Goal: Transaction & Acquisition: Purchase product/service

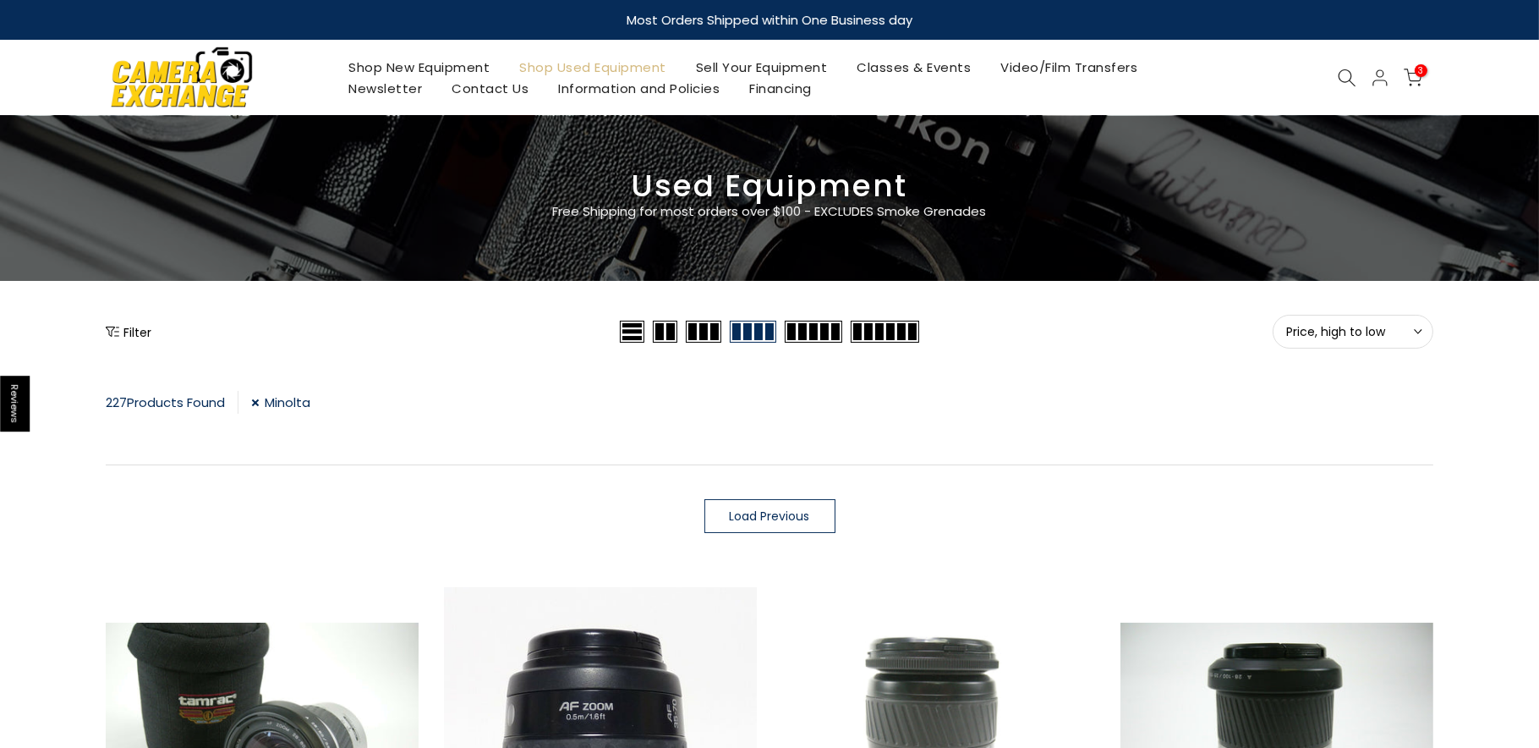
click at [130, 328] on button "Filter" at bounding box center [129, 331] width 46 height 17
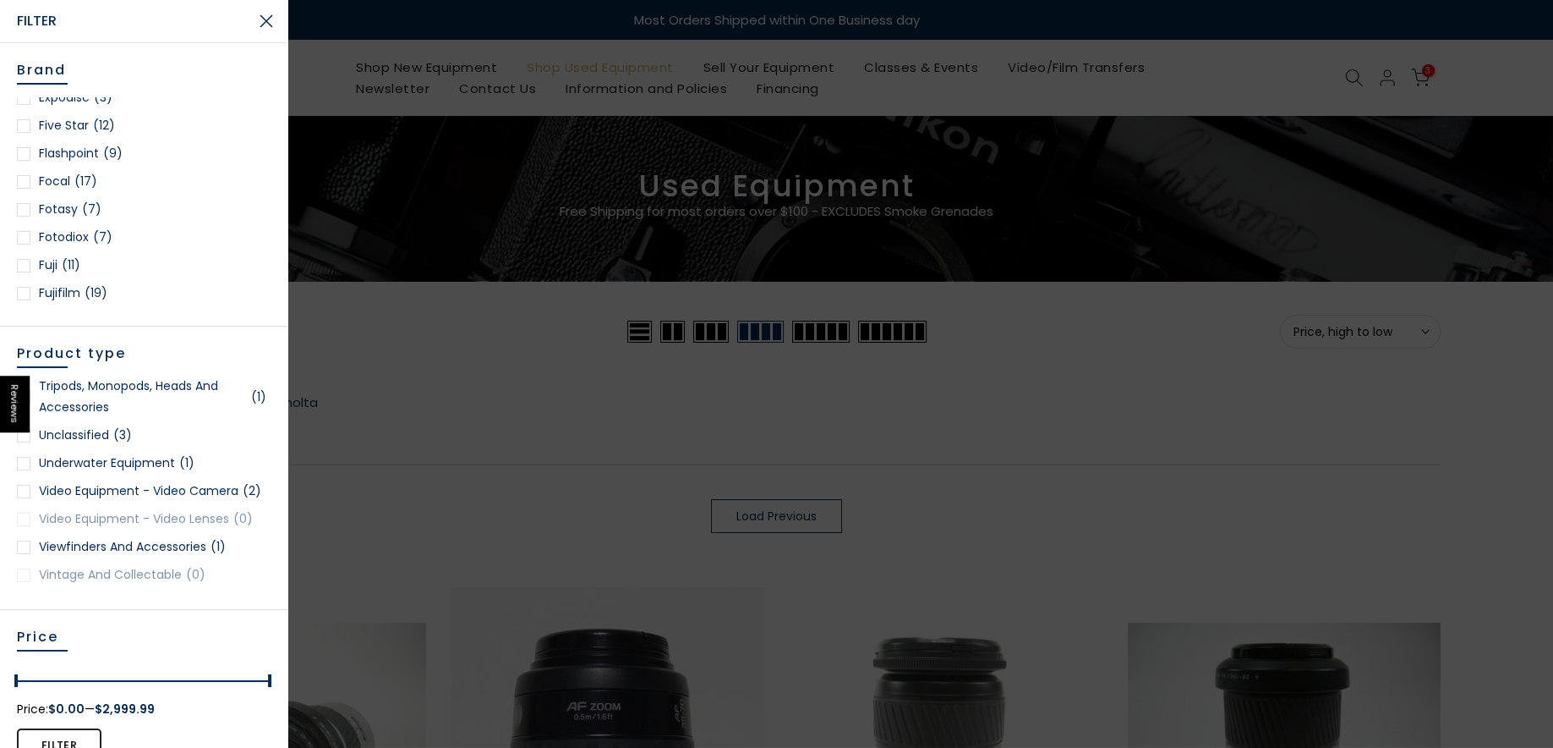
scroll to position [342, 0]
click at [132, 104] on link "Camera Exchange (7)" at bounding box center [144, 100] width 254 height 21
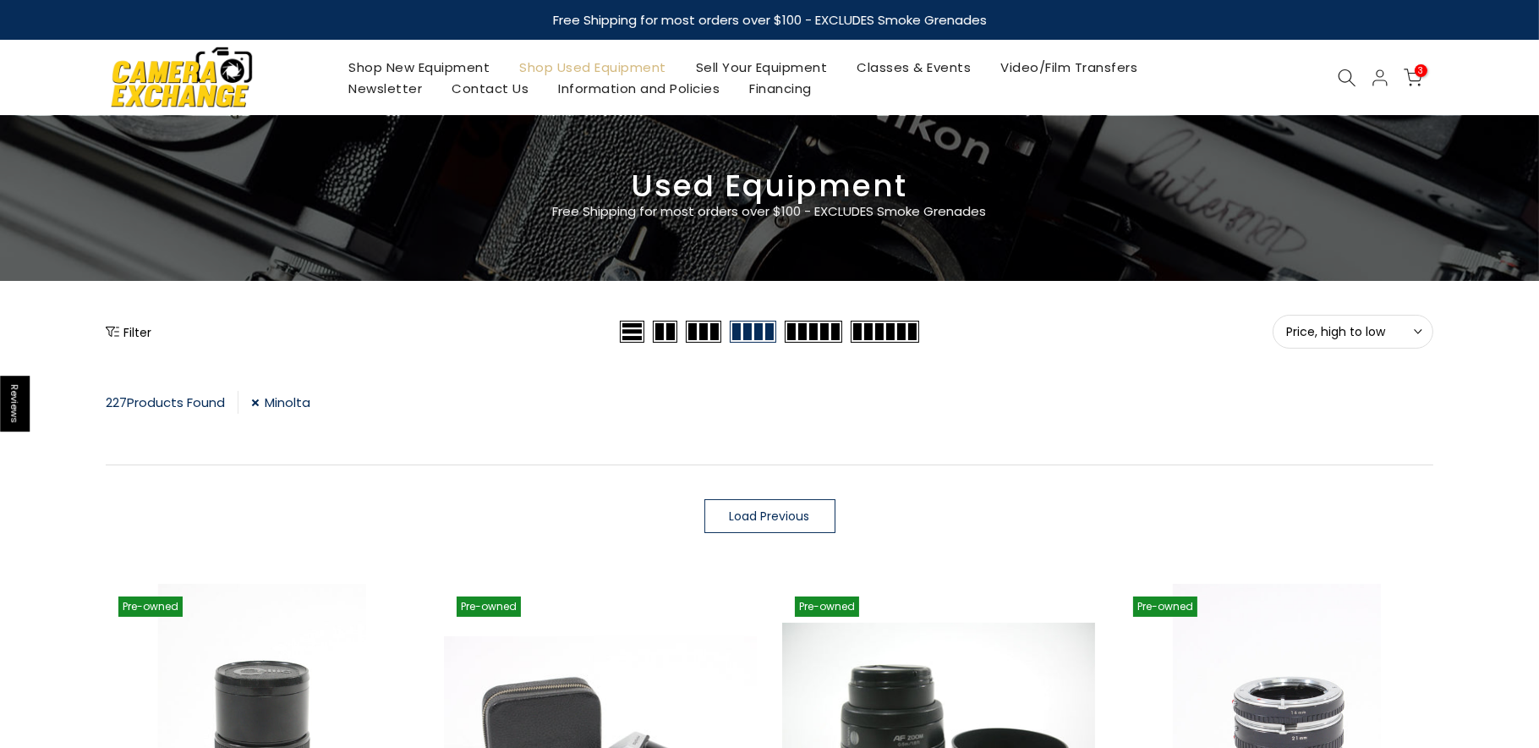
click at [122, 332] on button "Filter" at bounding box center [129, 331] width 46 height 17
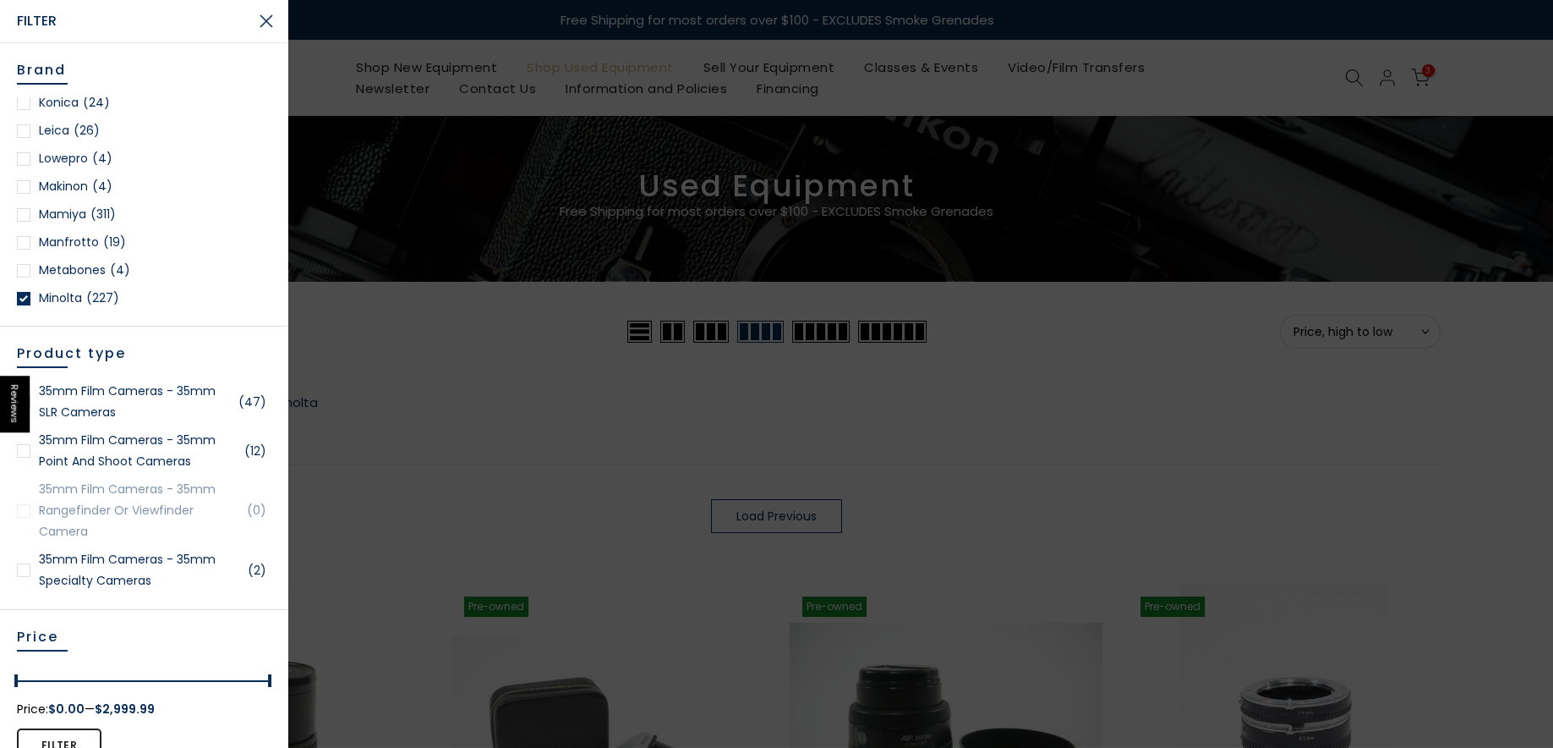
scroll to position [1396, 0]
click at [84, 249] on link "Olympus (55)" at bounding box center [144, 246] width 254 height 21
click at [84, 249] on div at bounding box center [776, 196] width 1553 height 165
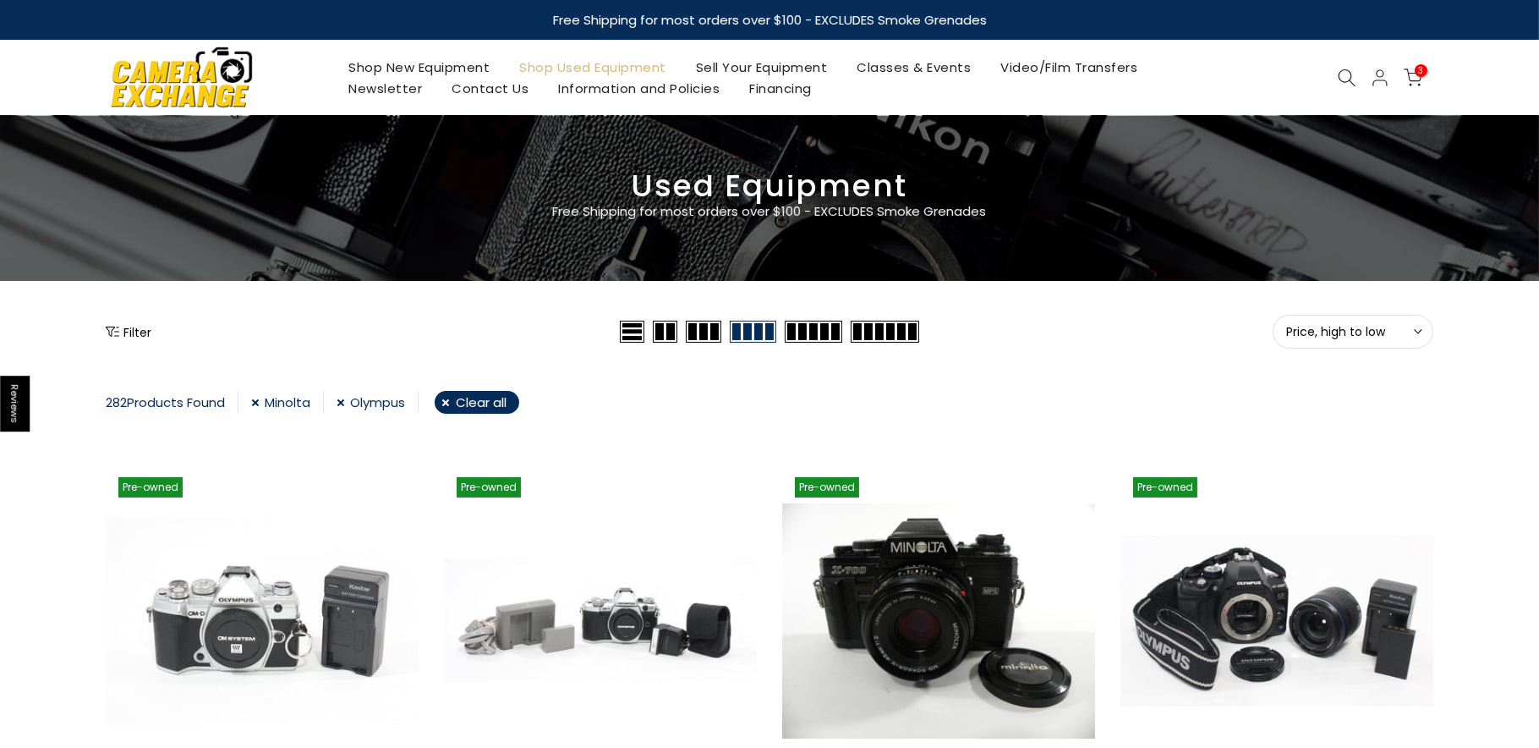
click at [114, 328] on icon "Show filters" at bounding box center [113, 332] width 14 height 14
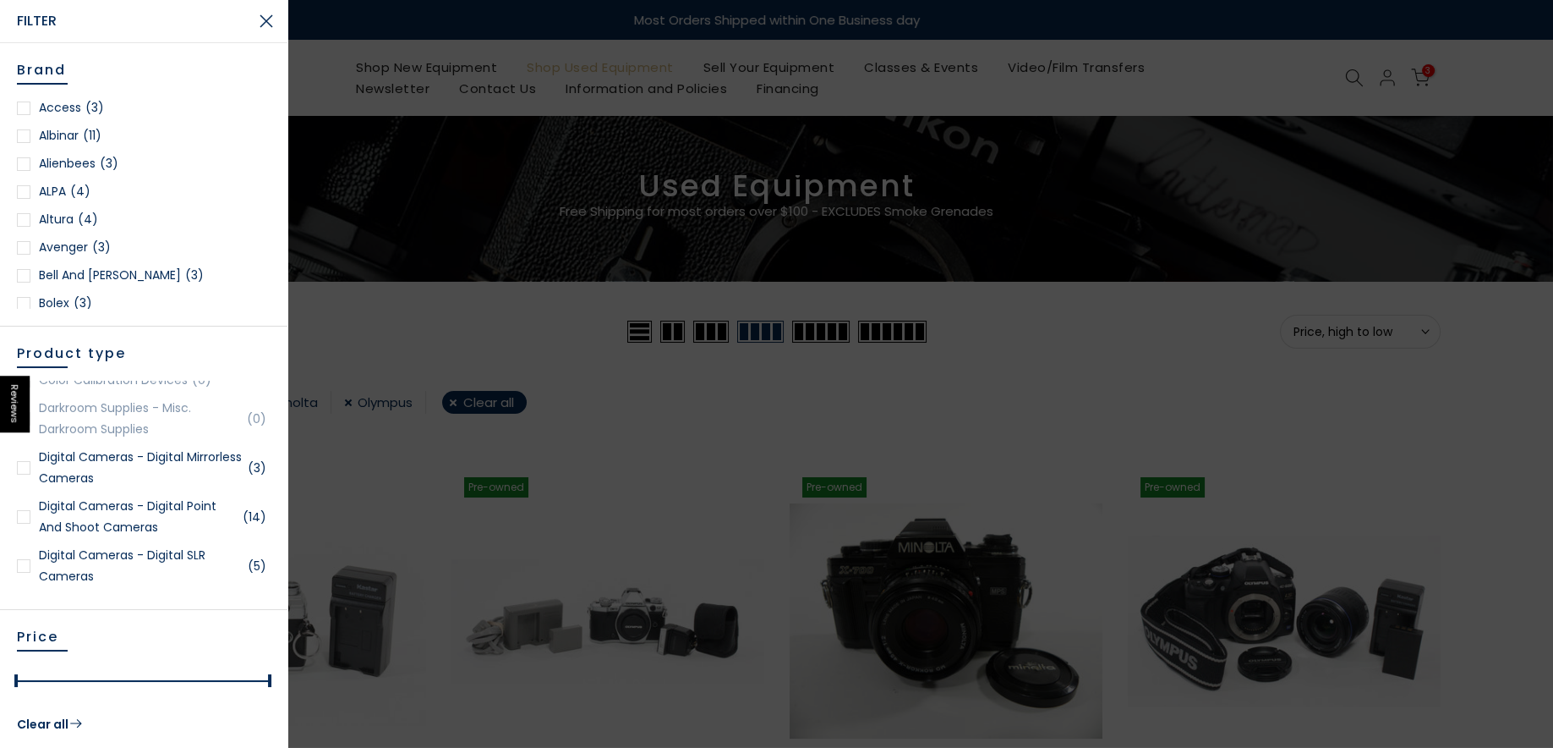
scroll to position [200, 0]
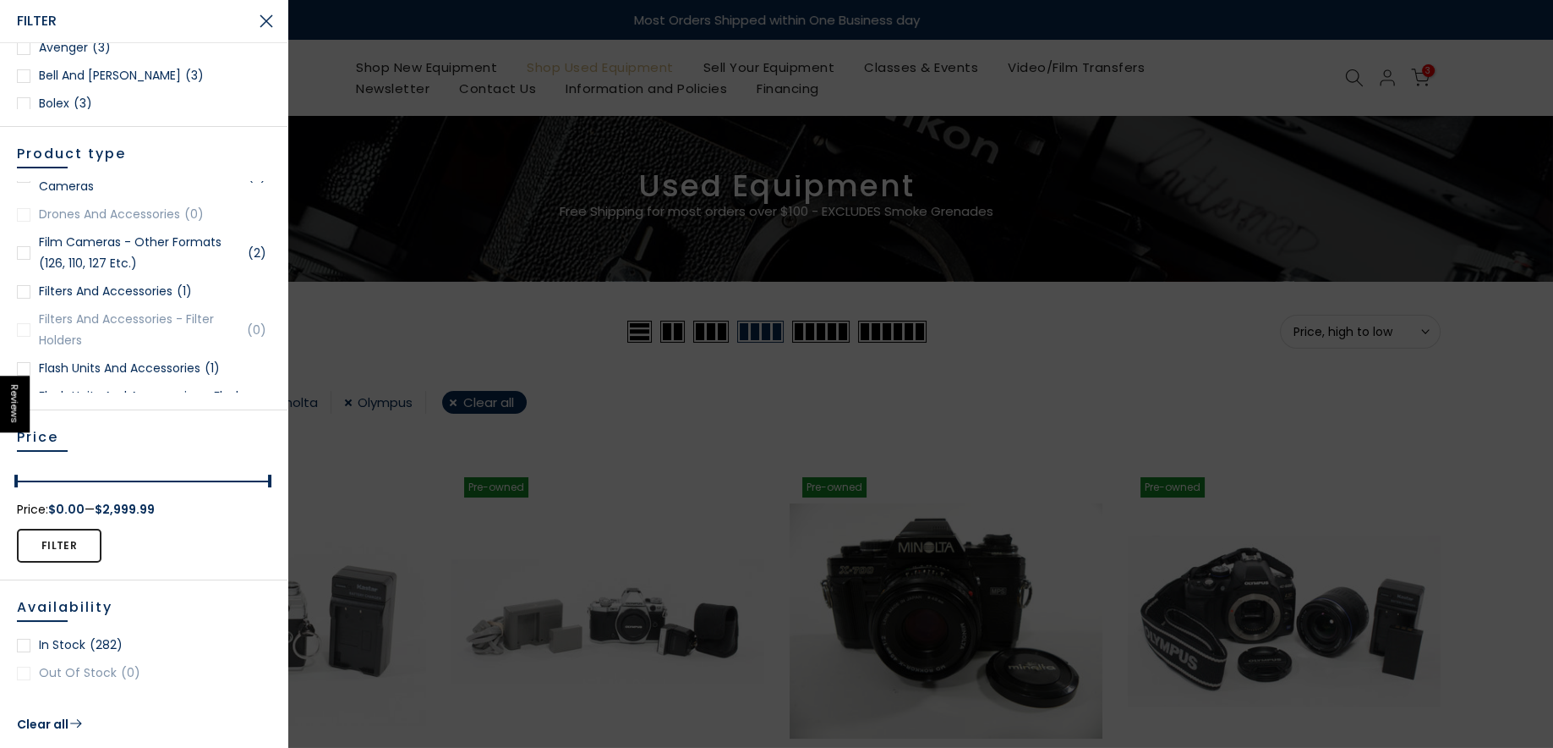
click at [50, 726] on link "Clear all" at bounding box center [50, 723] width 67 height 17
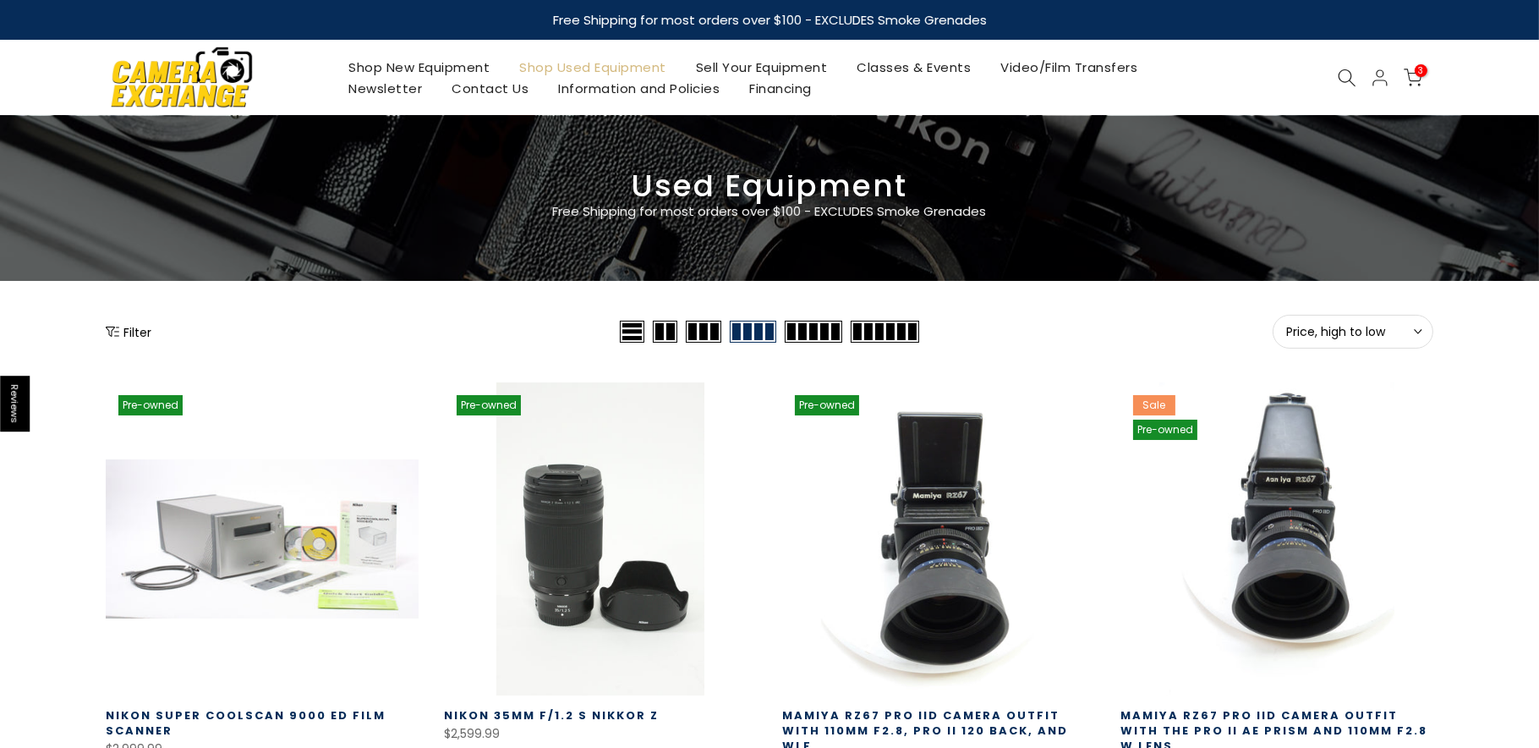
click at [132, 326] on button "Filter" at bounding box center [129, 331] width 46 height 17
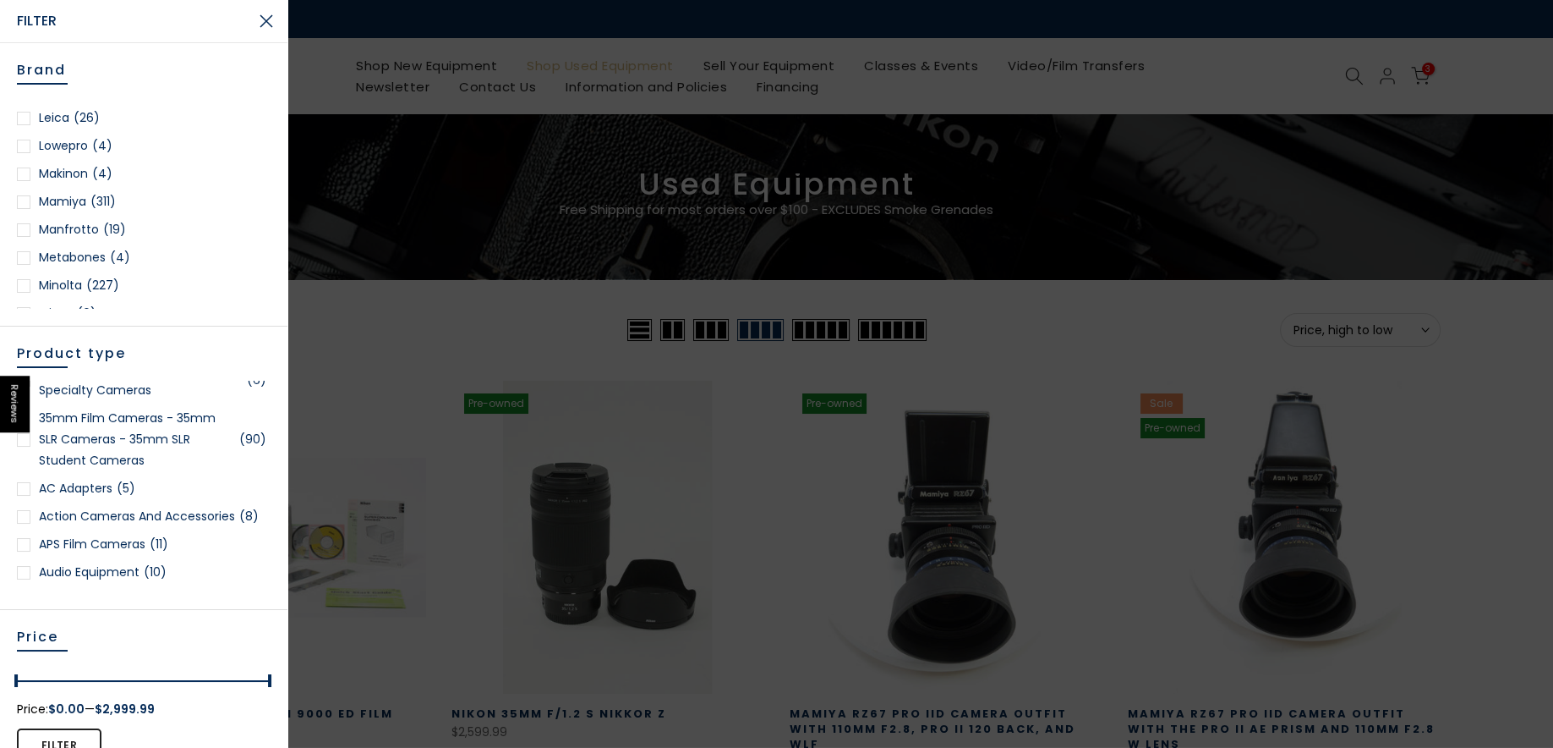
scroll to position [1396, 0]
click at [48, 244] on link "Olympus (55)" at bounding box center [144, 246] width 254 height 21
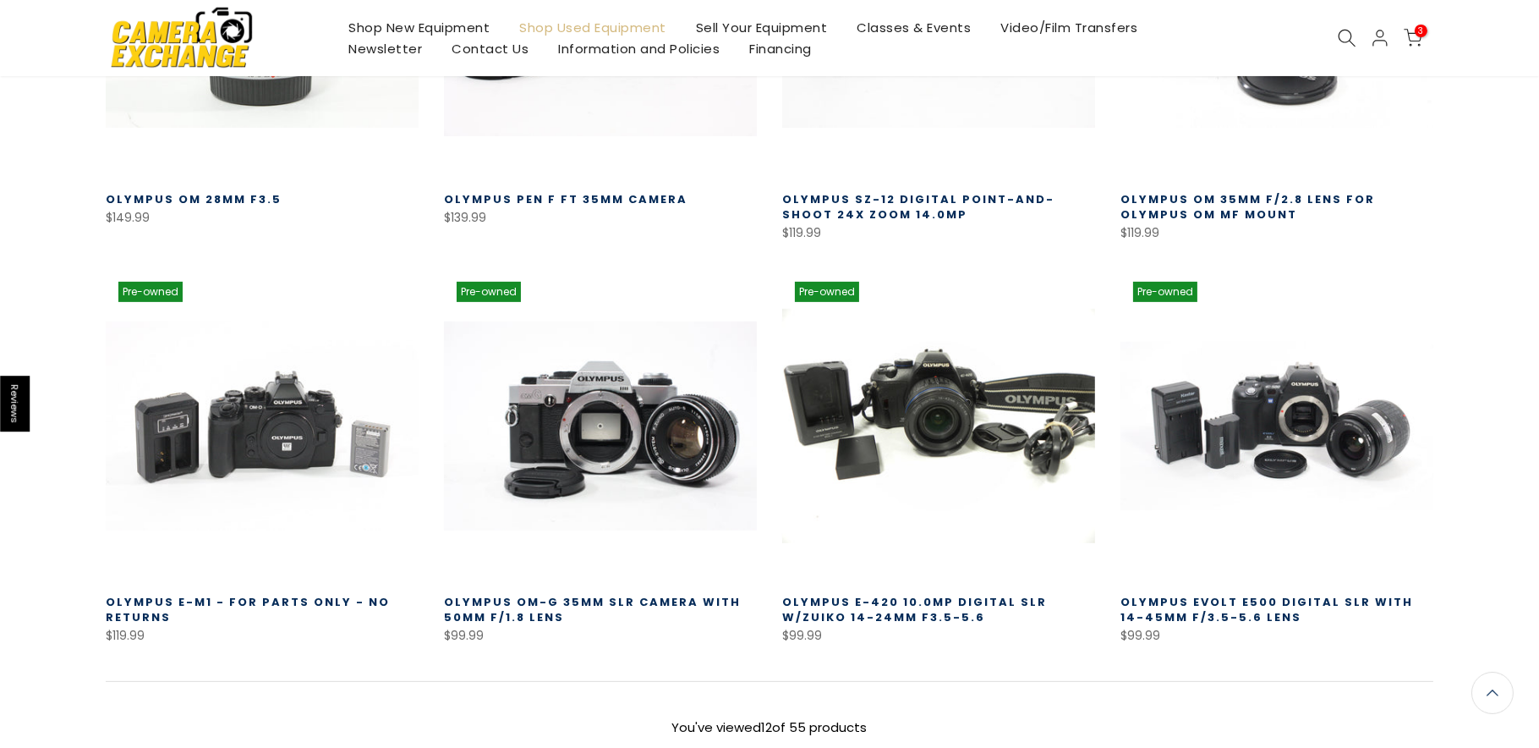
scroll to position [1349, 0]
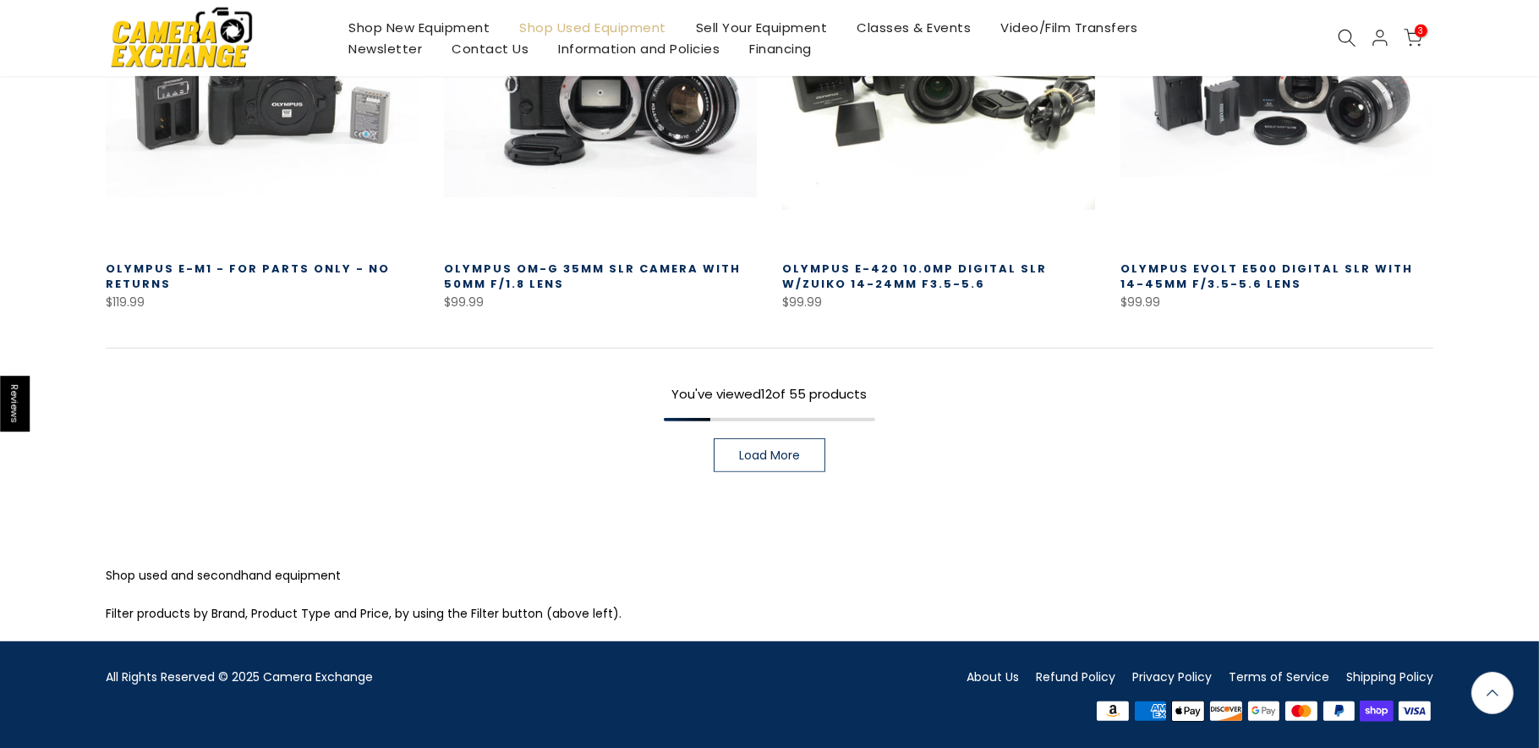
click at [780, 458] on span "Load More" at bounding box center [769, 455] width 61 height 12
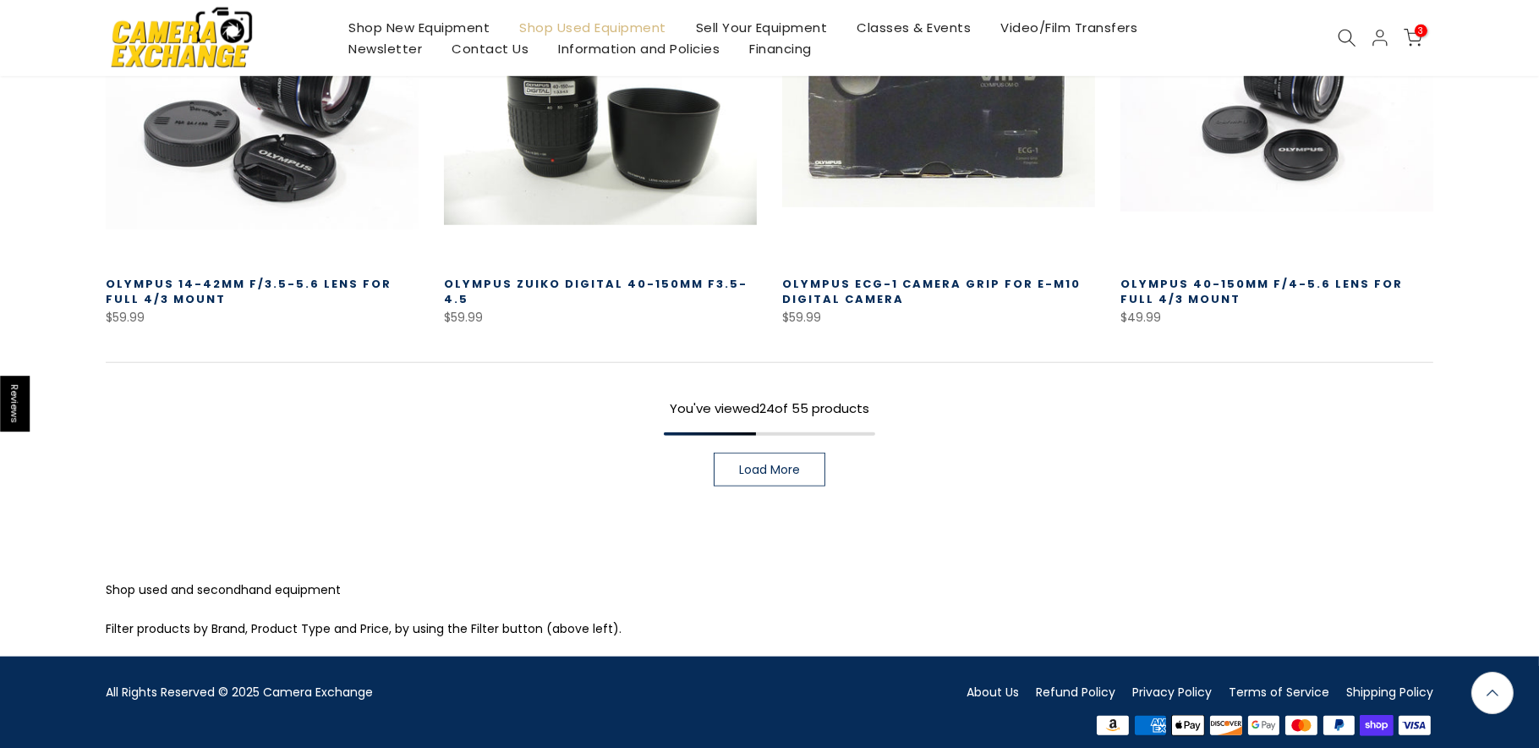
scroll to position [2378, 0]
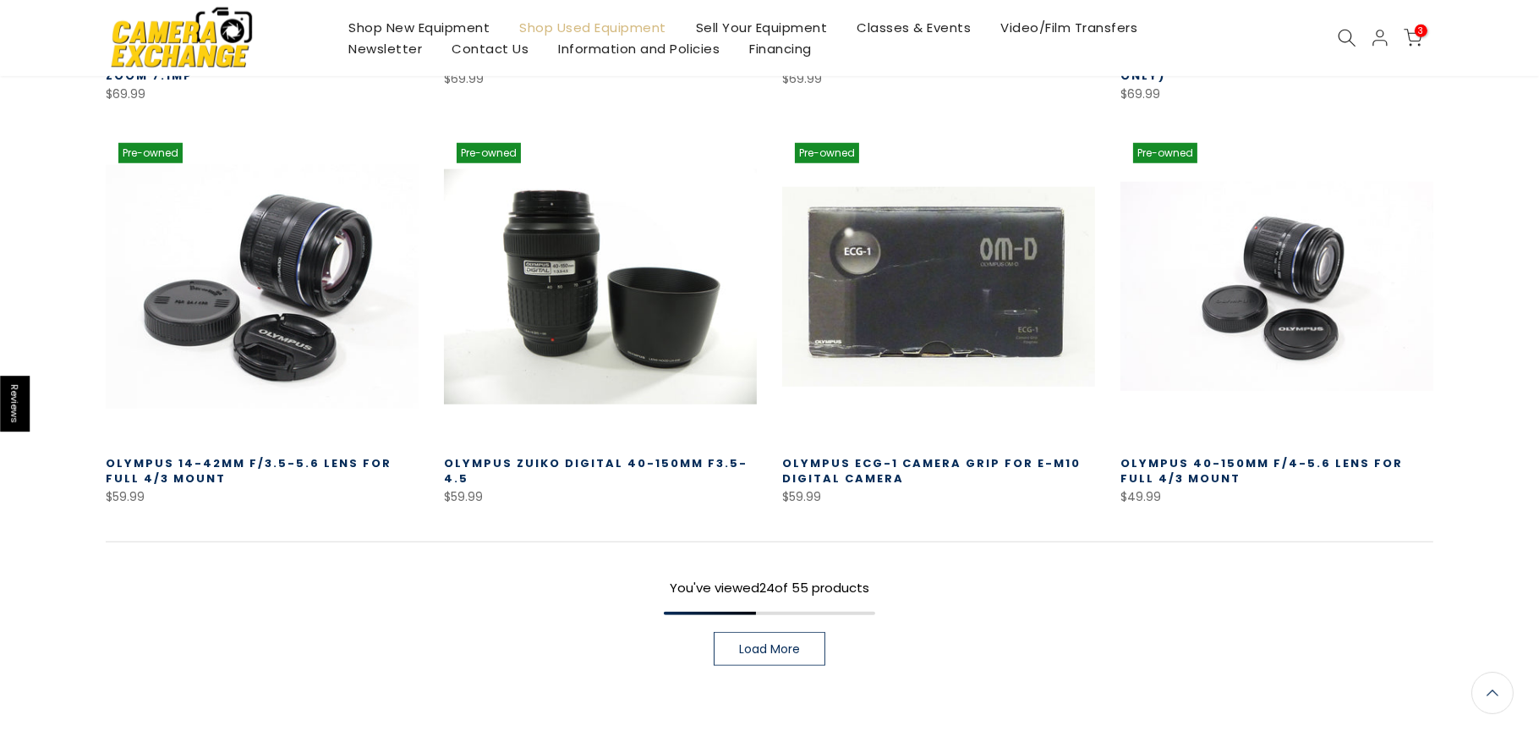
click at [785, 643] on span "Load More" at bounding box center [769, 649] width 61 height 12
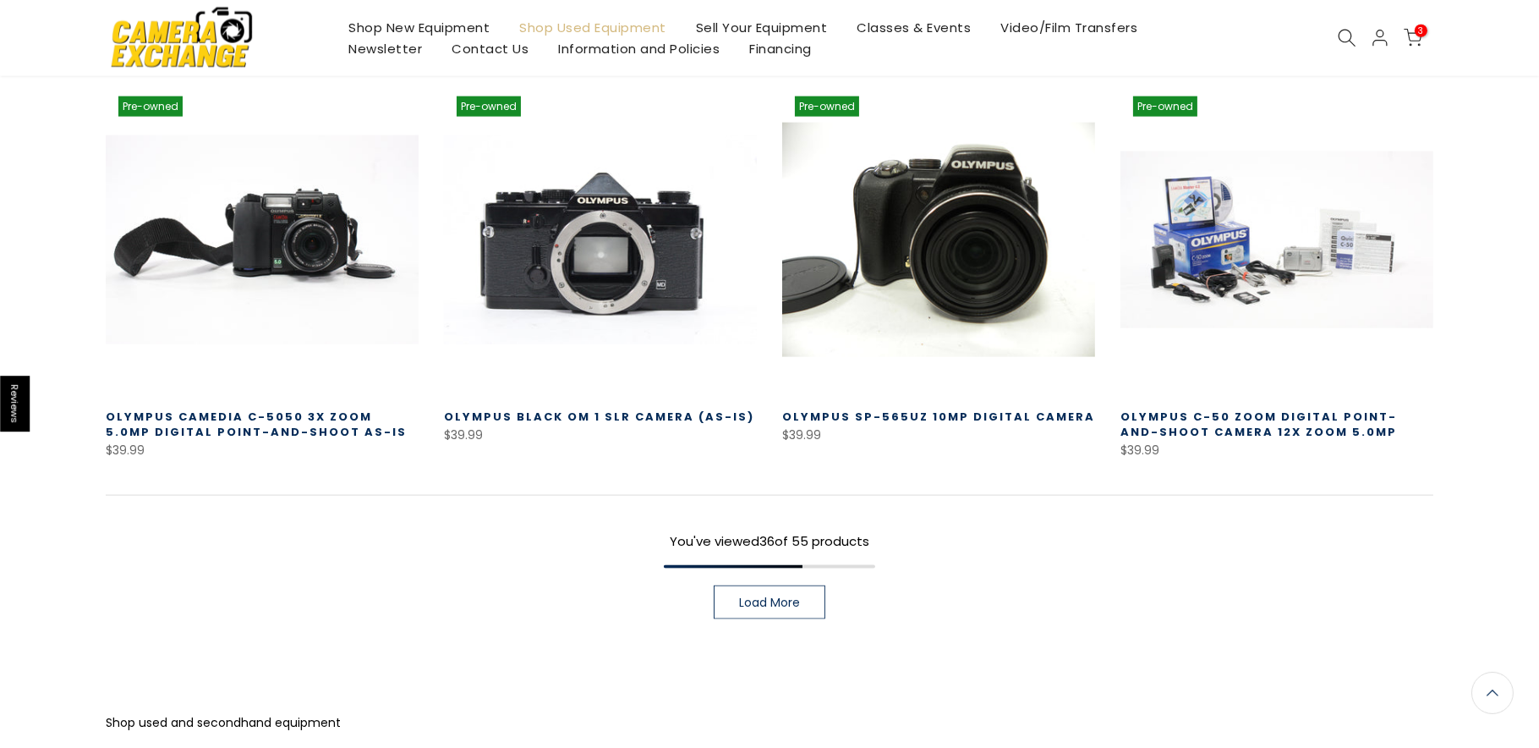
scroll to position [3634, 0]
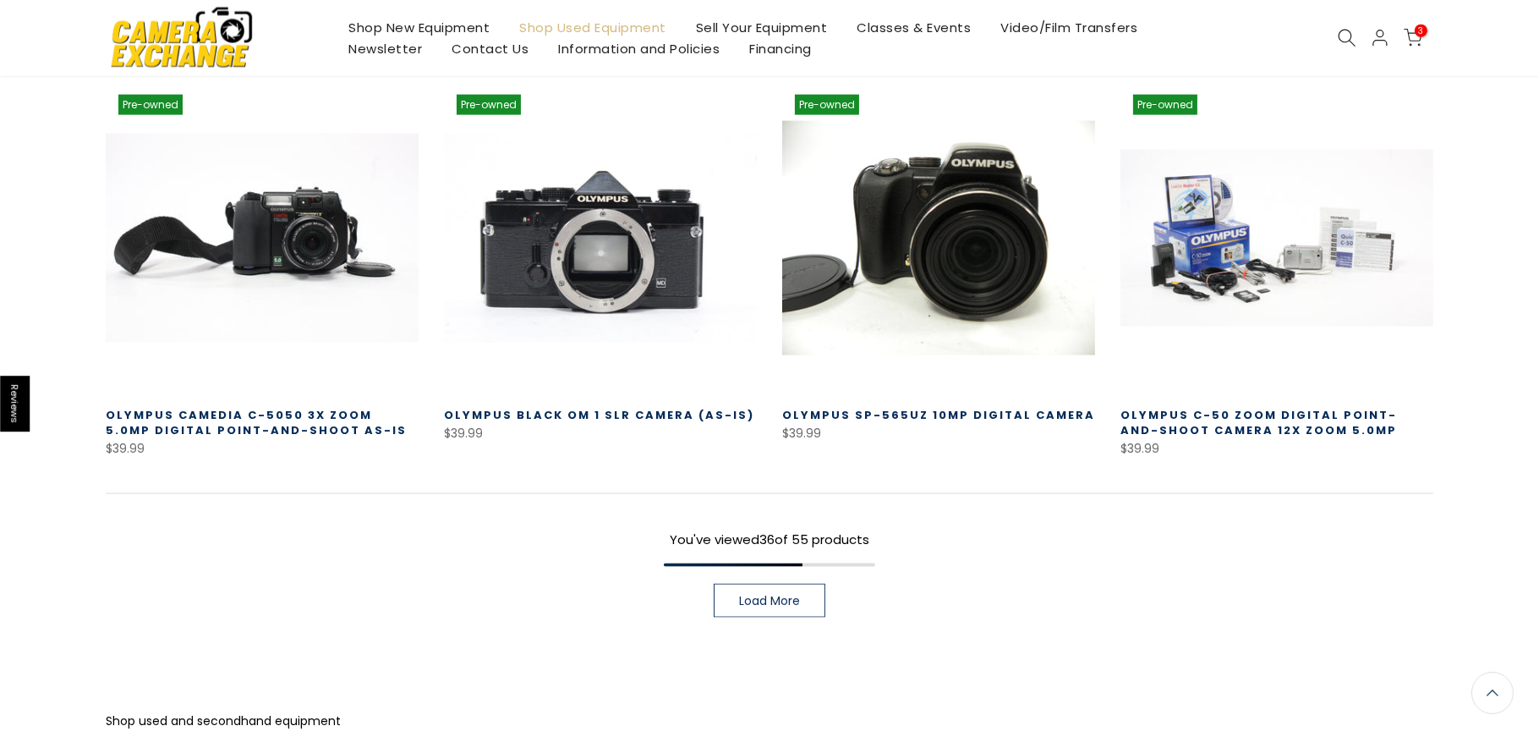
click at [778, 594] on link "Load More" at bounding box center [770, 600] width 112 height 34
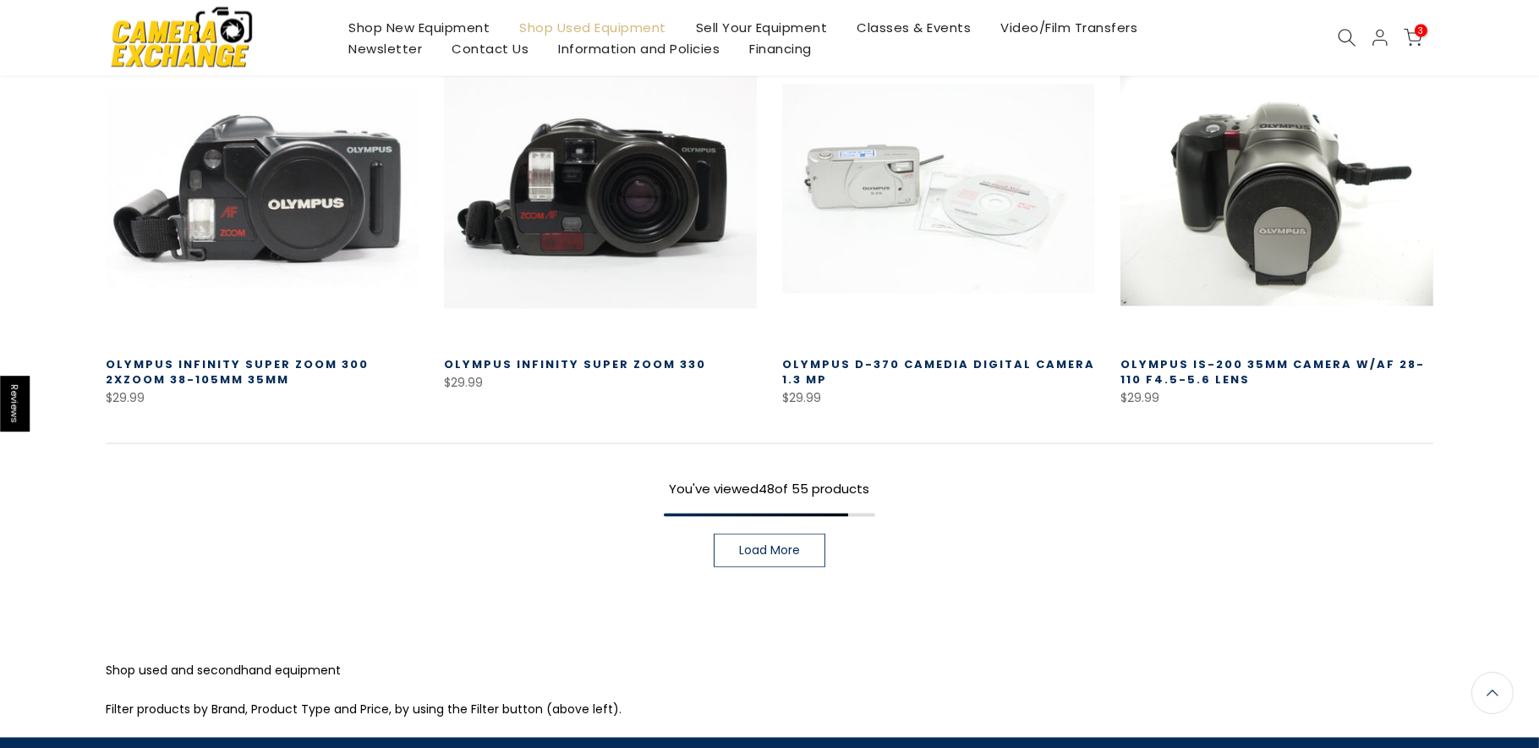
scroll to position [4972, 0]
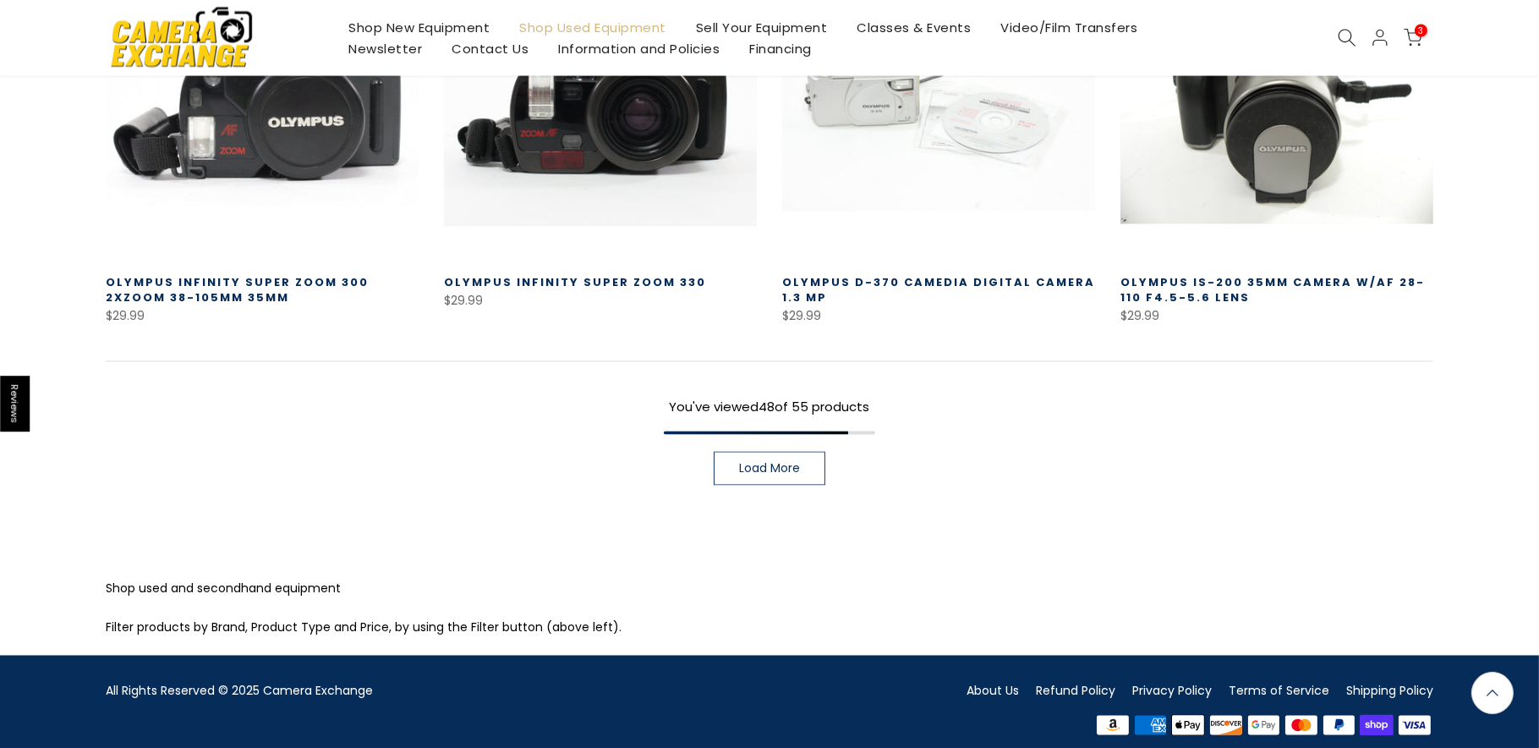
click at [775, 463] on span "Load More" at bounding box center [769, 469] width 61 height 12
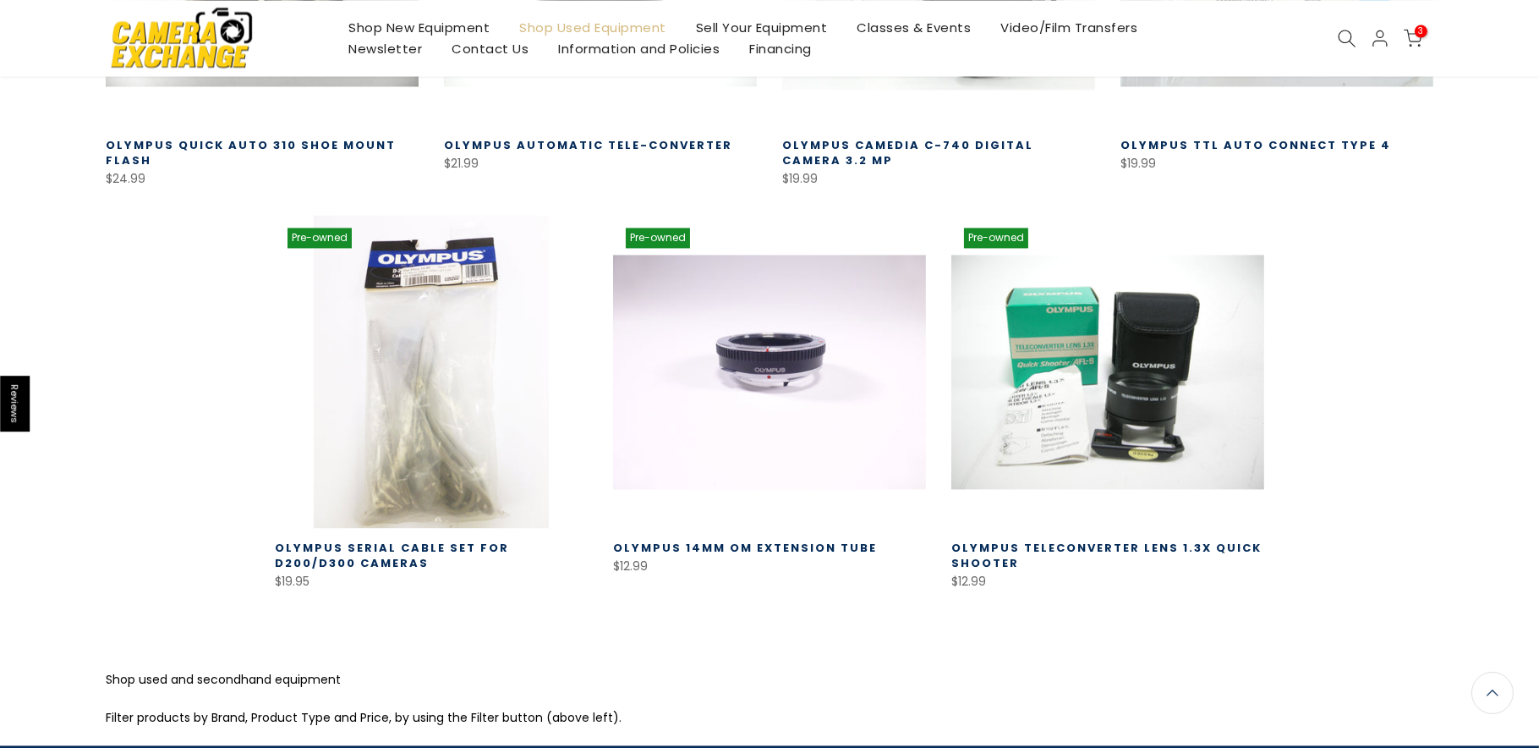
scroll to position [5511, 0]
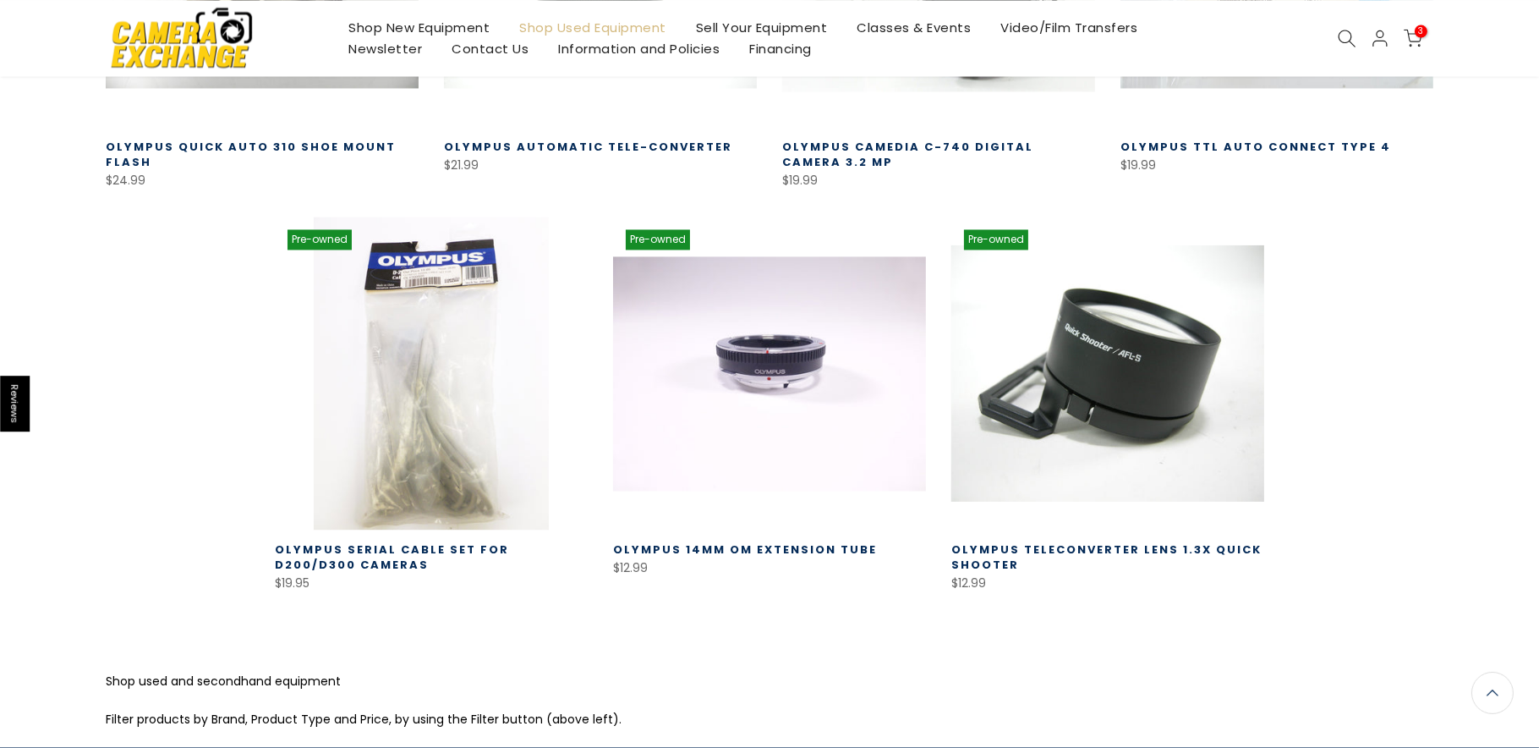
click at [1121, 466] on link at bounding box center [1107, 372] width 313 height 313
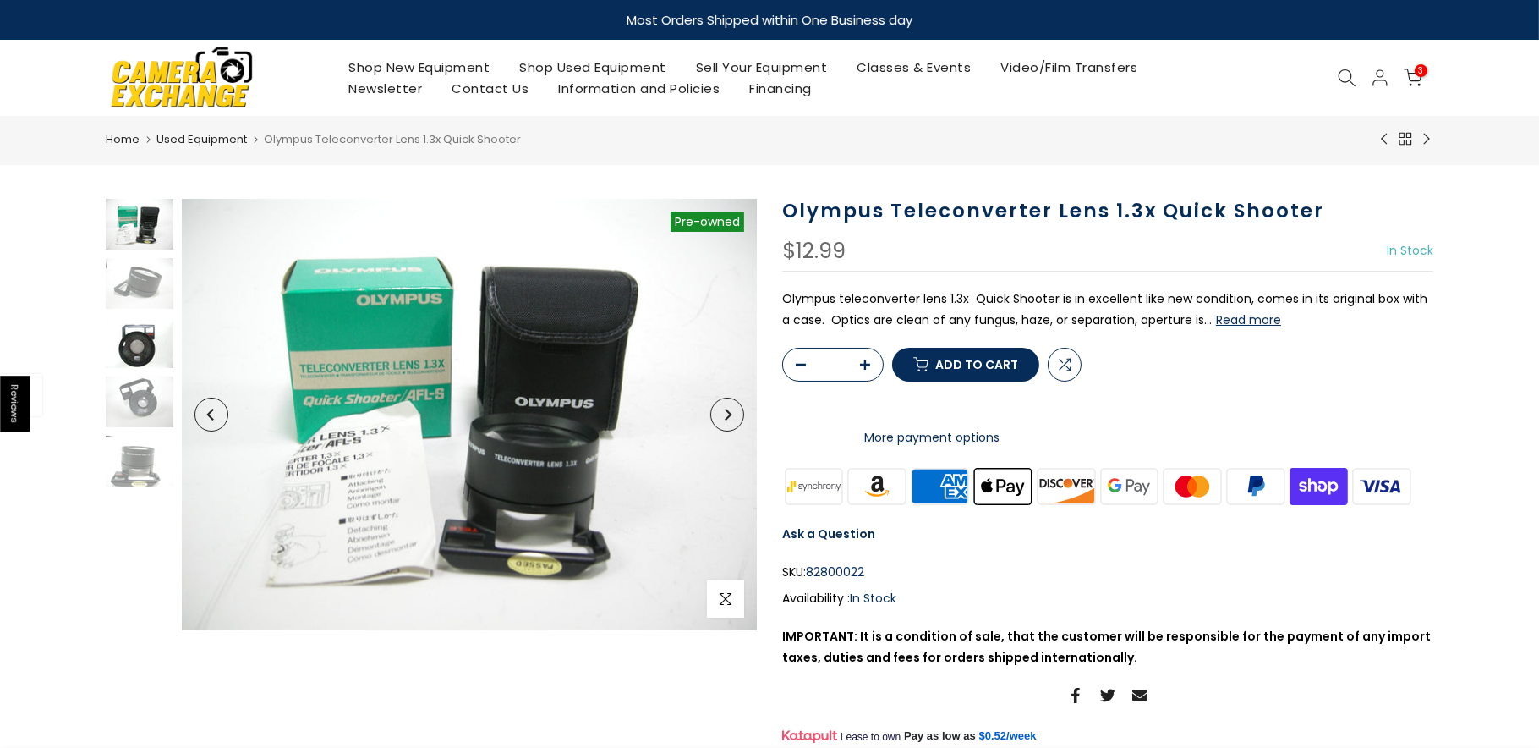
click at [130, 348] on img at bounding box center [140, 342] width 68 height 51
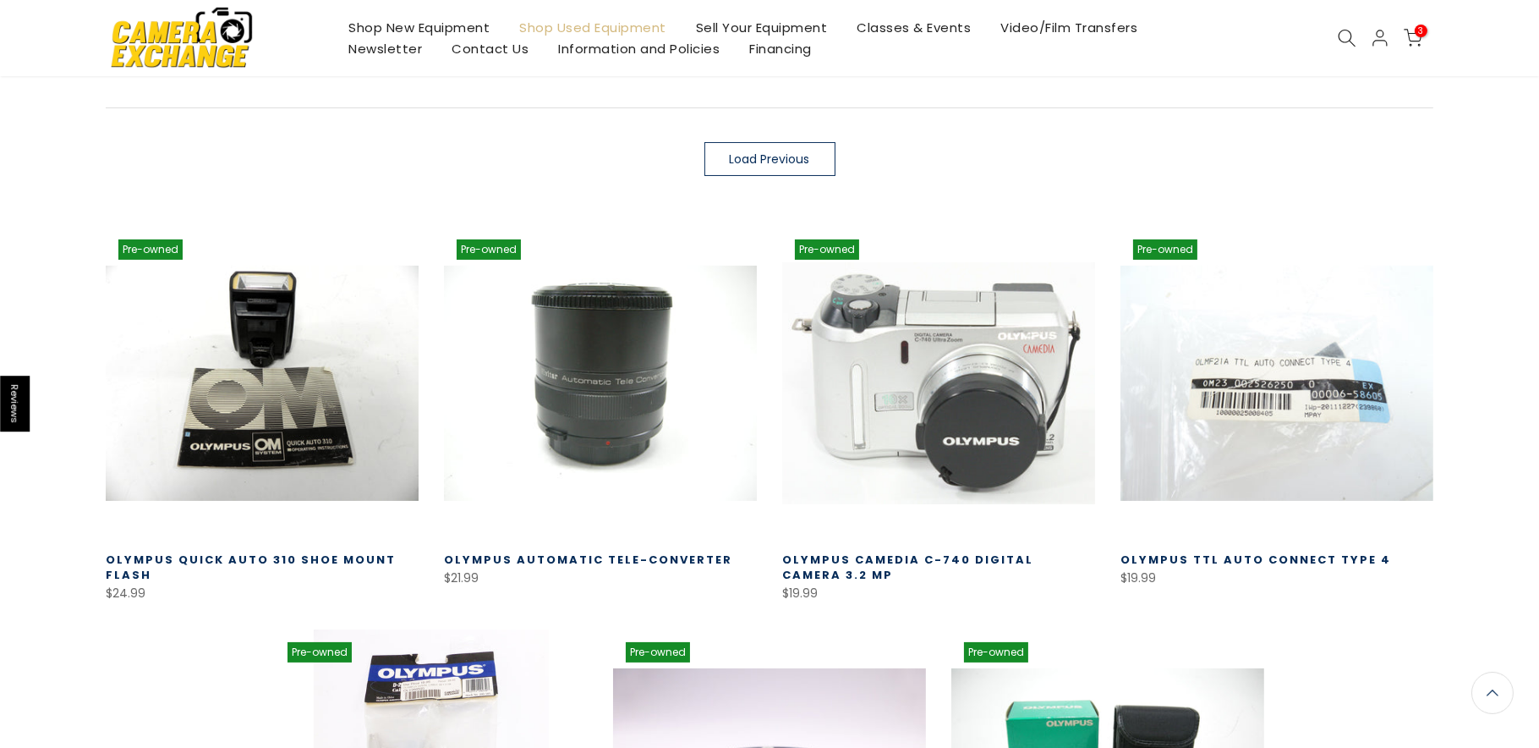
scroll to position [359, 0]
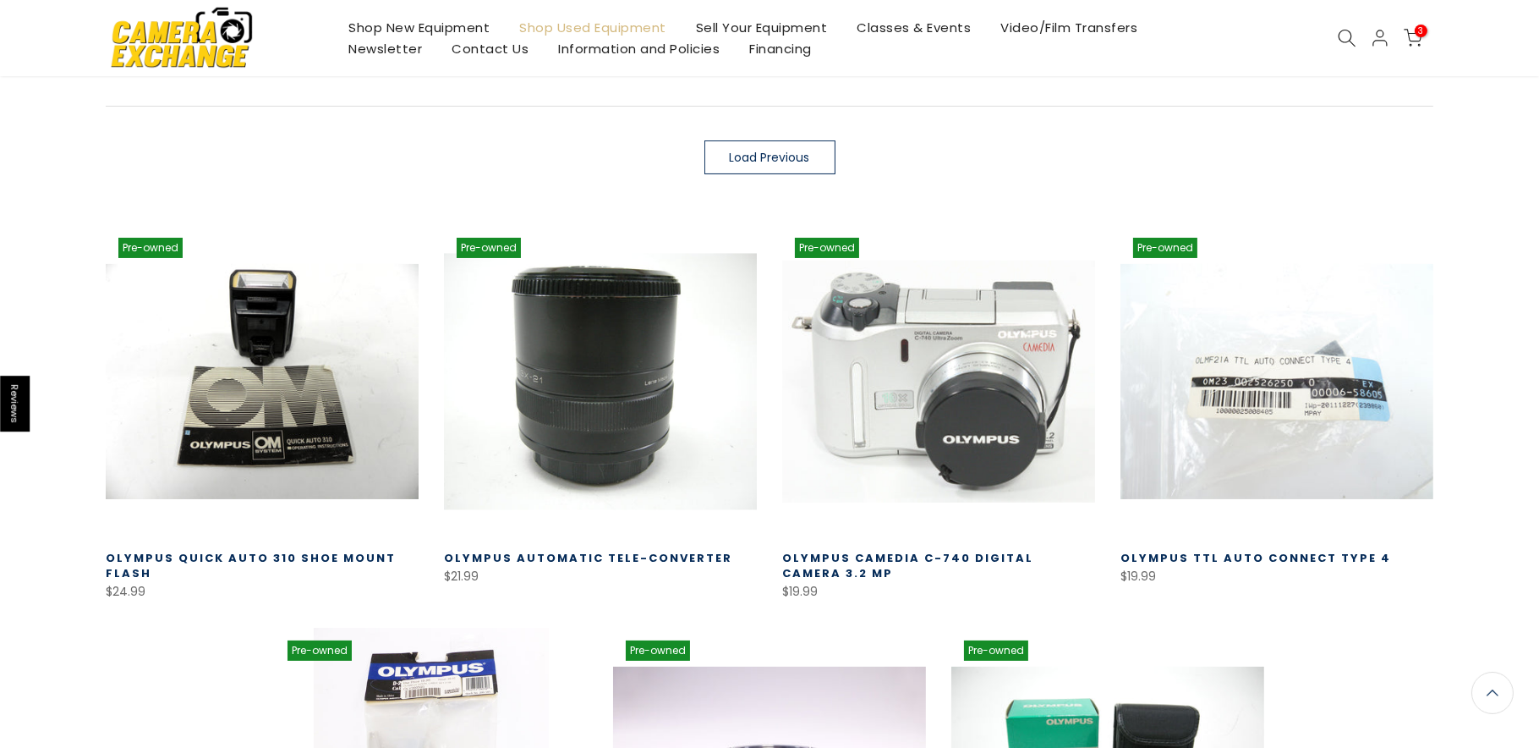
click at [576, 392] on link at bounding box center [600, 381] width 313 height 313
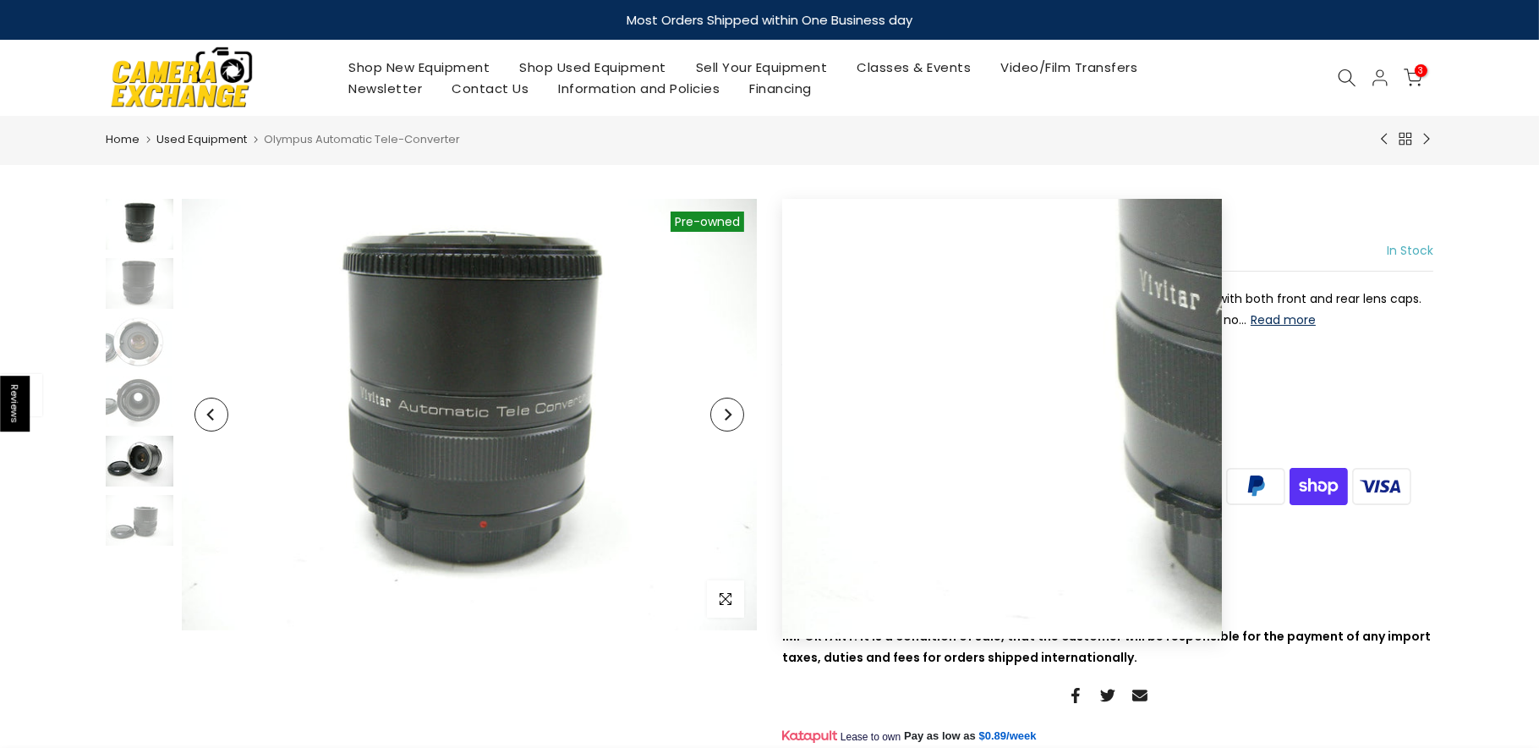
click at [158, 458] on img at bounding box center [140, 460] width 68 height 51
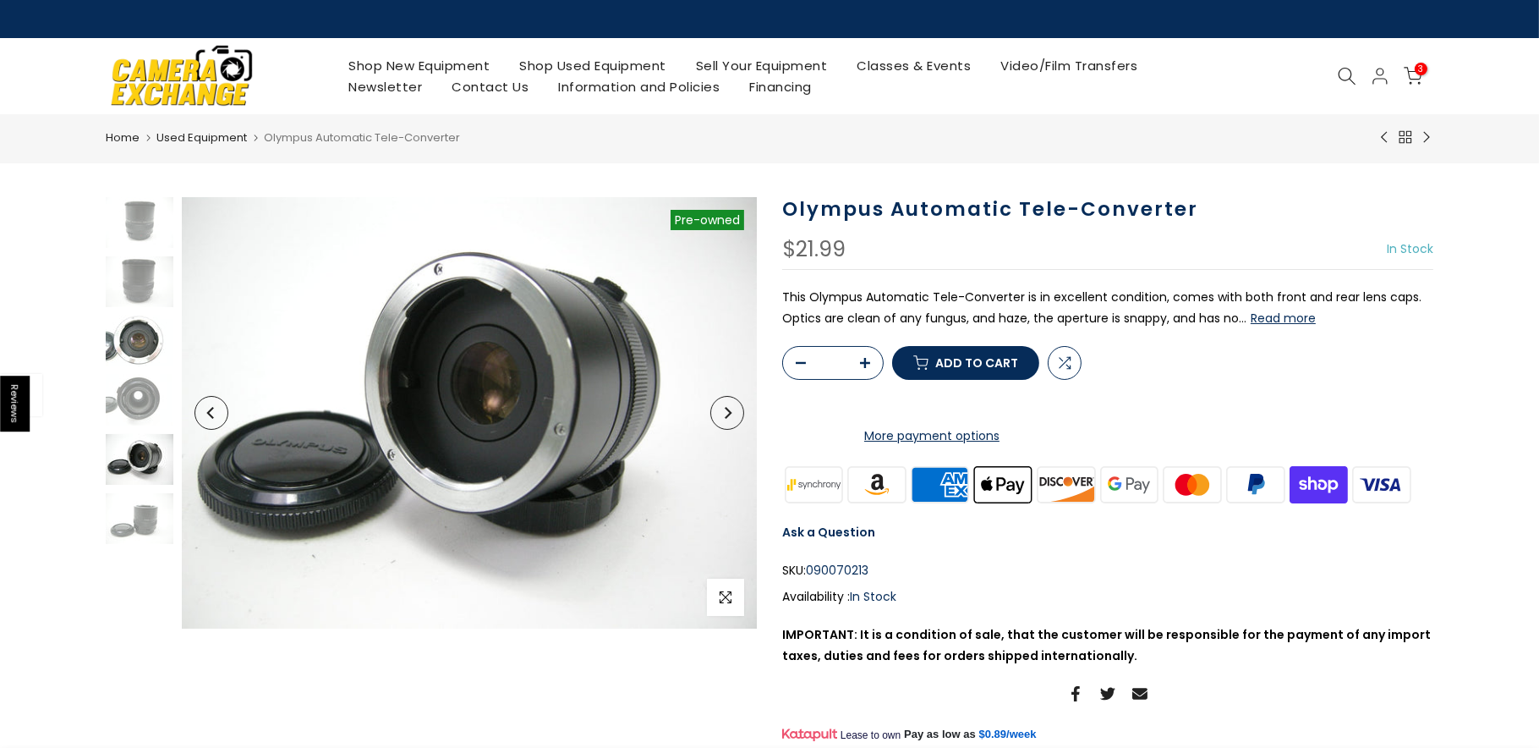
click at [144, 331] on img at bounding box center [140, 340] width 68 height 51
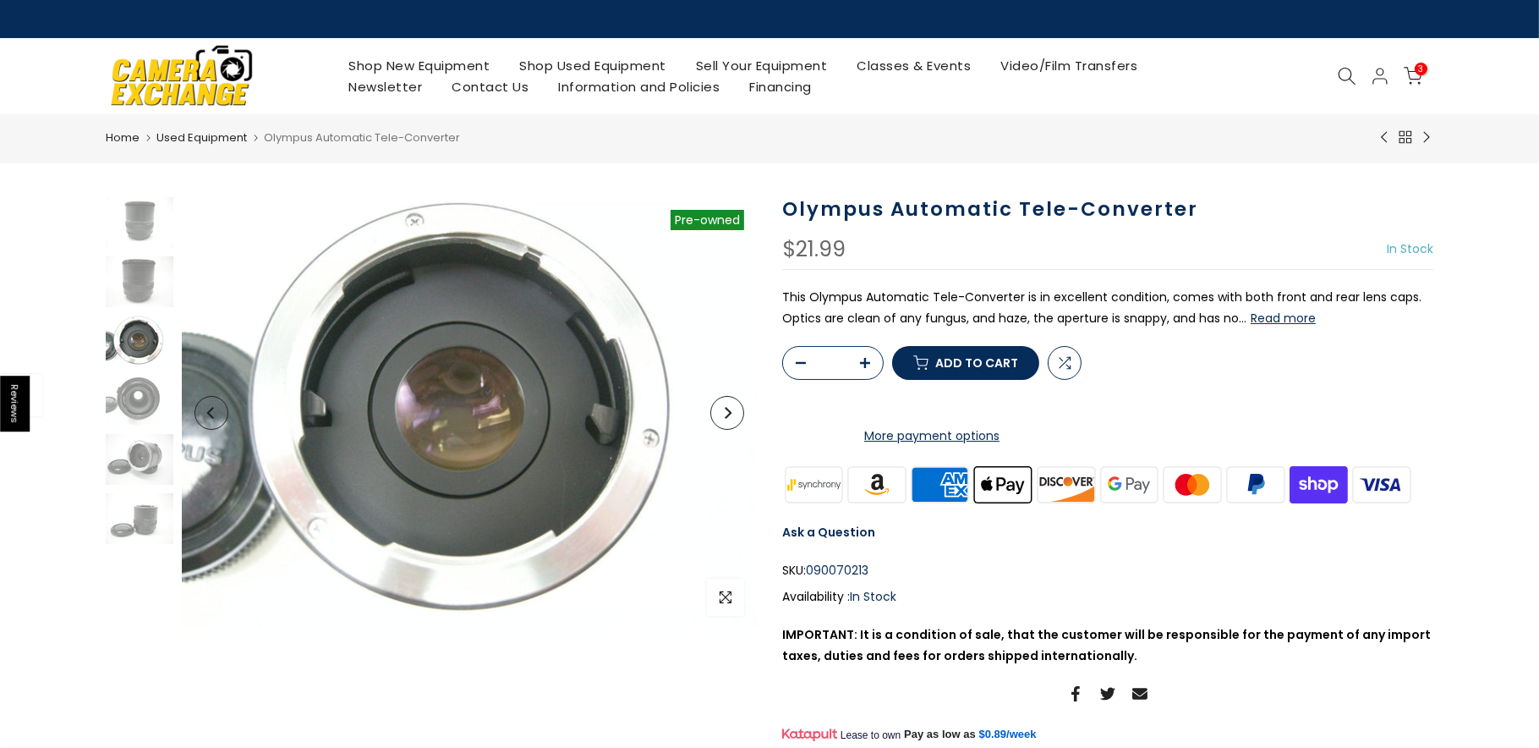
click at [1094, 322] on p "This Olympus Automatic Tele-Converter is in excellent condition, comes with bot…" at bounding box center [1107, 308] width 651 height 42
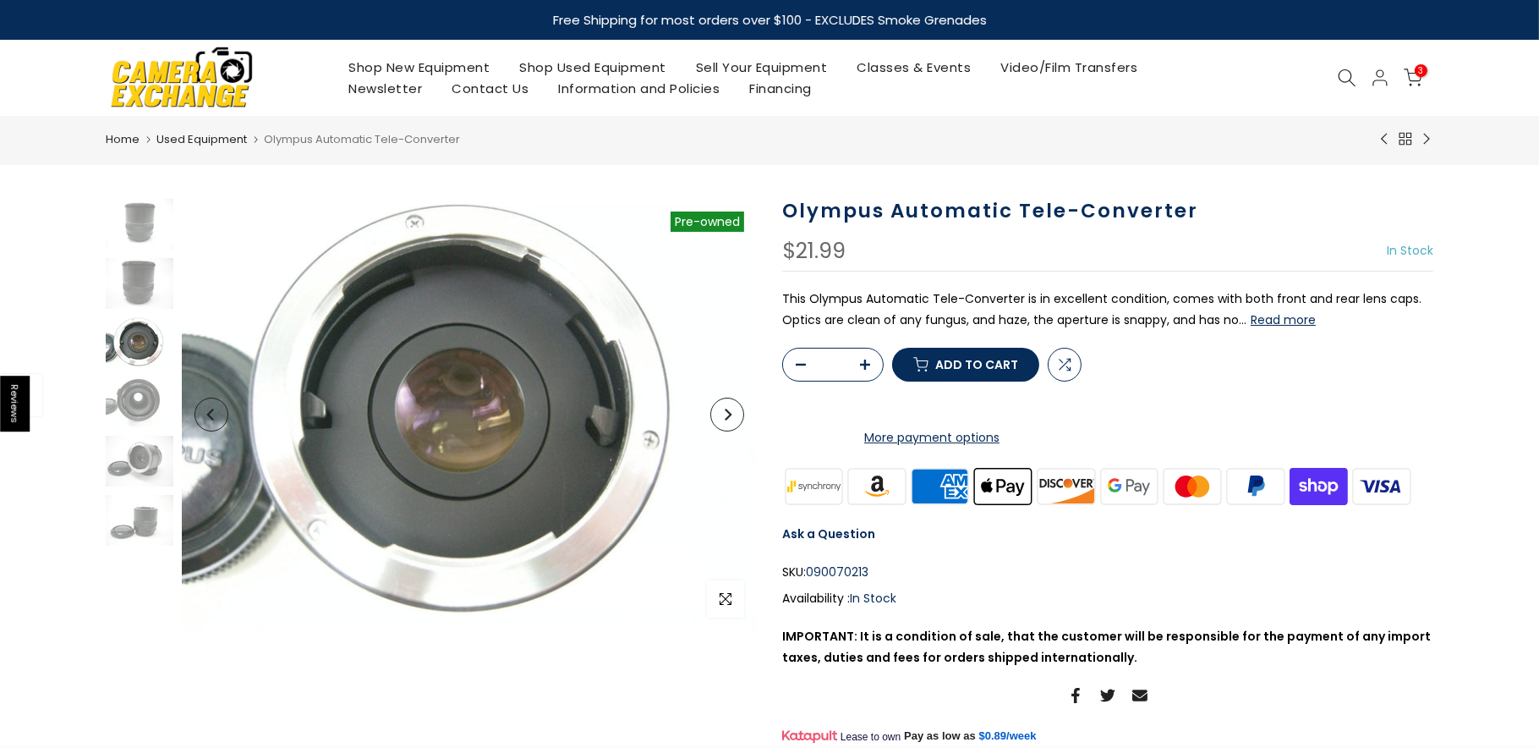
click at [1258, 322] on button "Read more" at bounding box center [1283, 319] width 65 height 15
click at [129, 293] on img at bounding box center [140, 283] width 68 height 51
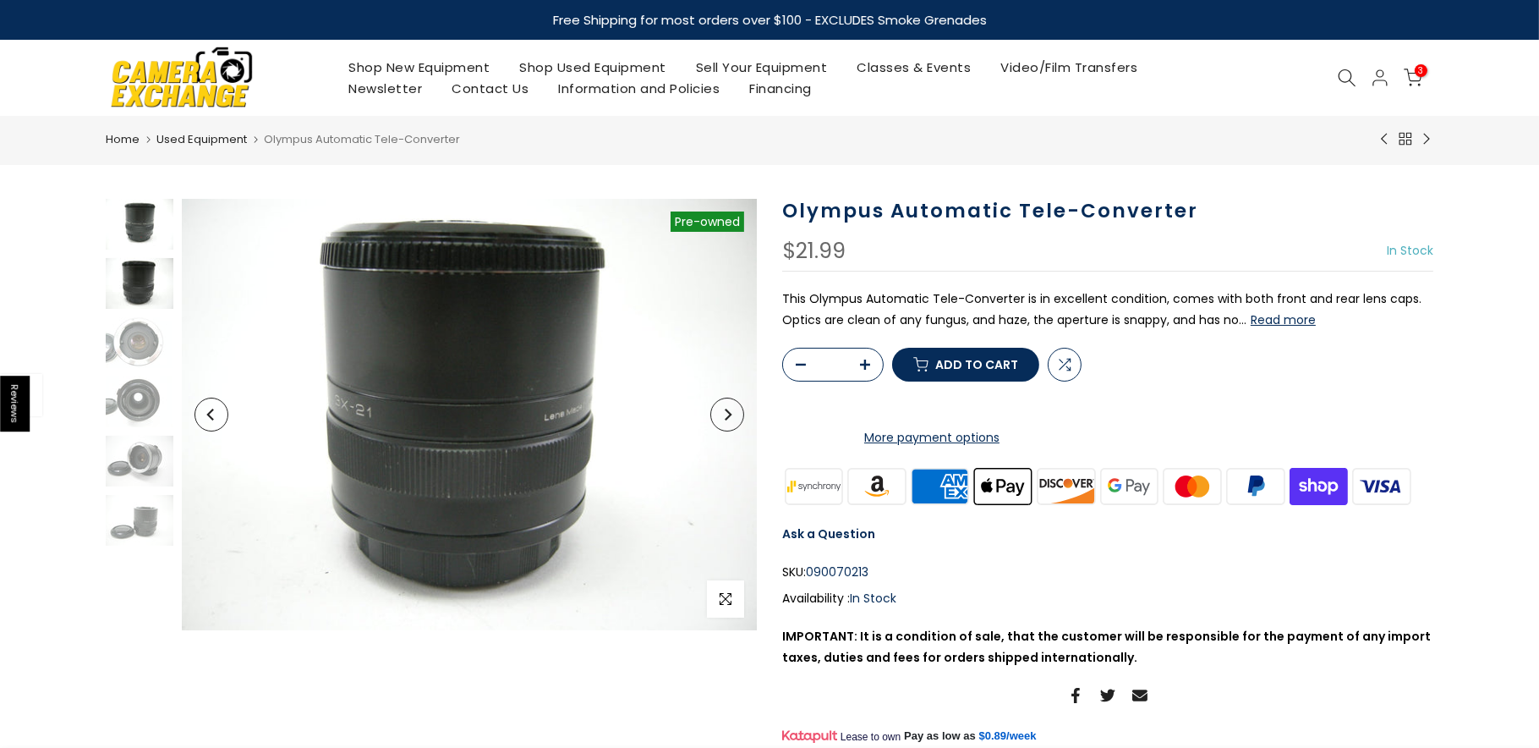
click at [133, 233] on img at bounding box center [140, 224] width 68 height 51
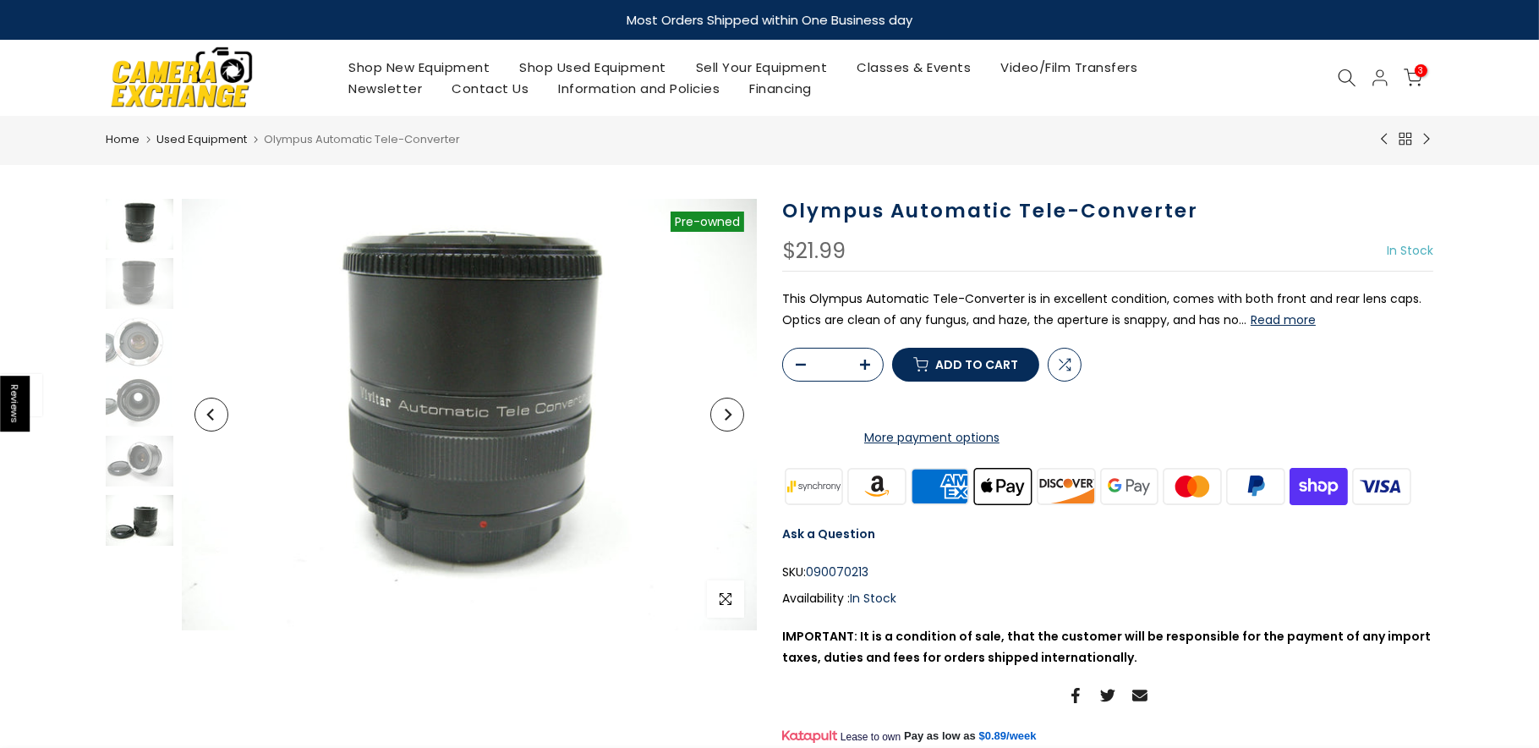
click at [133, 534] on img at bounding box center [140, 520] width 68 height 51
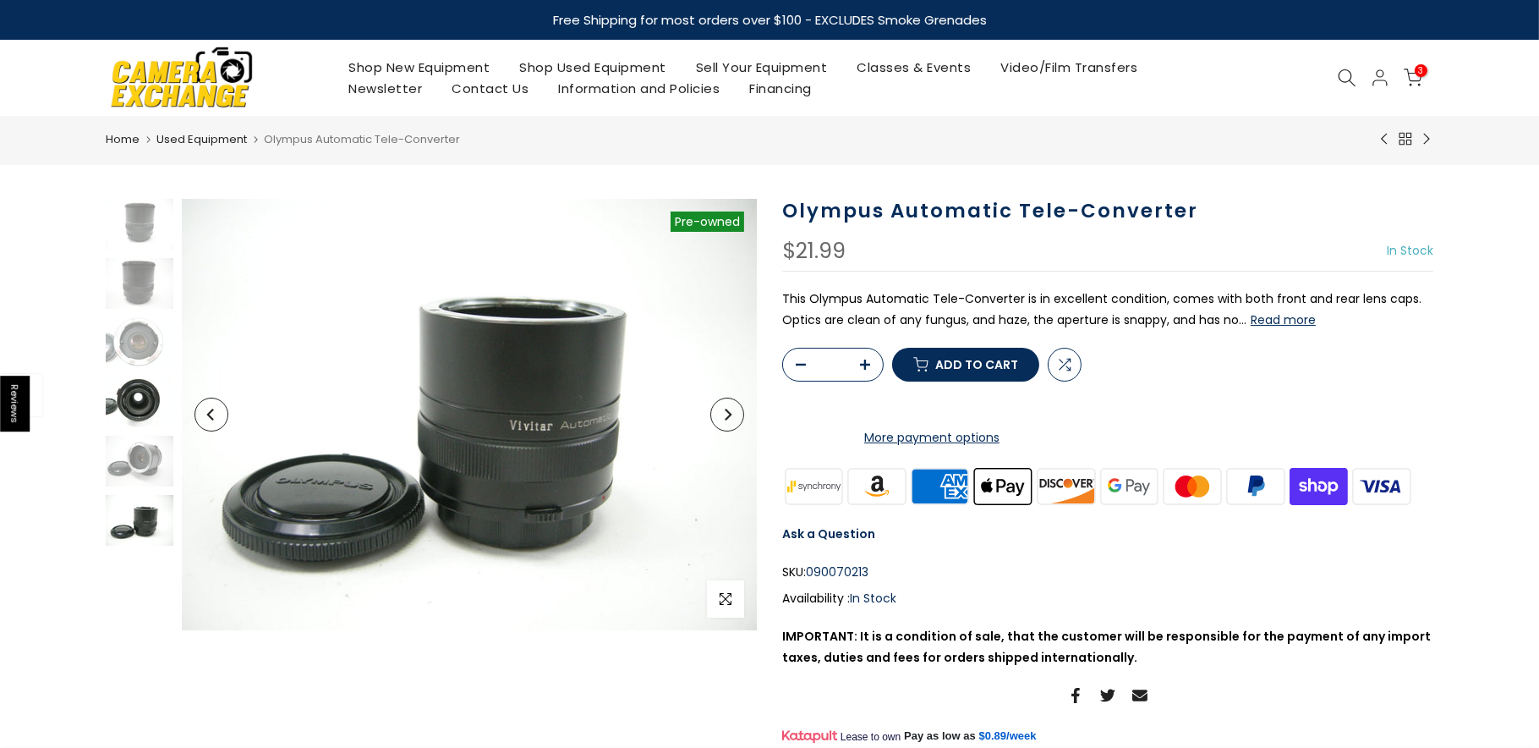
click at [150, 398] on img at bounding box center [140, 401] width 68 height 51
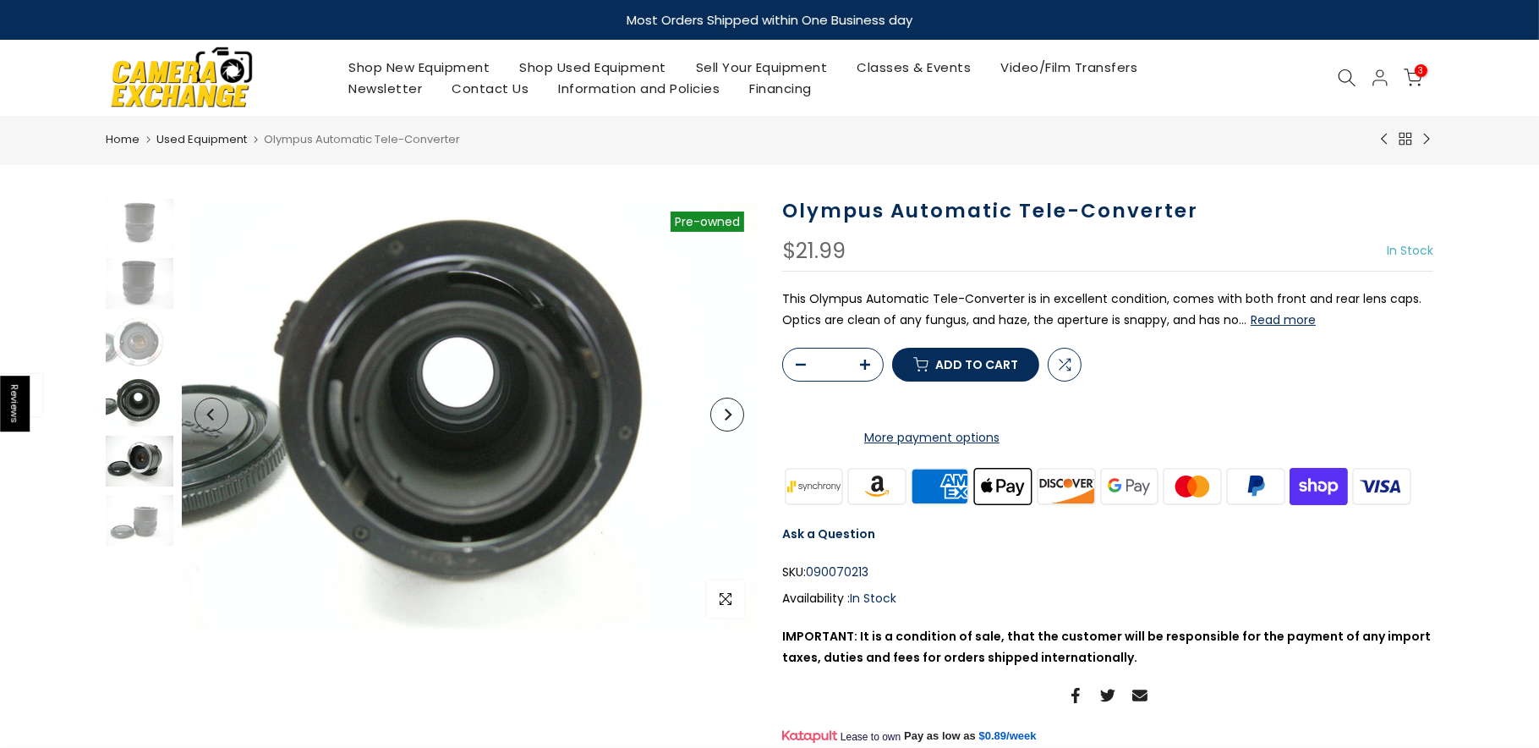
click at [145, 474] on img at bounding box center [140, 460] width 68 height 51
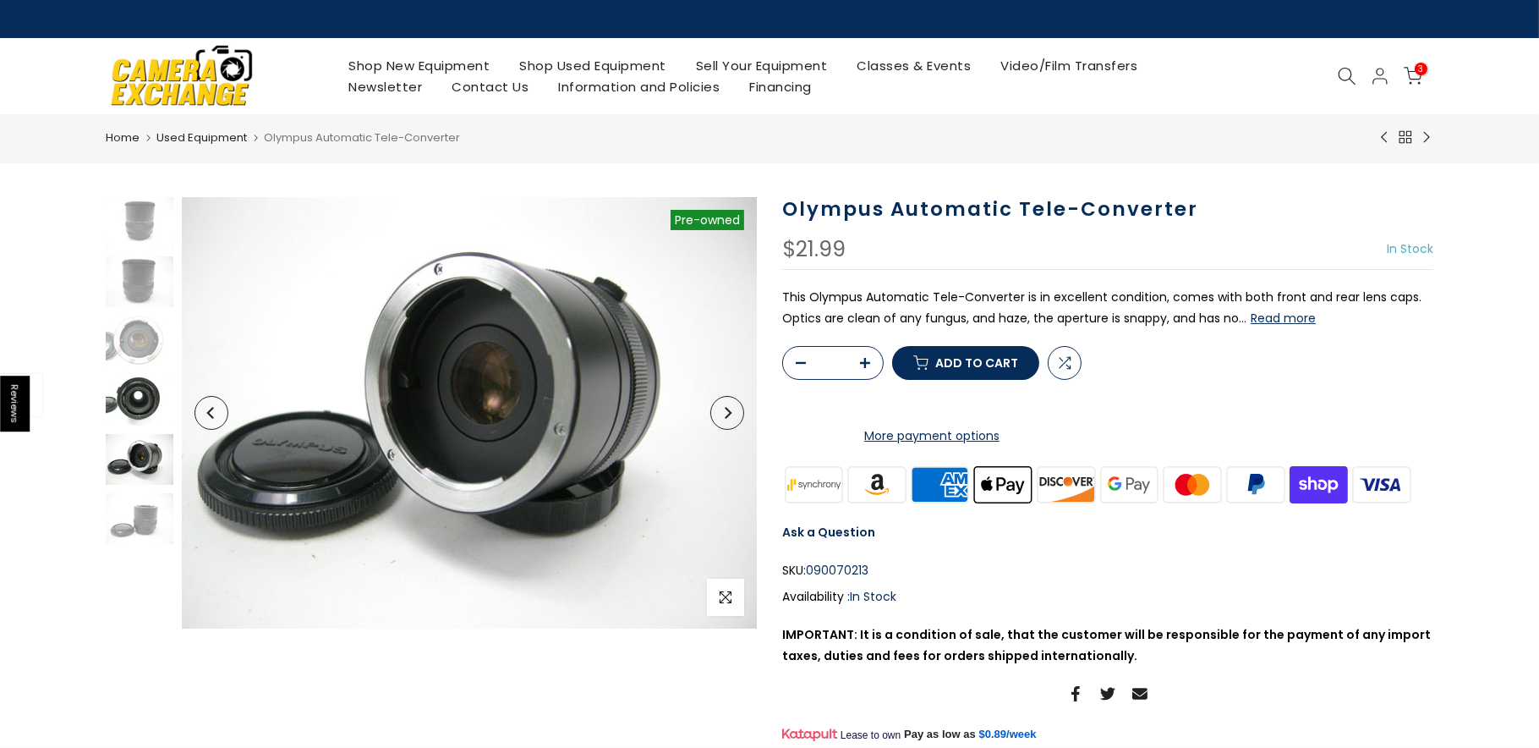
click at [132, 383] on img at bounding box center [140, 400] width 68 height 51
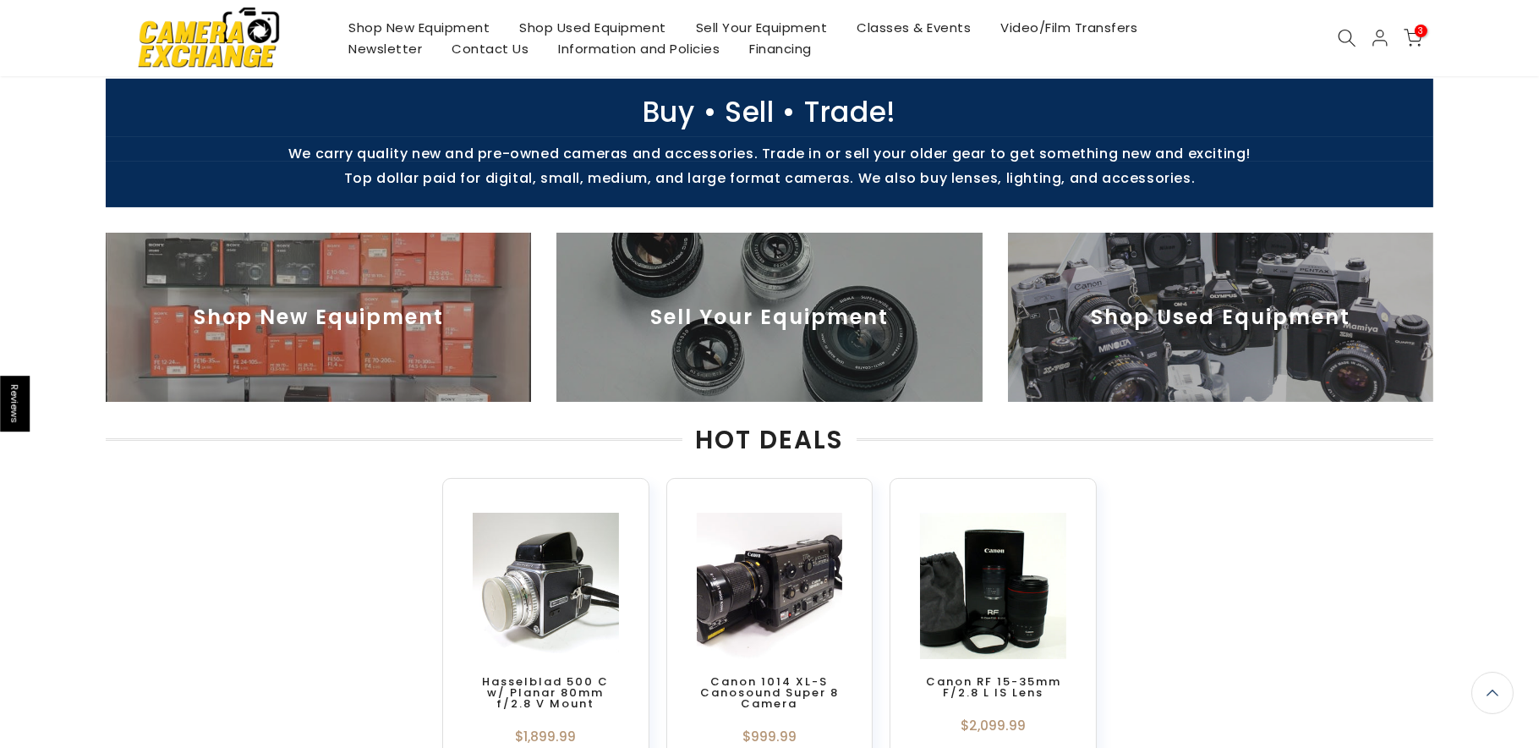
scroll to position [537, 0]
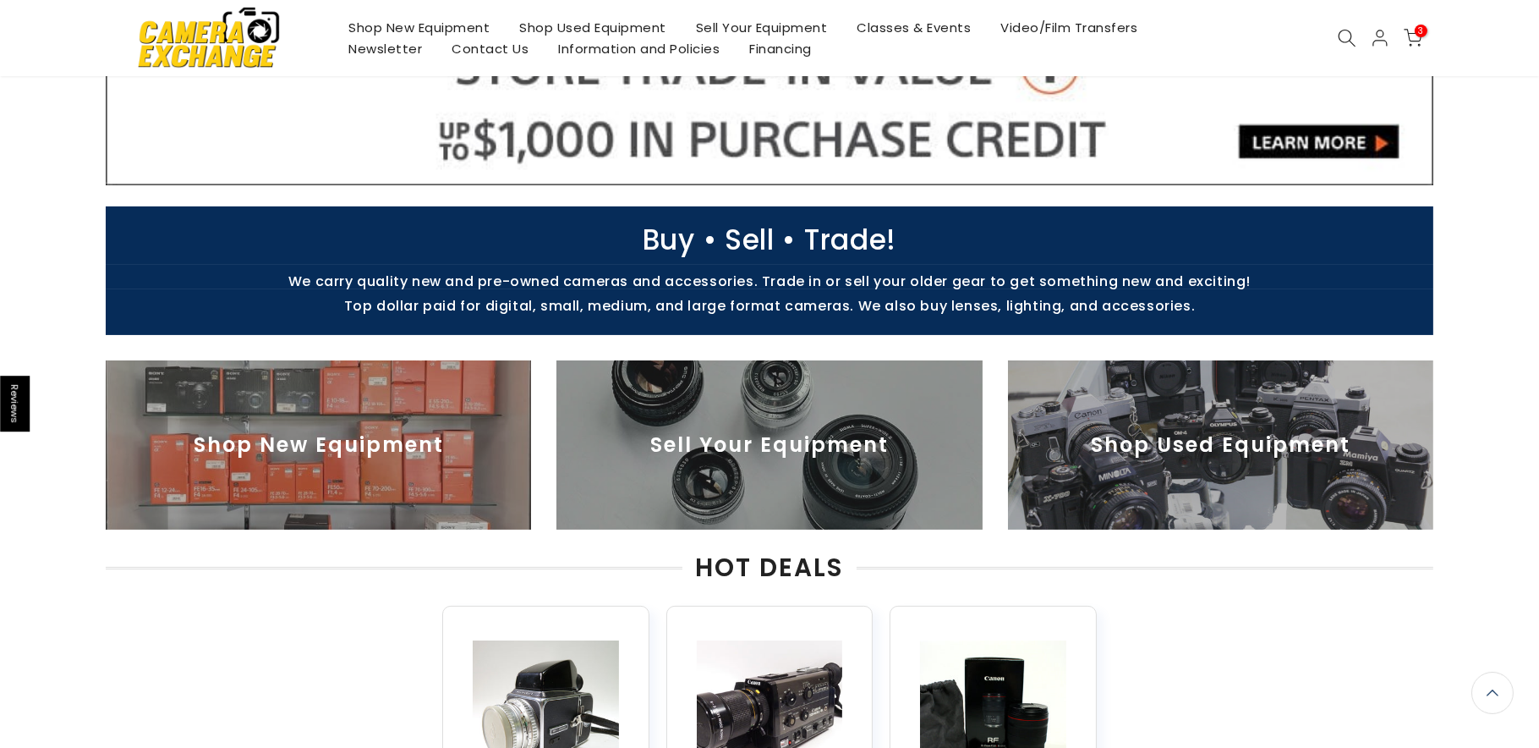
click at [1168, 451] on img at bounding box center [1220, 444] width 425 height 169
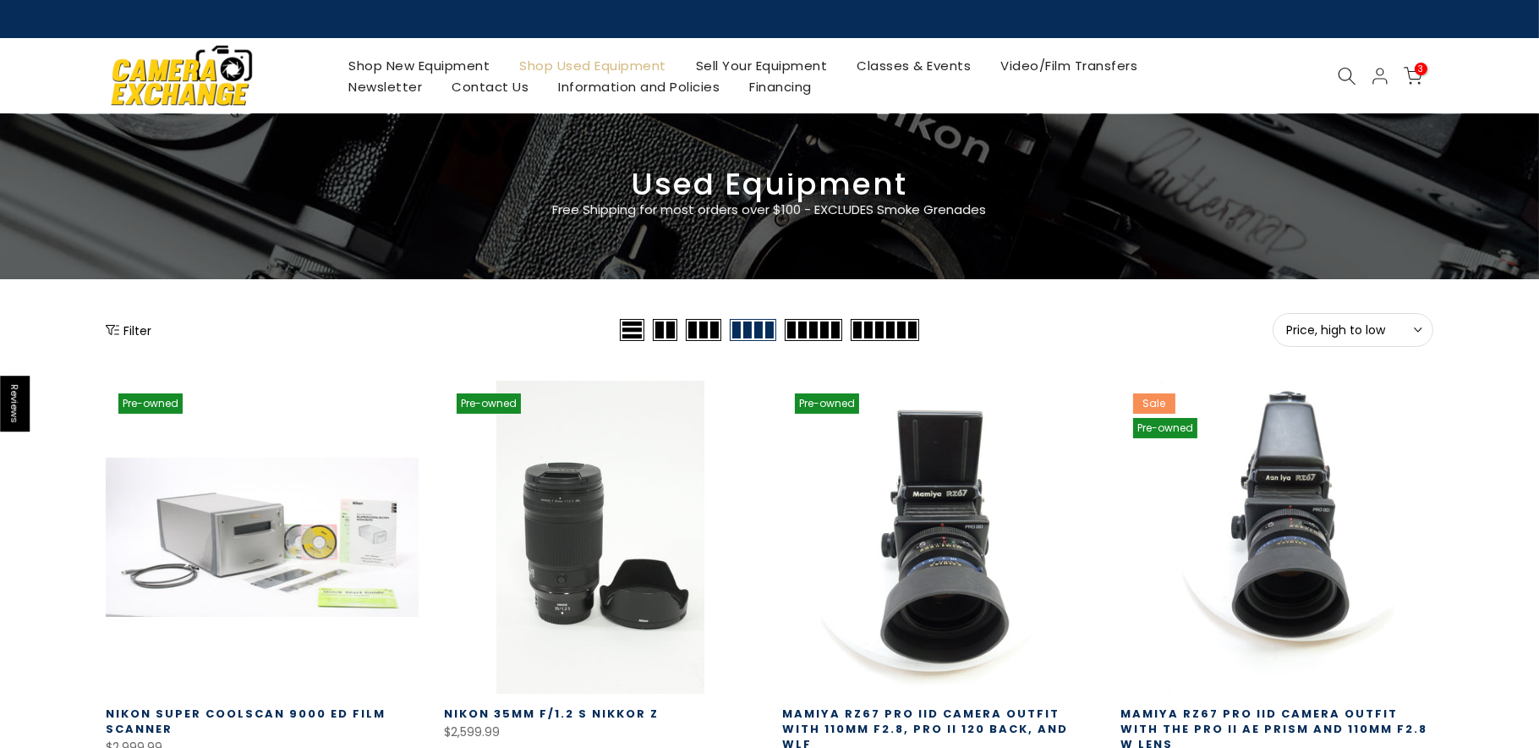
click at [132, 326] on button "Filter" at bounding box center [129, 329] width 46 height 17
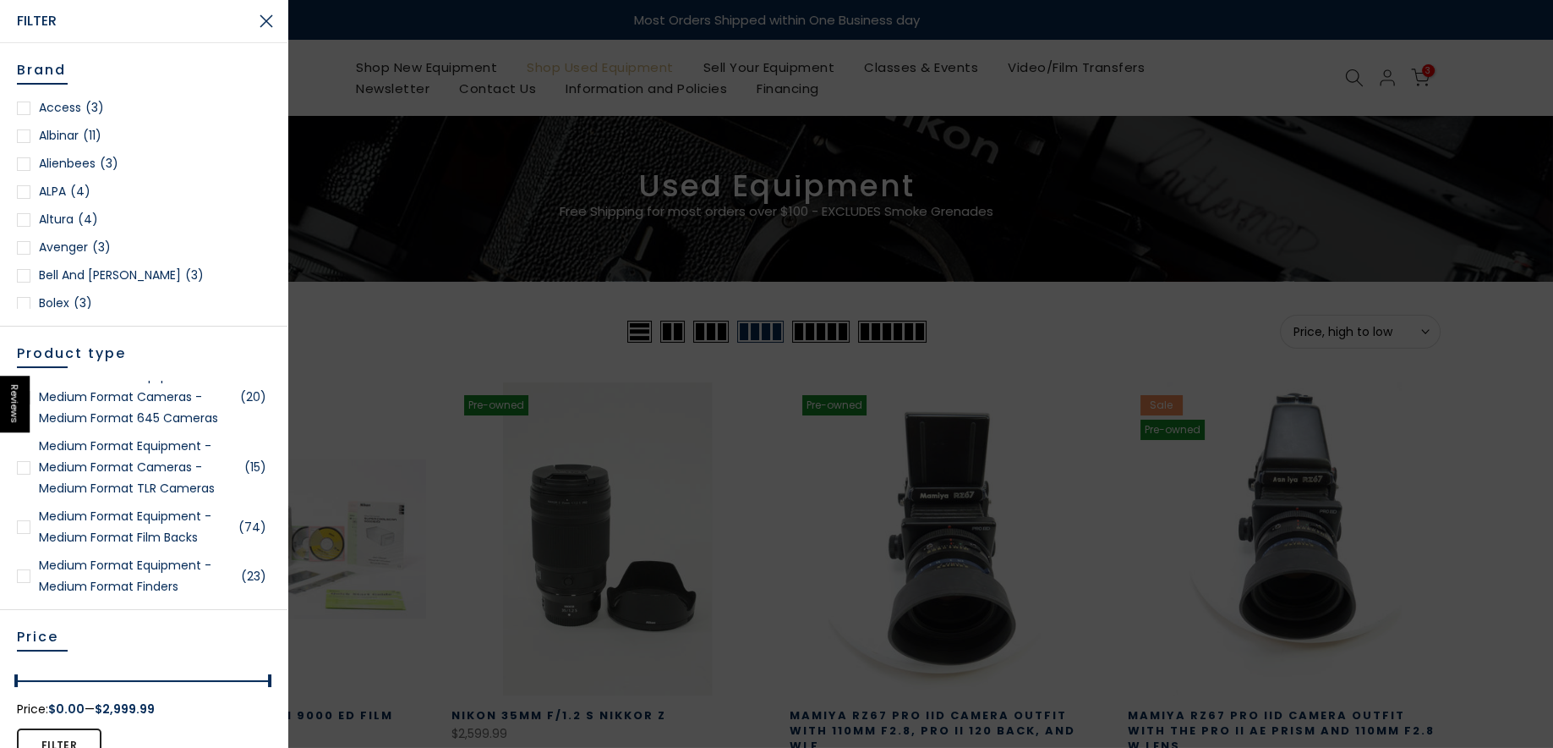
scroll to position [2921, 0]
click at [66, 227] on link "Lenses Small Format - SonyMinolta A Mount Lenses (67)" at bounding box center [144, 205] width 254 height 42
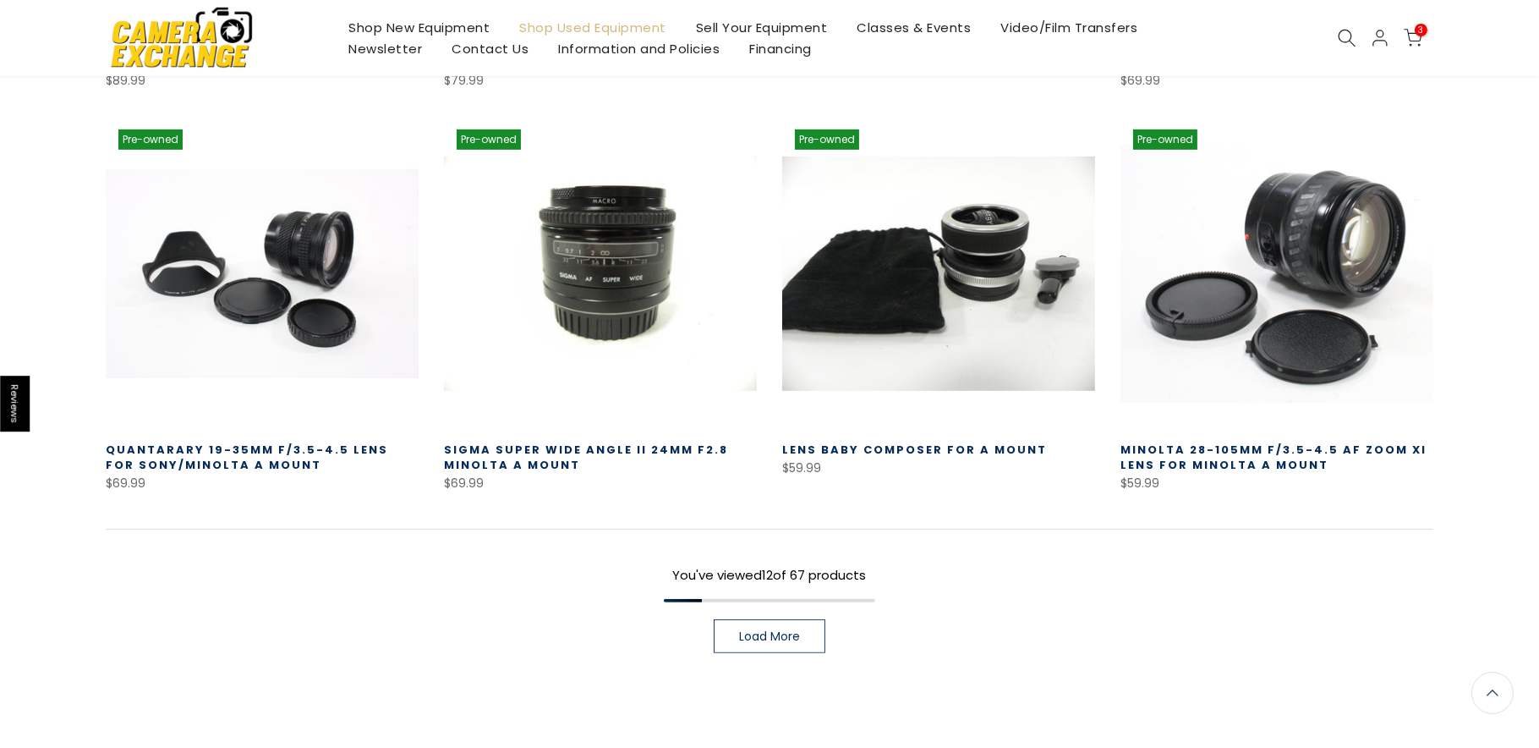
scroll to position [1154, 0]
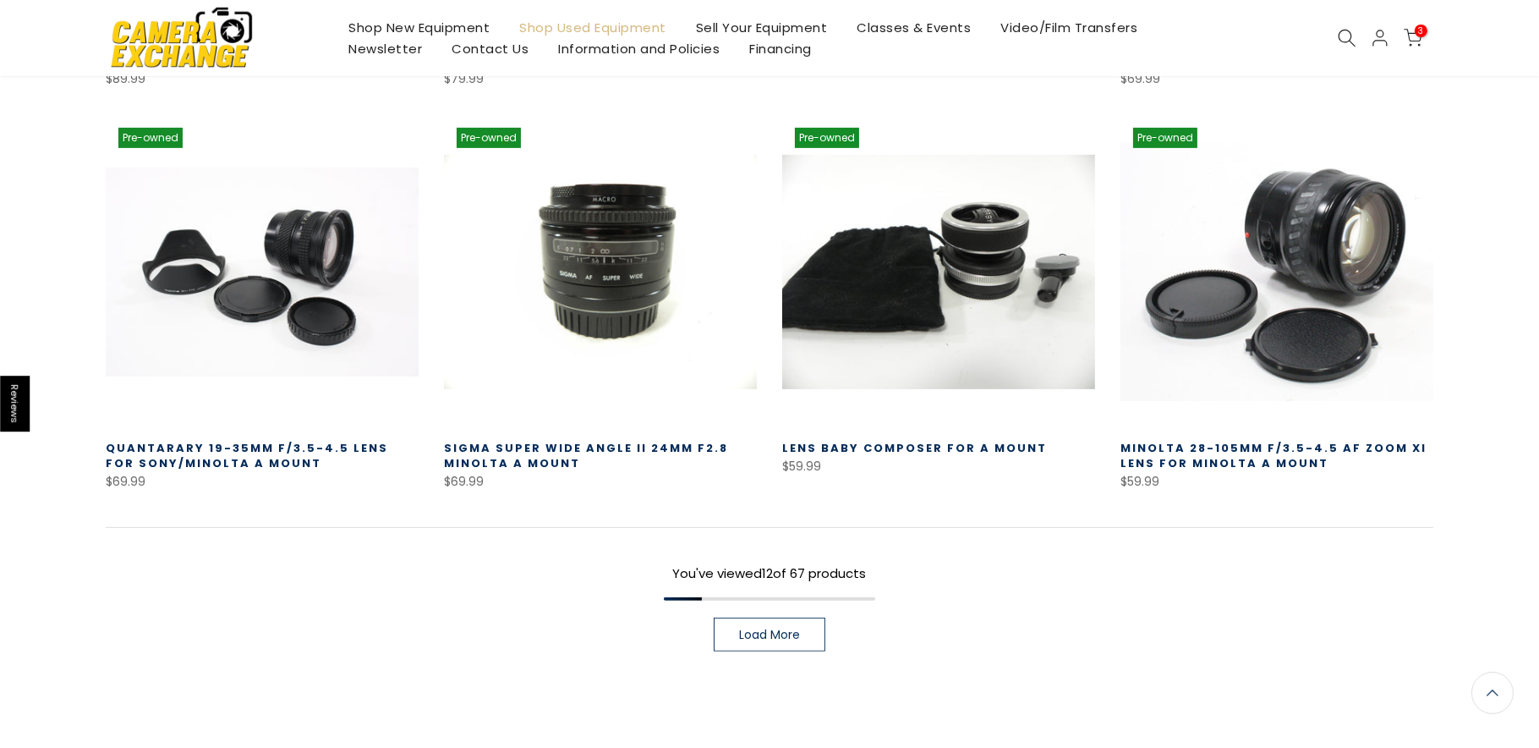
click at [776, 629] on span "Load More" at bounding box center [769, 634] width 61 height 12
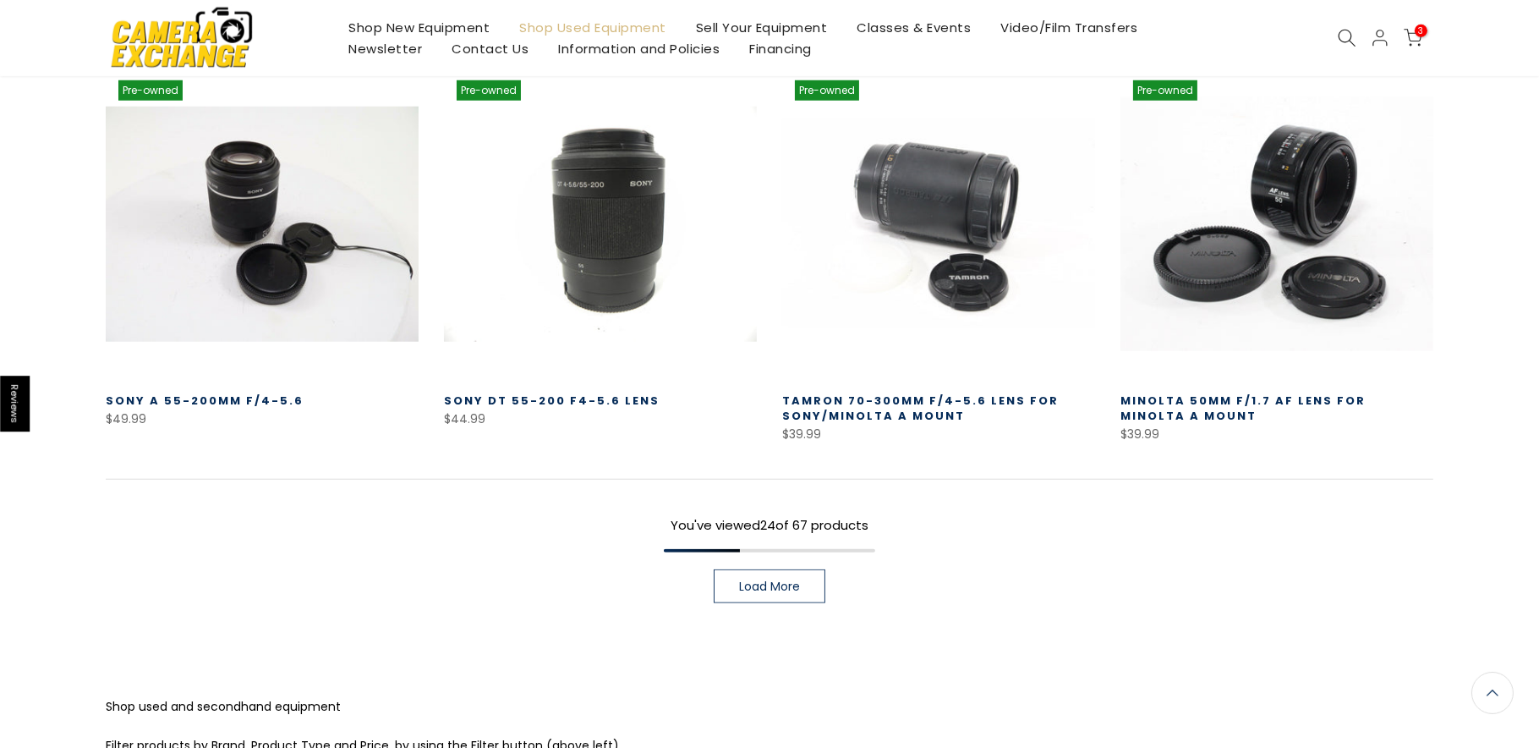
scroll to position [2412, 0]
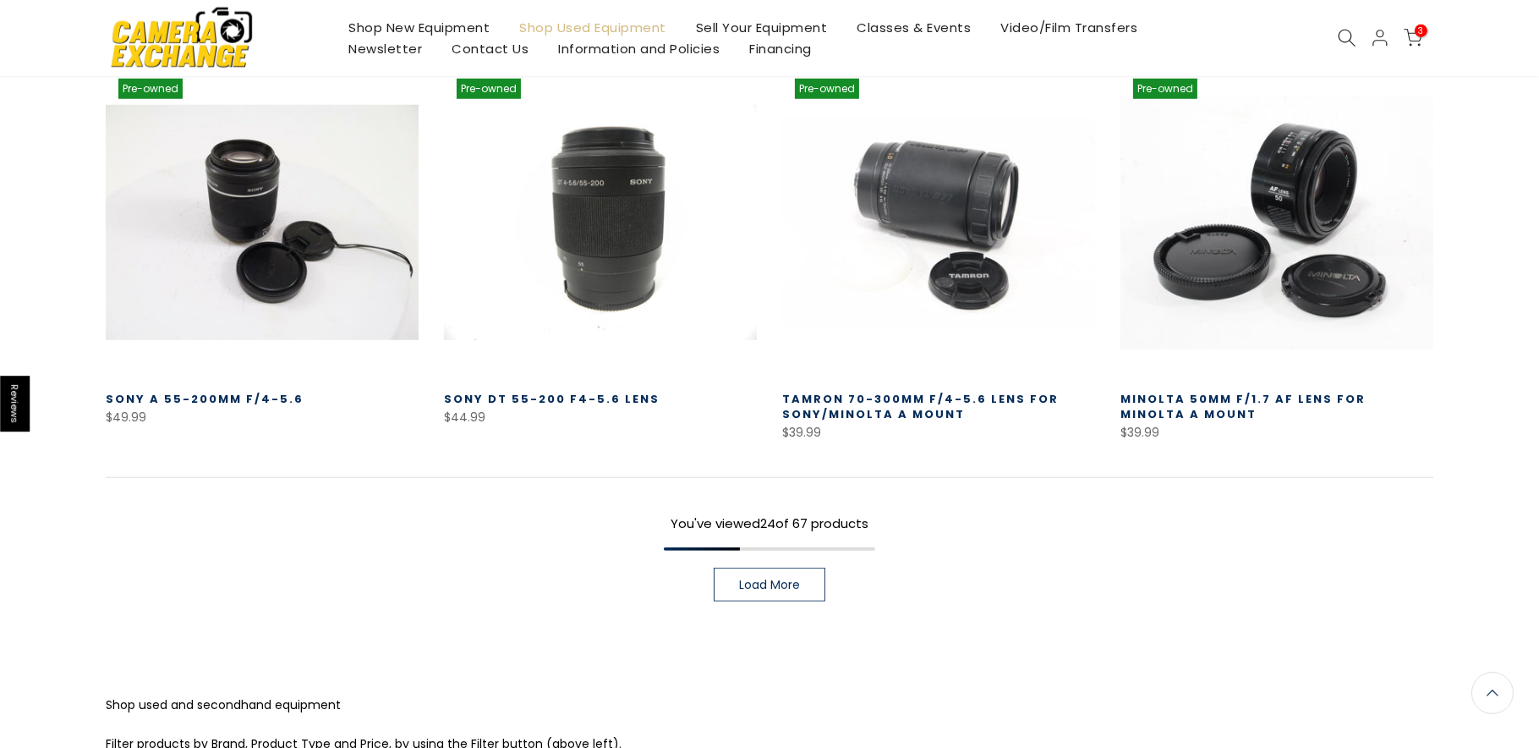
click at [790, 590] on span "Load More" at bounding box center [769, 584] width 61 height 12
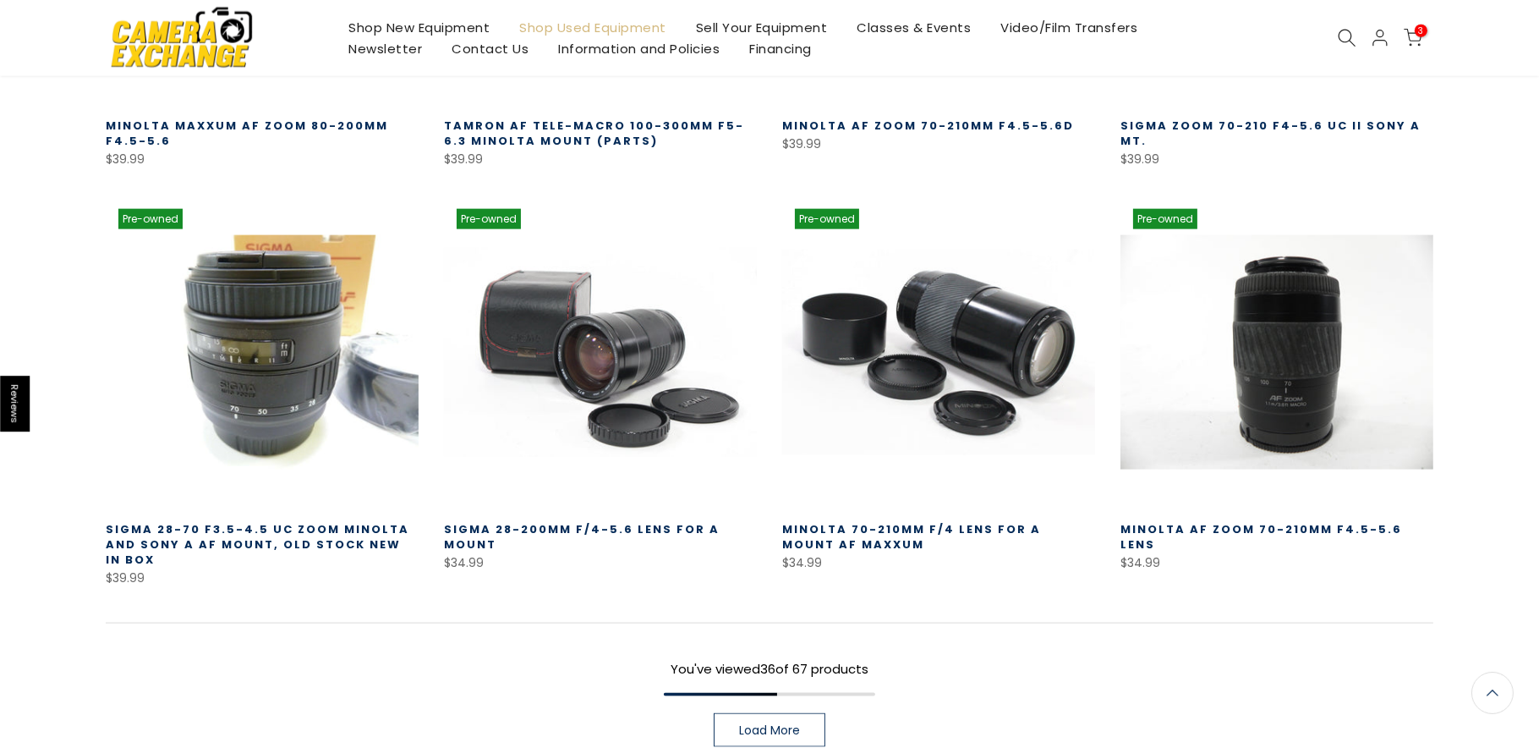
scroll to position [3667, 0]
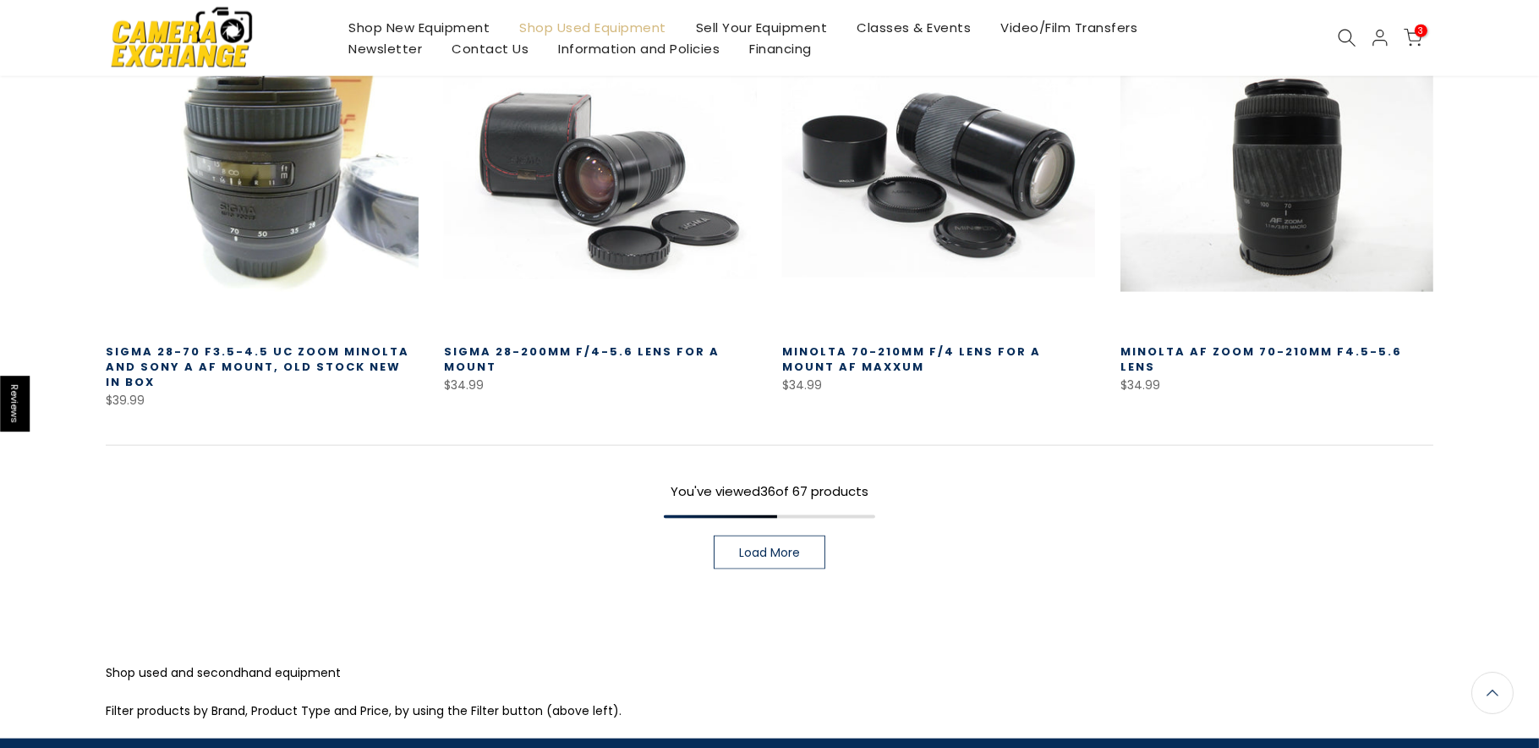
click at [793, 558] on span "Load More" at bounding box center [769, 552] width 61 height 12
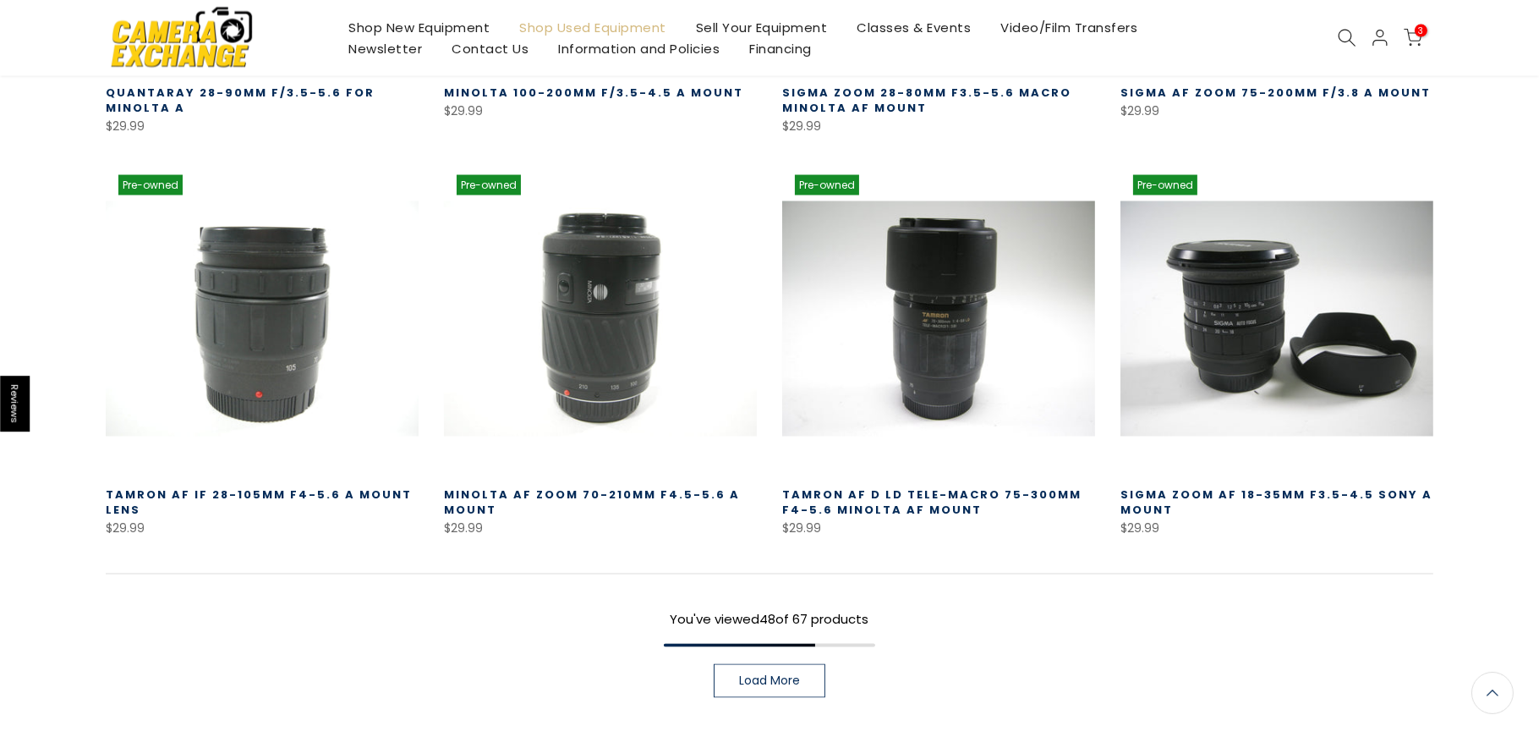
scroll to position [4746, 0]
click at [769, 685] on span "Load More" at bounding box center [769, 681] width 61 height 12
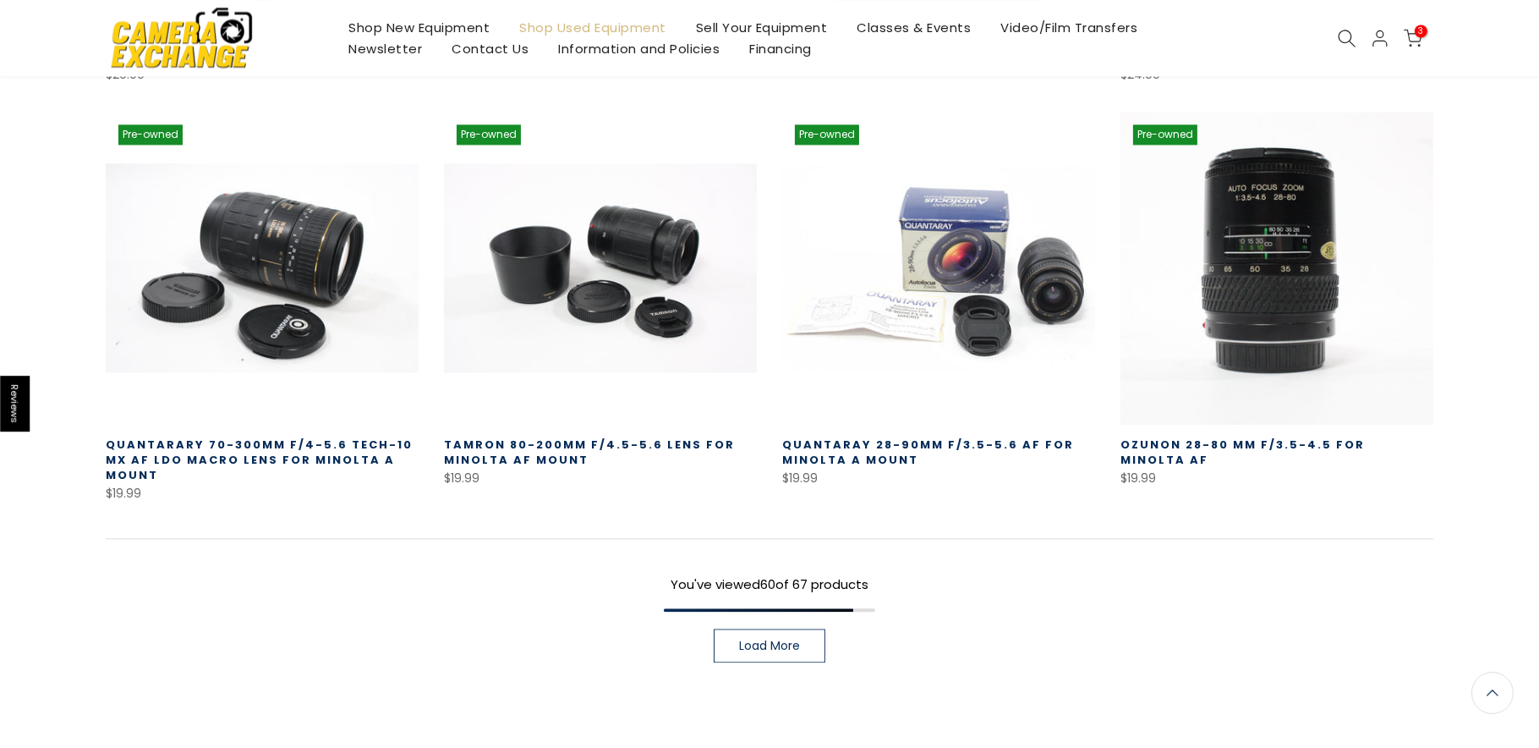
scroll to position [6002, 0]
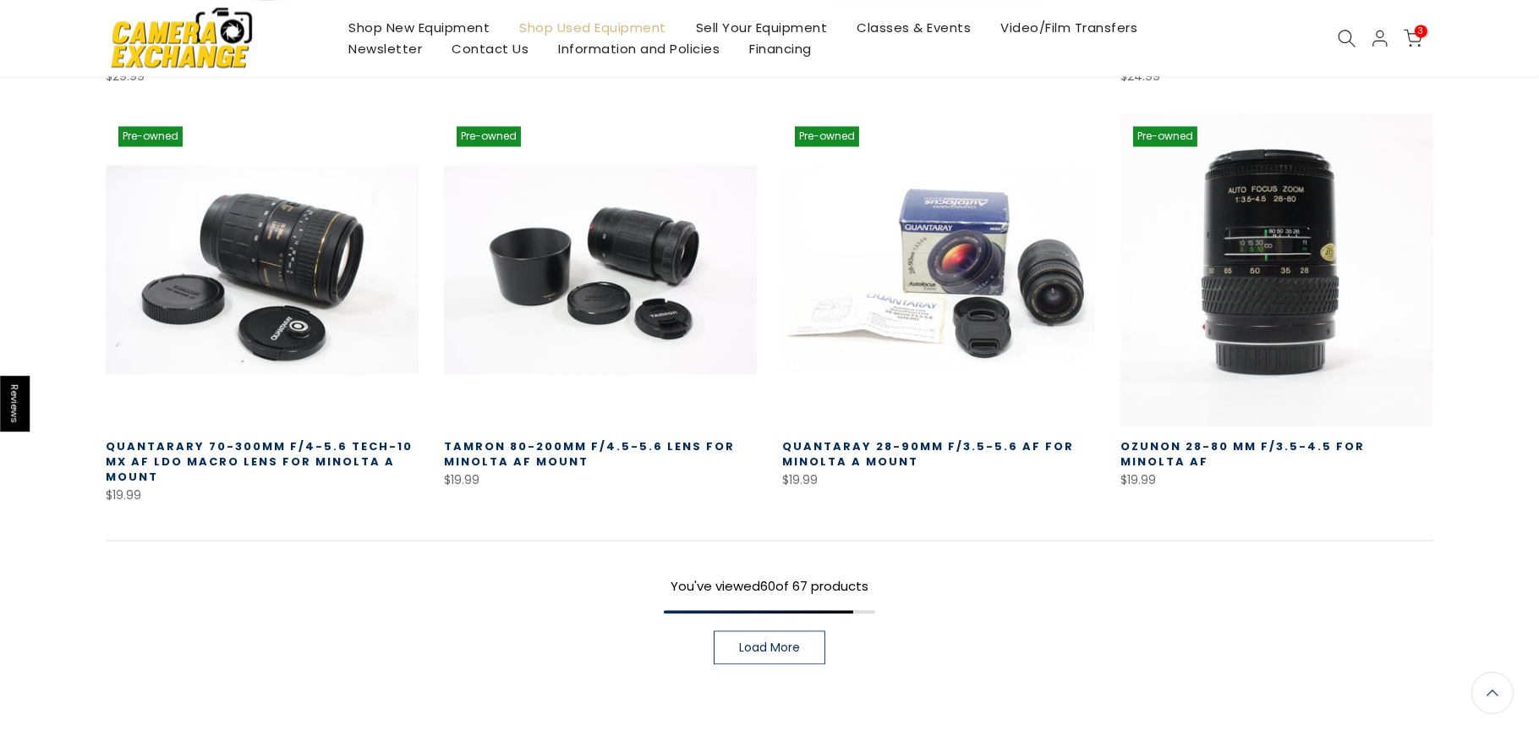
click at [759, 658] on link "Load More" at bounding box center [770, 647] width 112 height 34
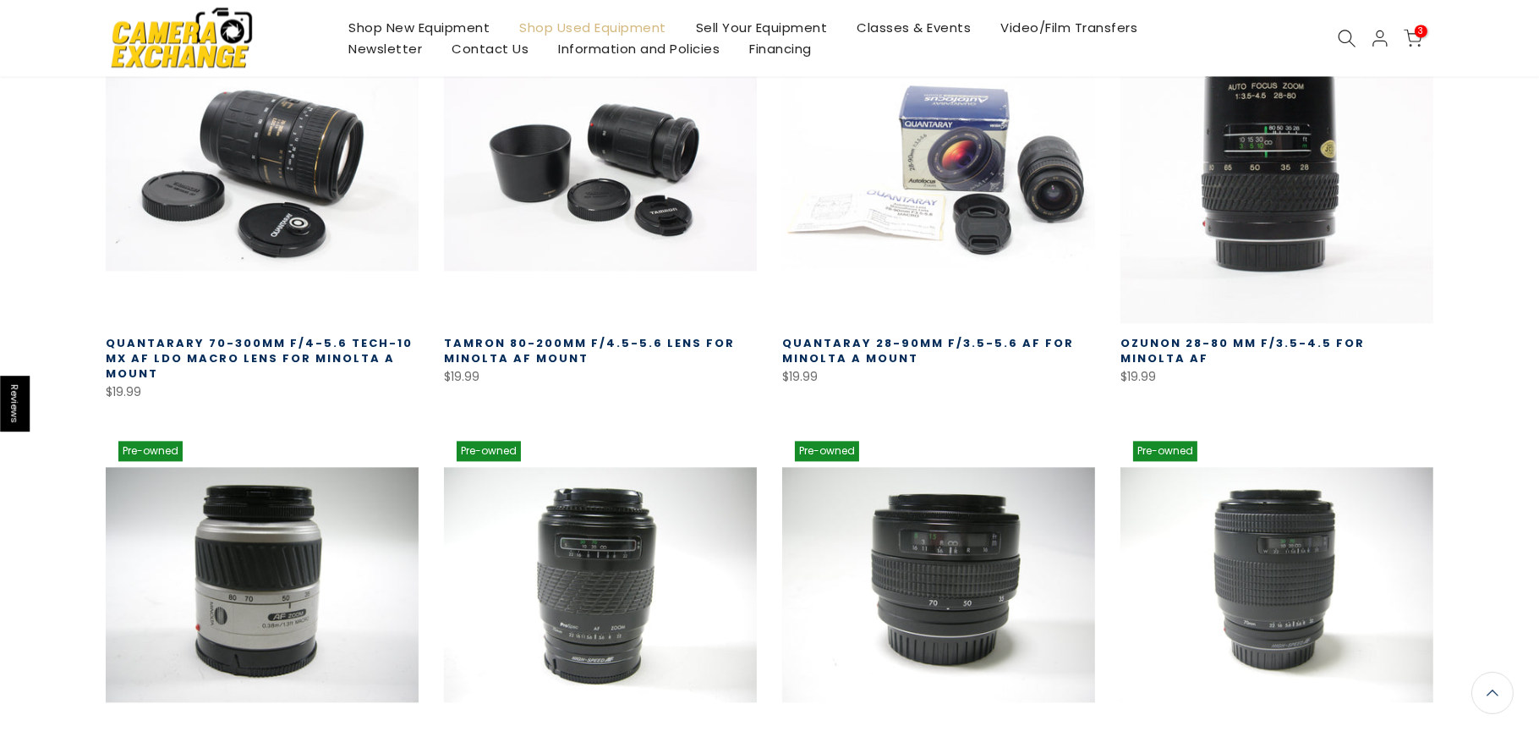
scroll to position [6109, 0]
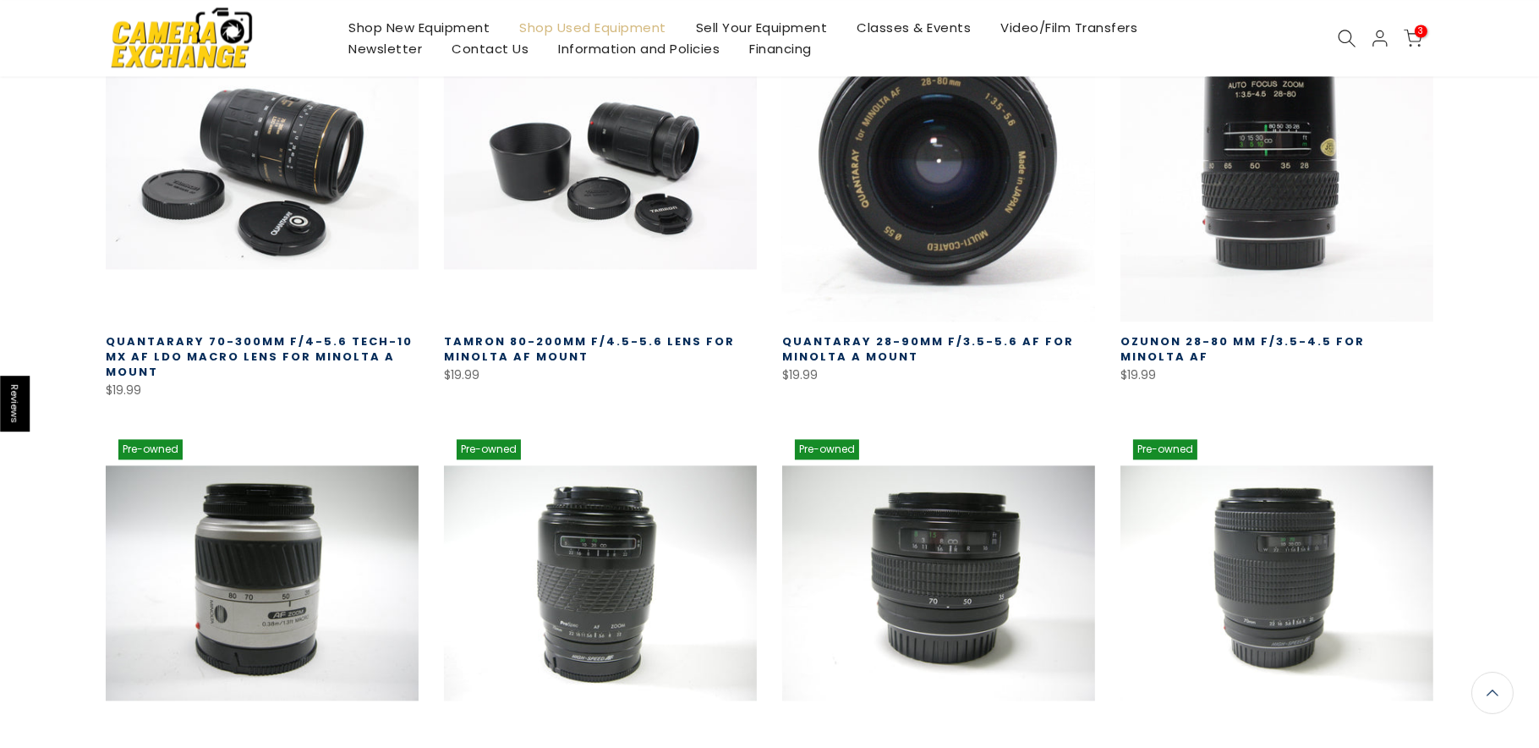
click at [904, 210] on link at bounding box center [938, 164] width 313 height 313
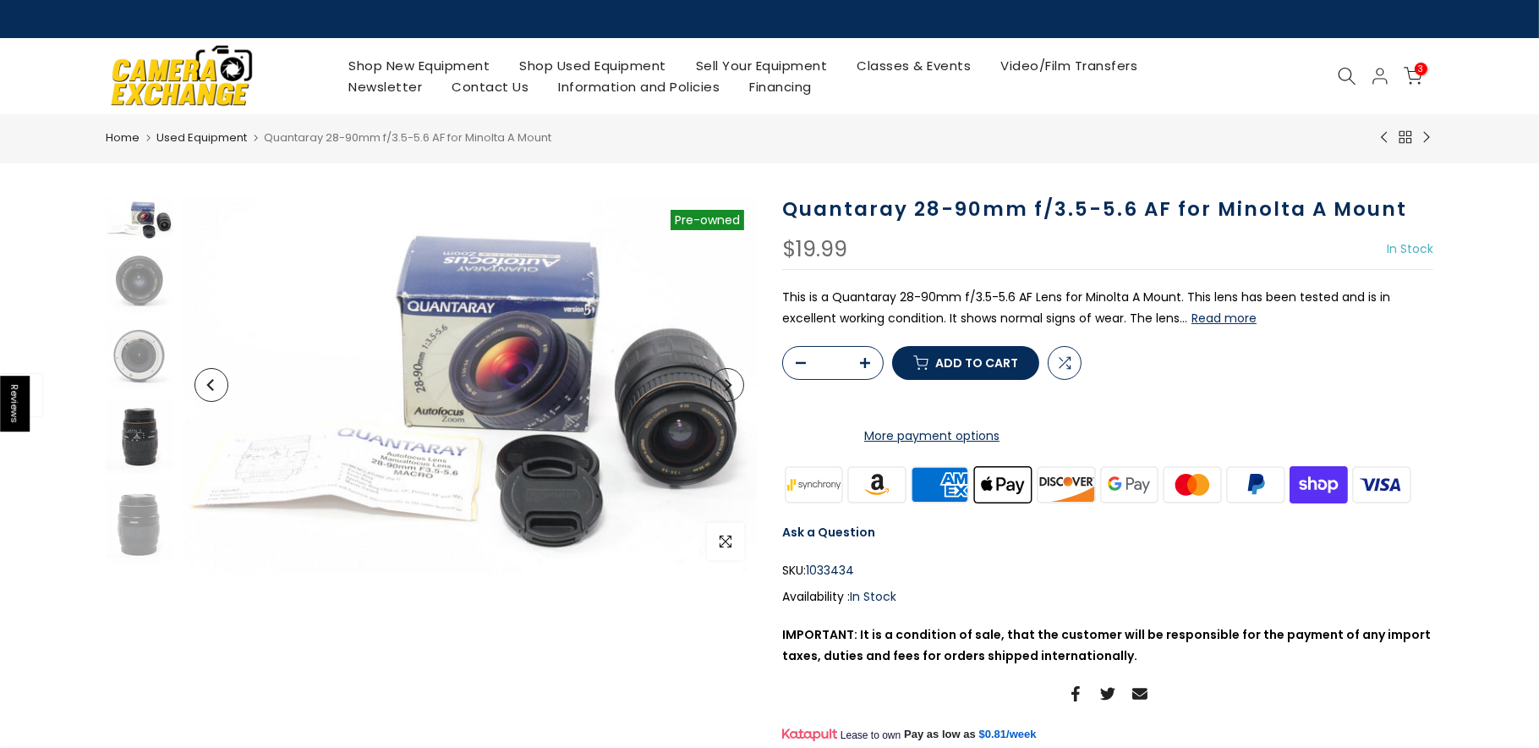
click at [133, 464] on img at bounding box center [140, 435] width 68 height 75
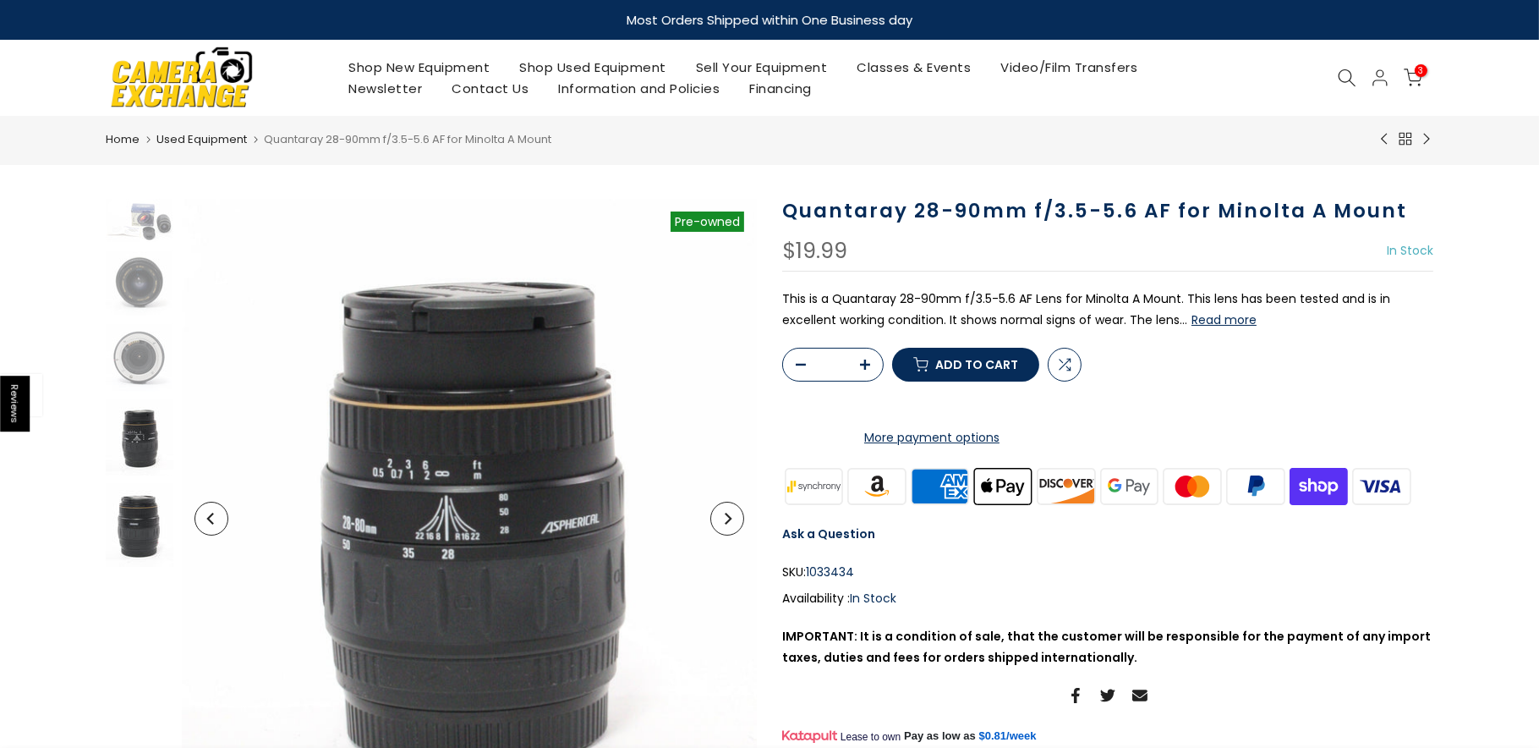
click at [121, 523] on img at bounding box center [140, 526] width 68 height 84
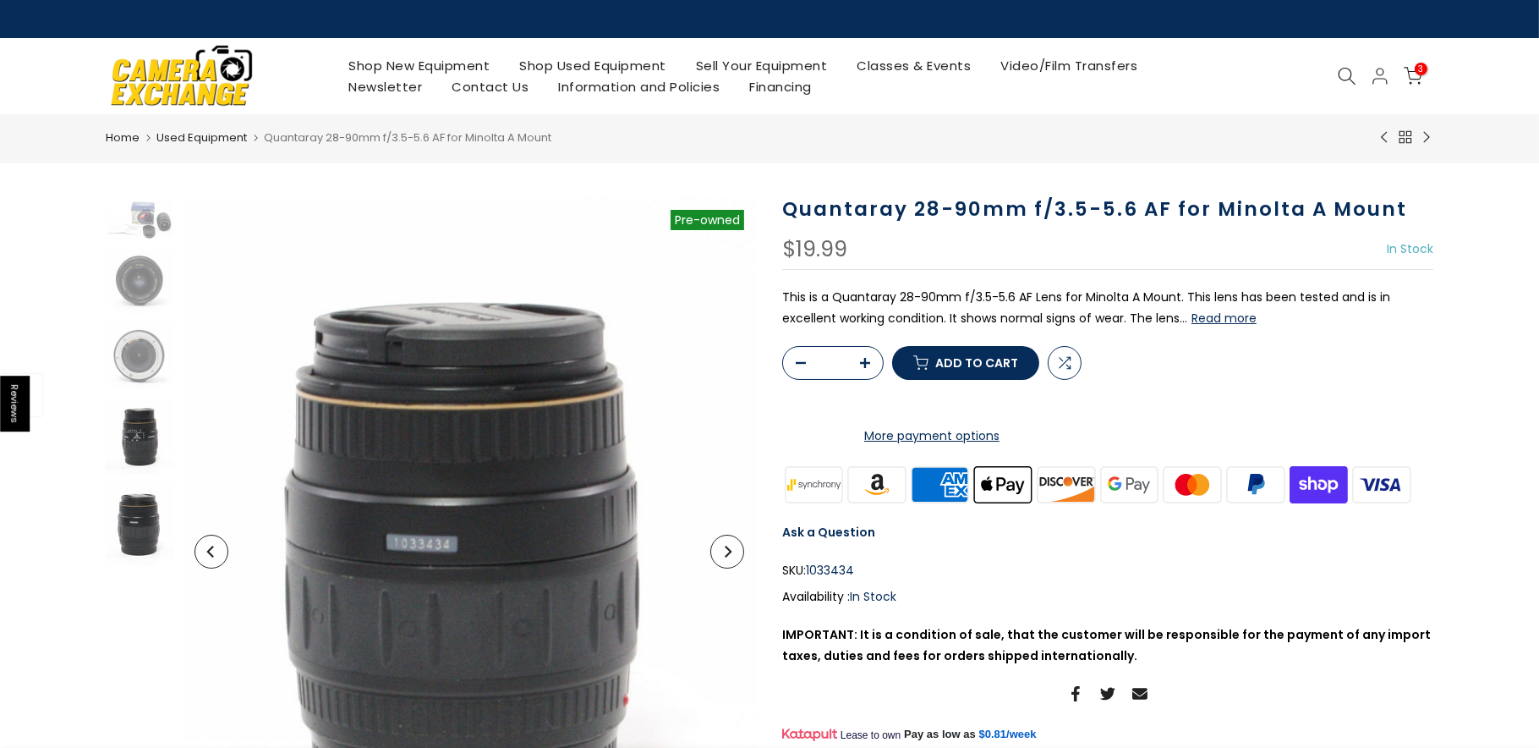
click at [138, 445] on img at bounding box center [140, 435] width 68 height 75
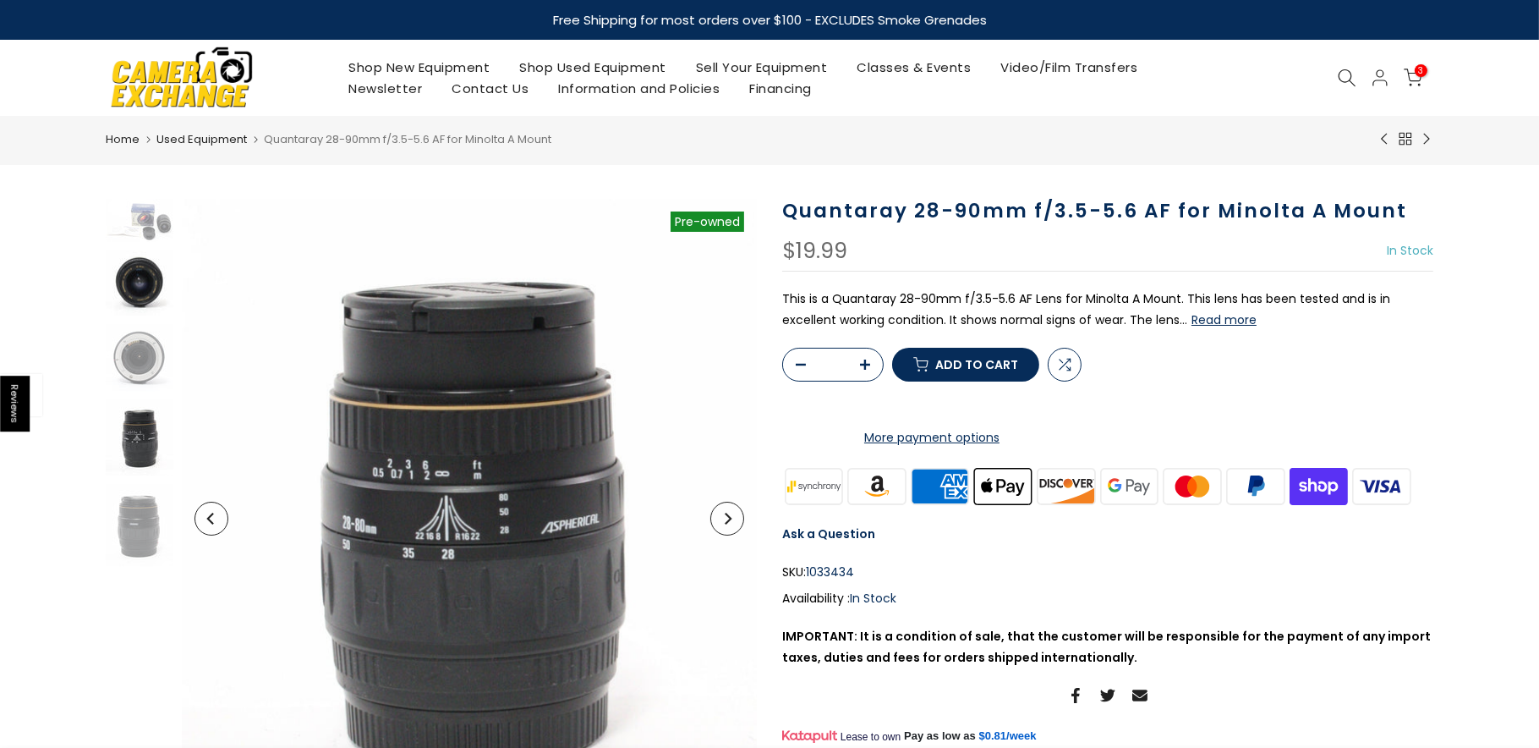
click at [149, 297] on img at bounding box center [140, 282] width 68 height 63
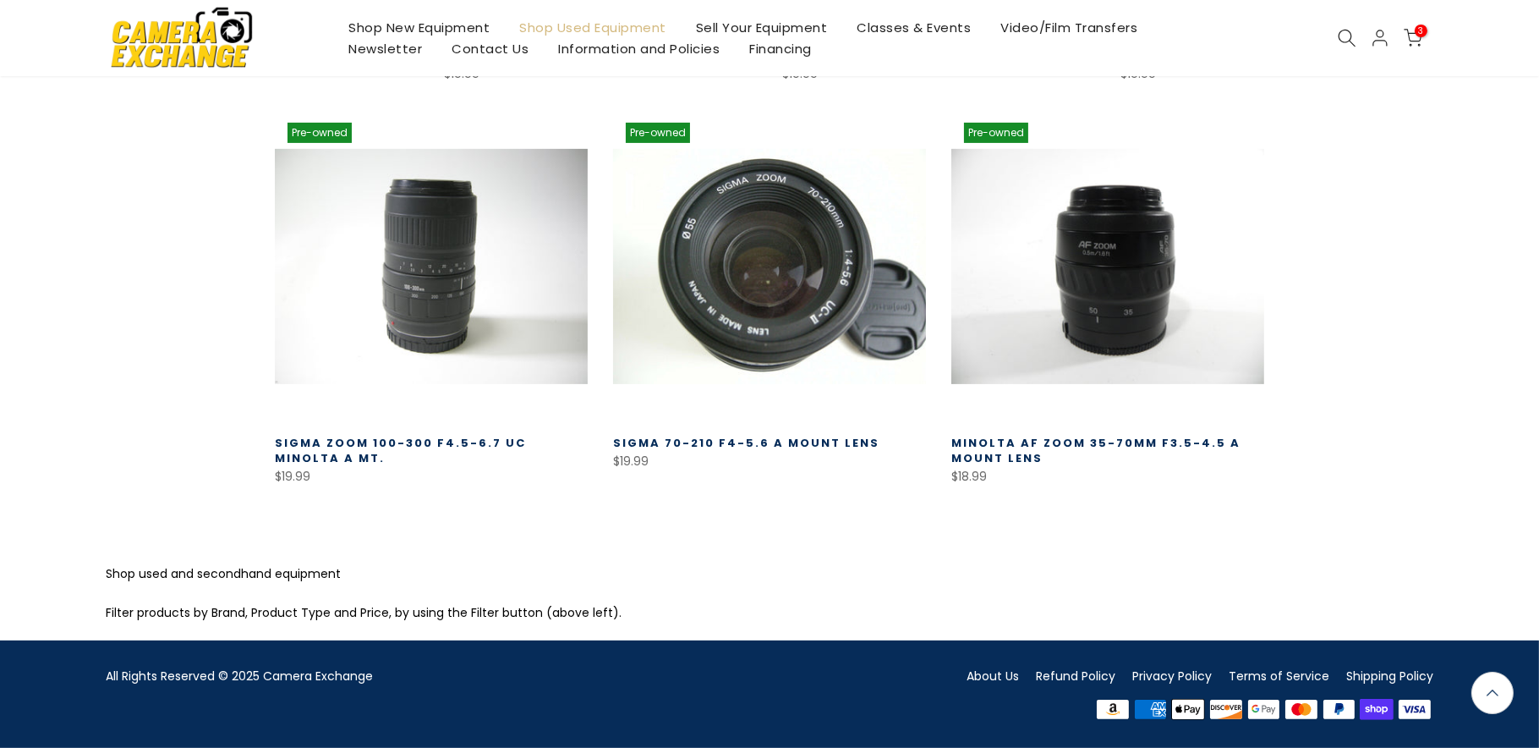
scroll to position [874, 0]
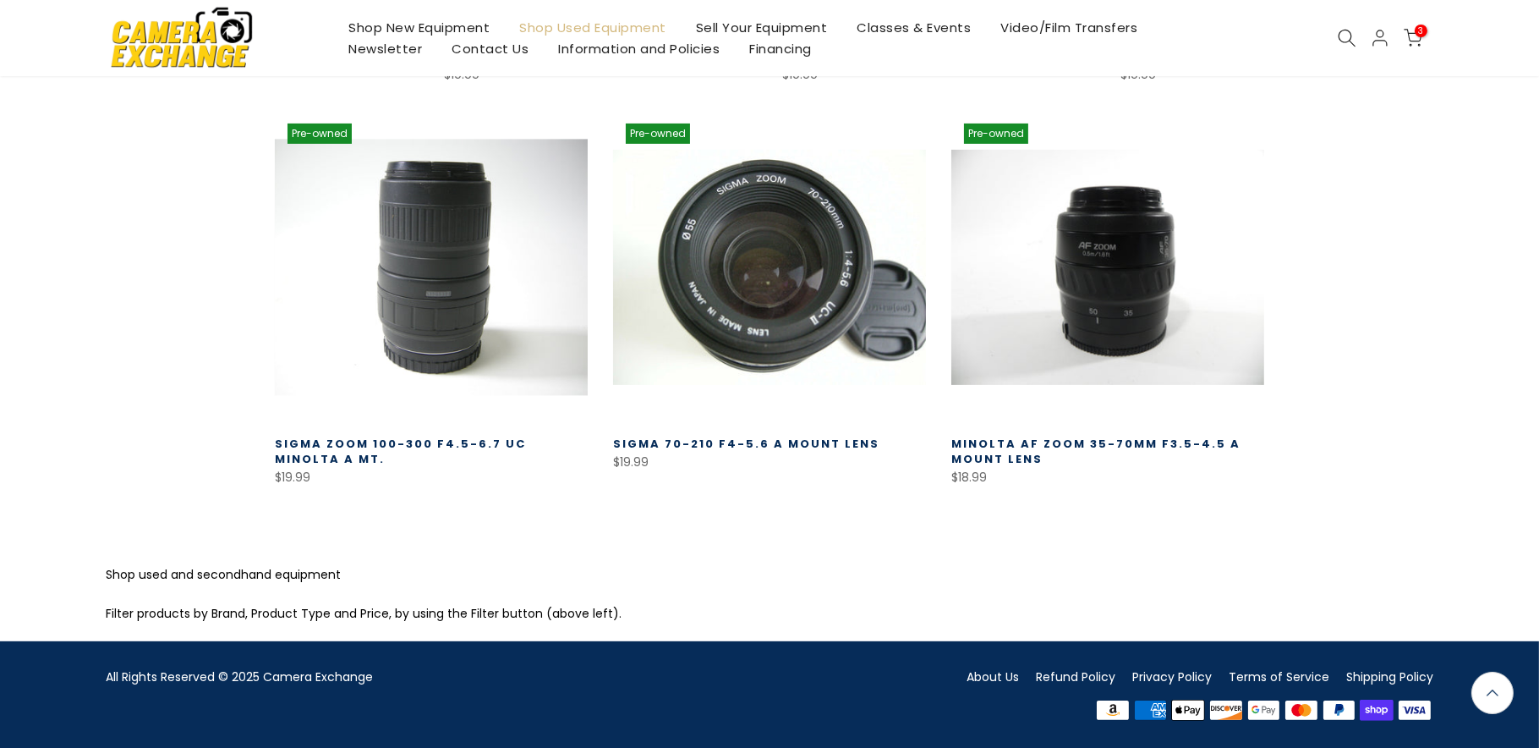
click at [406, 343] on link at bounding box center [431, 267] width 313 height 313
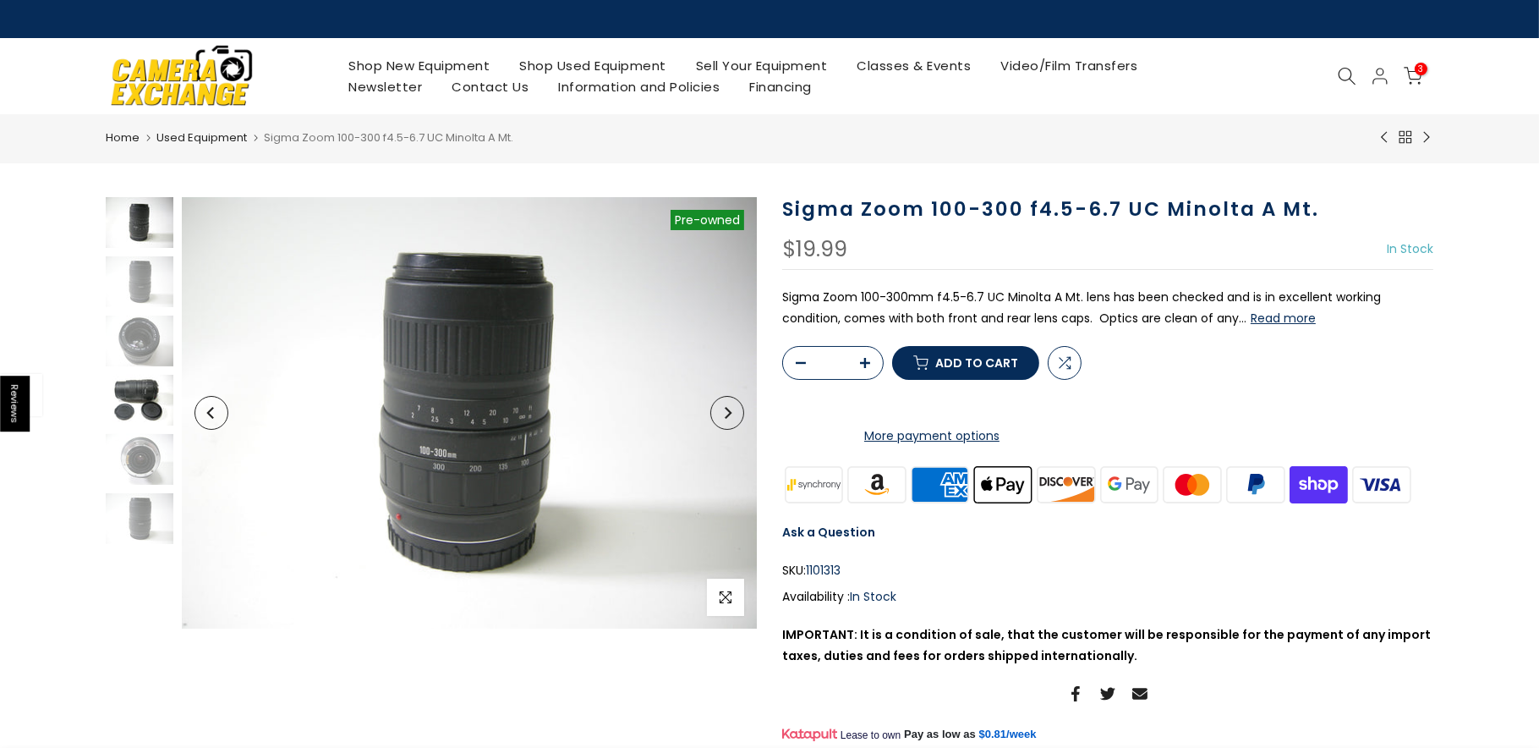
click at [146, 402] on img at bounding box center [140, 400] width 68 height 51
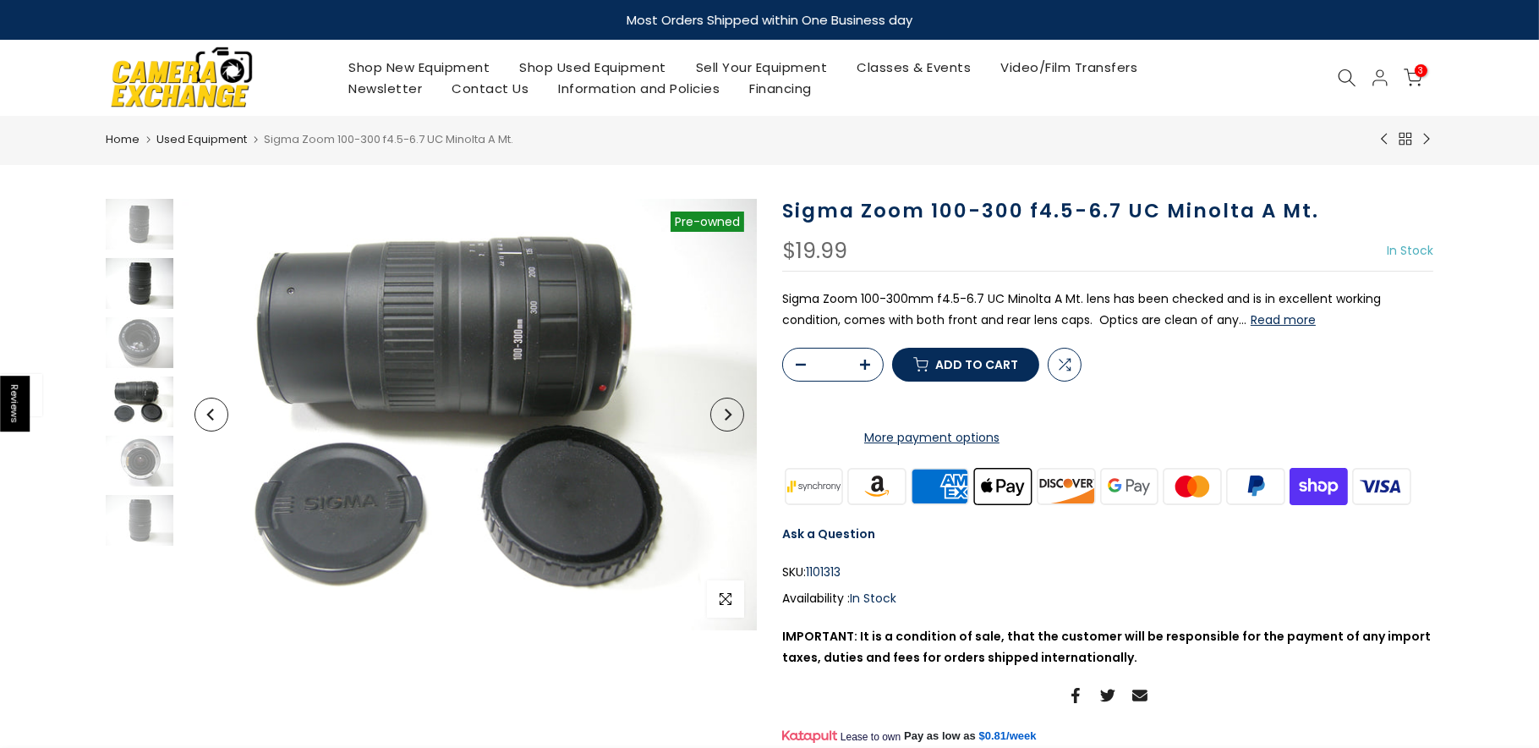
click at [145, 306] on img at bounding box center [140, 283] width 68 height 51
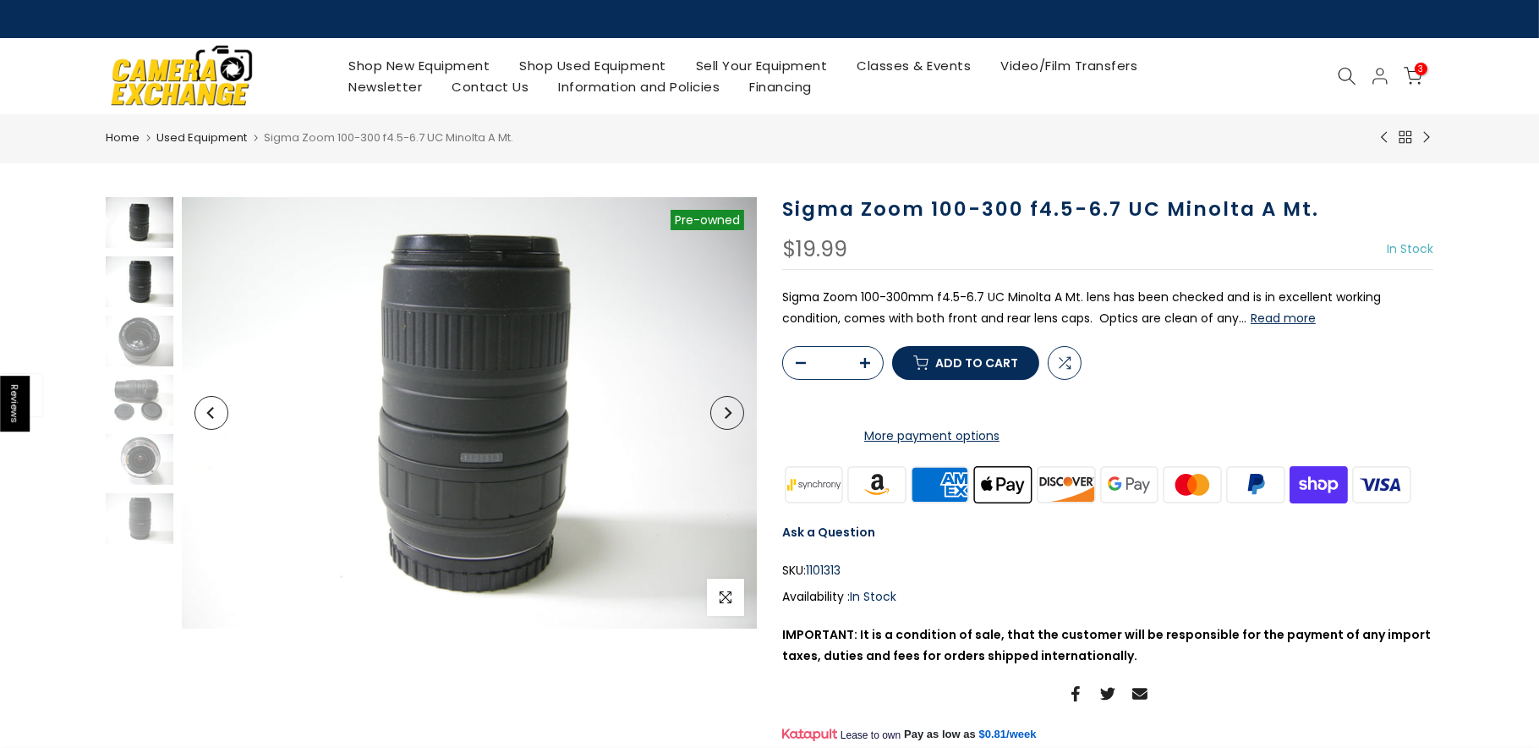
click at [151, 236] on img at bounding box center [140, 222] width 68 height 51
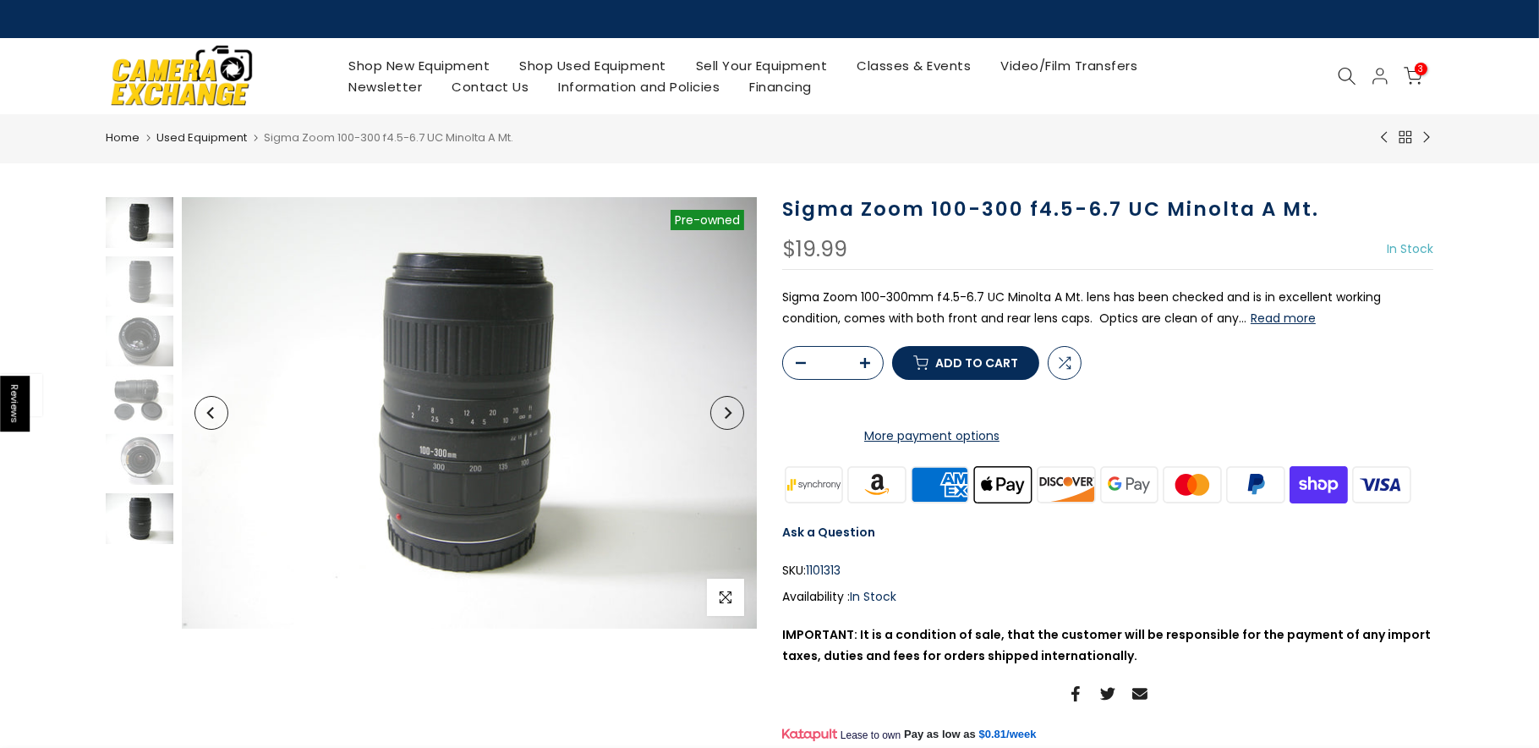
click at [151, 529] on img at bounding box center [140, 518] width 68 height 51
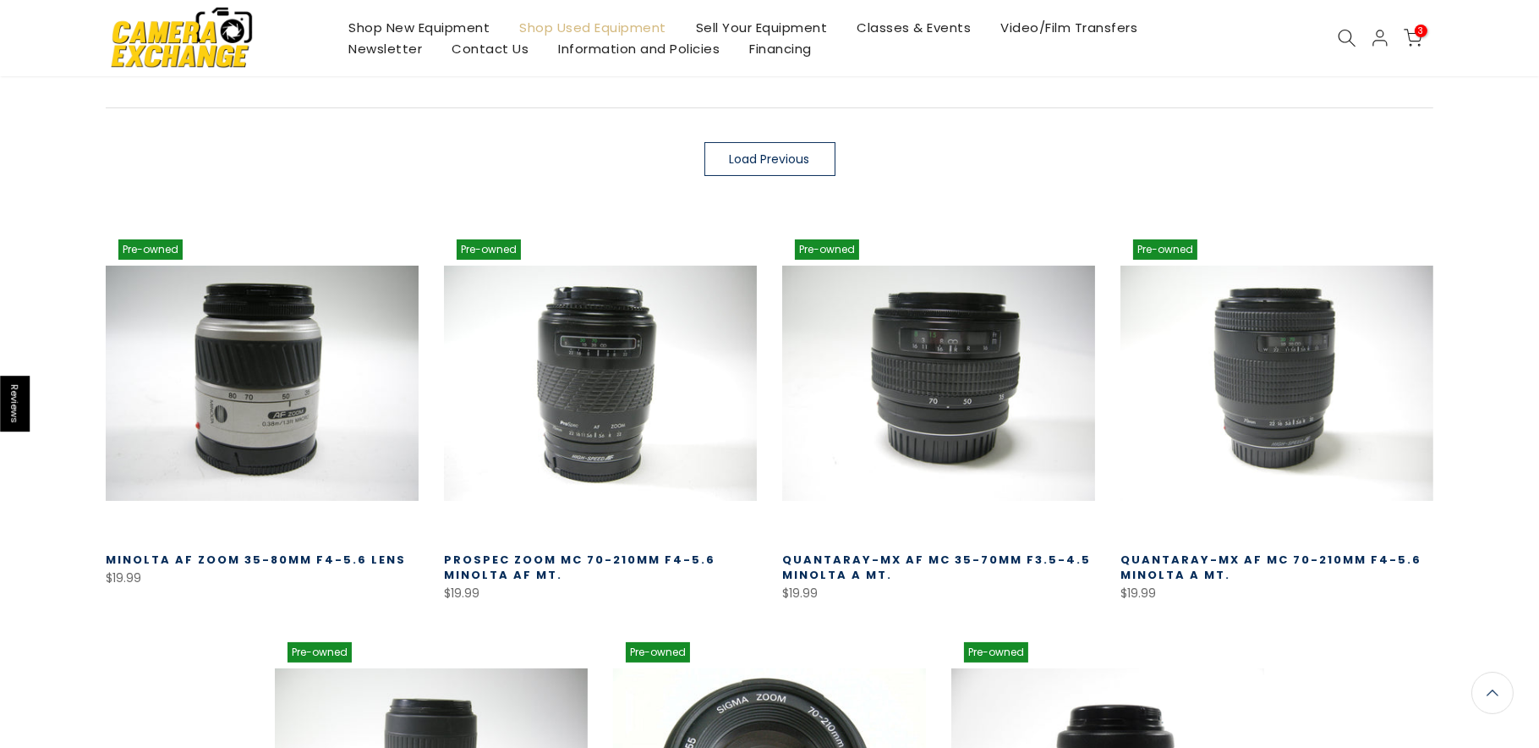
scroll to position [359, 0]
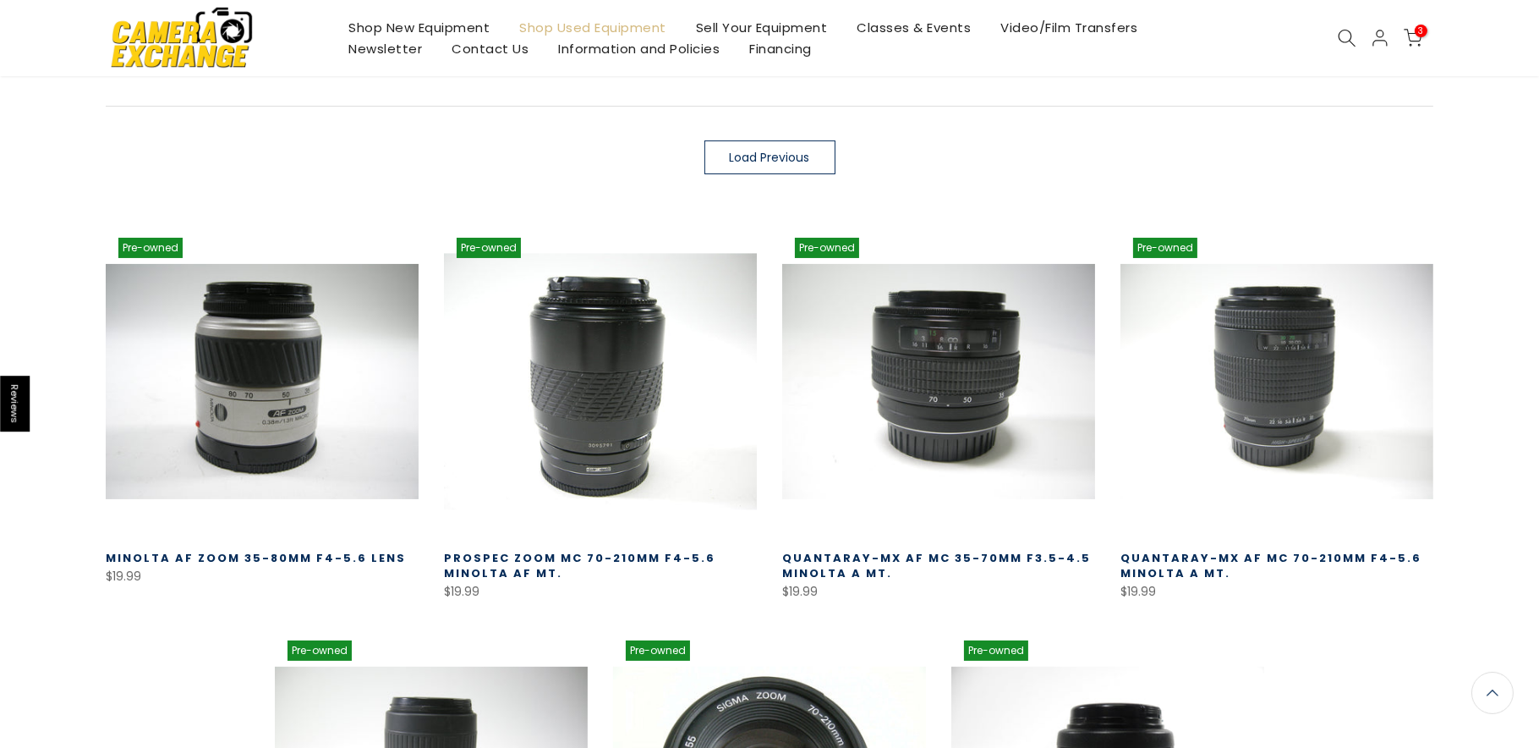
click at [597, 441] on link at bounding box center [600, 381] width 313 height 313
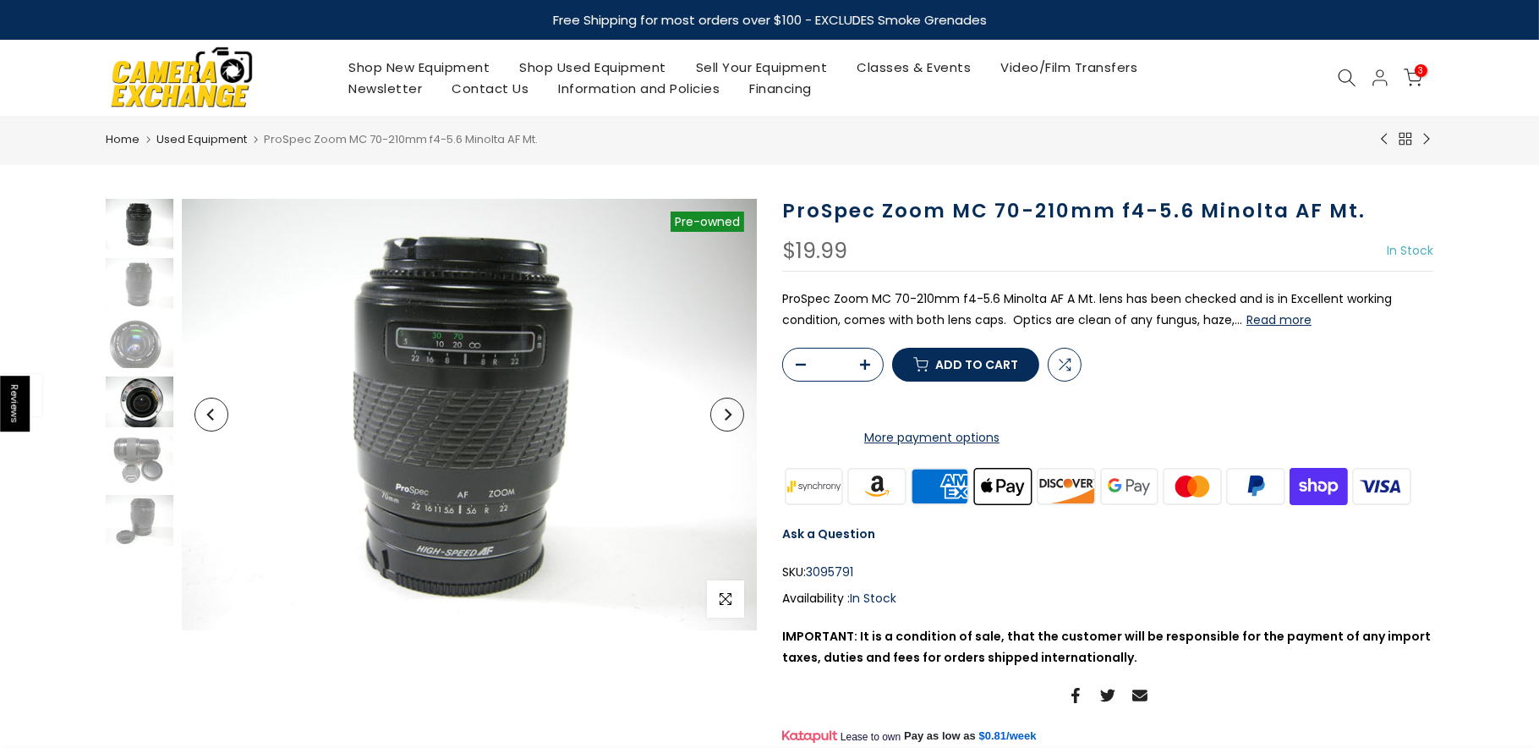
click at [160, 408] on img at bounding box center [140, 401] width 68 height 51
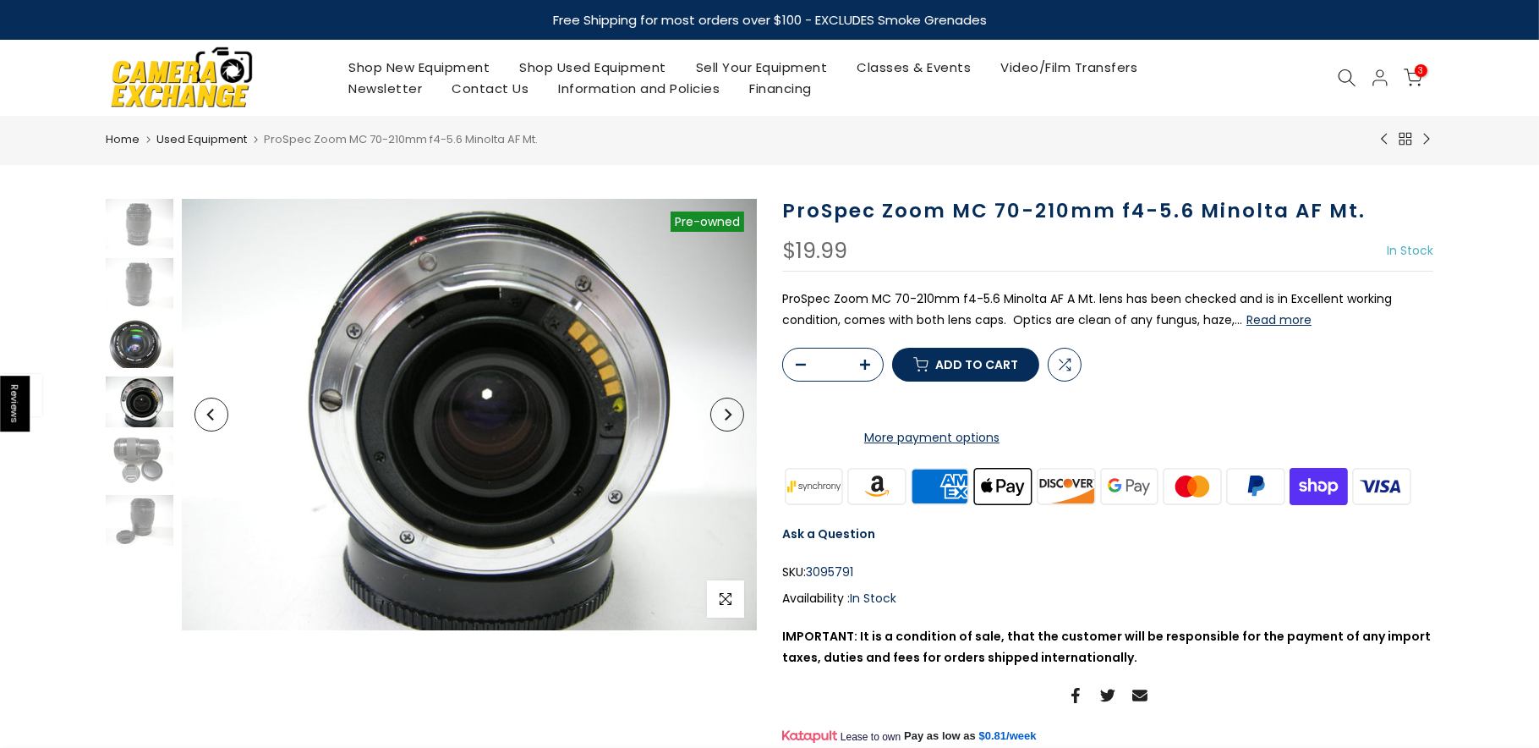
click at [117, 339] on img at bounding box center [140, 342] width 68 height 51
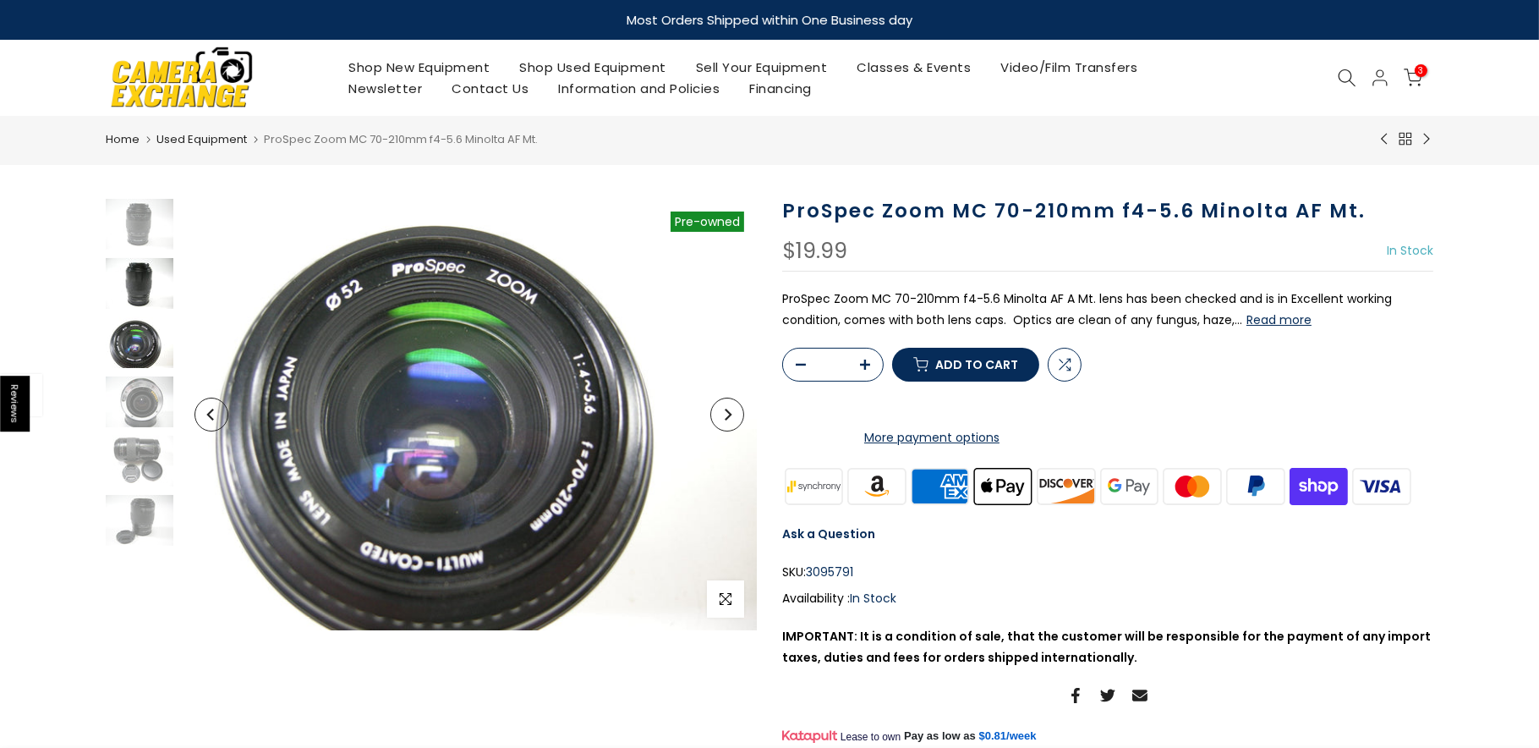
click at [129, 285] on img at bounding box center [140, 283] width 68 height 51
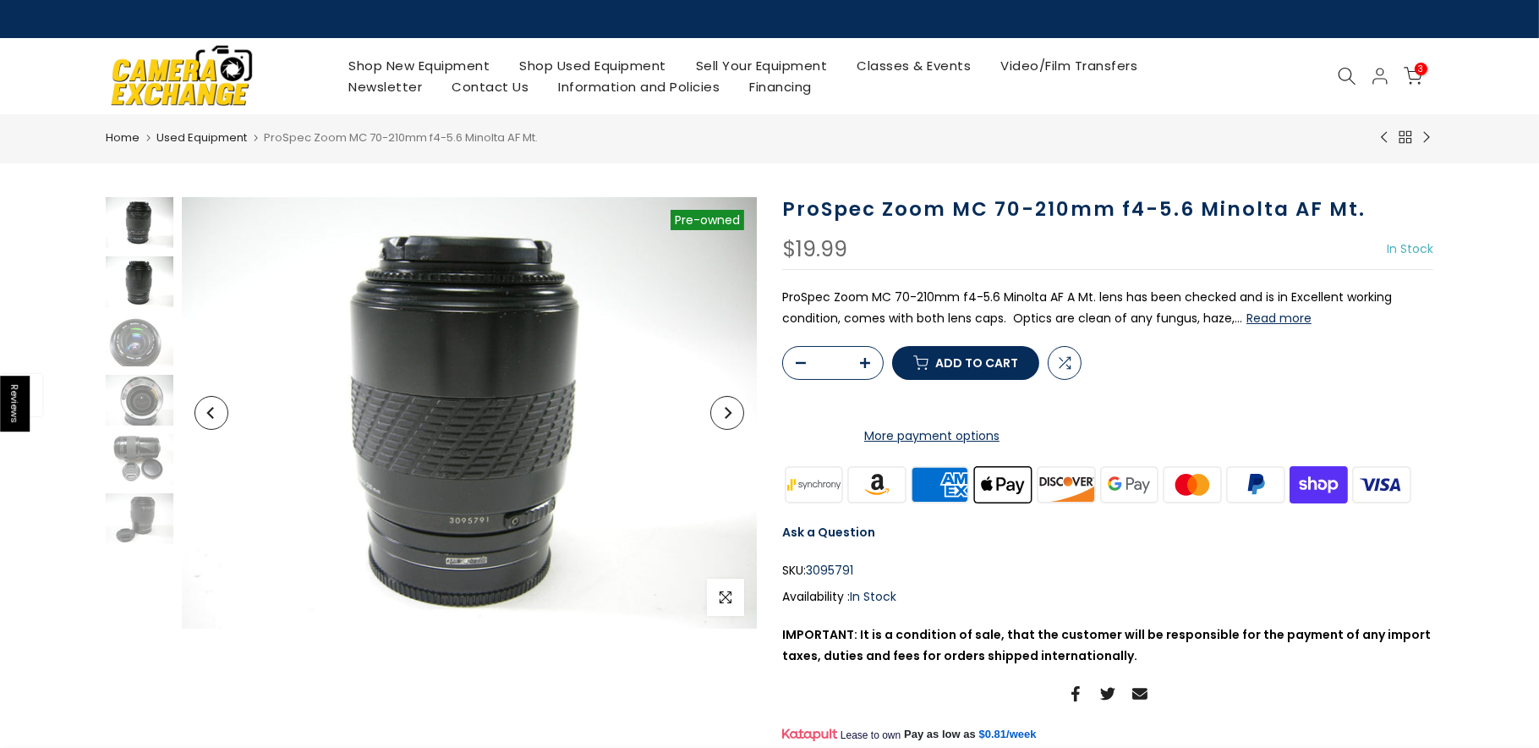
click at [145, 231] on img at bounding box center [140, 222] width 68 height 51
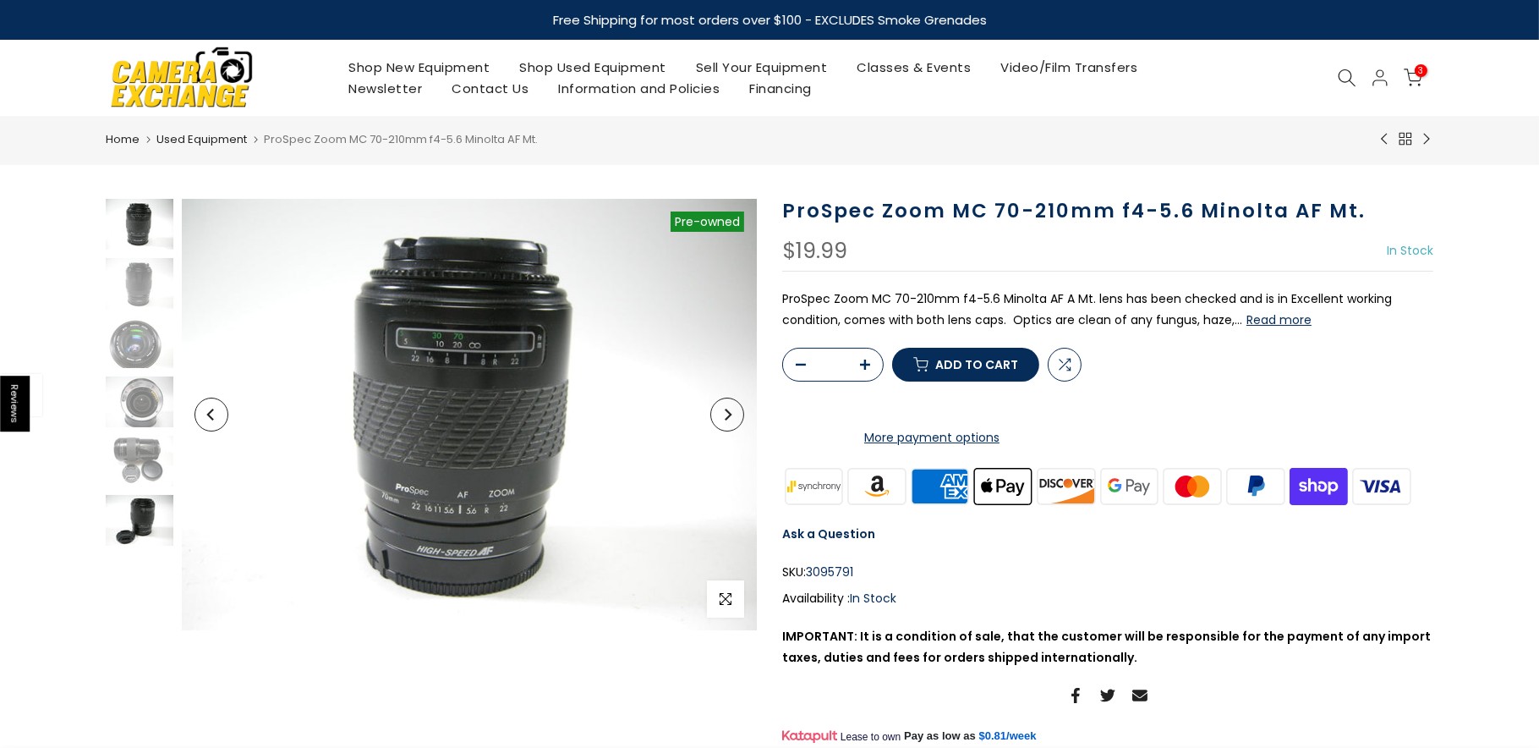
click at [134, 524] on img at bounding box center [140, 520] width 68 height 51
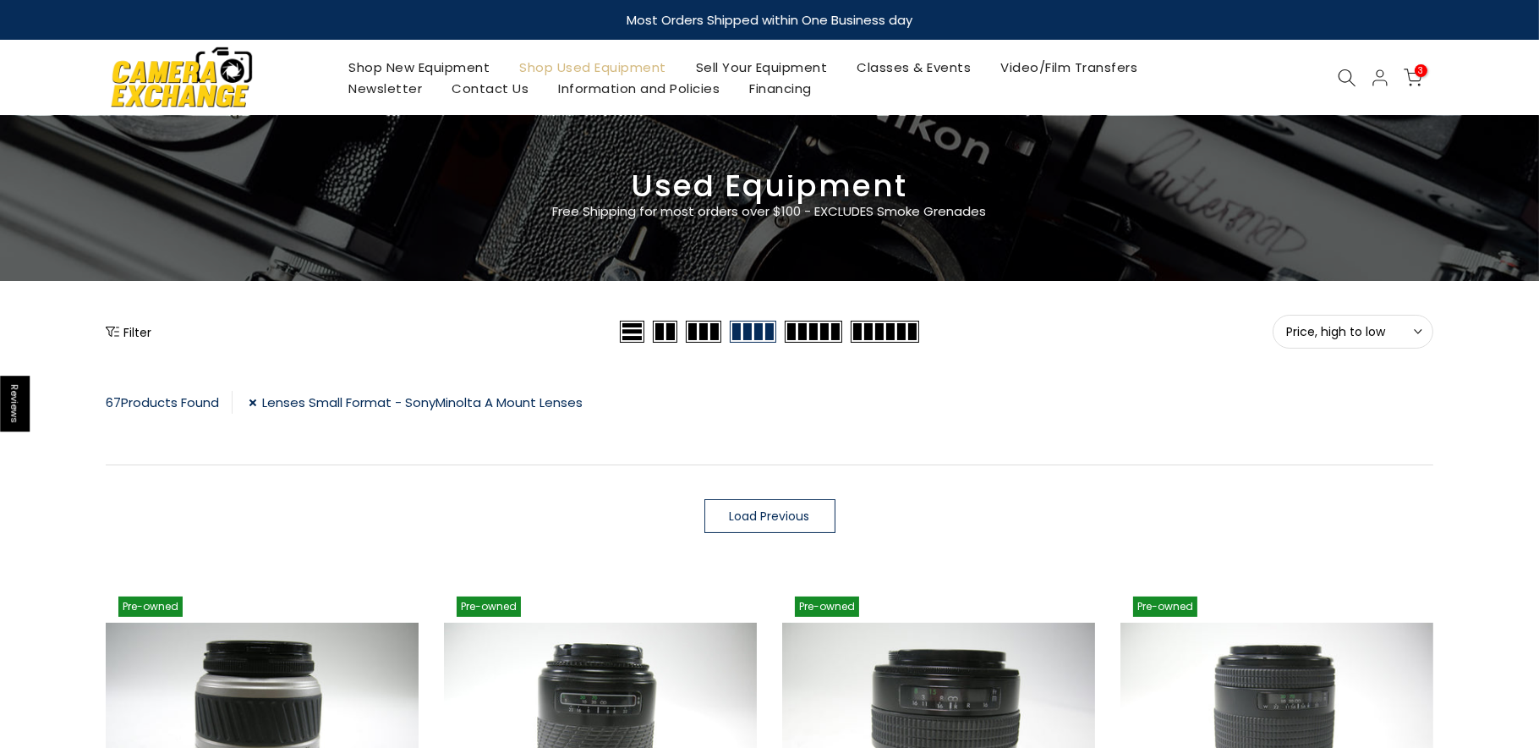
click at [750, 522] on span "Load Previous" at bounding box center [770, 516] width 80 height 12
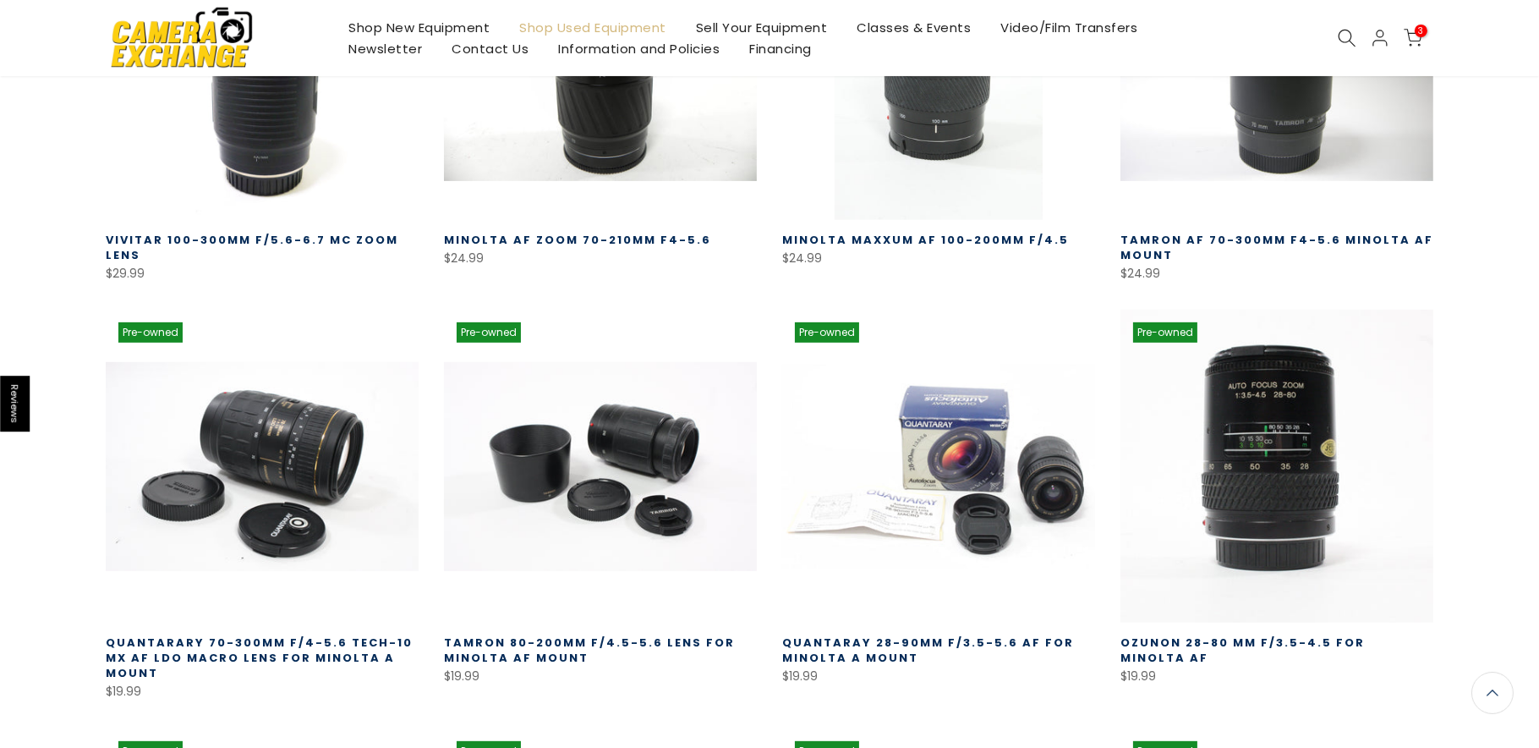
scroll to position [1077, 0]
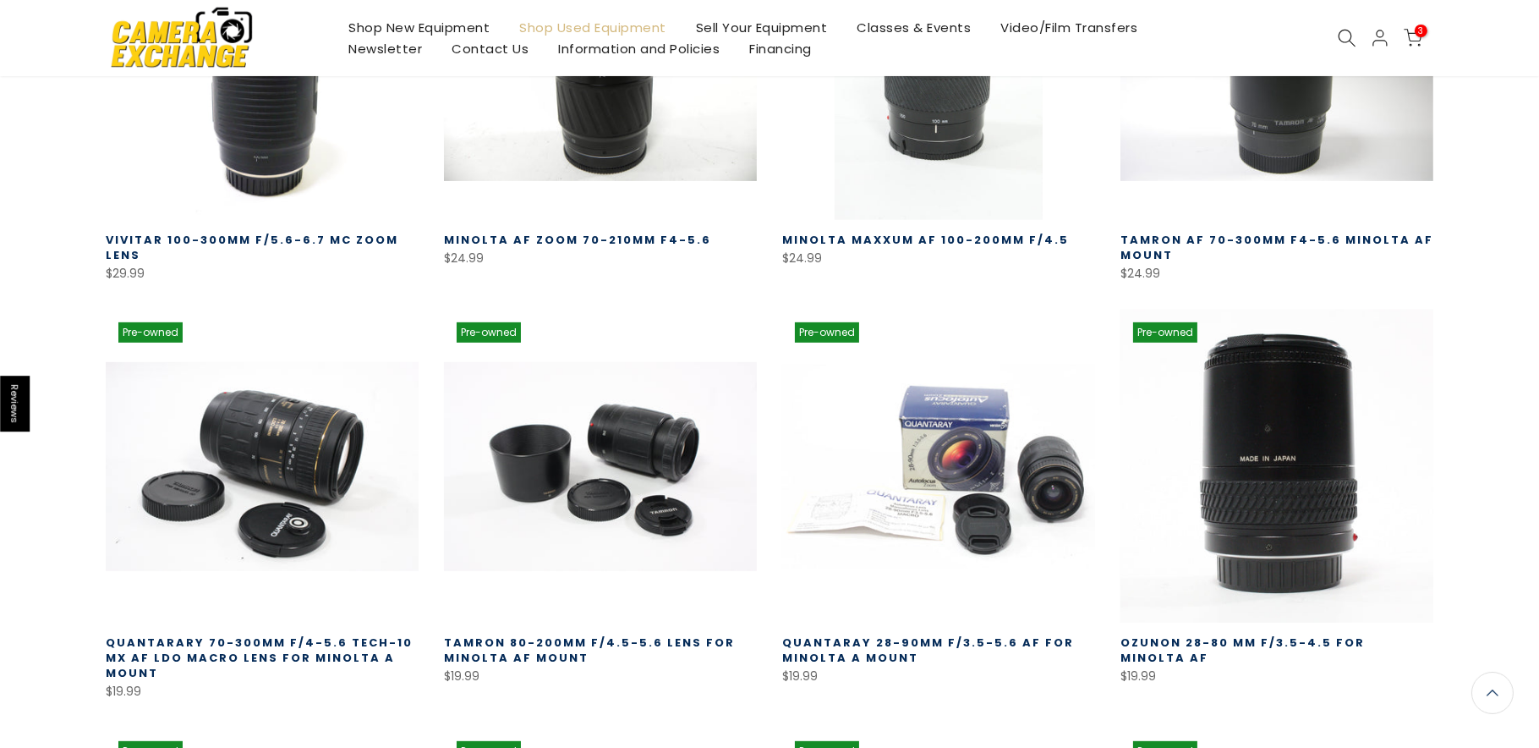
click at [1287, 489] on link at bounding box center [1276, 465] width 313 height 313
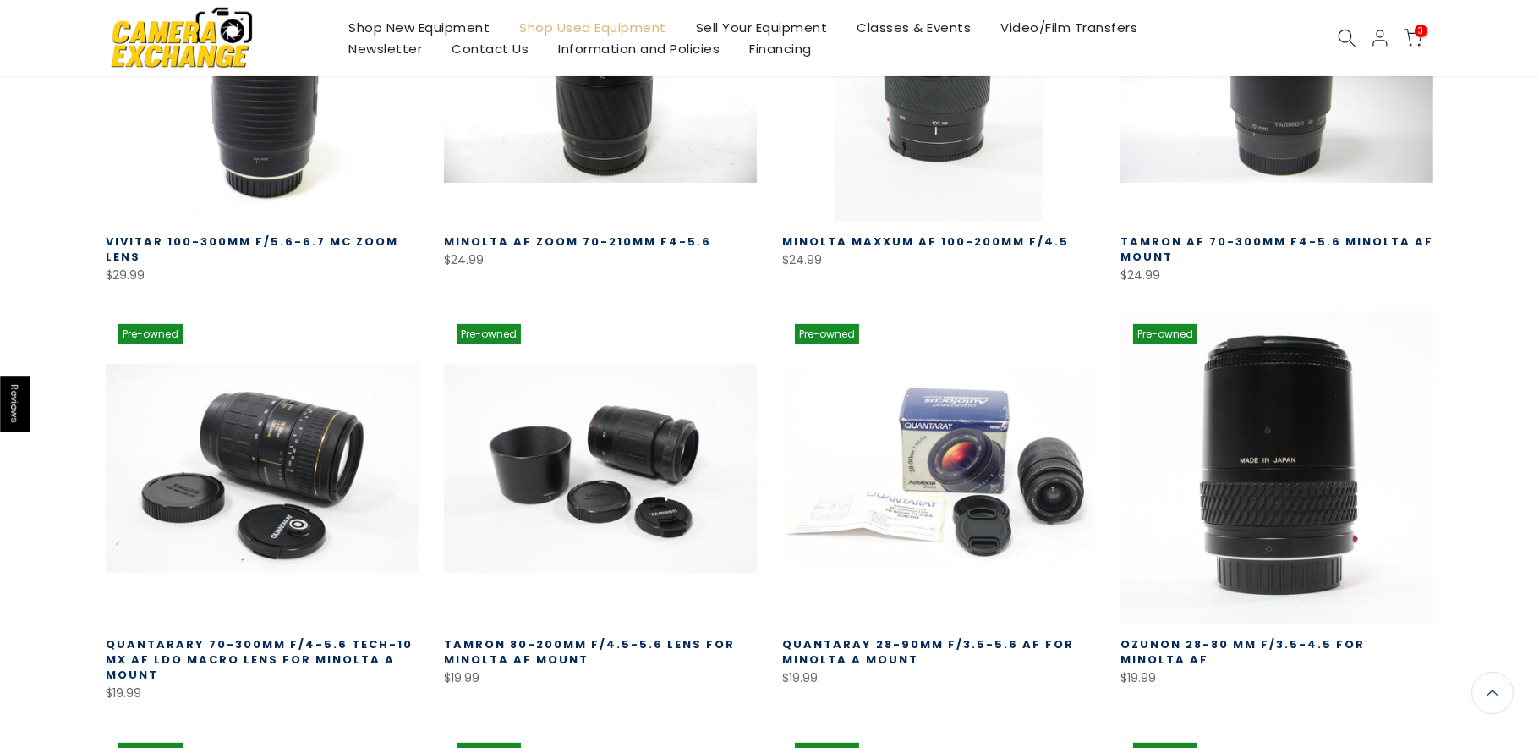
scroll to position [1079, 0]
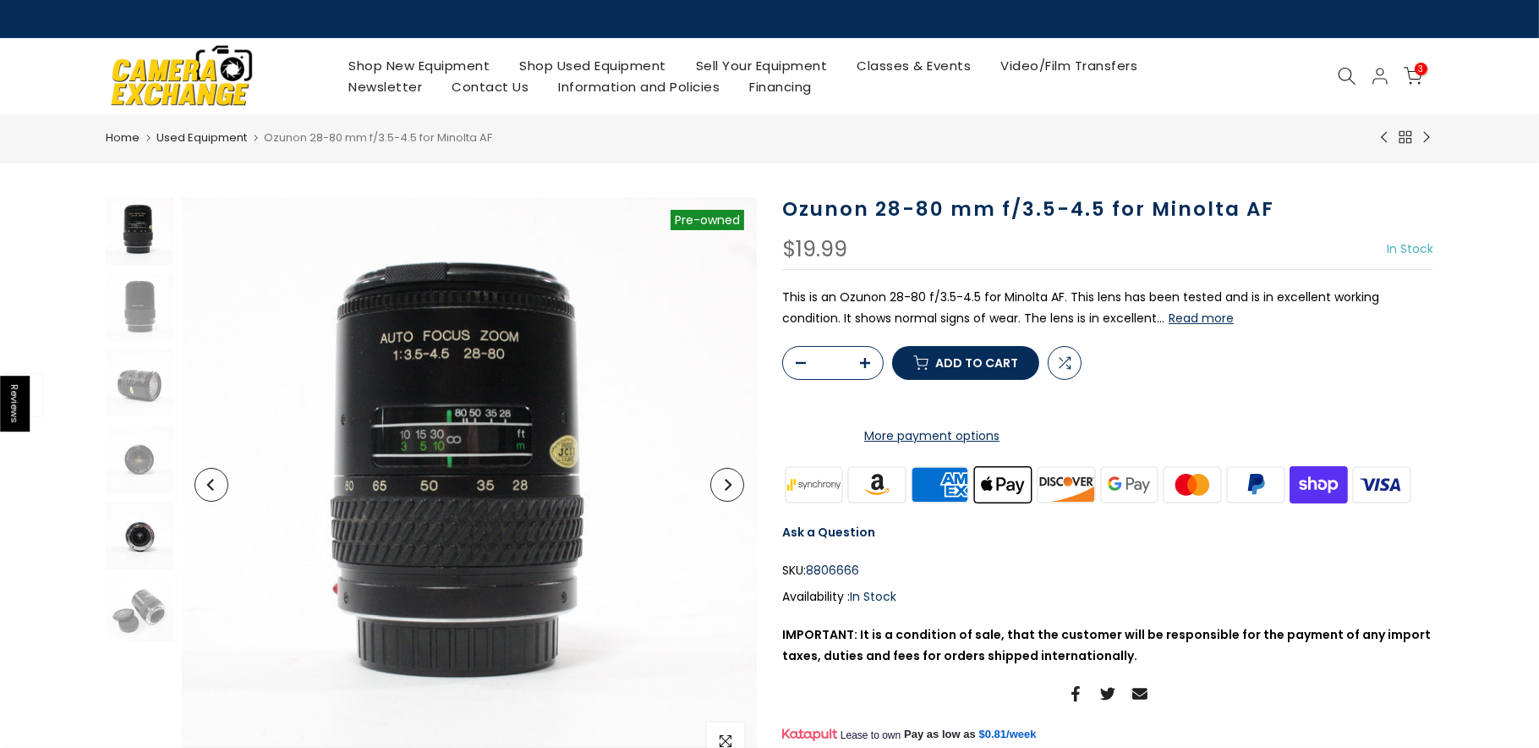
click at [141, 542] on img at bounding box center [140, 535] width 68 height 68
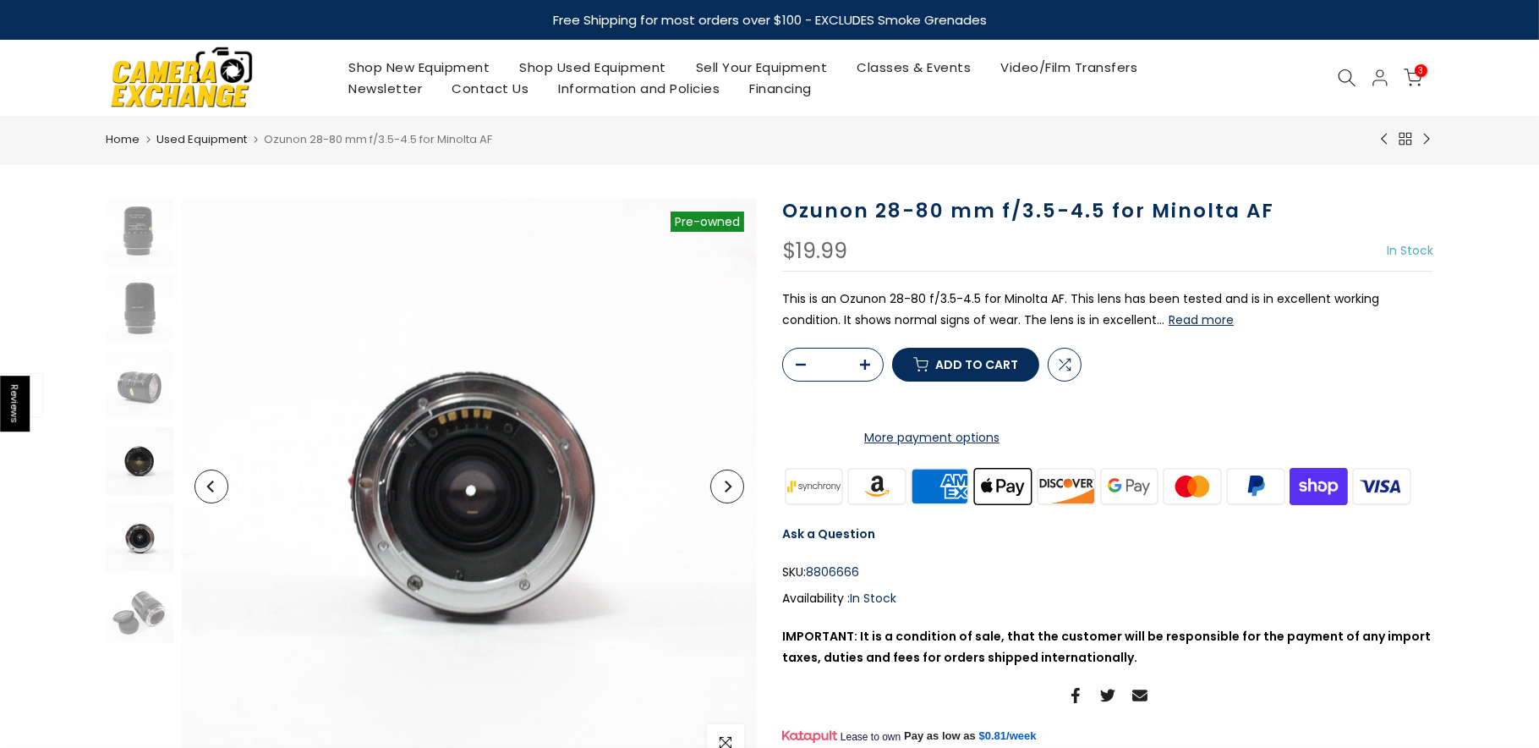
click at [137, 474] on img at bounding box center [140, 461] width 68 height 68
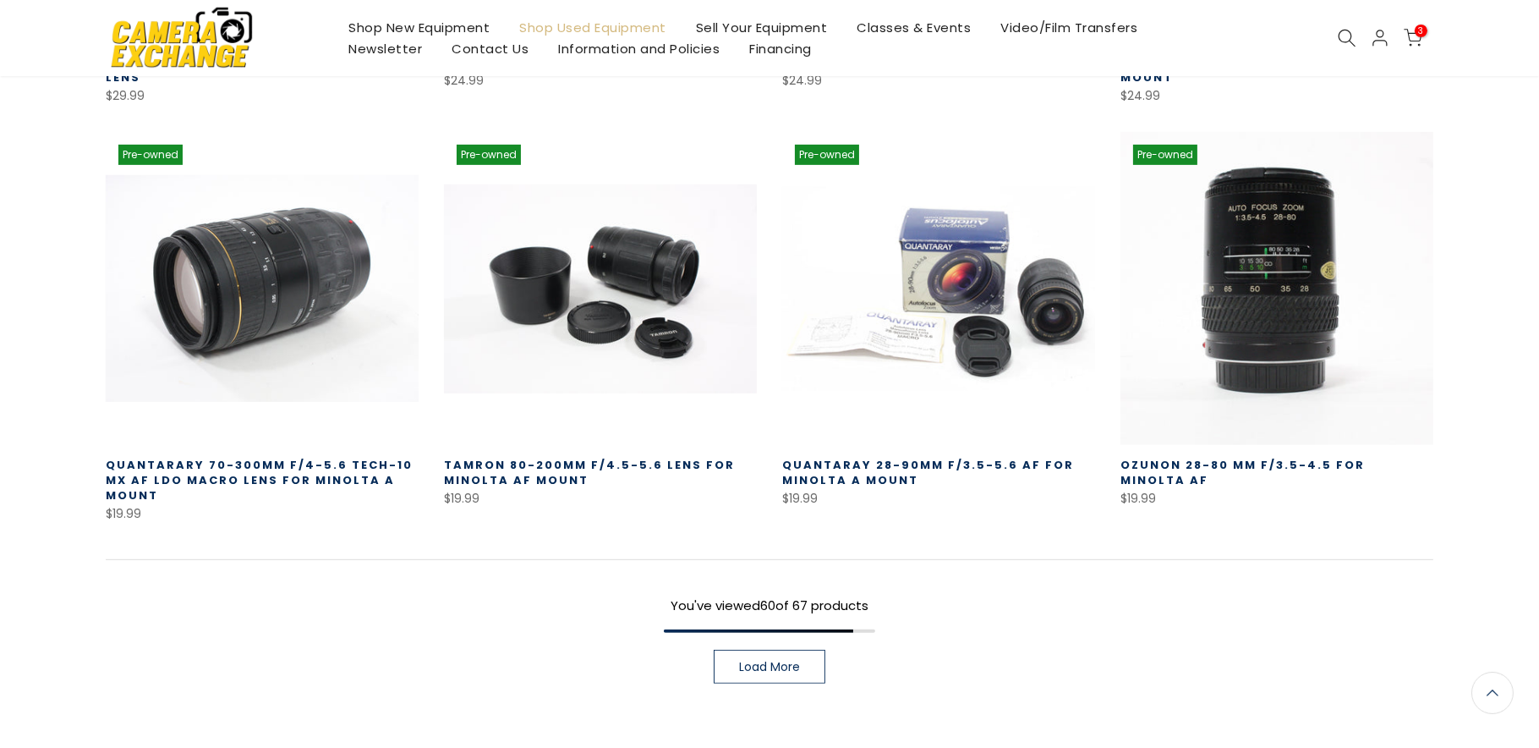
scroll to position [1258, 0]
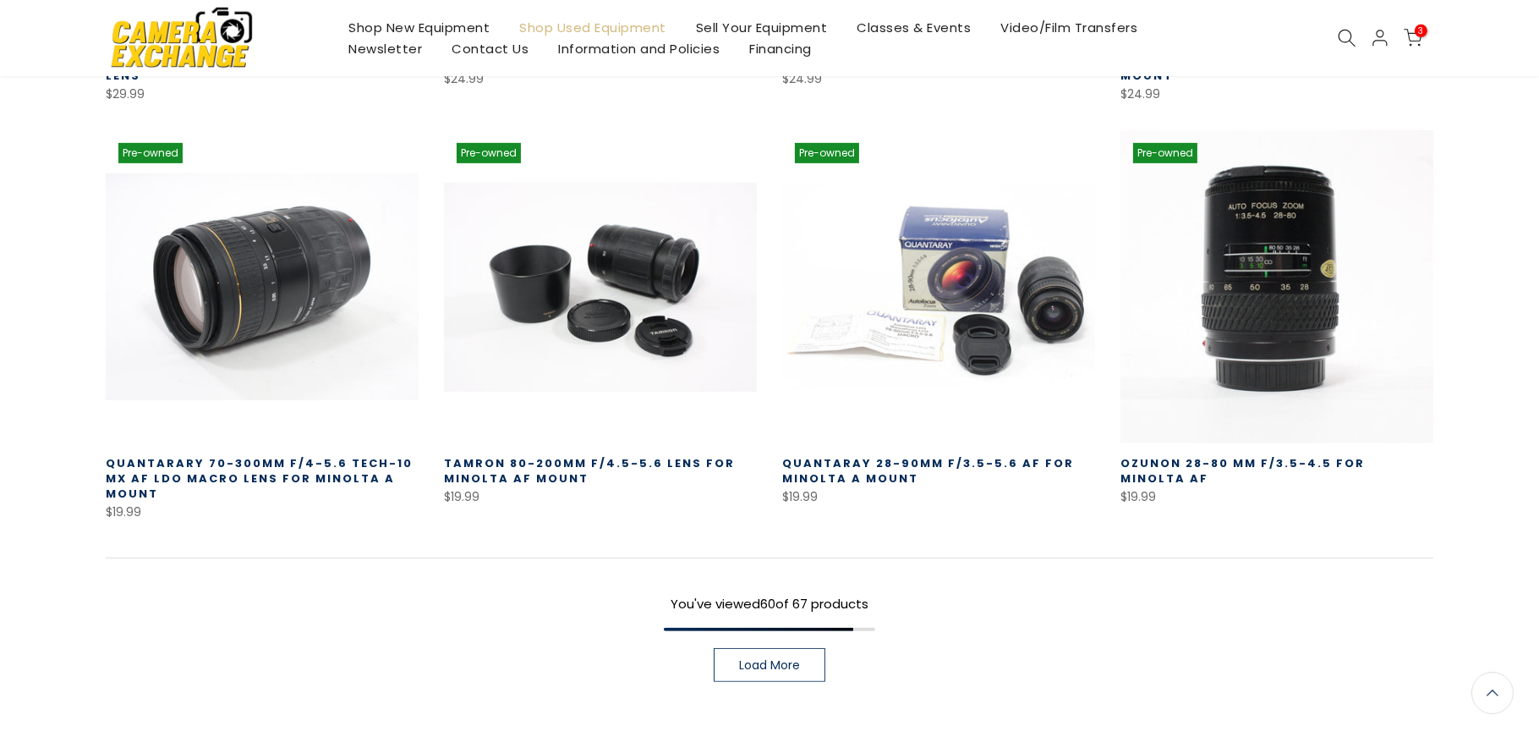
click at [296, 370] on link at bounding box center [262, 286] width 313 height 313
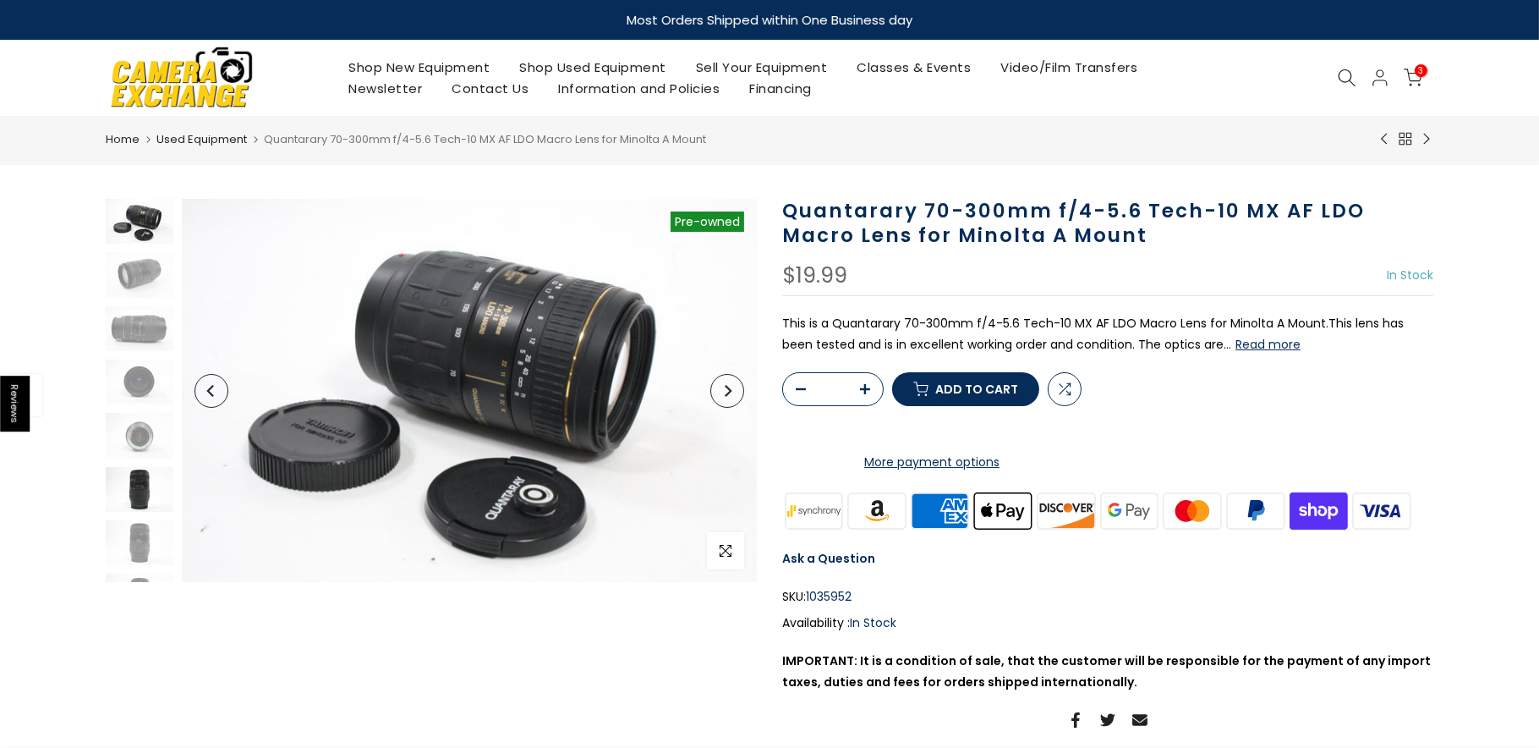
click at [140, 485] on img at bounding box center [140, 489] width 68 height 45
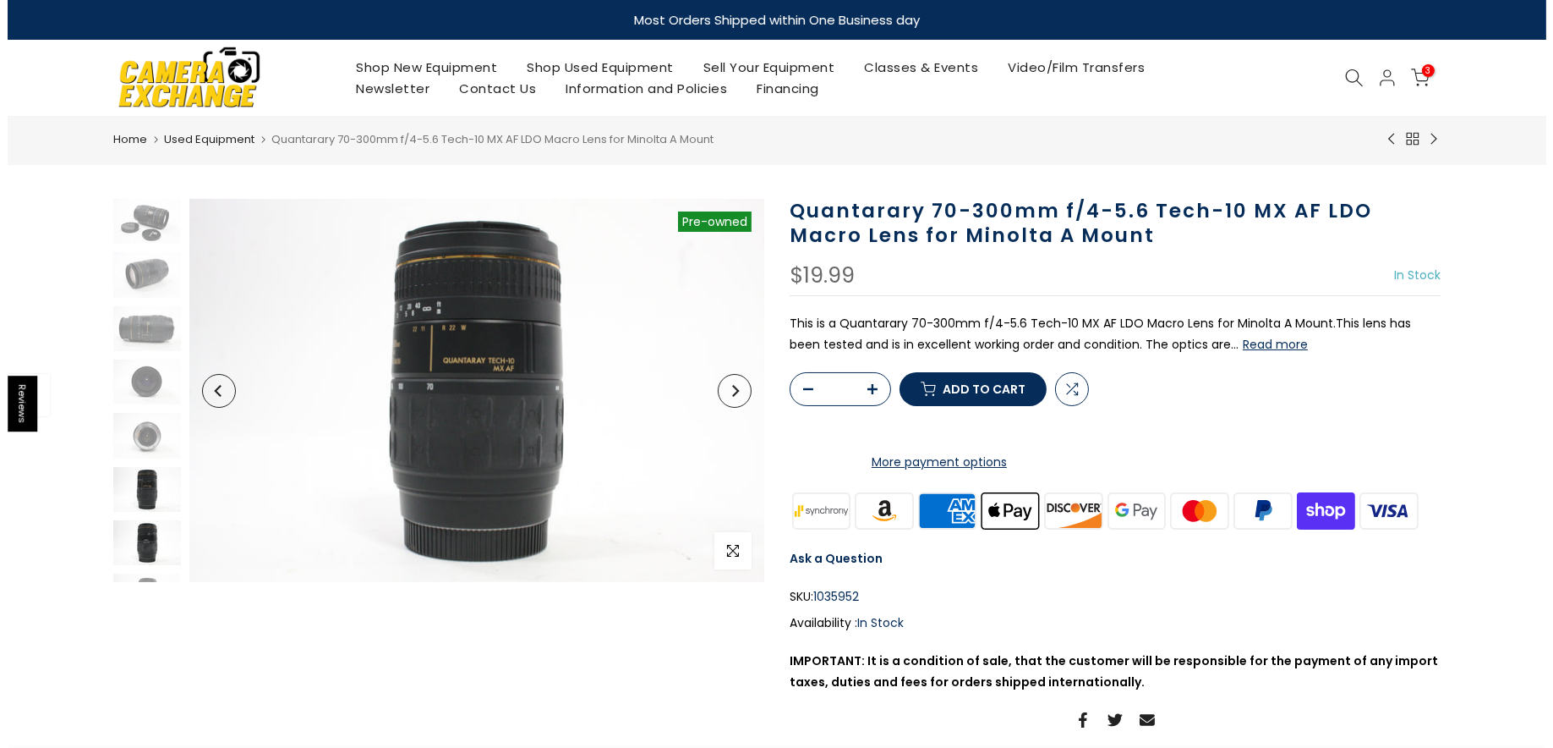
scroll to position [36, 0]
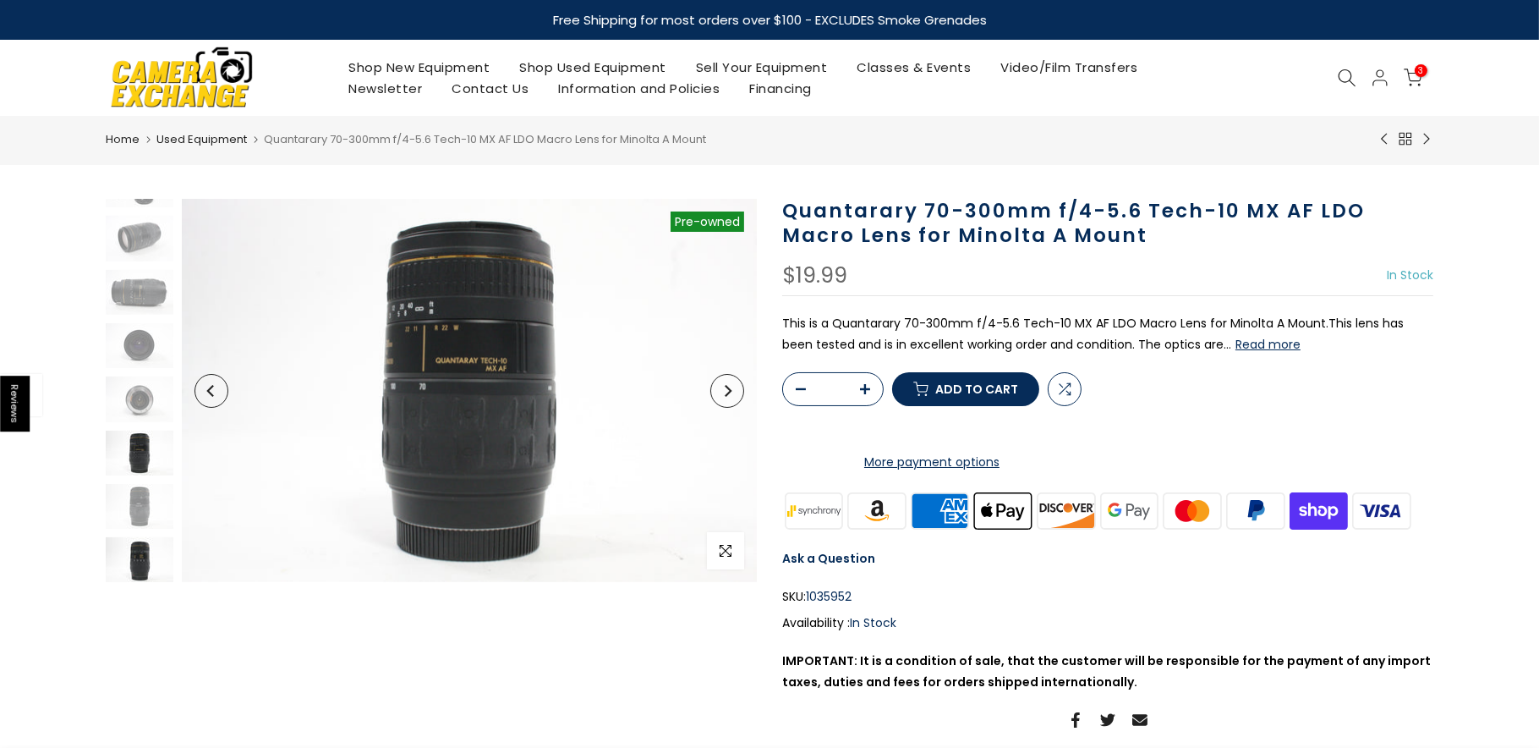
click at [145, 556] on img at bounding box center [140, 559] width 68 height 45
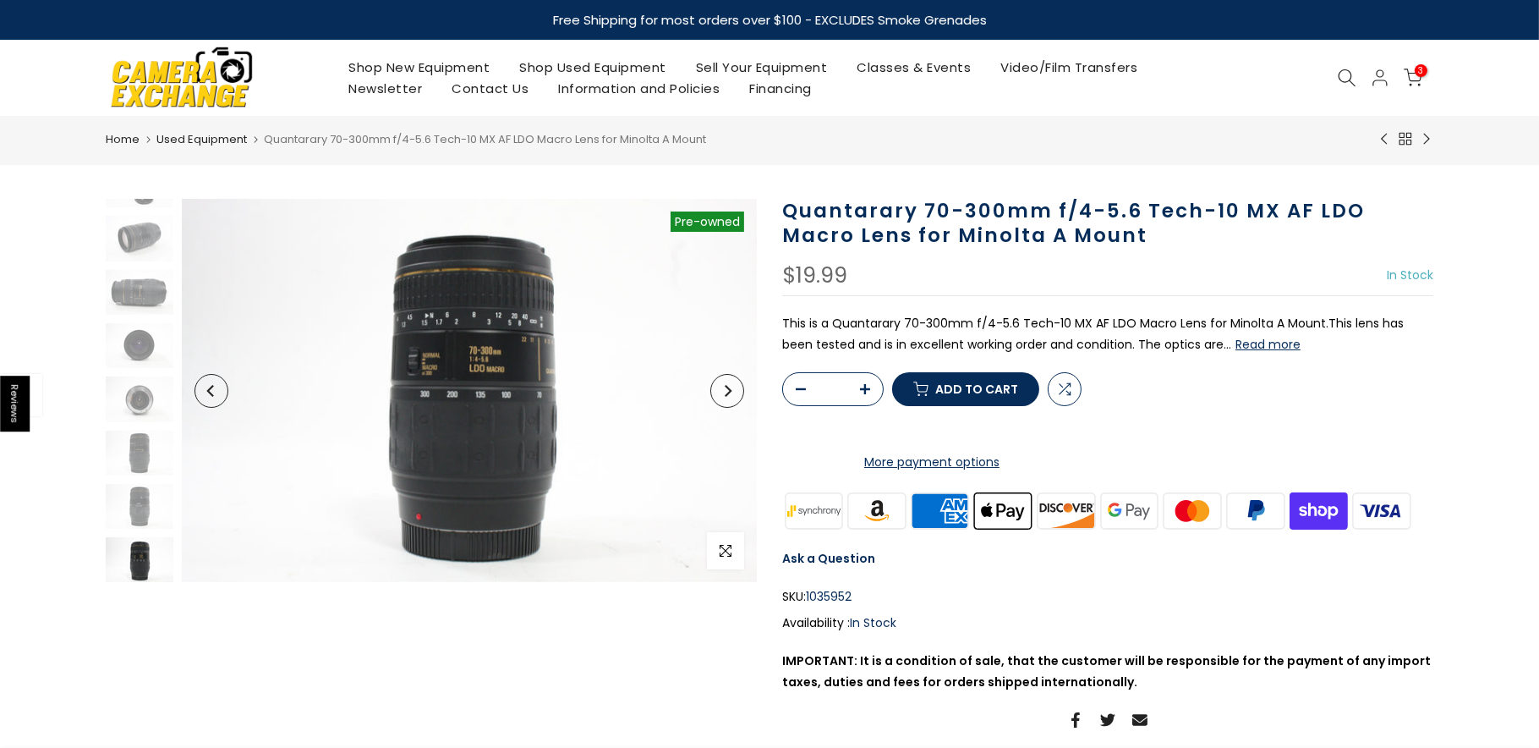
click at [1410, 74] on icon at bounding box center [1413, 77] width 19 height 19
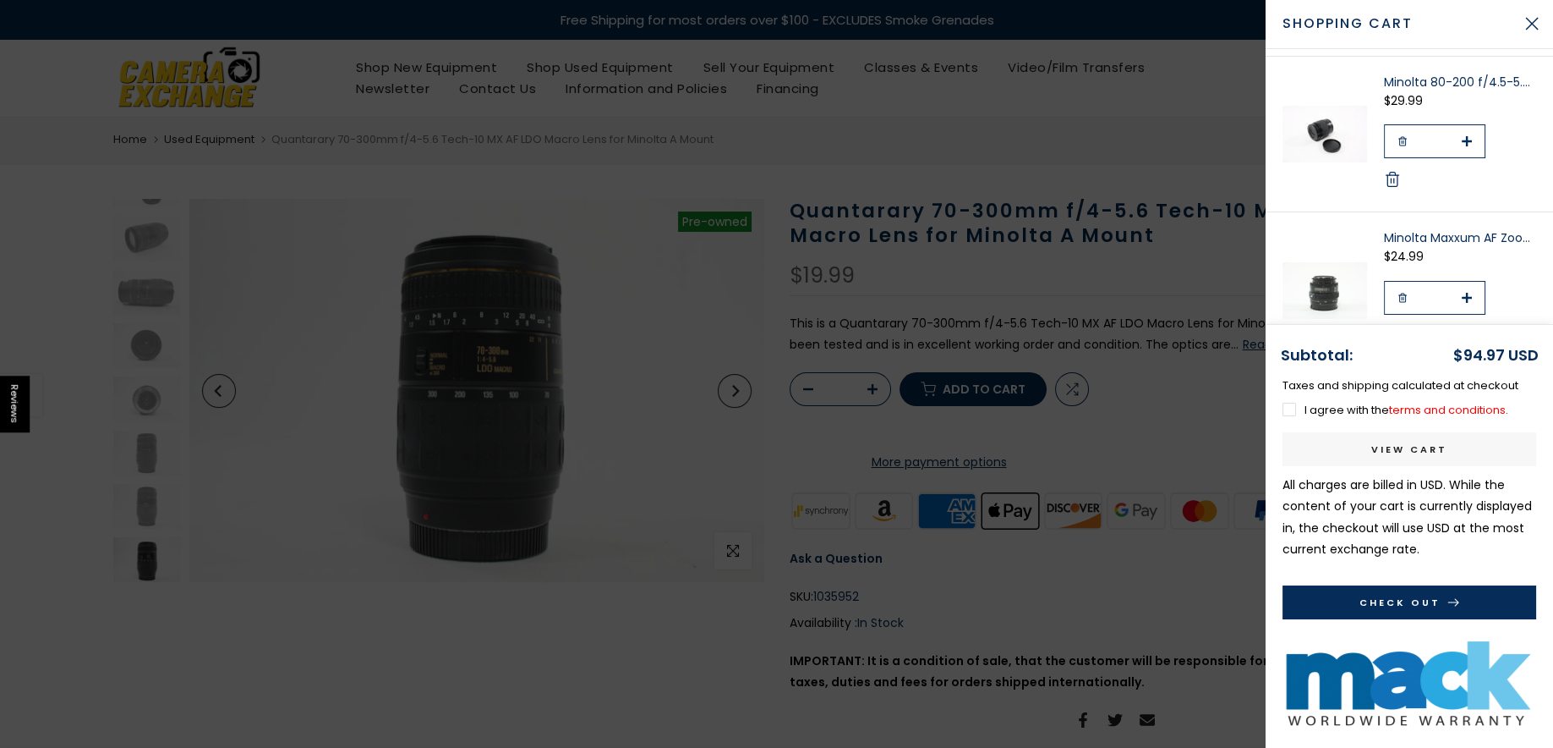
scroll to position [441, 0]
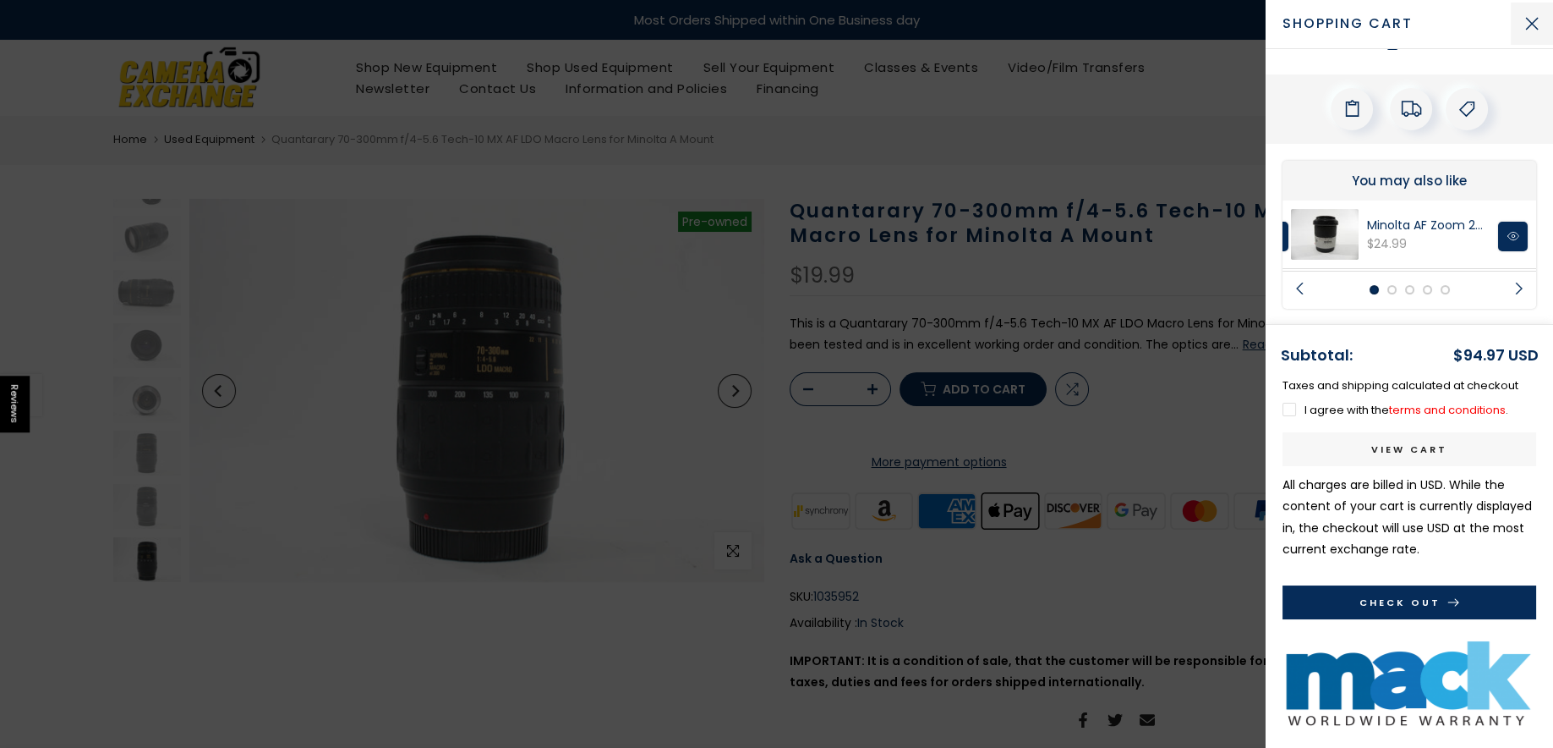
click at [1537, 27] on button "Close Cart" at bounding box center [1532, 24] width 42 height 42
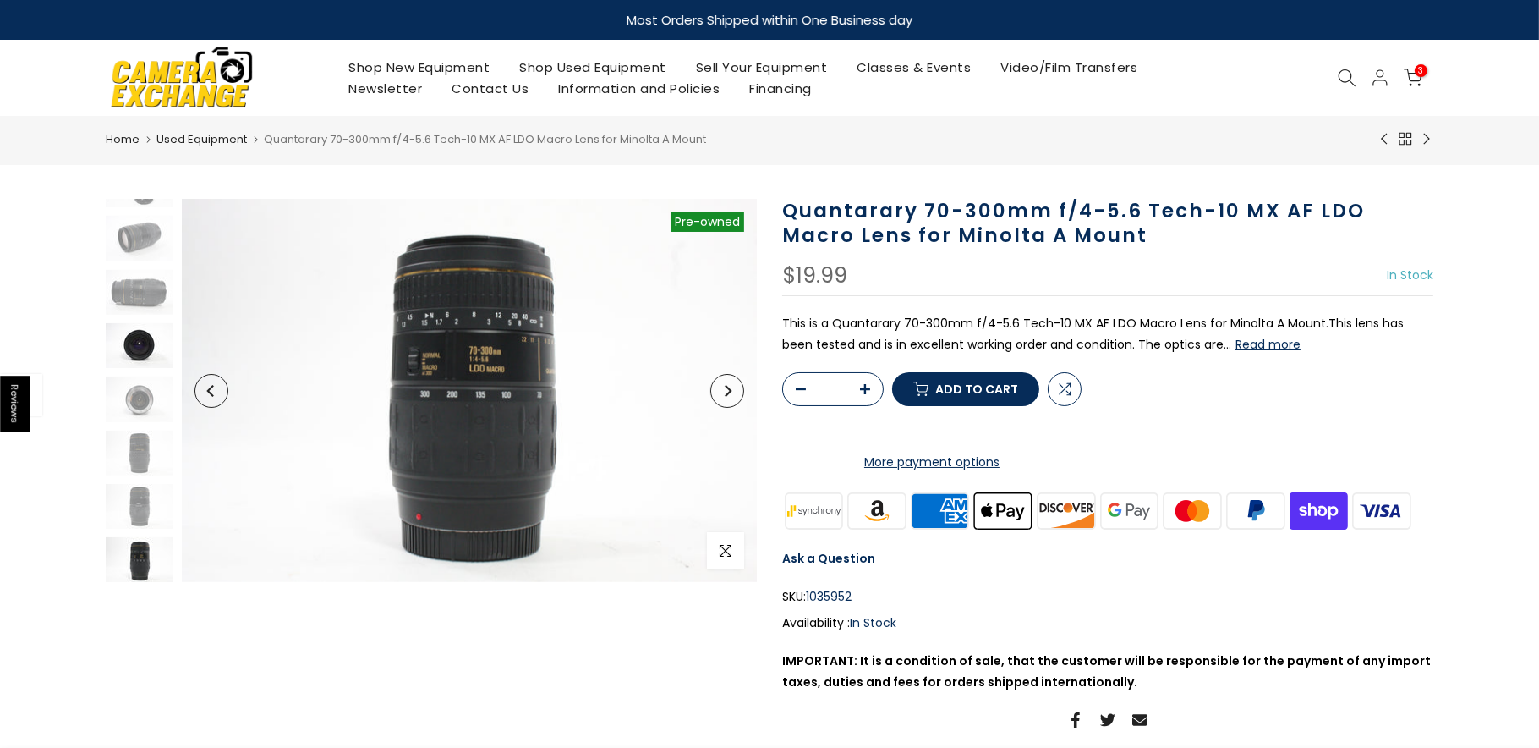
click at [151, 333] on img at bounding box center [140, 345] width 68 height 45
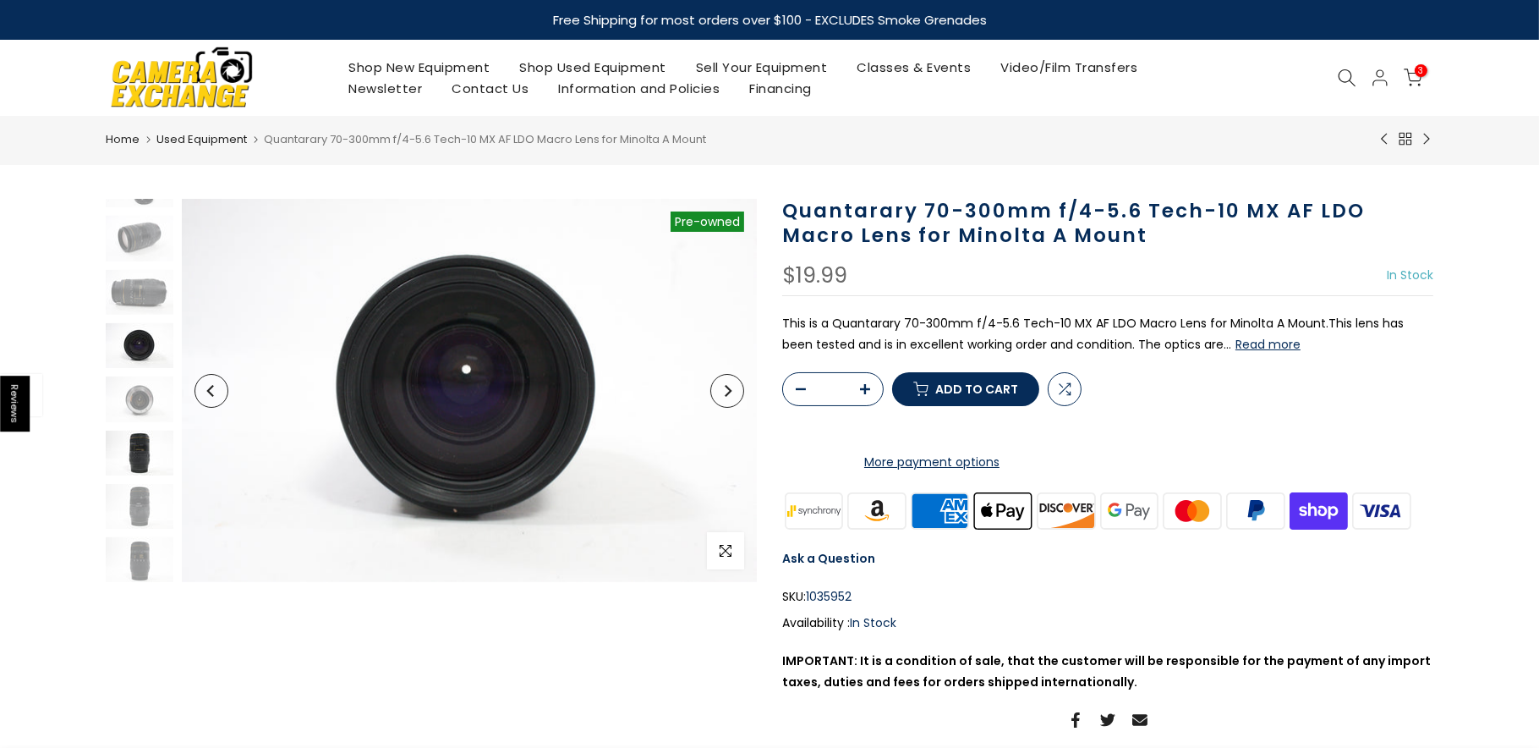
click at [140, 455] on img at bounding box center [140, 452] width 68 height 45
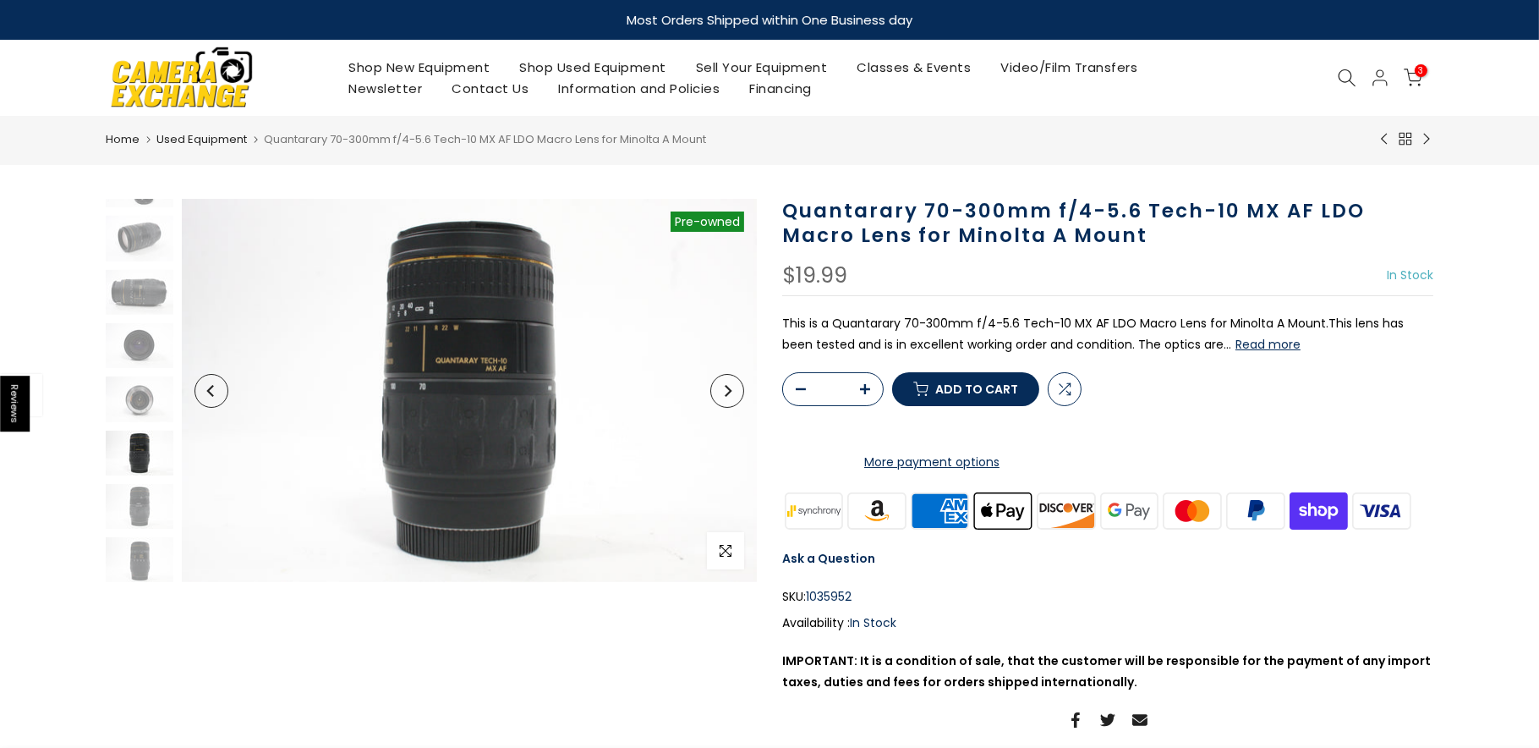
scroll to position [0, 0]
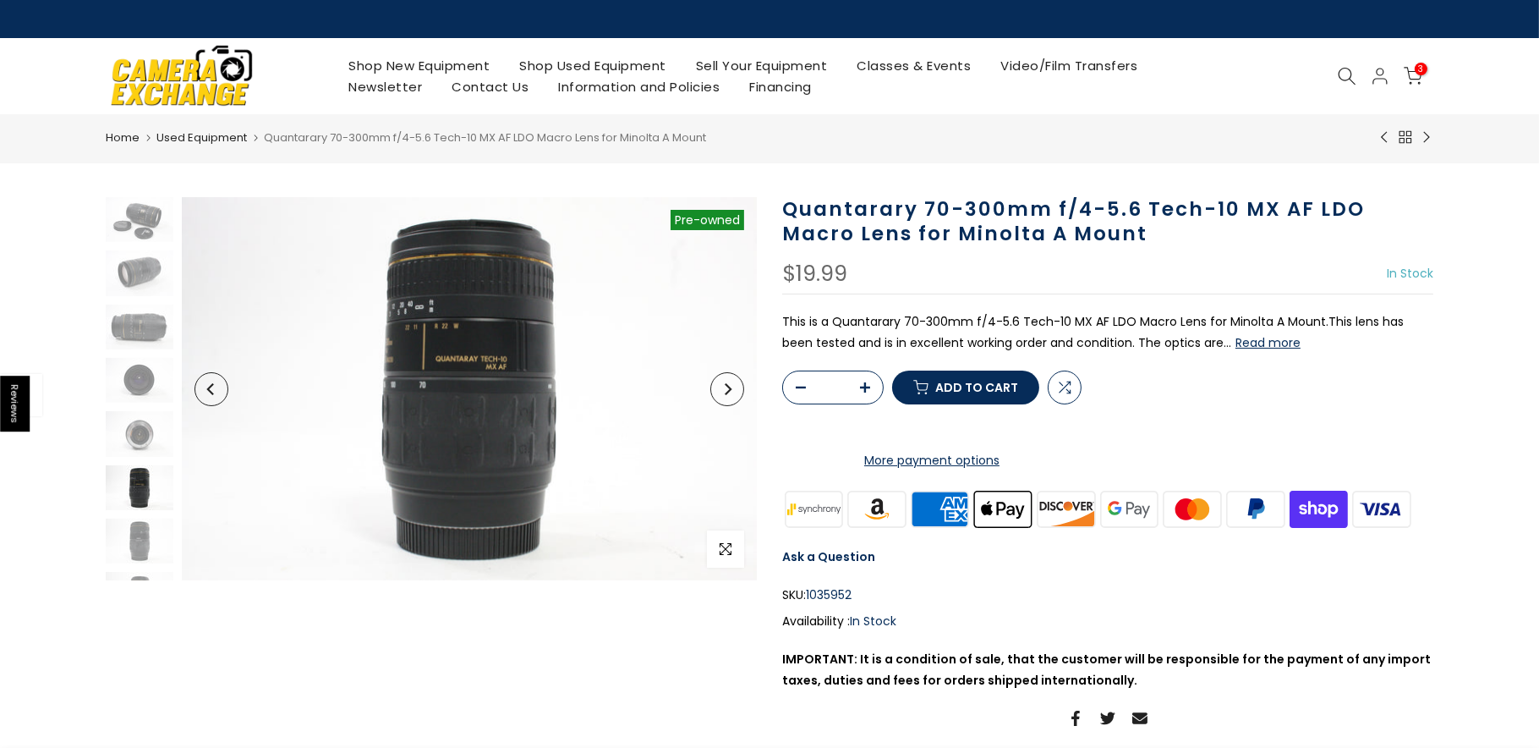
click at [139, 481] on img at bounding box center [140, 487] width 68 height 45
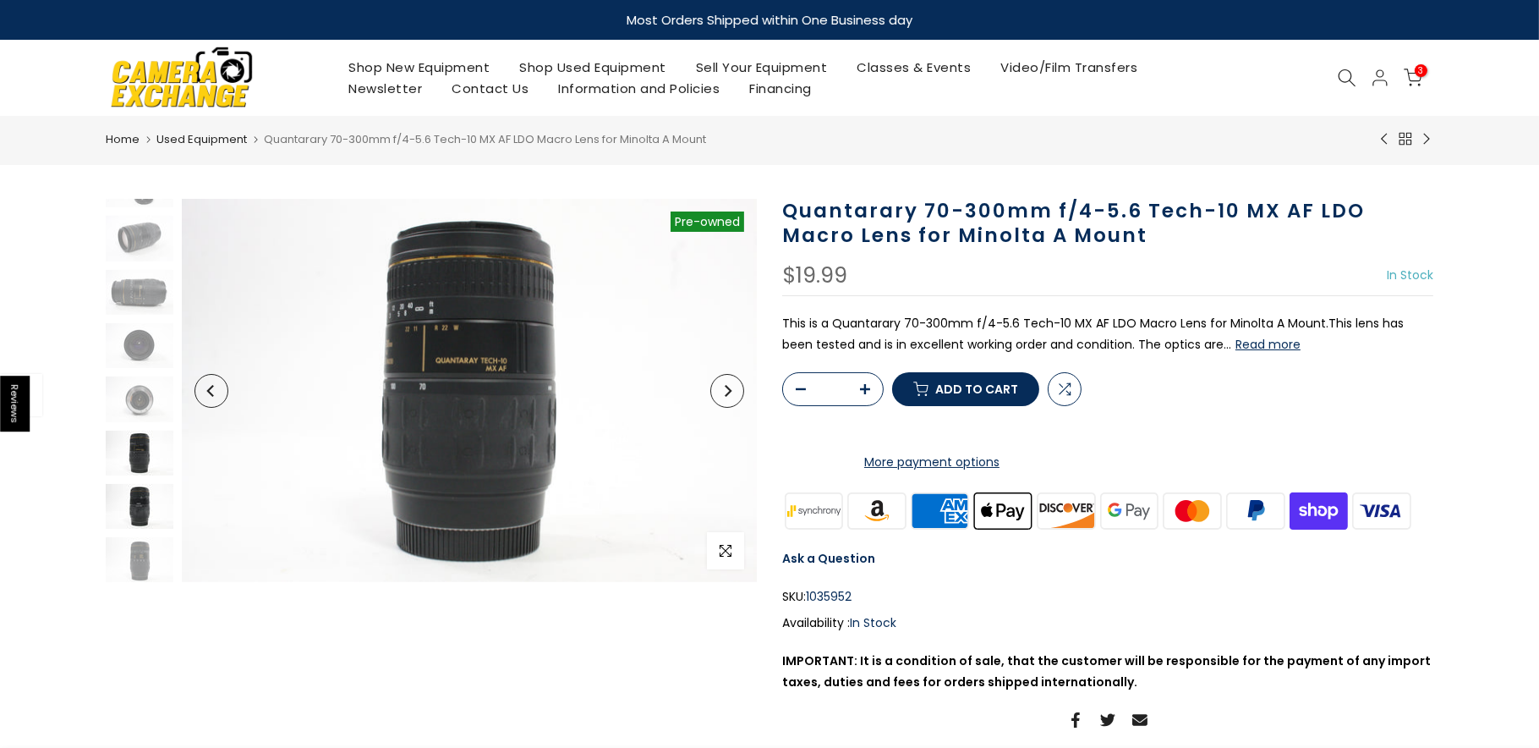
click at [135, 505] on img at bounding box center [140, 506] width 68 height 45
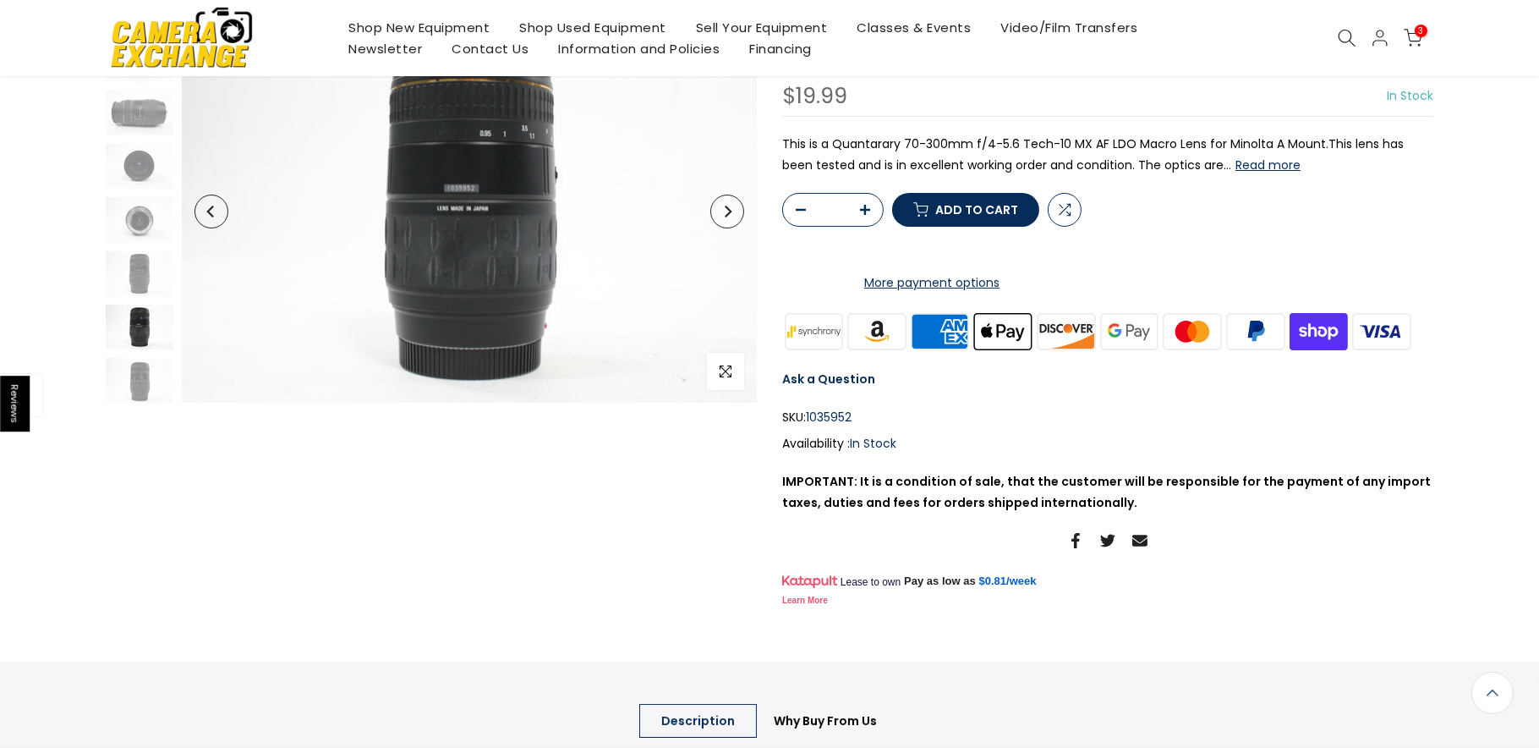
scroll to position [0, 0]
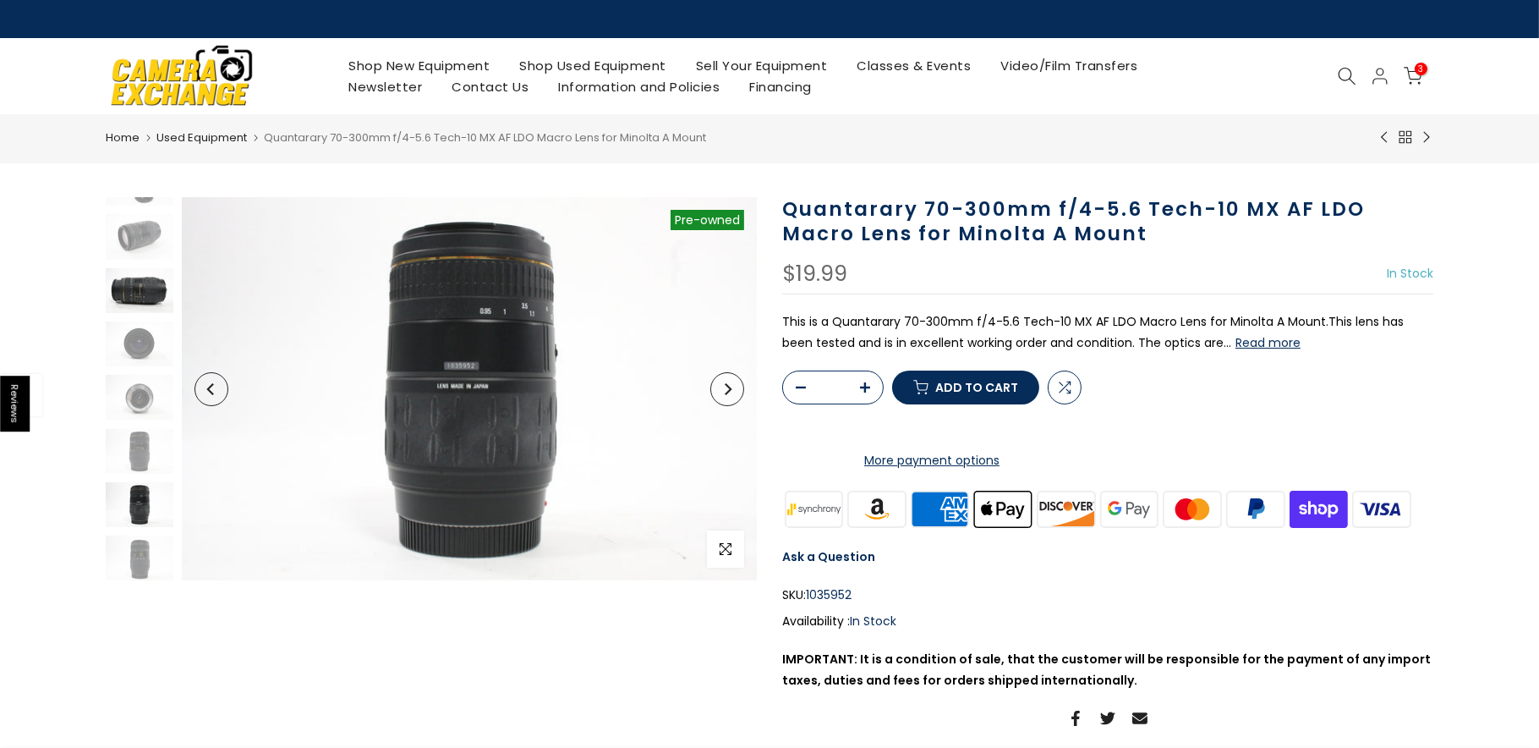
click at [135, 299] on img at bounding box center [140, 290] width 68 height 45
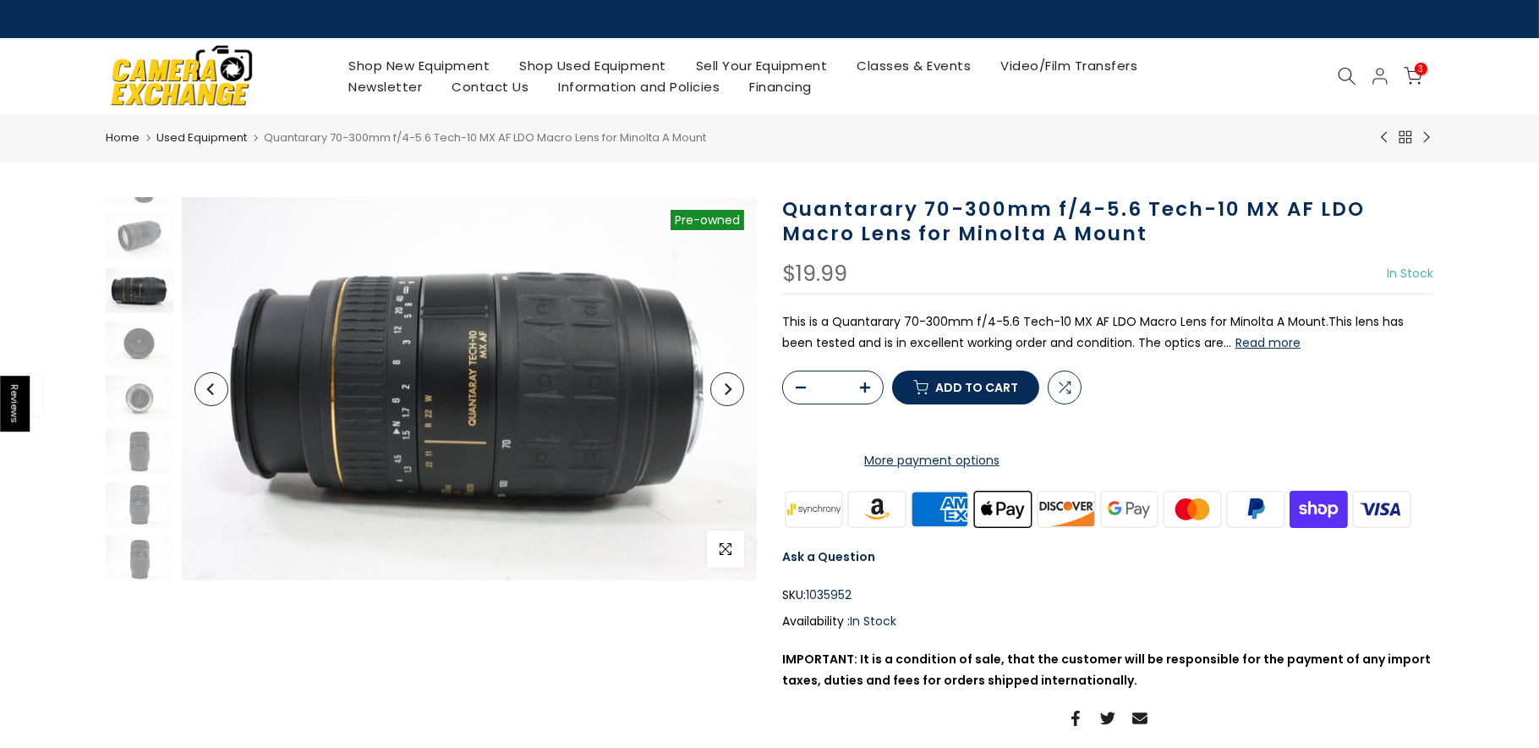
scroll to position [22, 0]
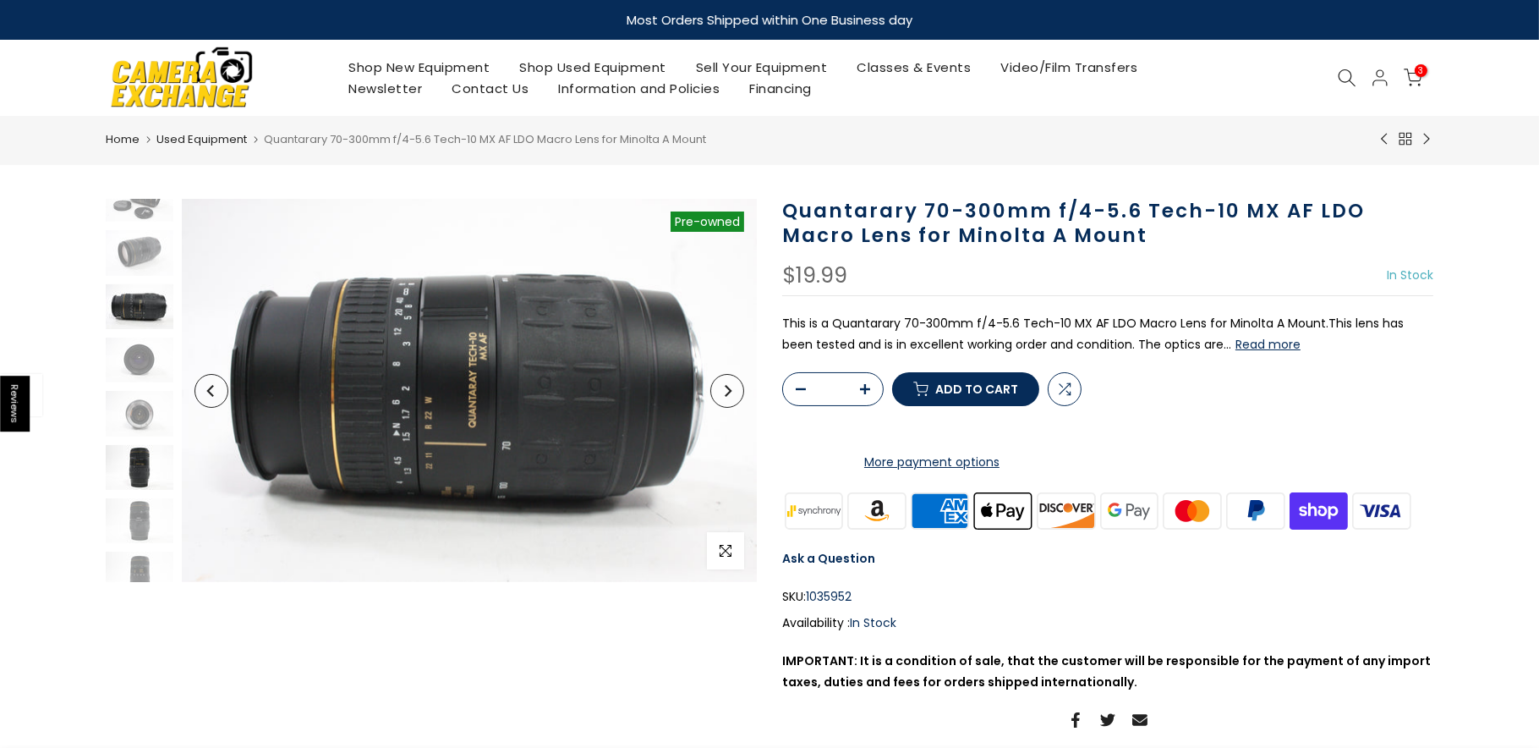
click at [138, 478] on img at bounding box center [140, 467] width 68 height 45
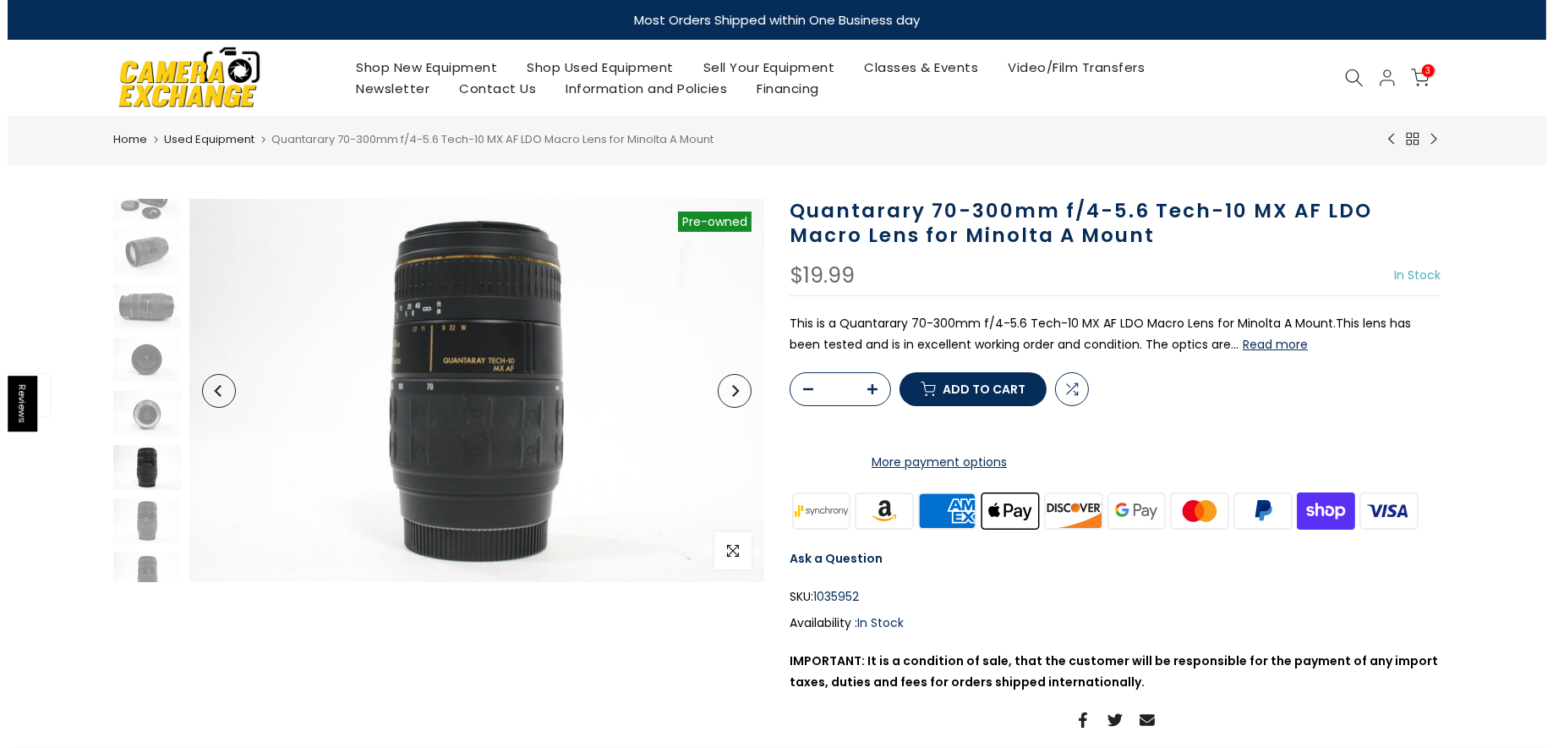
scroll to position [36, 0]
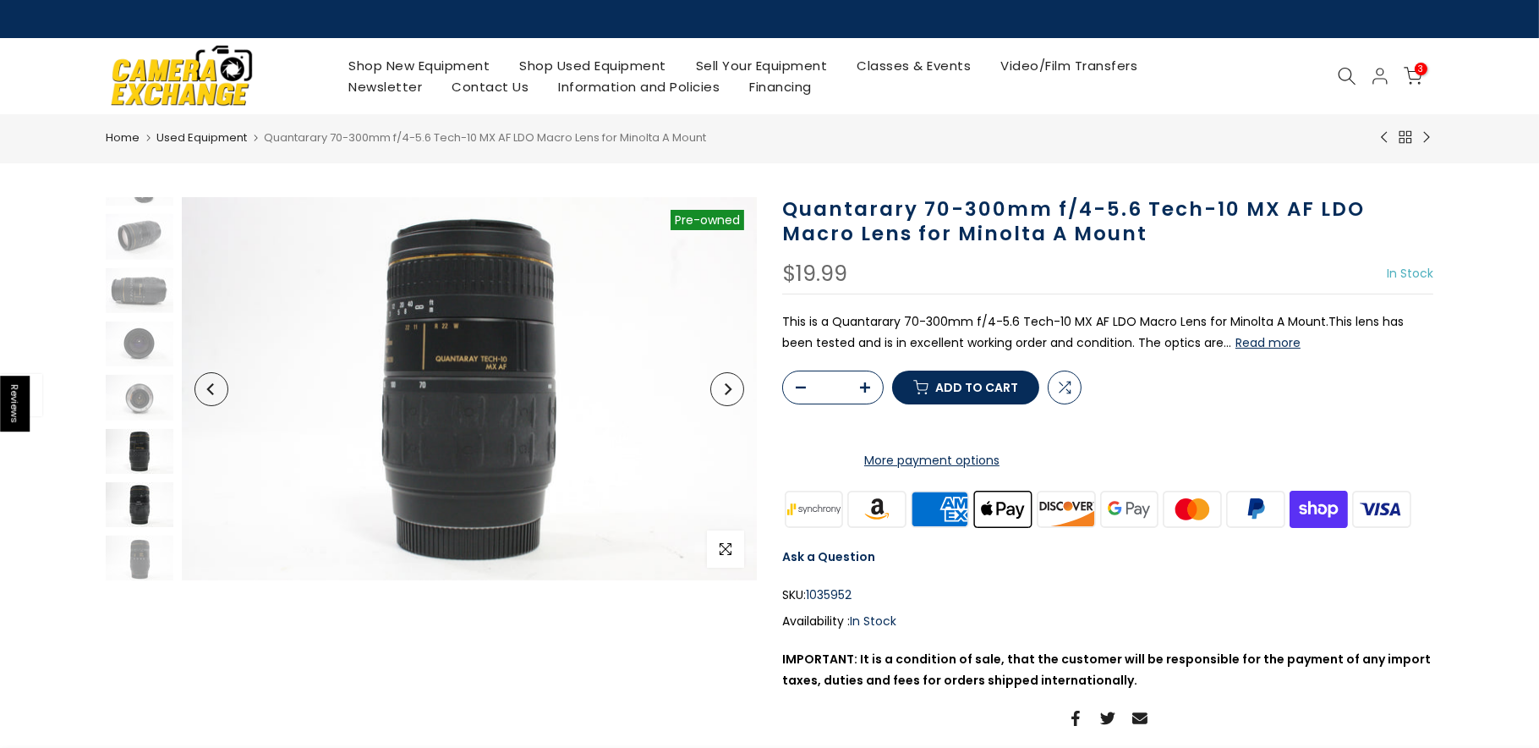
click at [136, 521] on img at bounding box center [140, 504] width 68 height 45
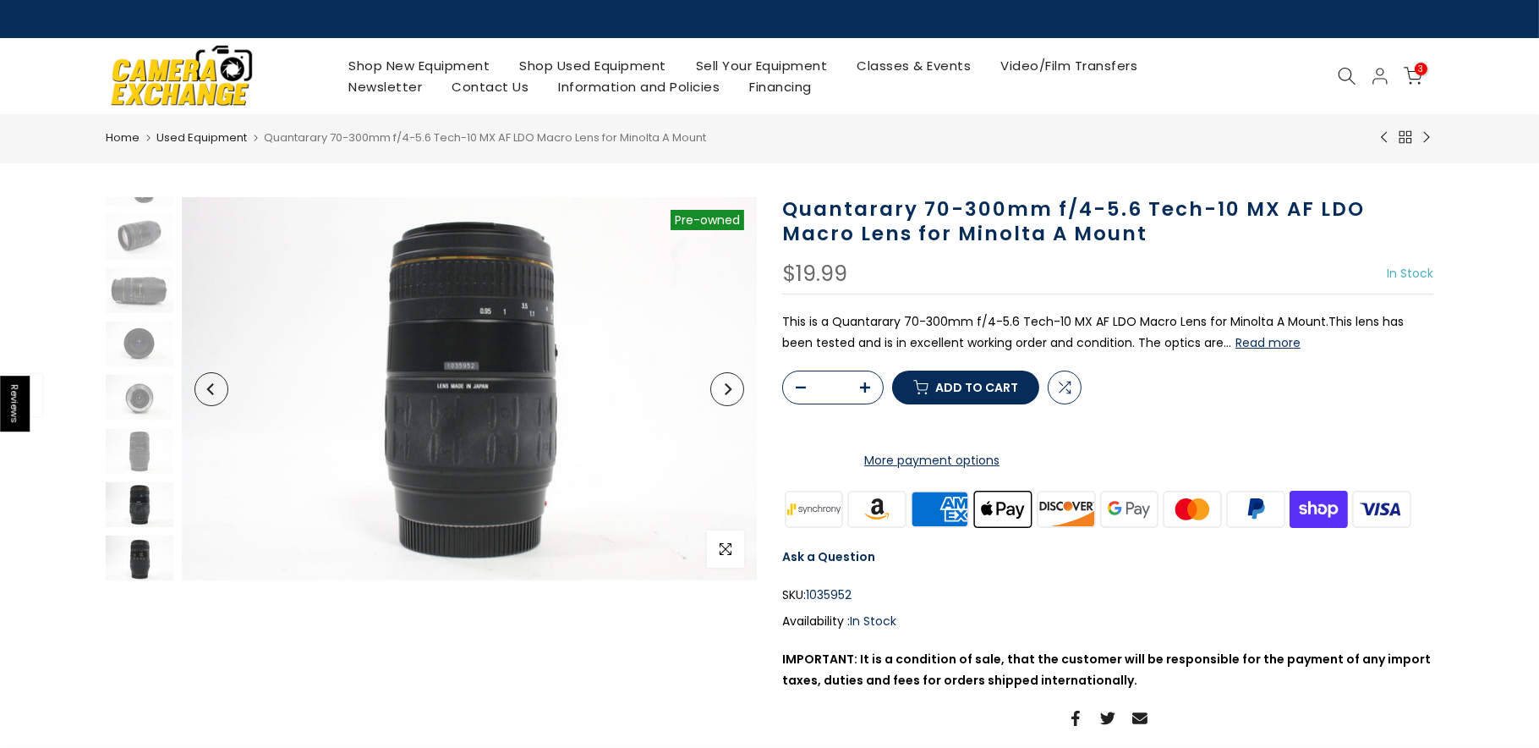
click at [136, 556] on img at bounding box center [140, 557] width 68 height 45
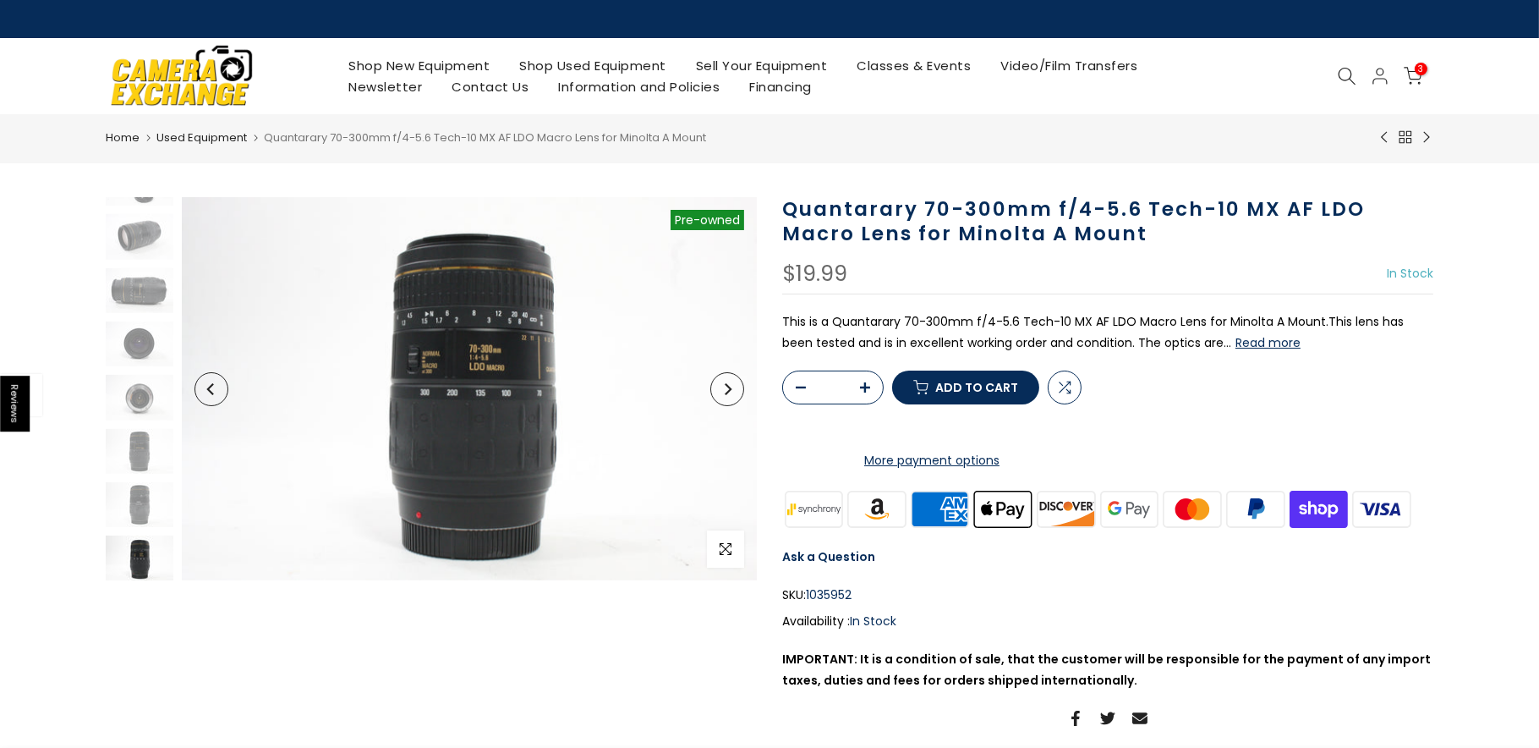
click at [932, 404] on button "Add to cart" at bounding box center [965, 387] width 147 height 34
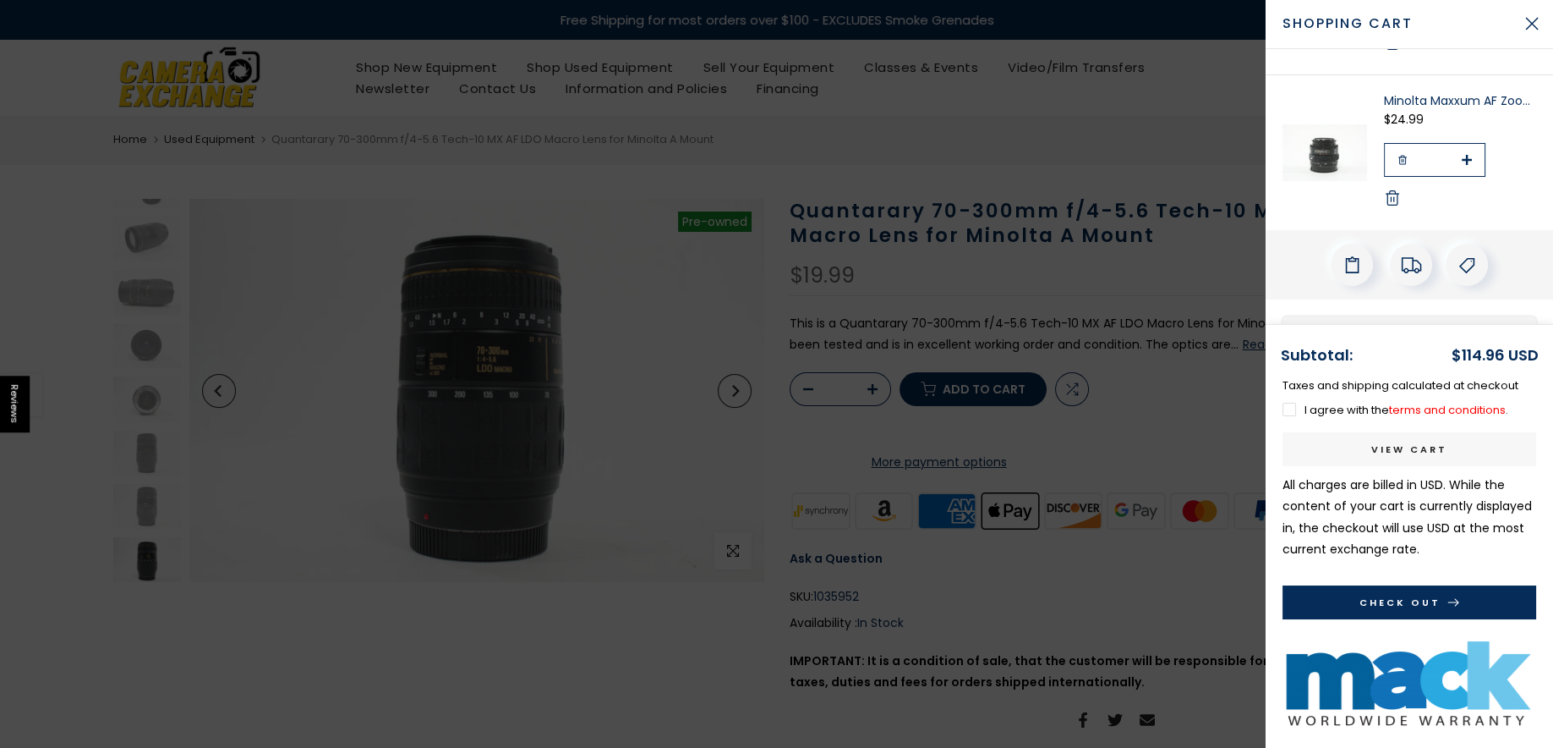
scroll to position [441, 0]
click at [1292, 416] on label "I agree with the terms and conditions ." at bounding box center [1396, 410] width 226 height 16
click at [1405, 611] on button "Check Out" at bounding box center [1410, 602] width 254 height 34
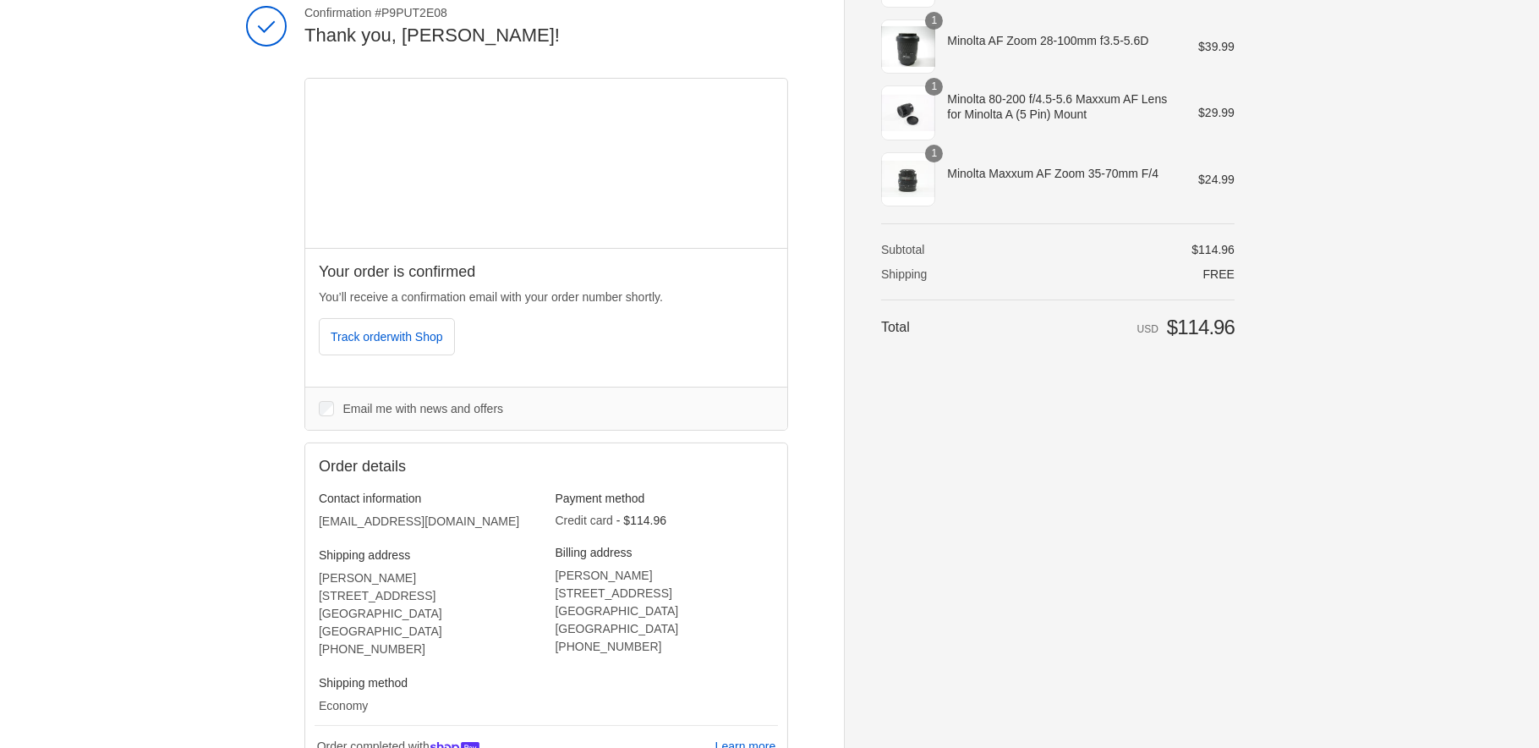
scroll to position [283, 0]
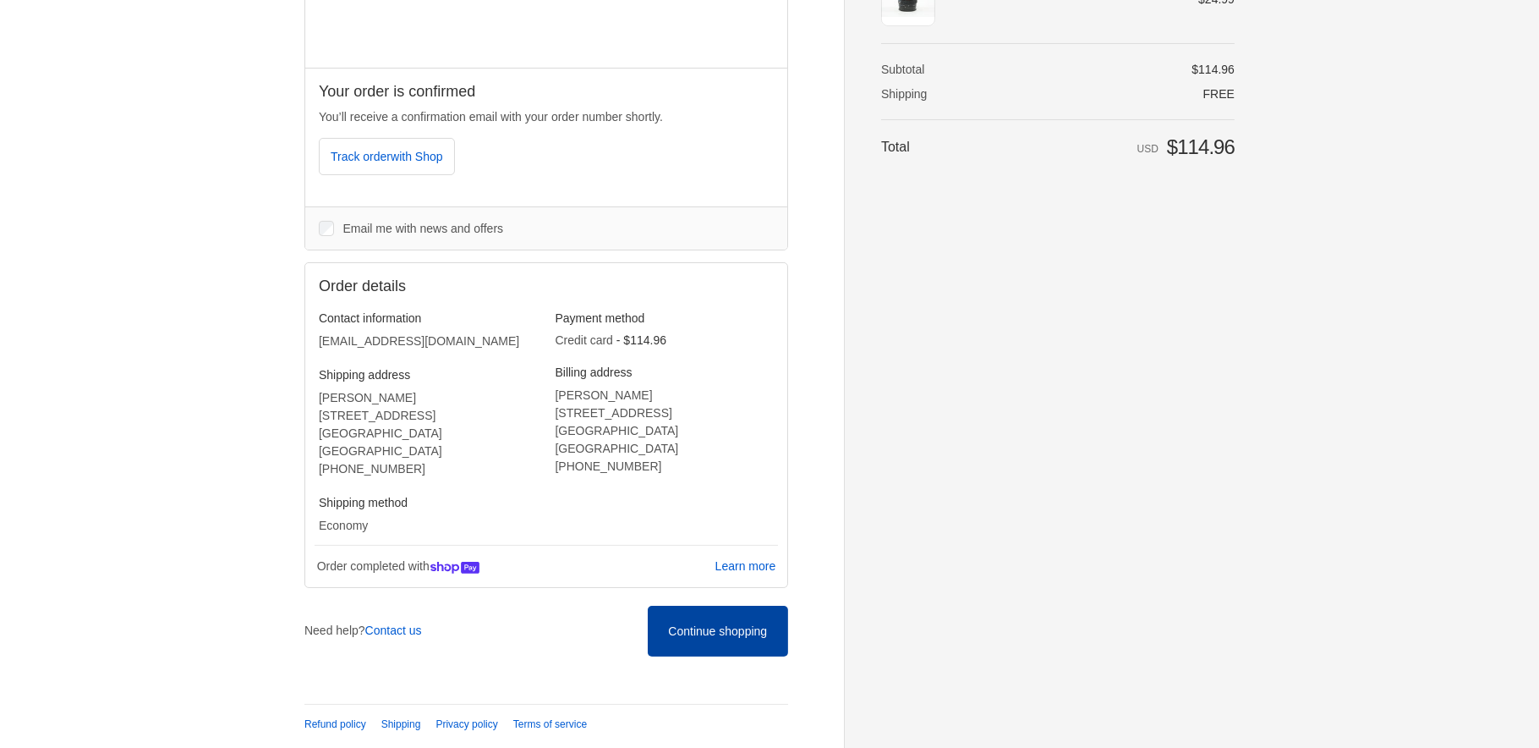
click at [737, 624] on span "Continue shopping" at bounding box center [717, 631] width 99 height 14
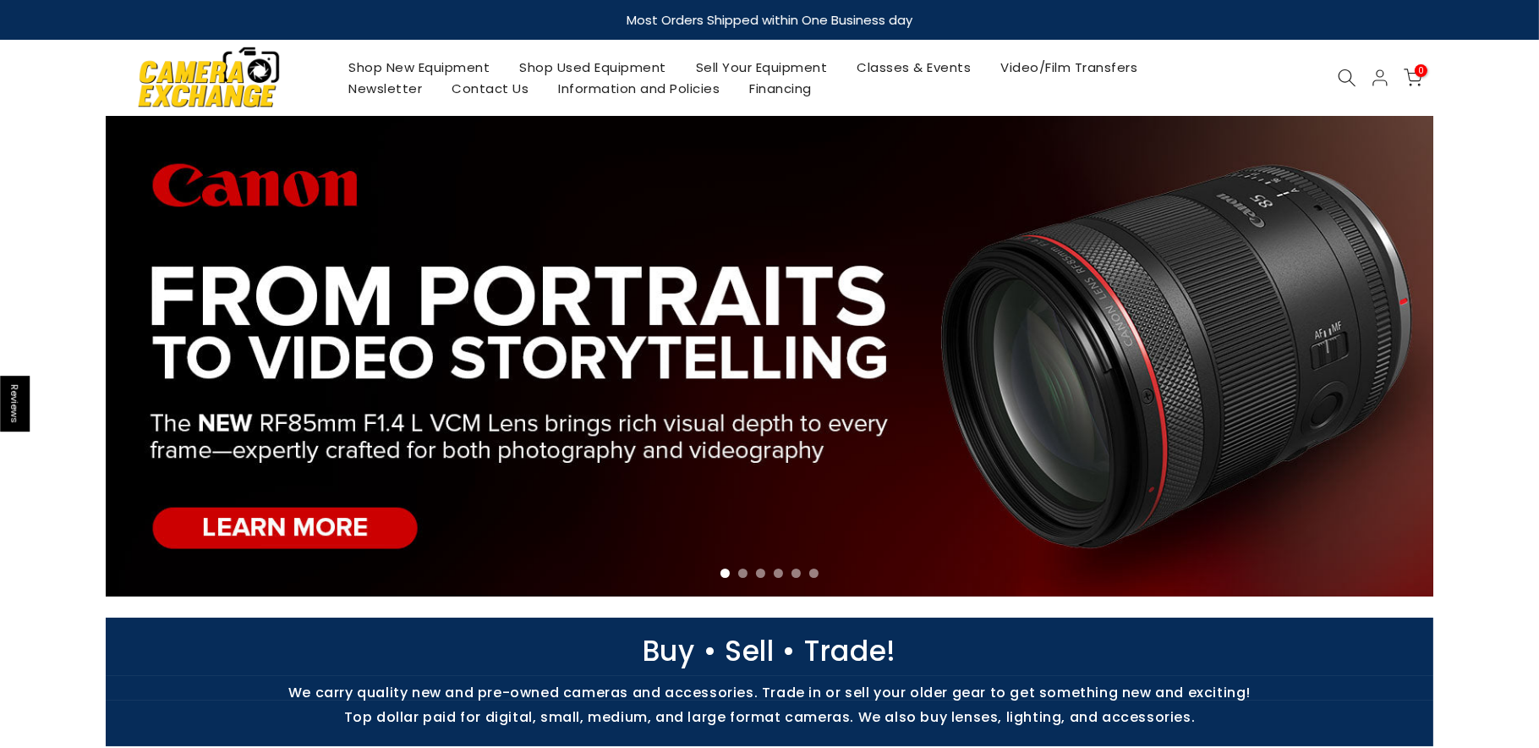
click at [922, 68] on link "Classes & Events" at bounding box center [914, 67] width 144 height 21
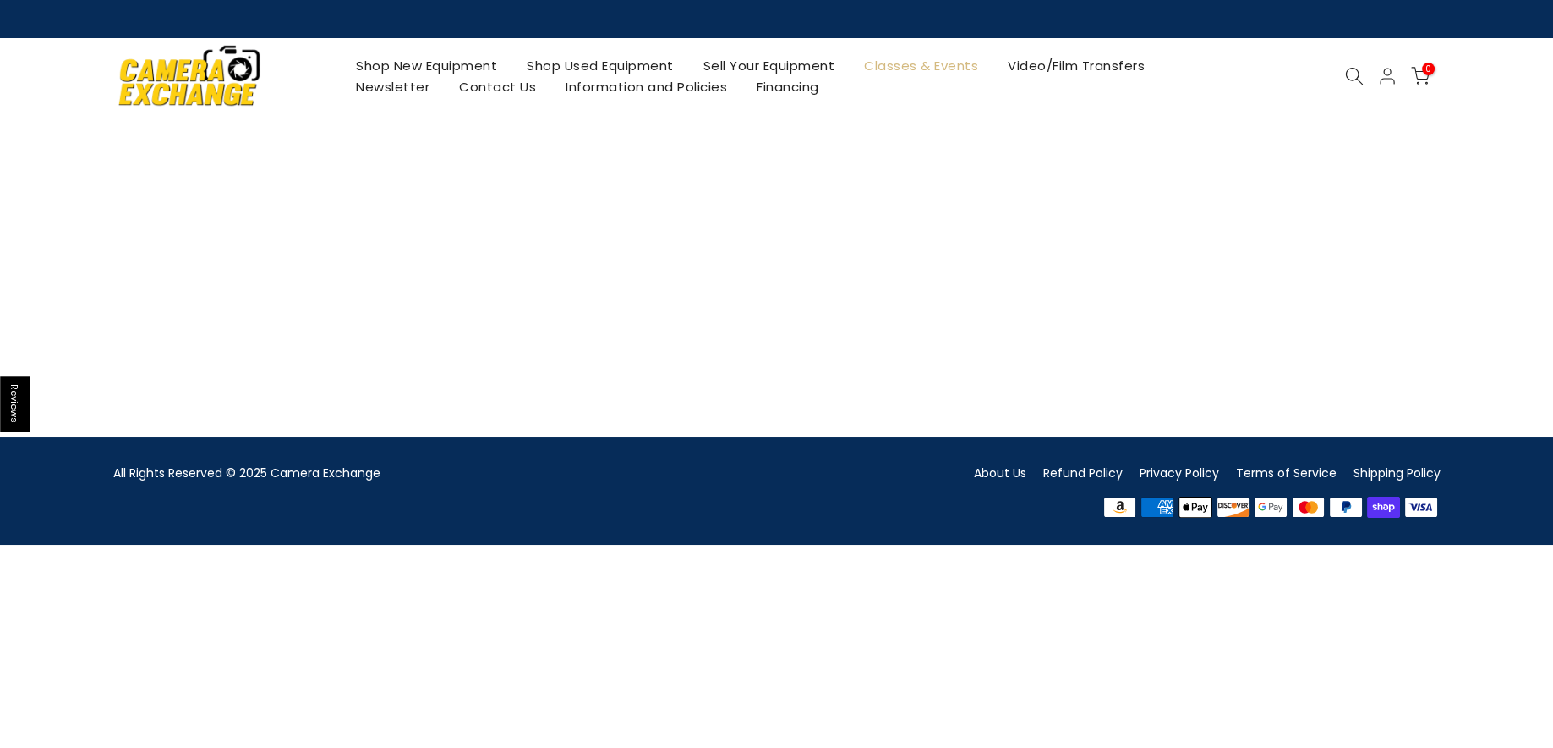
click at [1034, 55] on div "Shop New Equipment Shop Used Equipment Sell Your Equipment Classes & Events Vid…" at bounding box center [777, 76] width 1345 height 76
click at [1034, 64] on link "Video/Film Transfers" at bounding box center [1076, 65] width 167 height 21
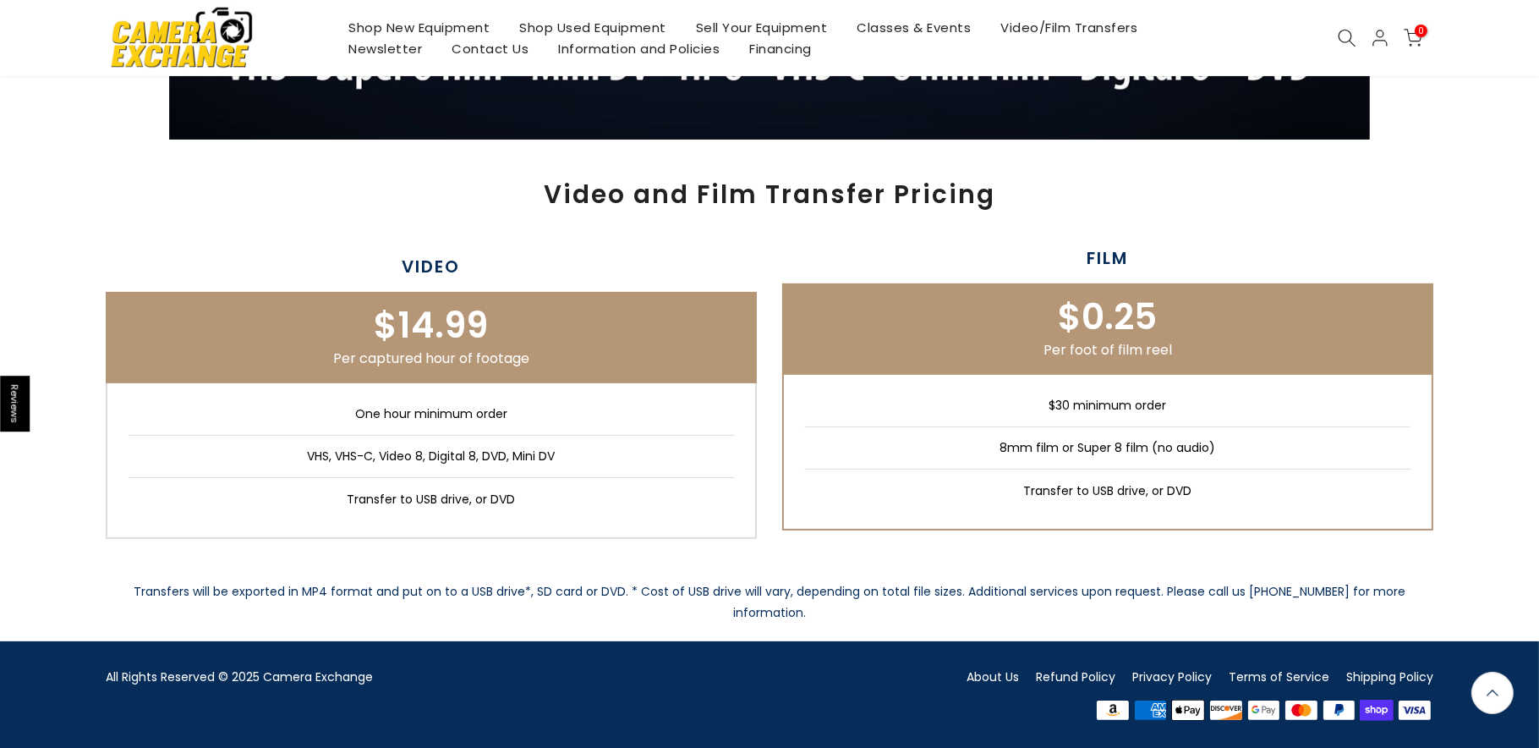
scroll to position [710, 0]
click at [1054, 338] on p "Per foot of film reel" at bounding box center [1107, 350] width 617 height 25
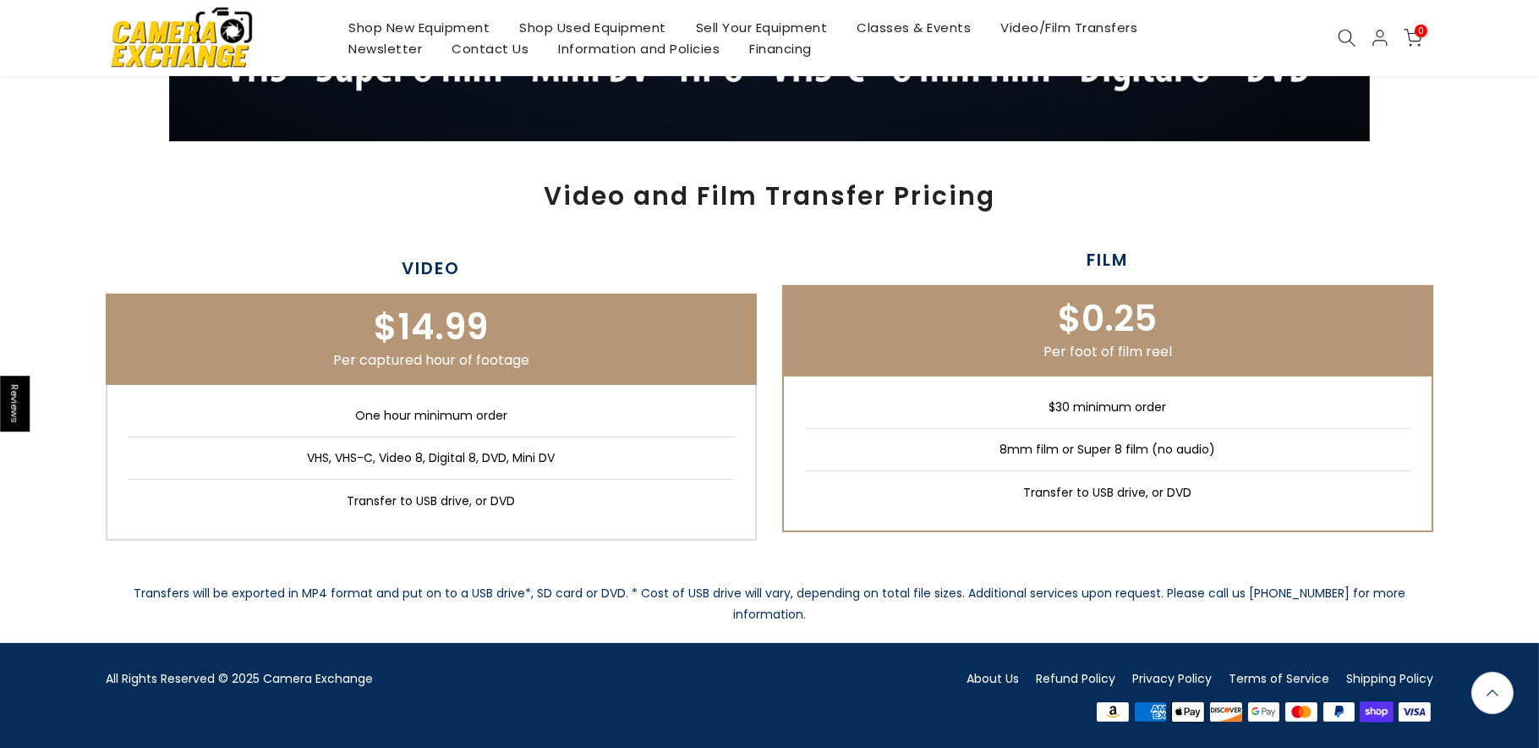
scroll to position [712, 0]
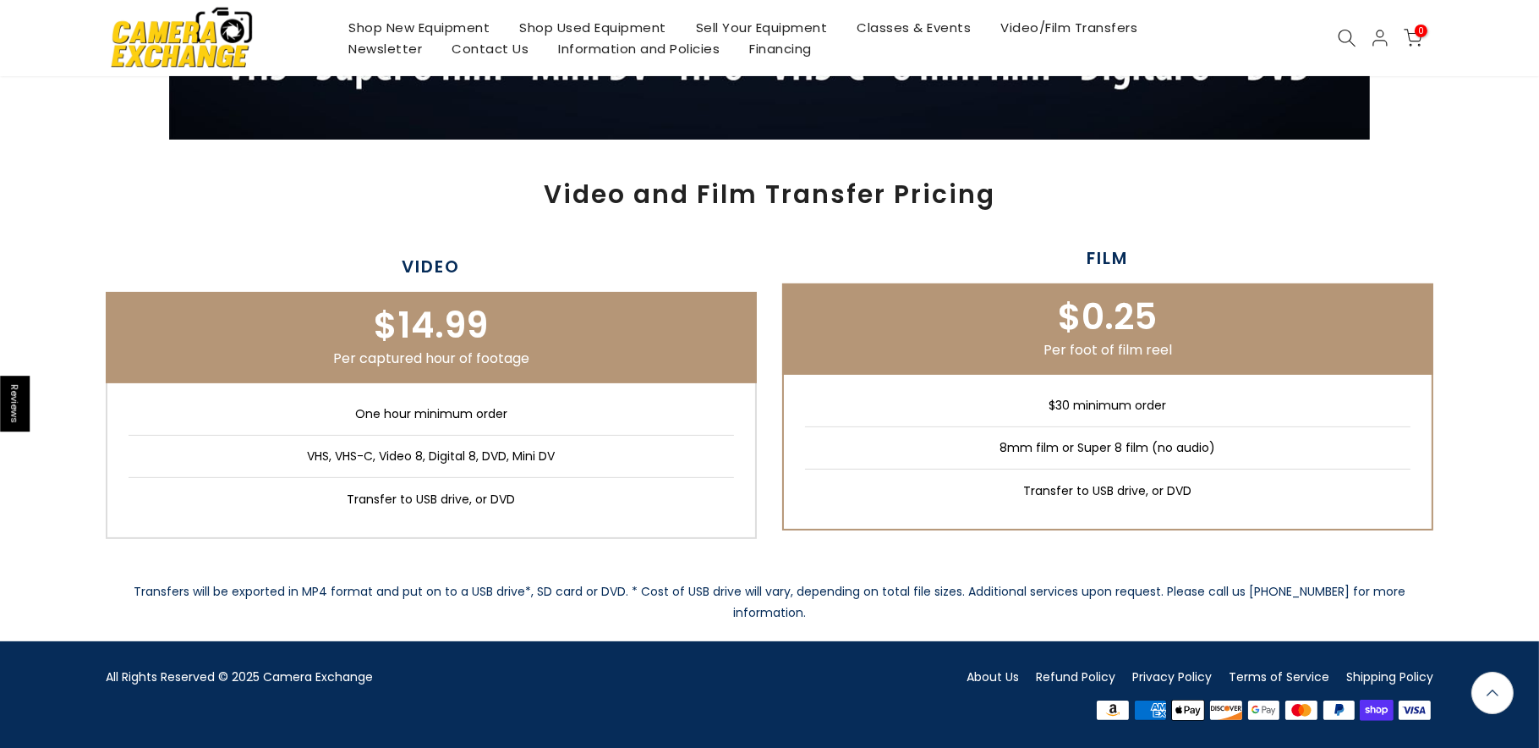
click at [1120, 448] on li "8mm film or Super 8 film (no audio)" at bounding box center [1107, 448] width 605 height 42
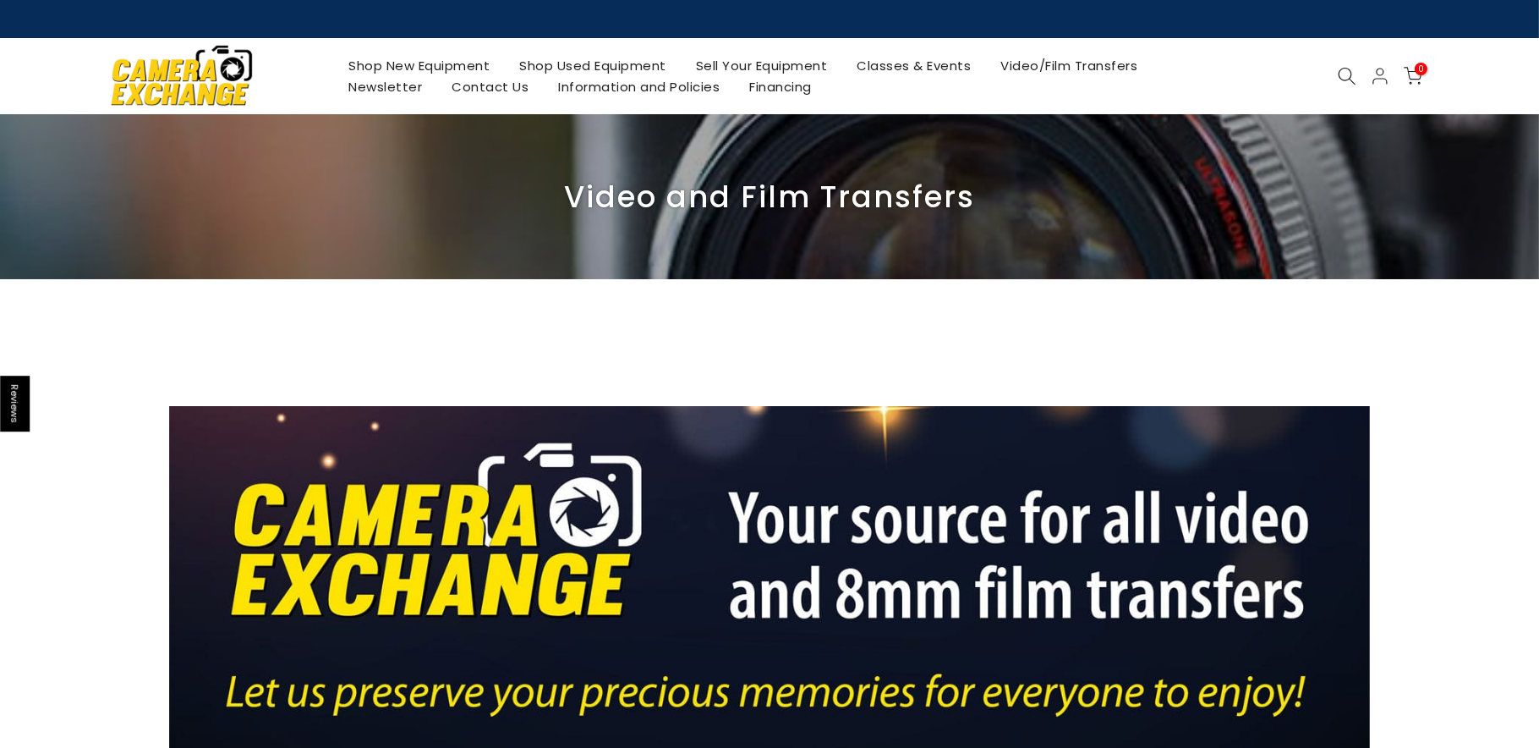
click at [393, 79] on link "Newsletter" at bounding box center [385, 86] width 103 height 21
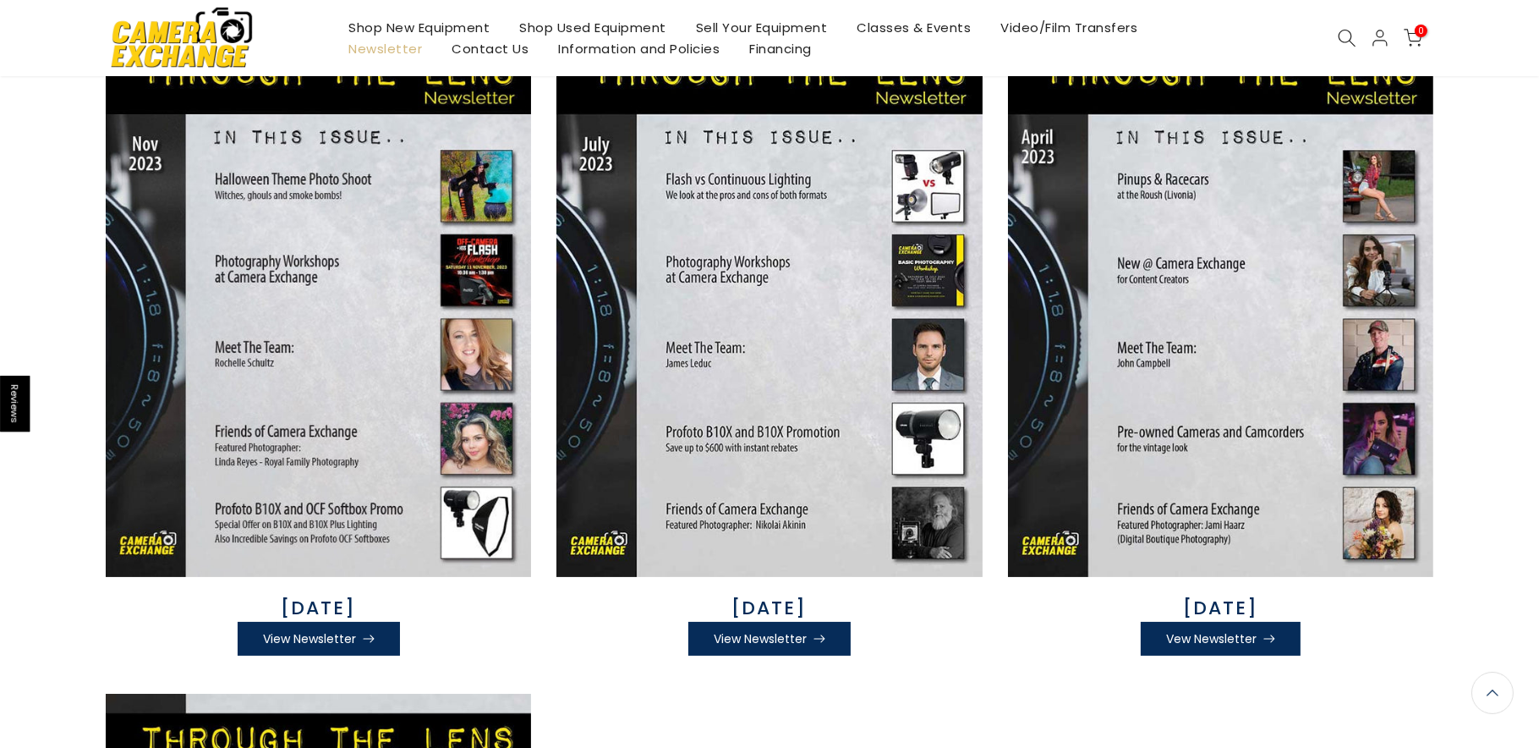
scroll to position [357, 0]
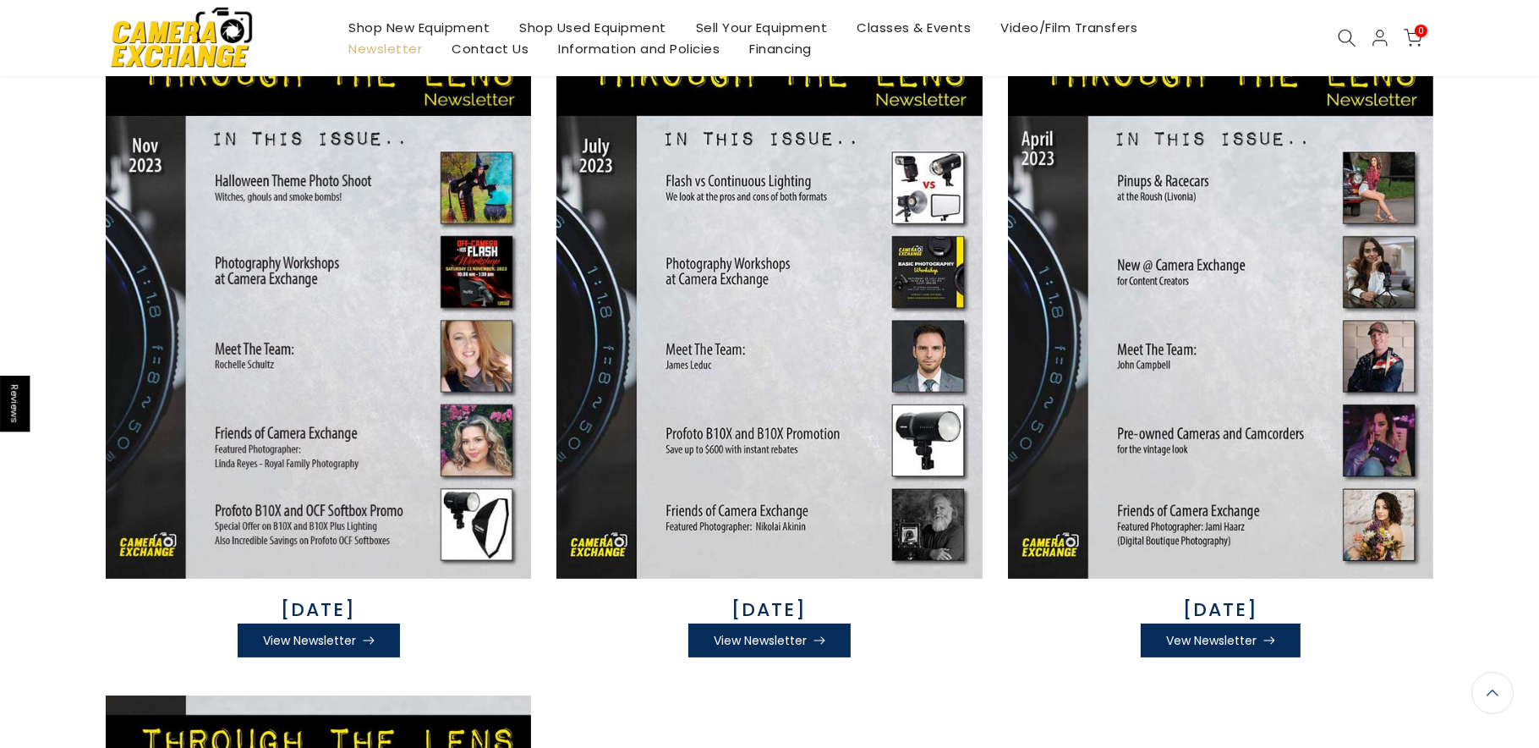
click at [772, 647] on link "View Newsletter" at bounding box center [769, 640] width 162 height 34
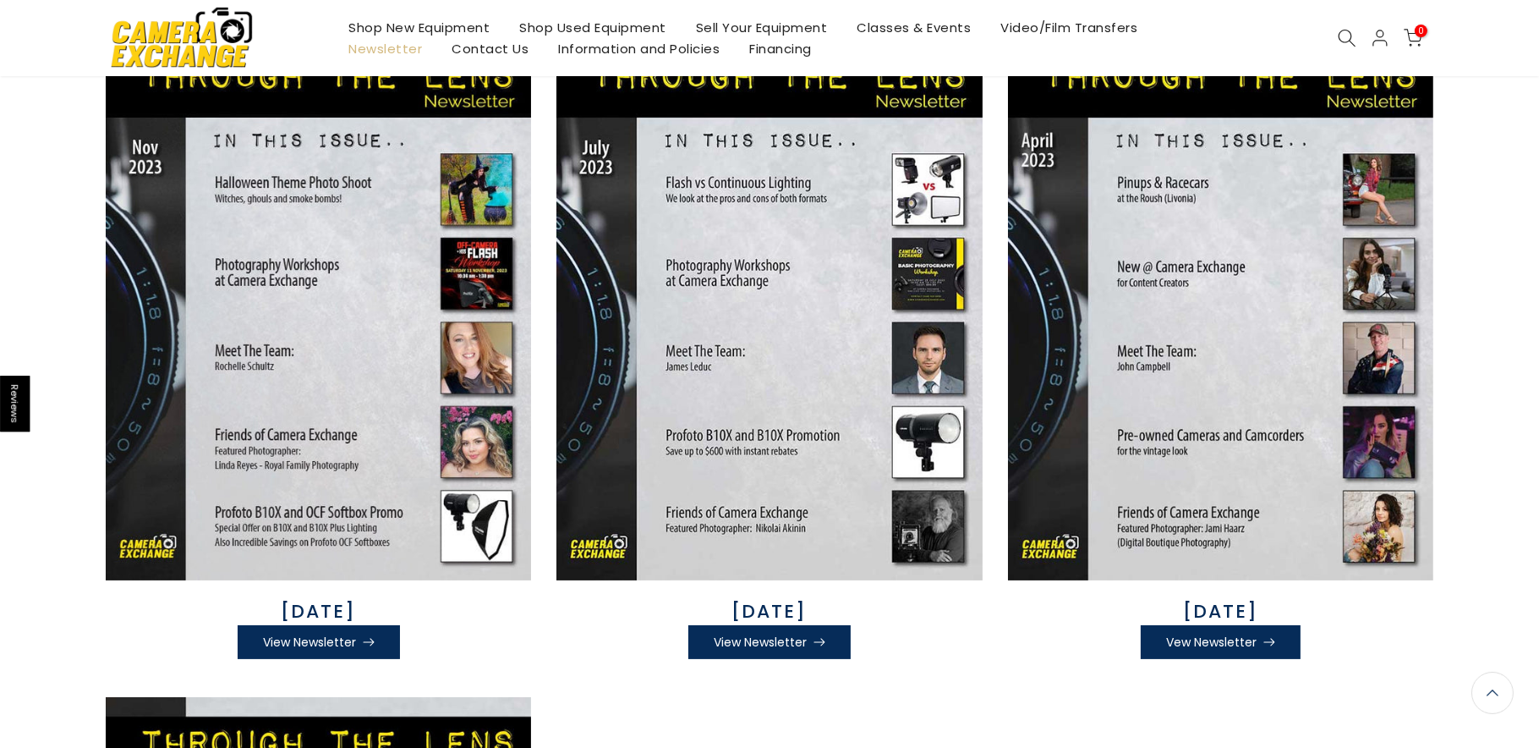
scroll to position [359, 0]
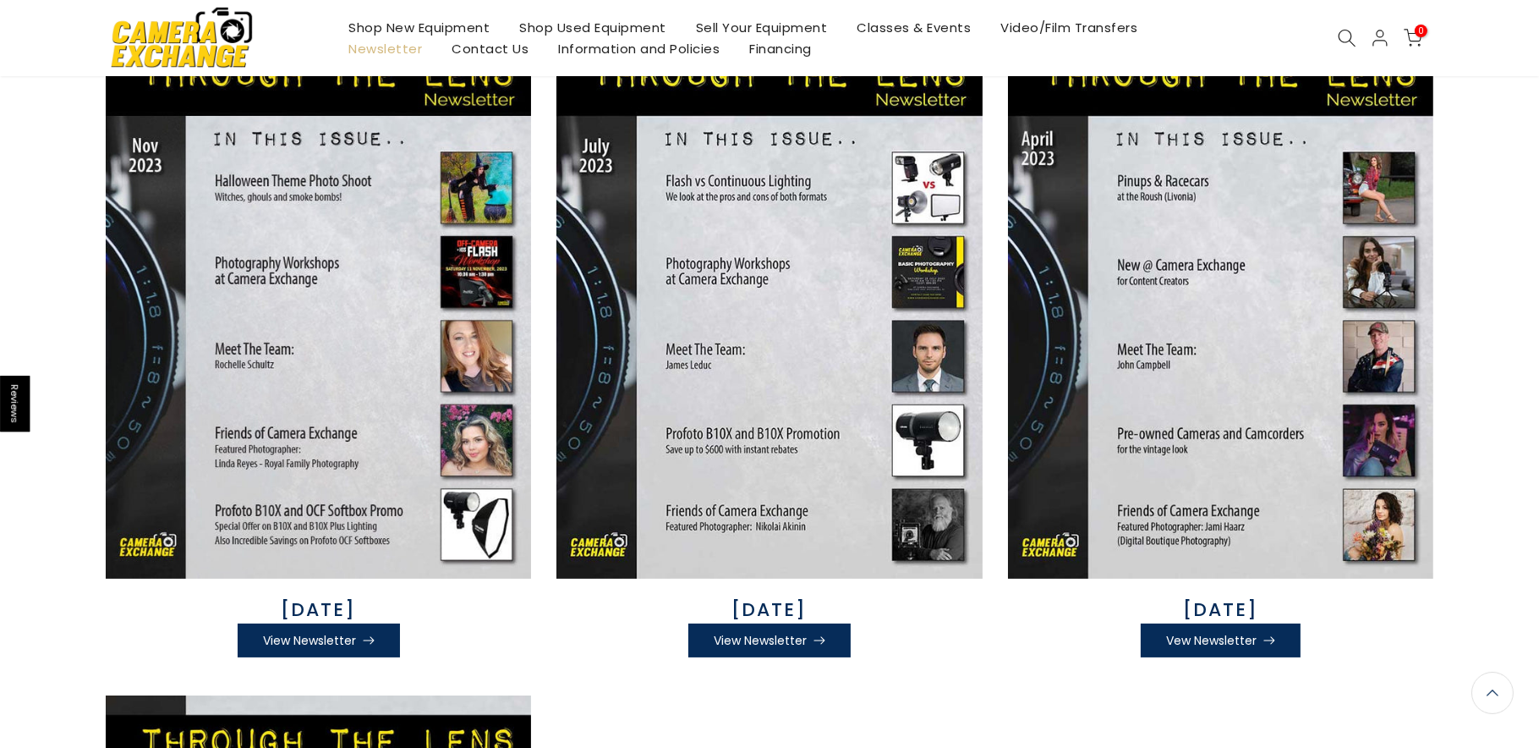
click at [337, 634] on link "View Newsletter" at bounding box center [319, 640] width 162 height 34
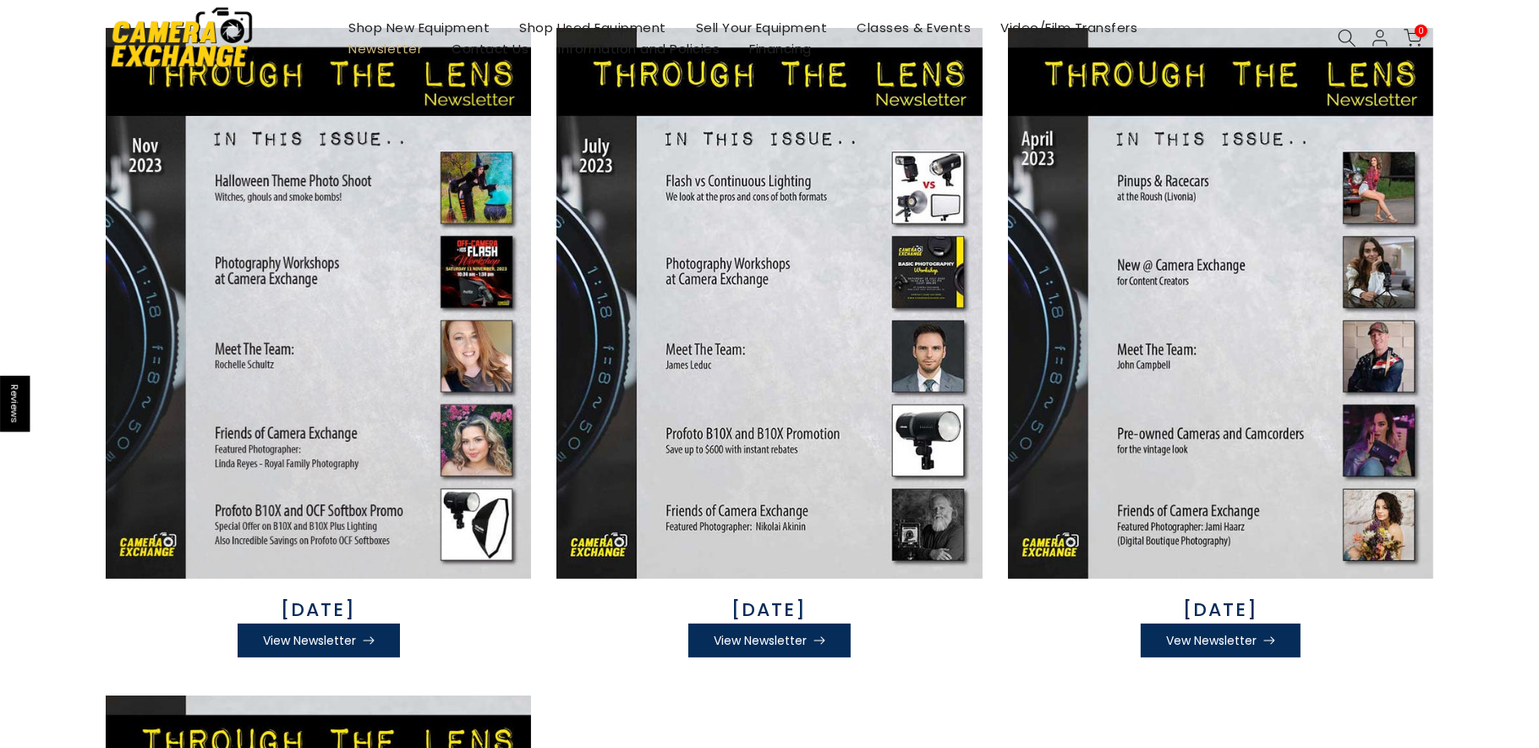
scroll to position [0, 0]
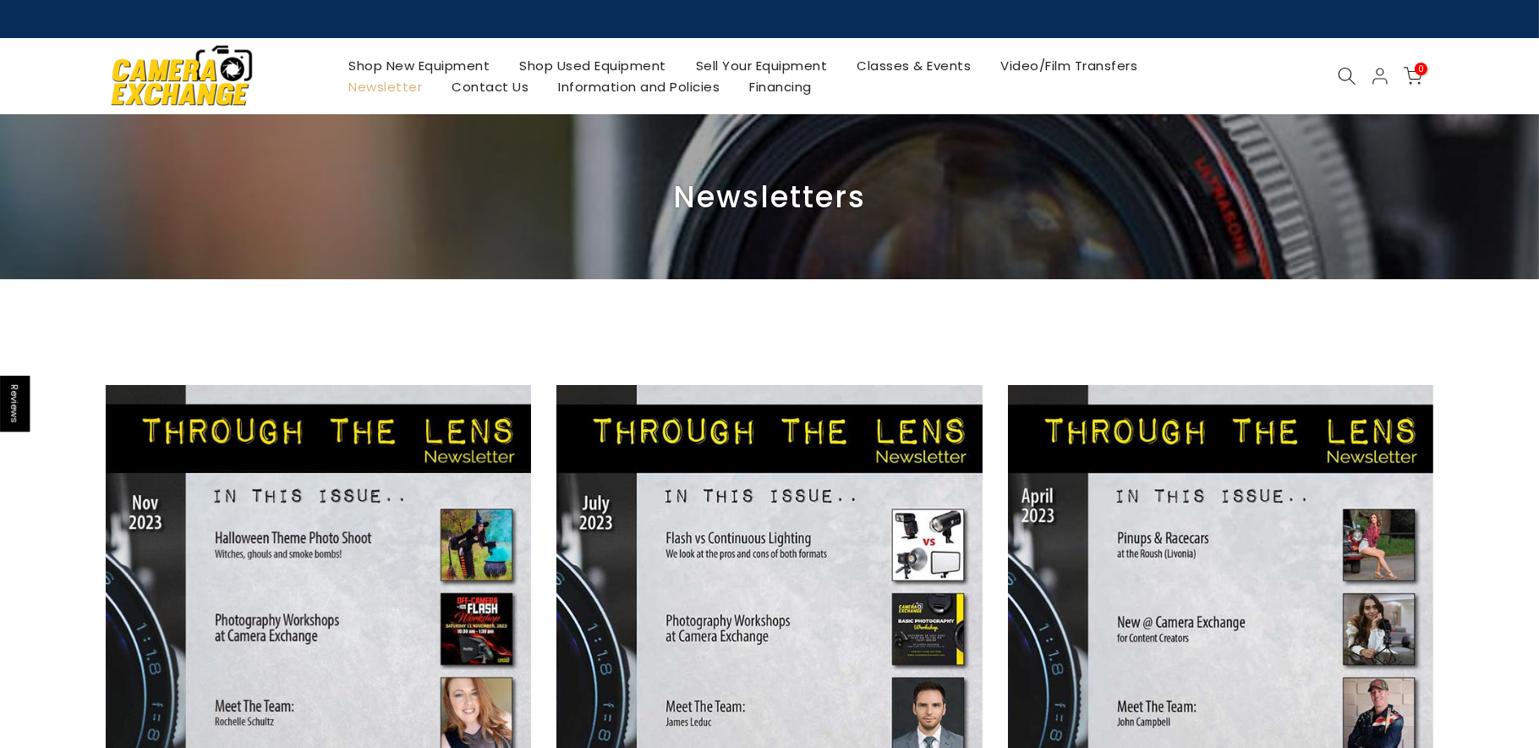
click at [418, 64] on link "Shop New Equipment" at bounding box center [419, 65] width 171 height 21
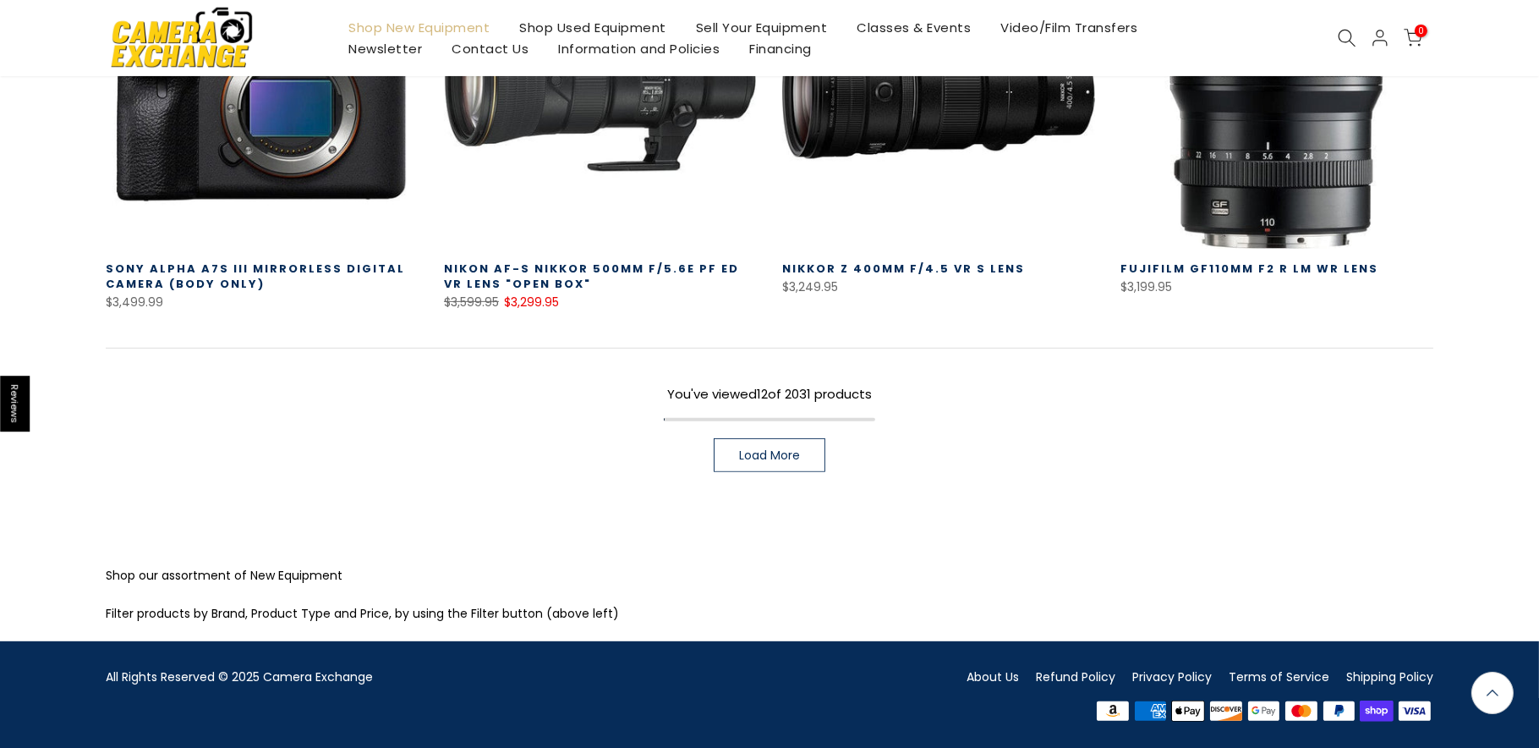
scroll to position [1237, 0]
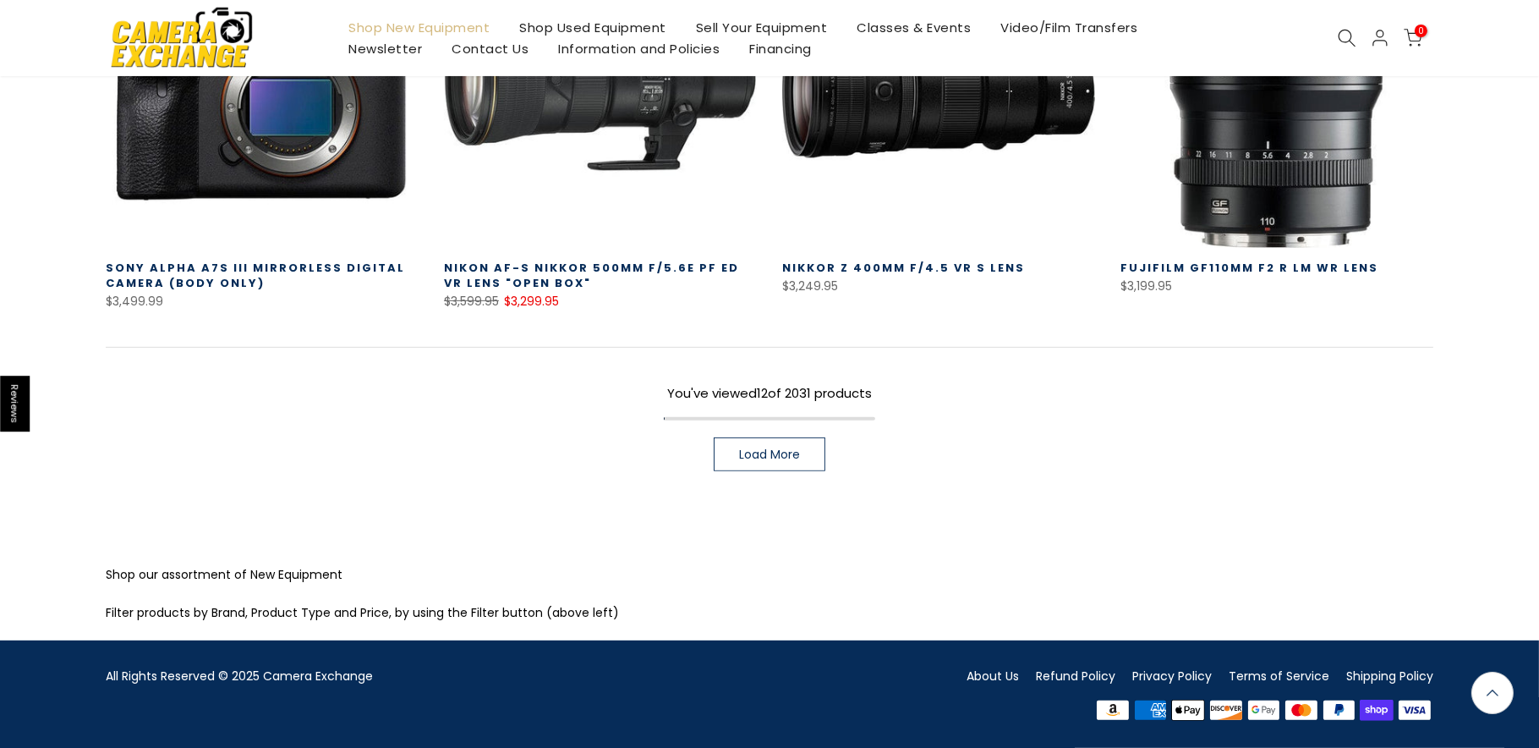
click at [791, 466] on link "Load More" at bounding box center [770, 454] width 112 height 34
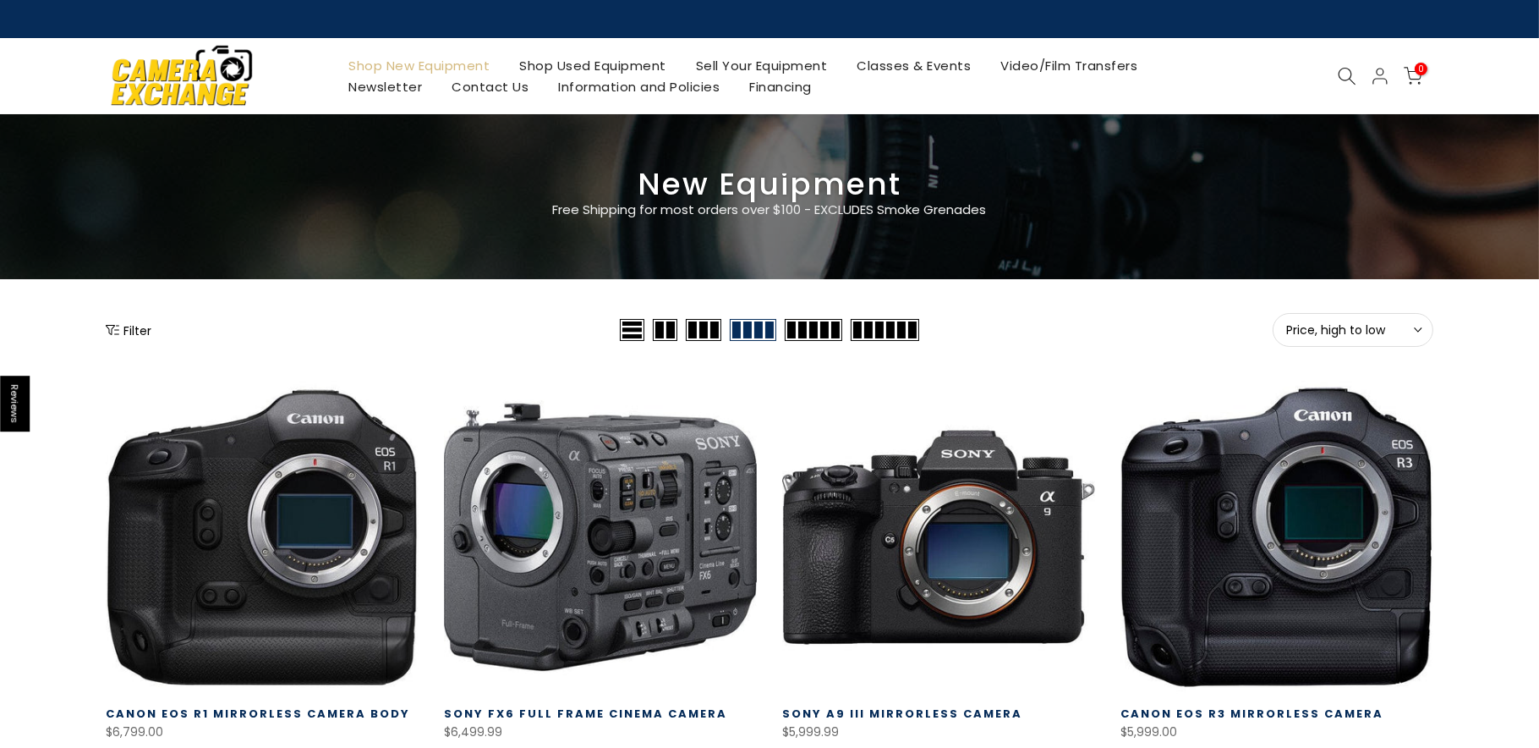
click at [139, 329] on button "Filter" at bounding box center [129, 329] width 46 height 17
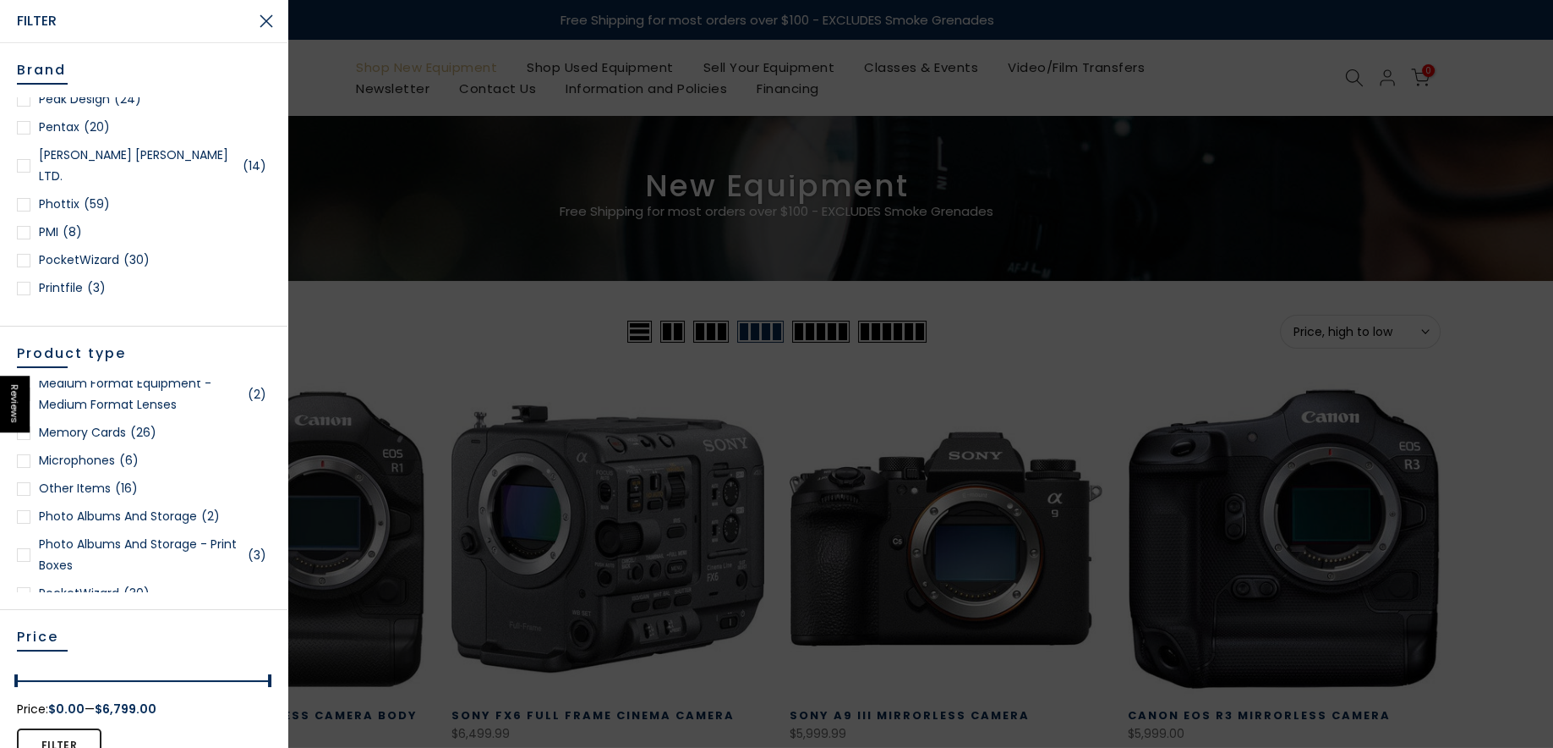
scroll to position [1688, 0]
click at [69, 205] on link "Panasonic (2)" at bounding box center [144, 205] width 254 height 21
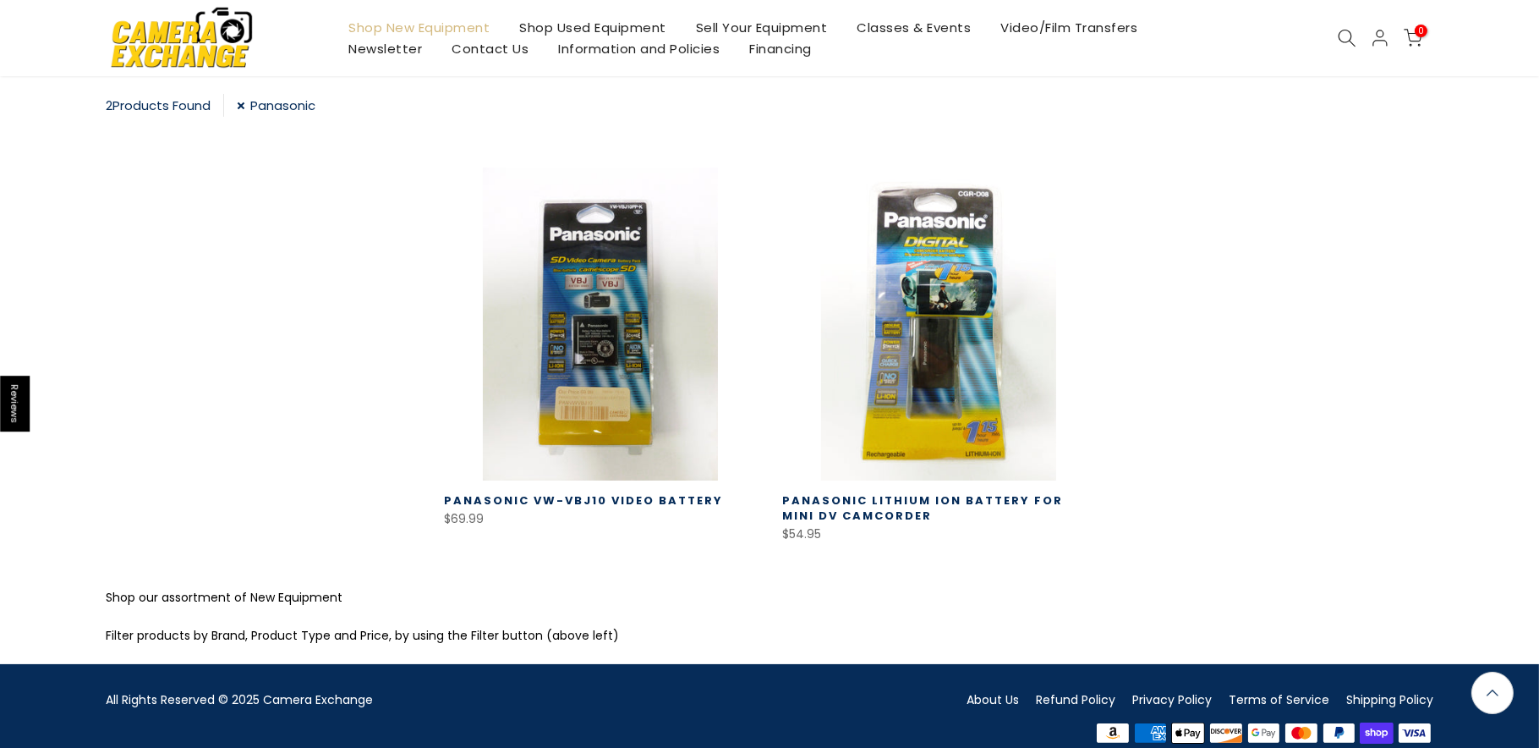
scroll to position [298, 0]
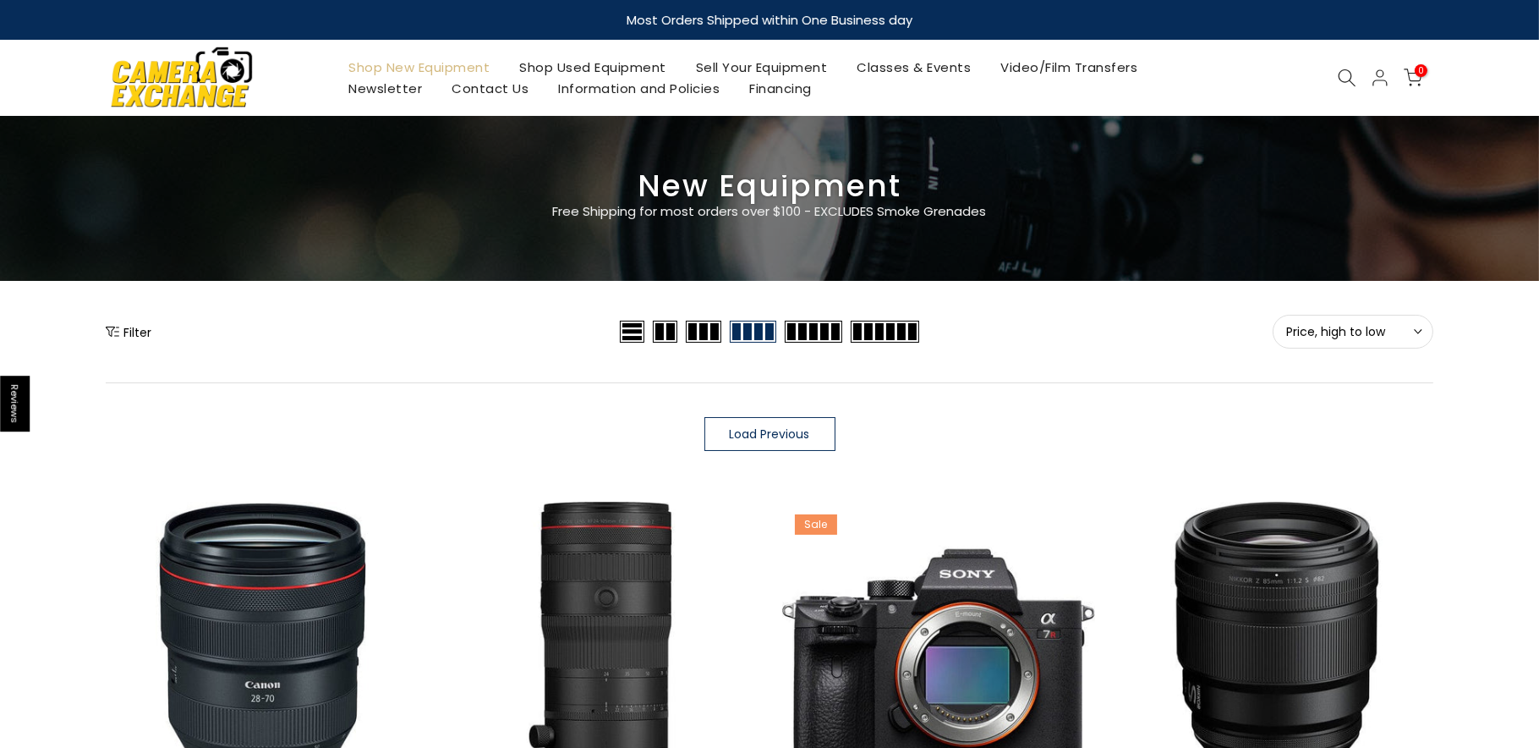
click at [143, 338] on button "Filter" at bounding box center [129, 331] width 46 height 17
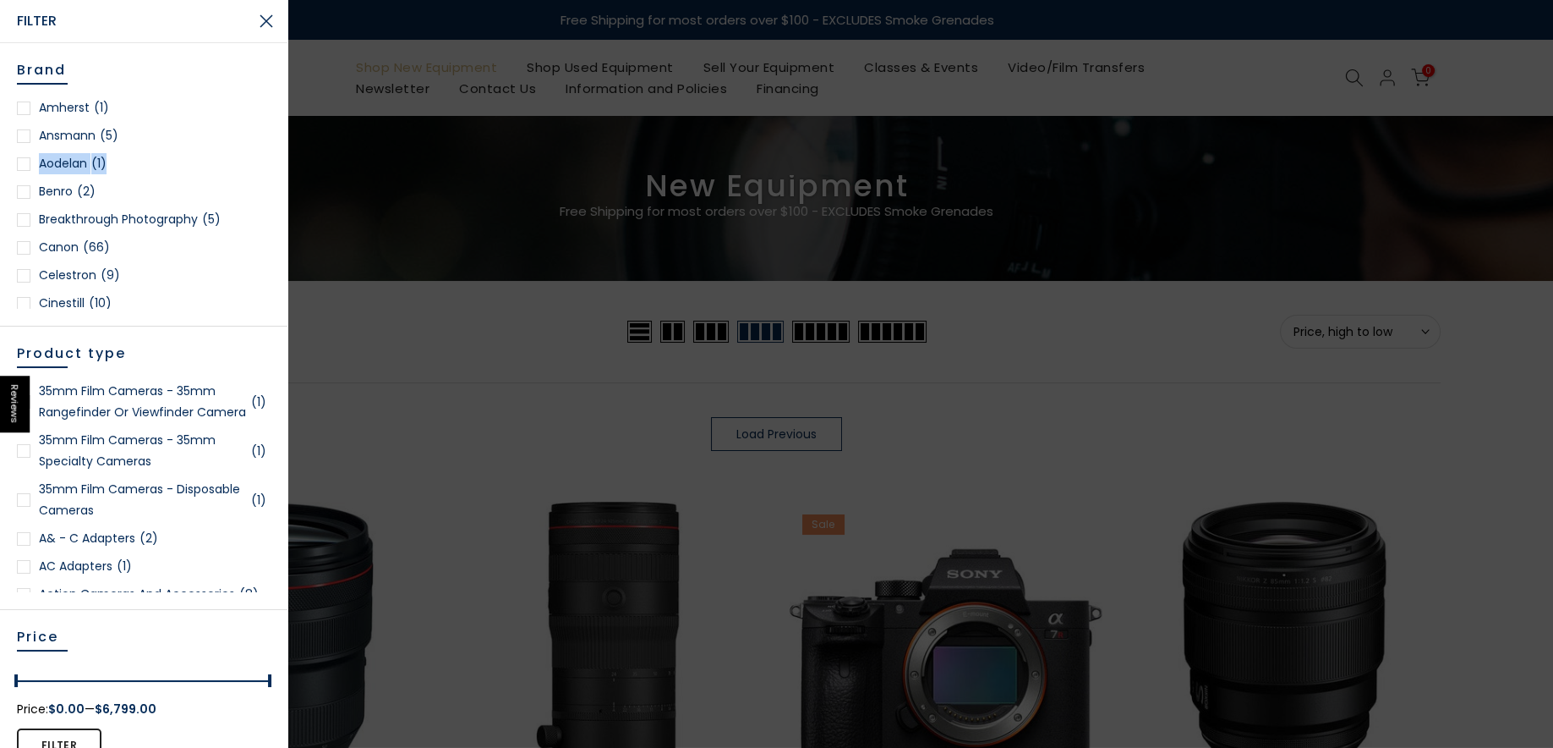
drag, startPoint x: 257, startPoint y: 119, endPoint x: 257, endPoint y: 173, distance: 53.3
click at [257, 173] on div "Brand Amherst (1) Ansmann (5) Aodelan (1) Benro (2) Breakthrough Photography (5…" at bounding box center [144, 184] width 288 height 283
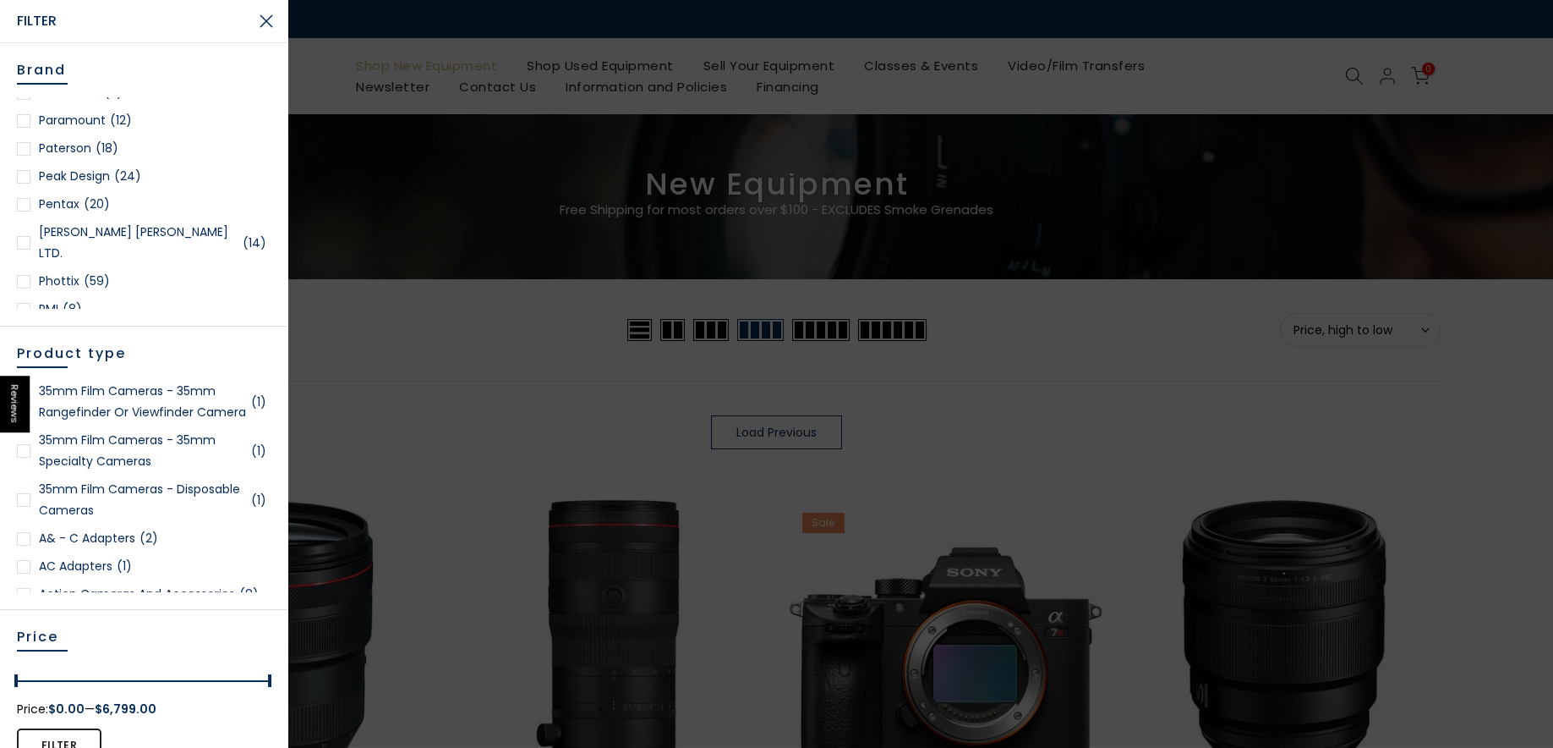
scroll to position [1598, 0]
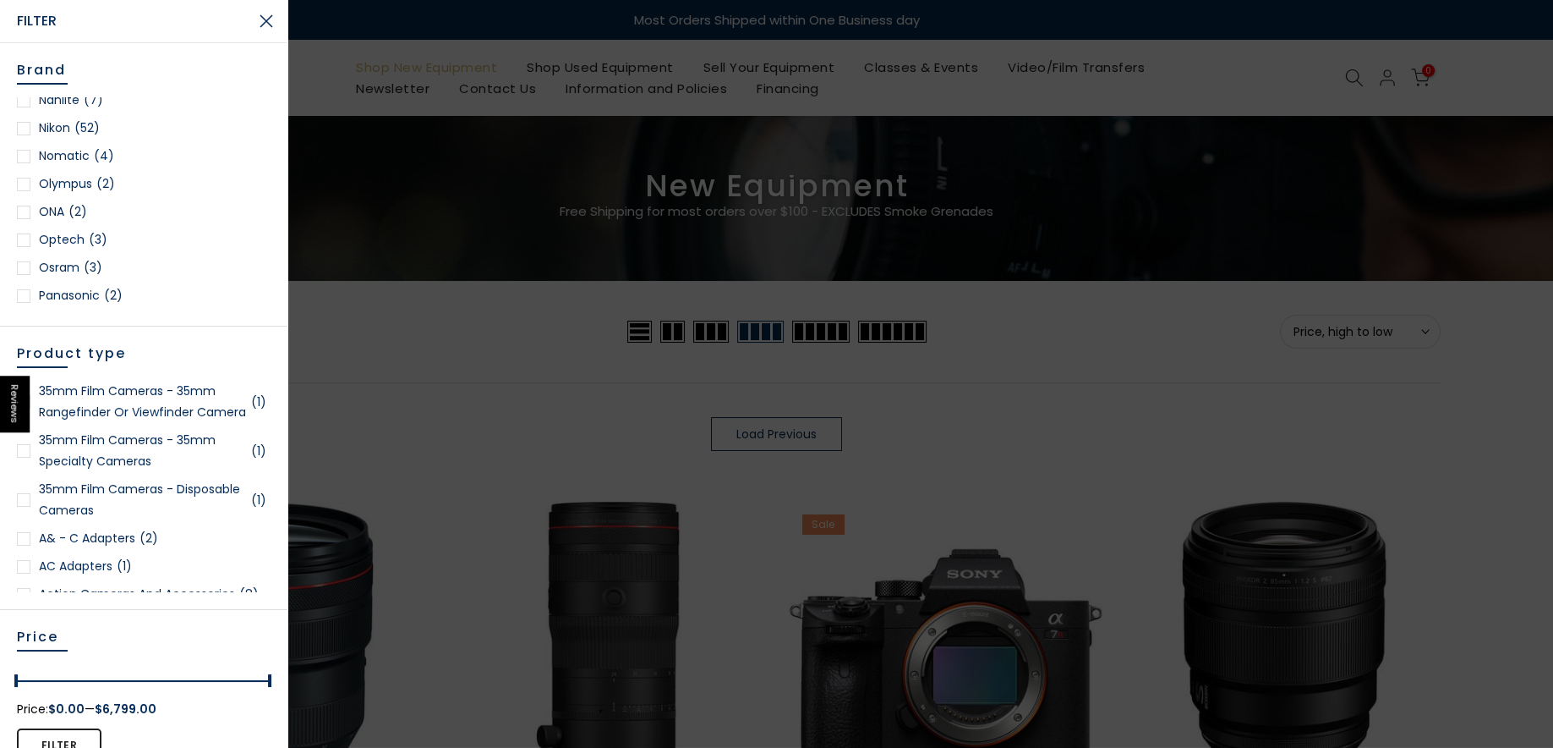
click at [57, 185] on link "Olympus (2)" at bounding box center [144, 183] width 254 height 21
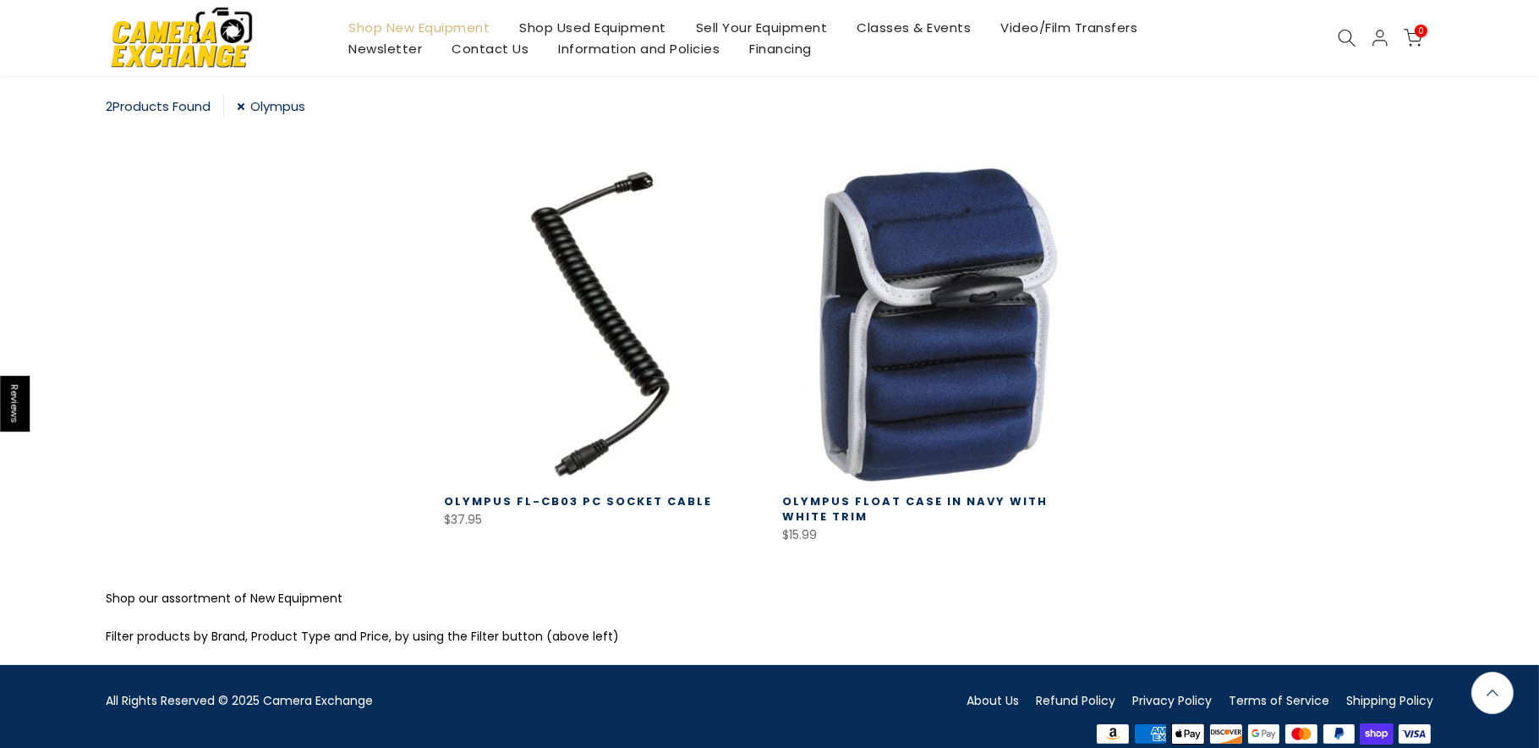
scroll to position [298, 0]
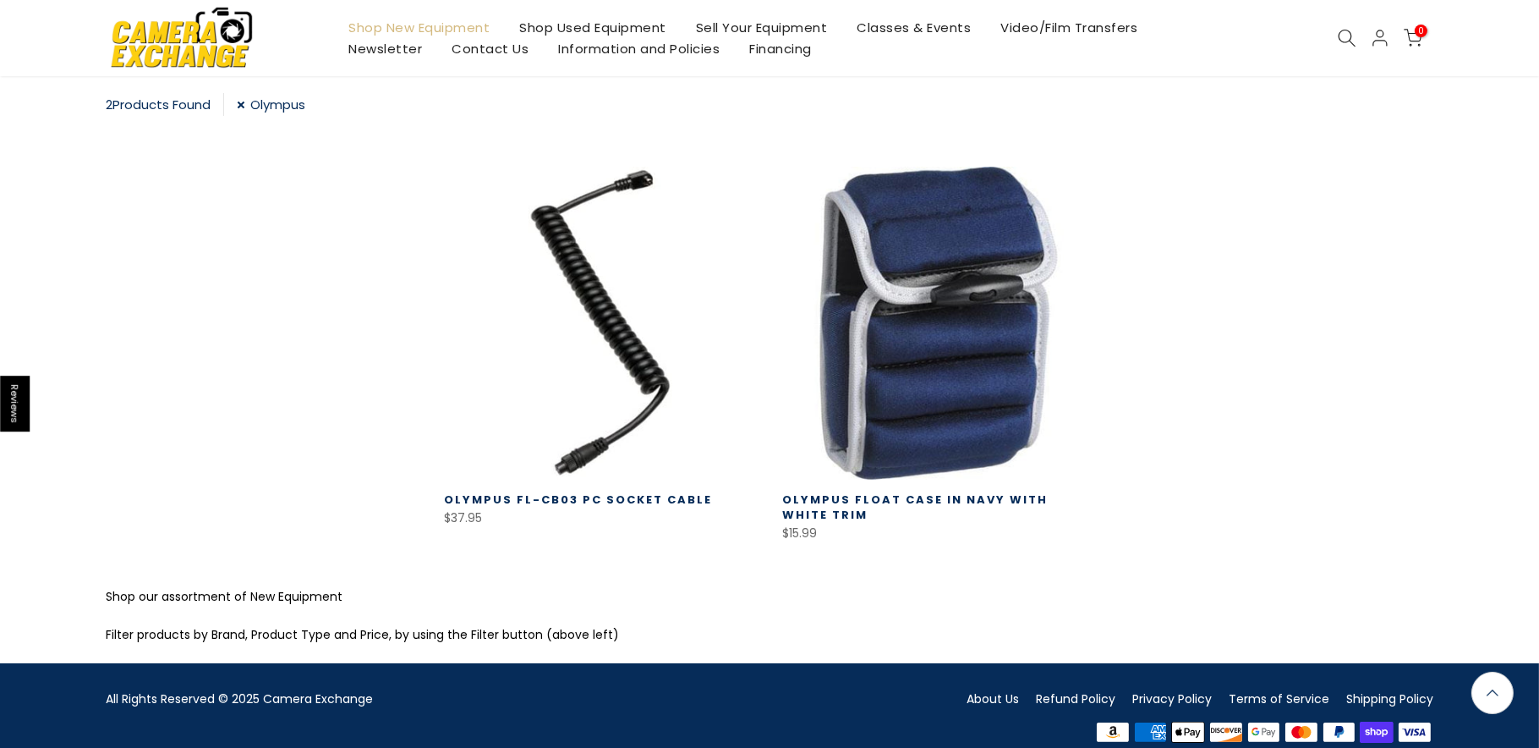
click at [251, 107] on link "Olympus" at bounding box center [271, 104] width 68 height 23
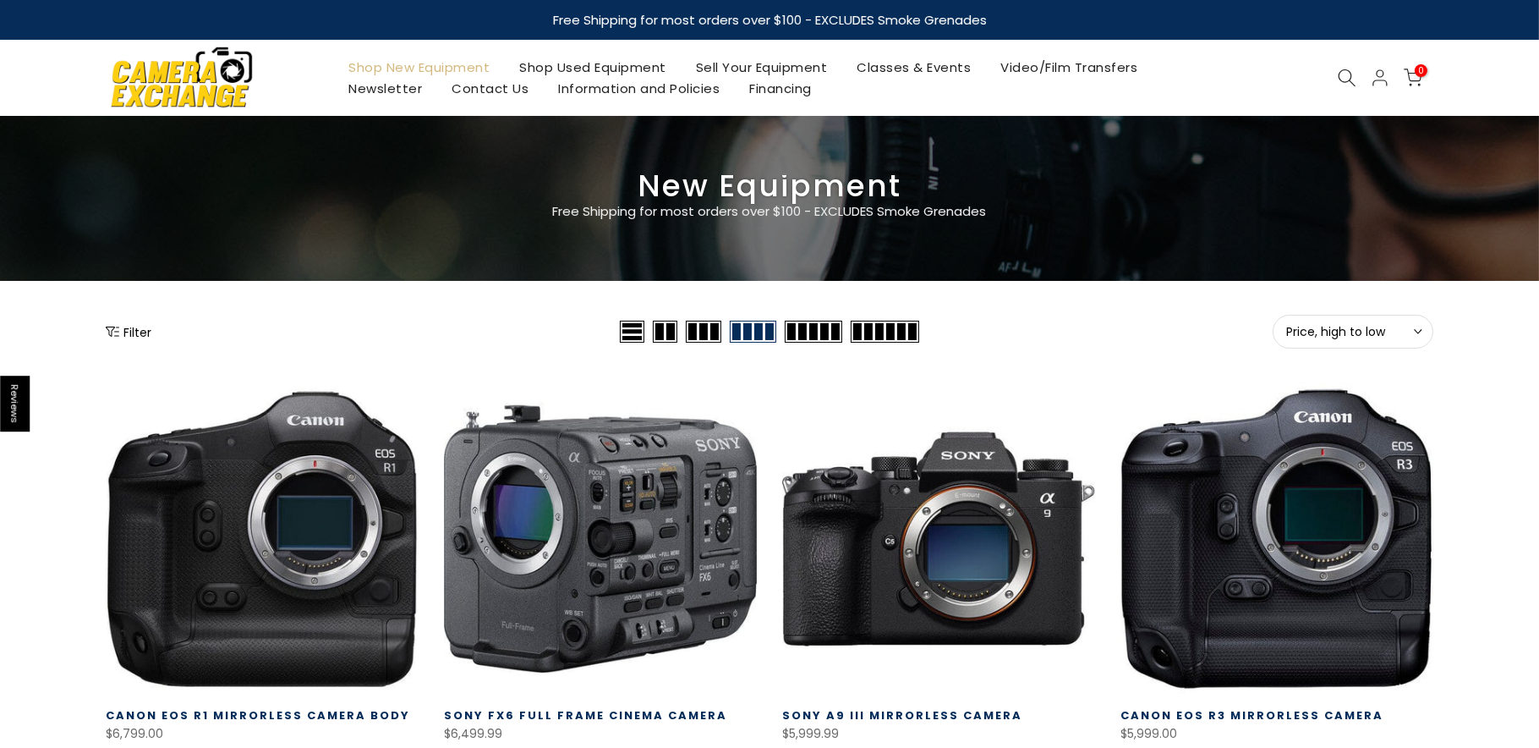
click at [118, 336] on icon "Show filters" at bounding box center [113, 332] width 14 height 14
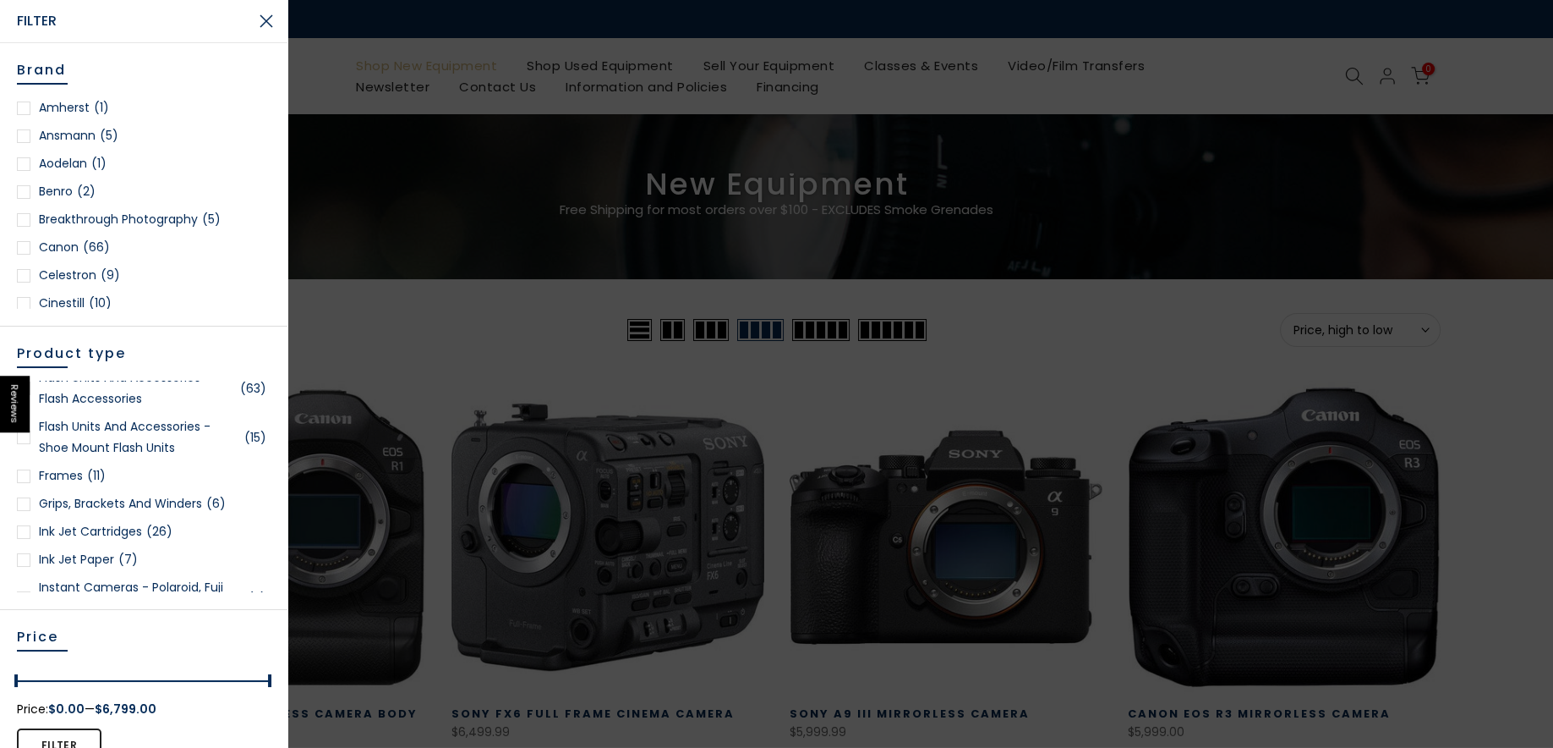
scroll to position [1334, 0]
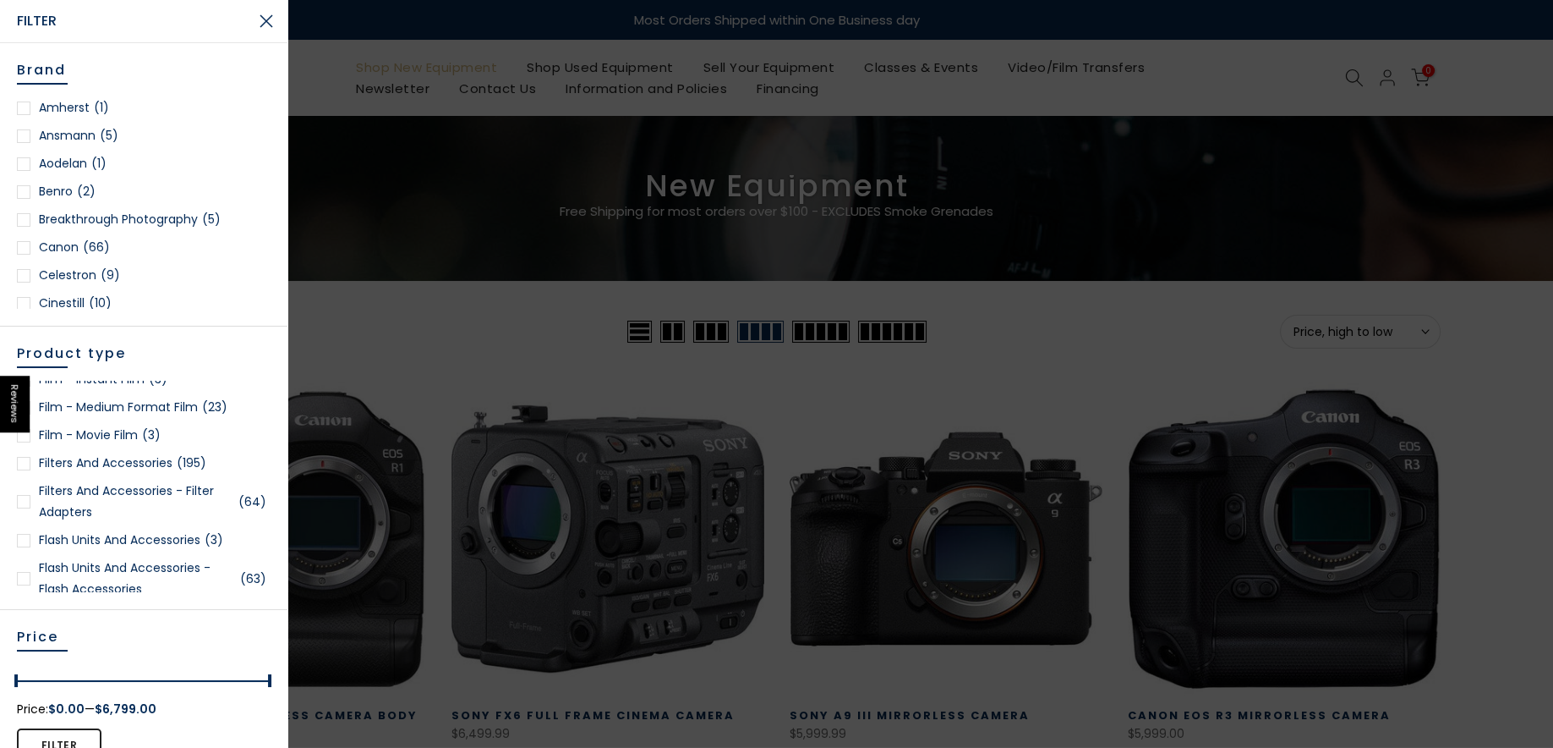
click at [117, 334] on link "Digital Cameras - Digital Point and Shoot Cameras (4)" at bounding box center [144, 313] width 254 height 42
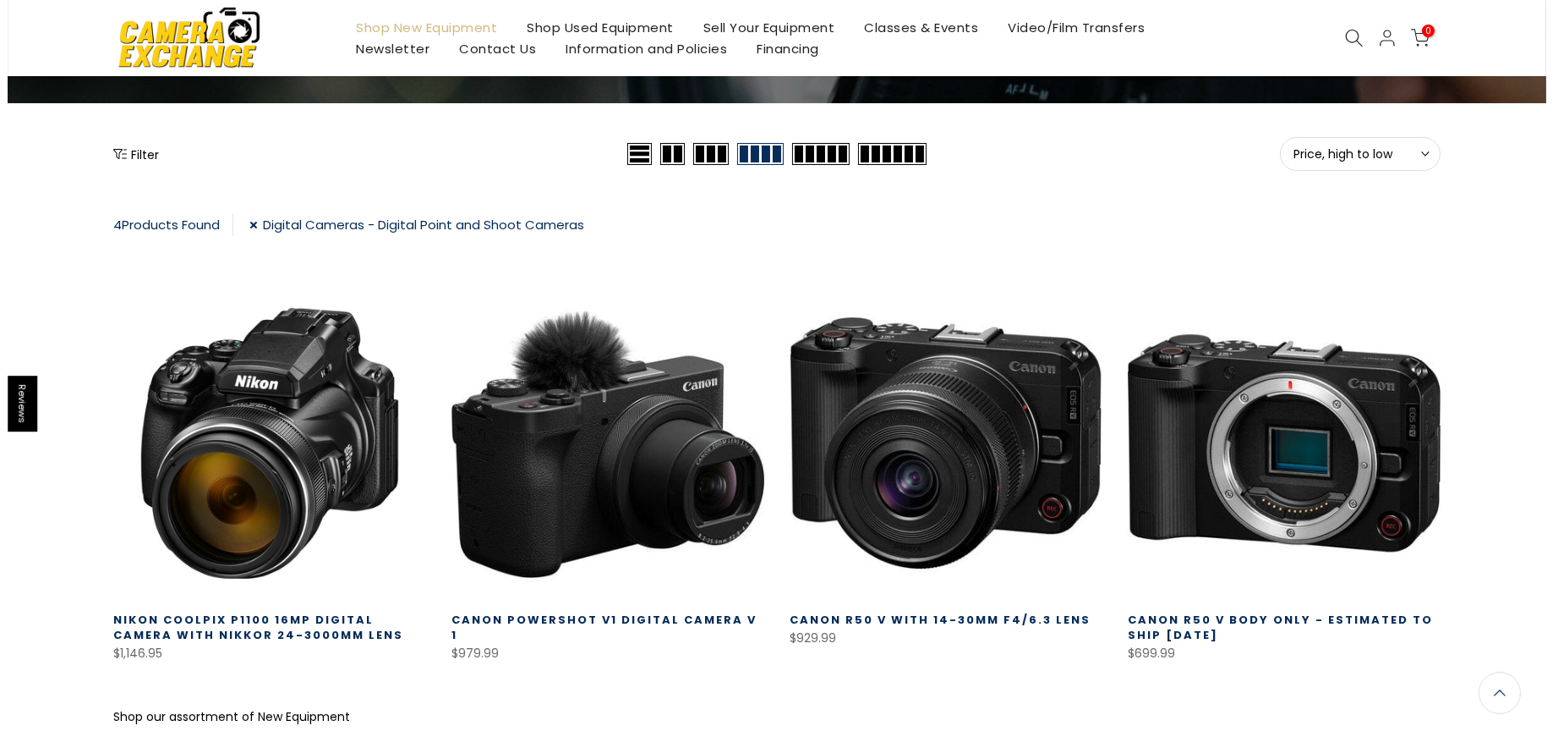
scroll to position [179, 0]
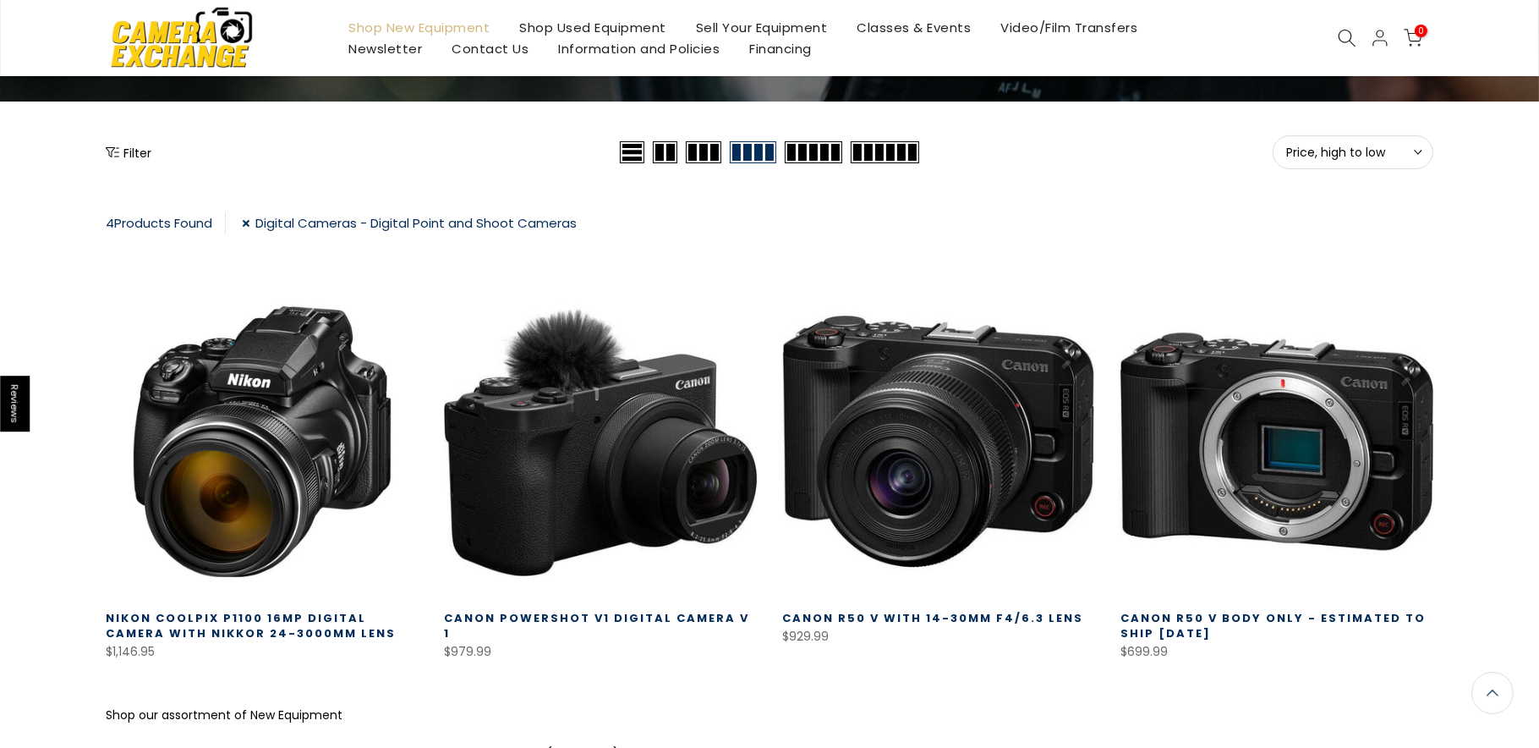
click at [126, 151] on button "Filter" at bounding box center [129, 152] width 46 height 17
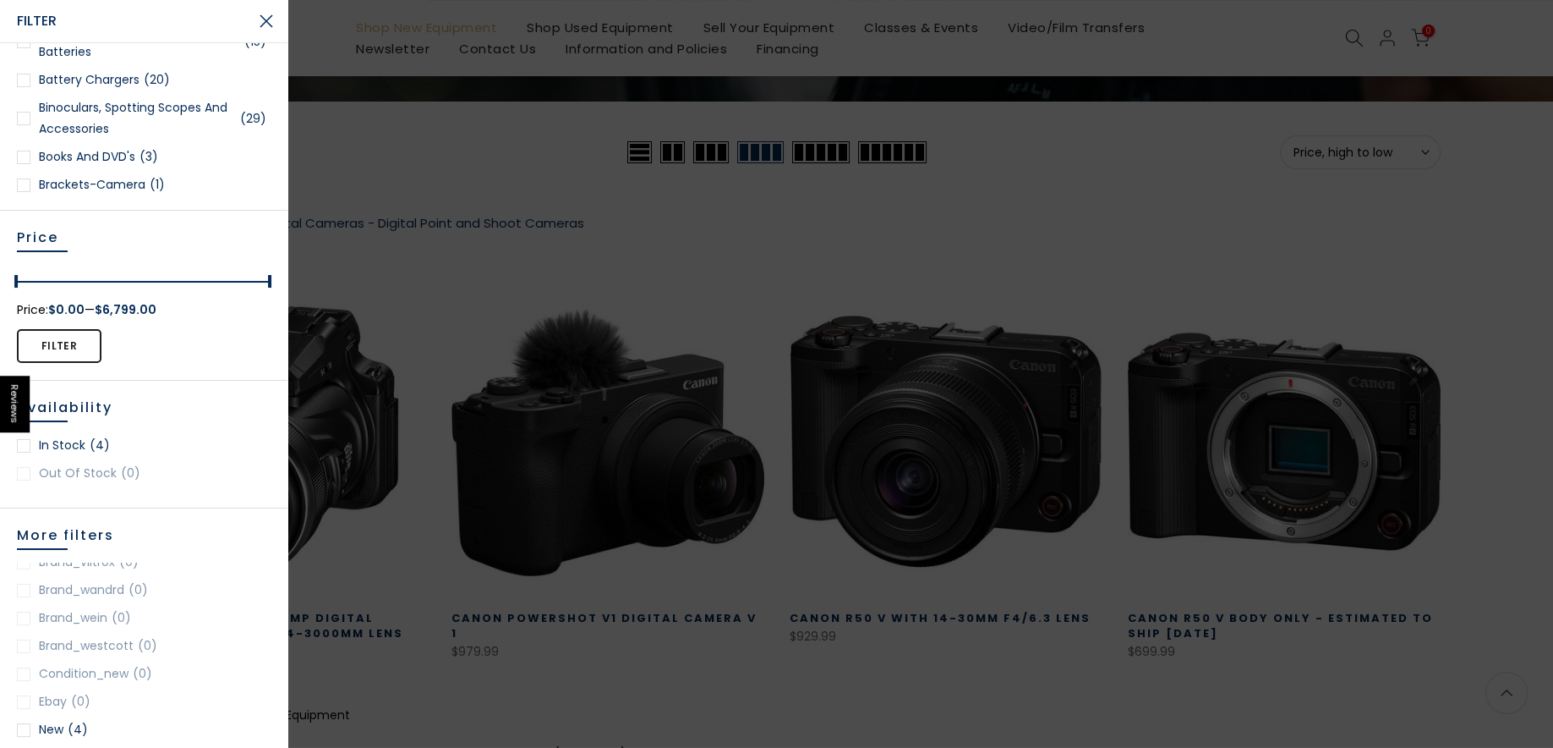
drag, startPoint x: 290, startPoint y: 687, endPoint x: 290, endPoint y: 749, distance: 62.6
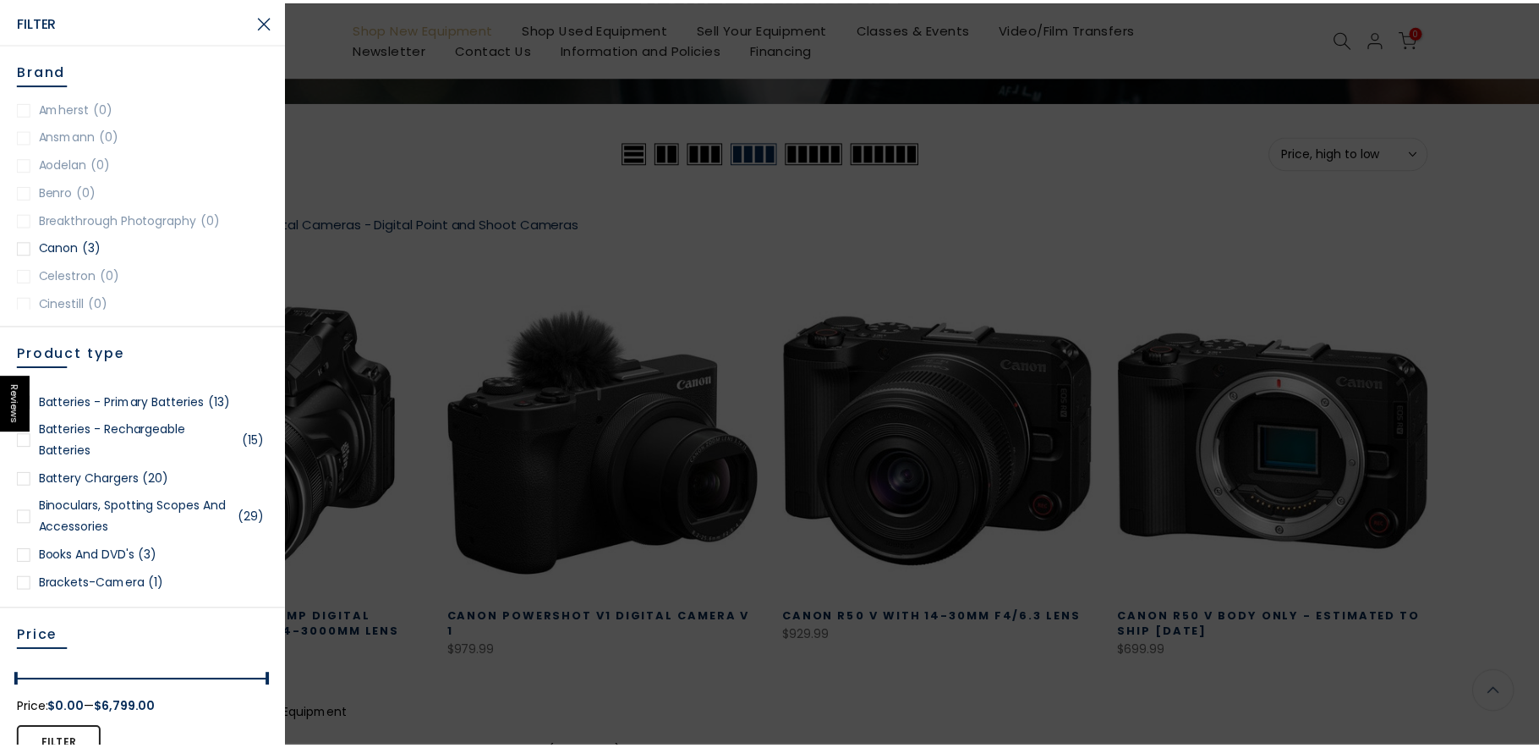
scroll to position [178, 0]
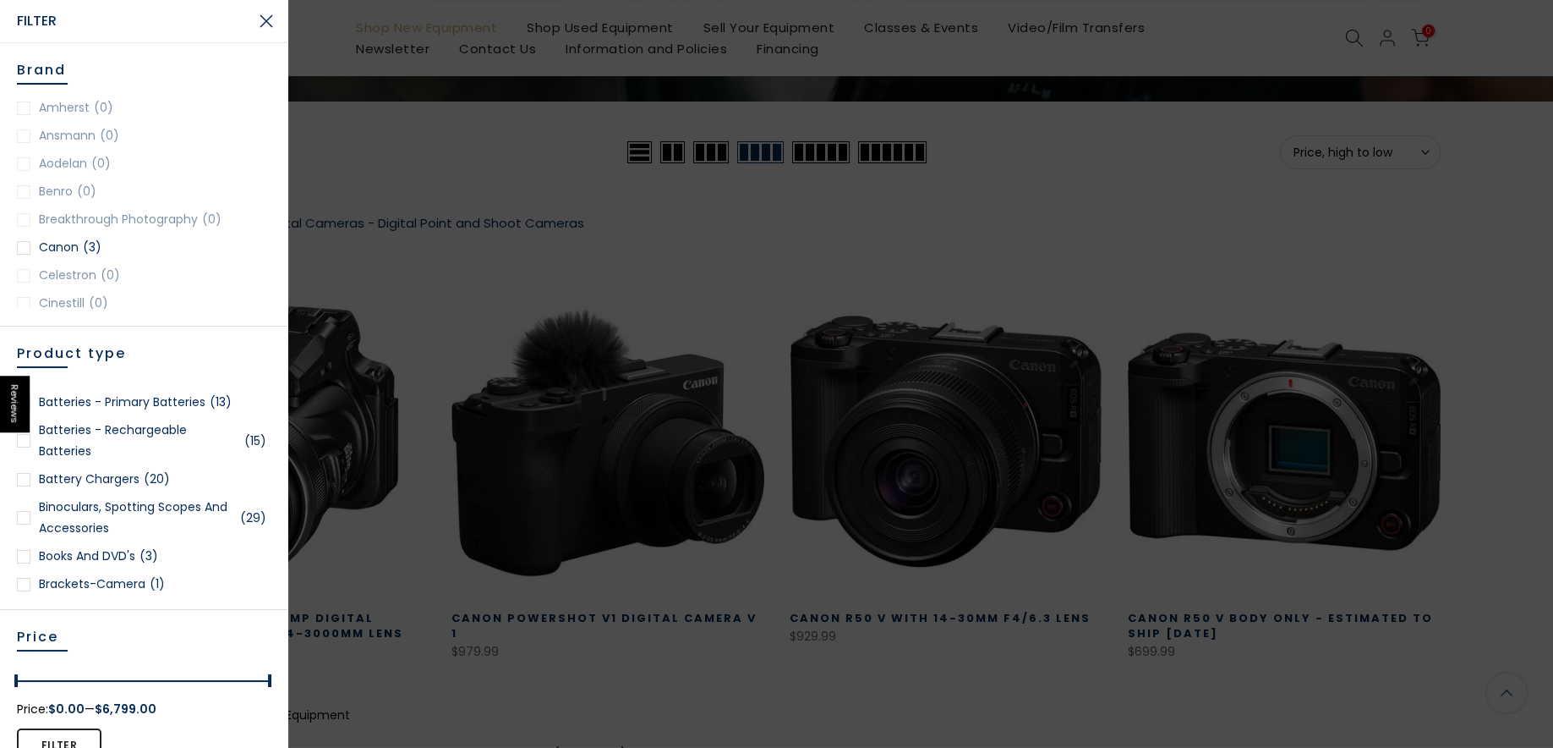
click at [268, 25] on button "Close Search" at bounding box center [266, 21] width 42 height 42
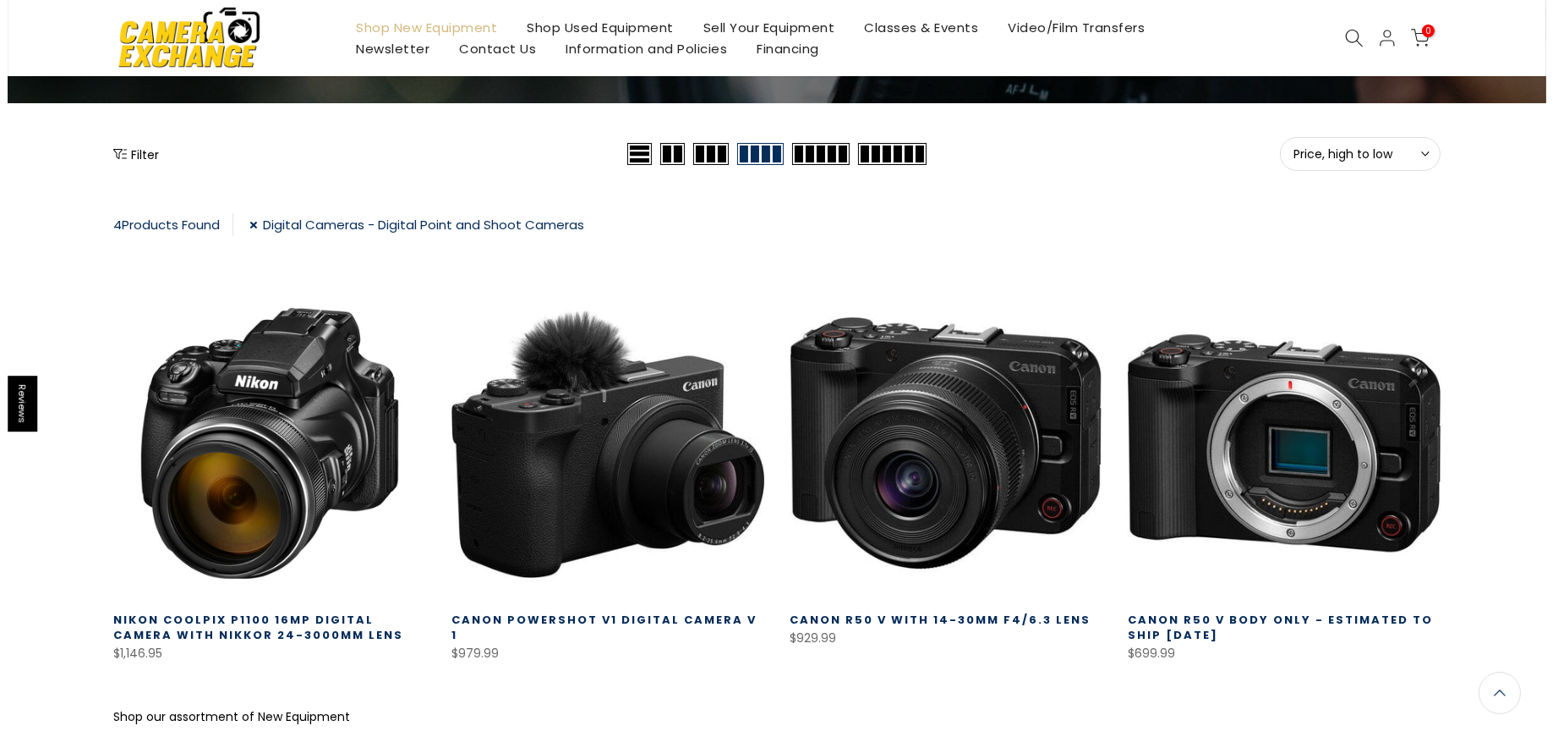
scroll to position [179, 0]
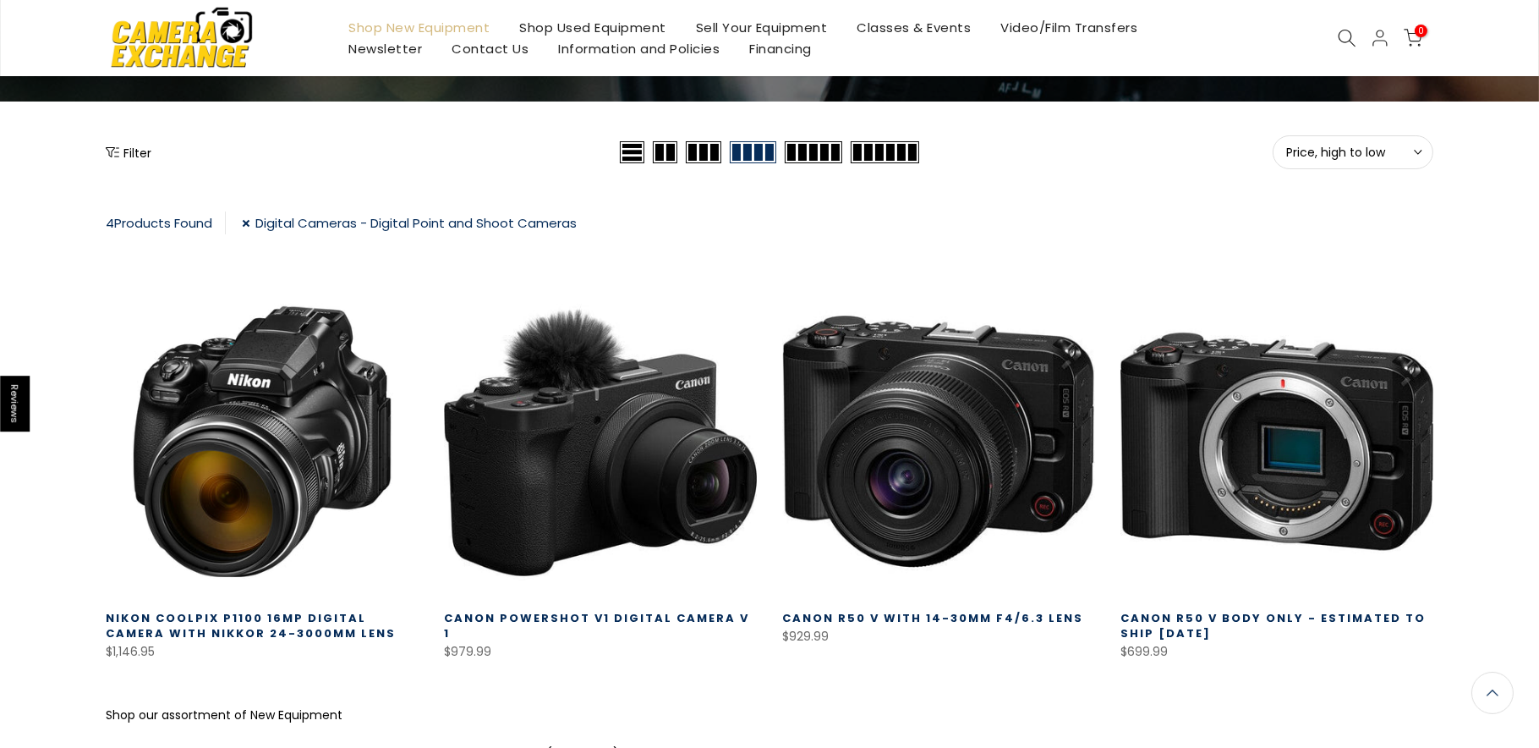
click at [117, 148] on icon "Show filters" at bounding box center [113, 152] width 14 height 14
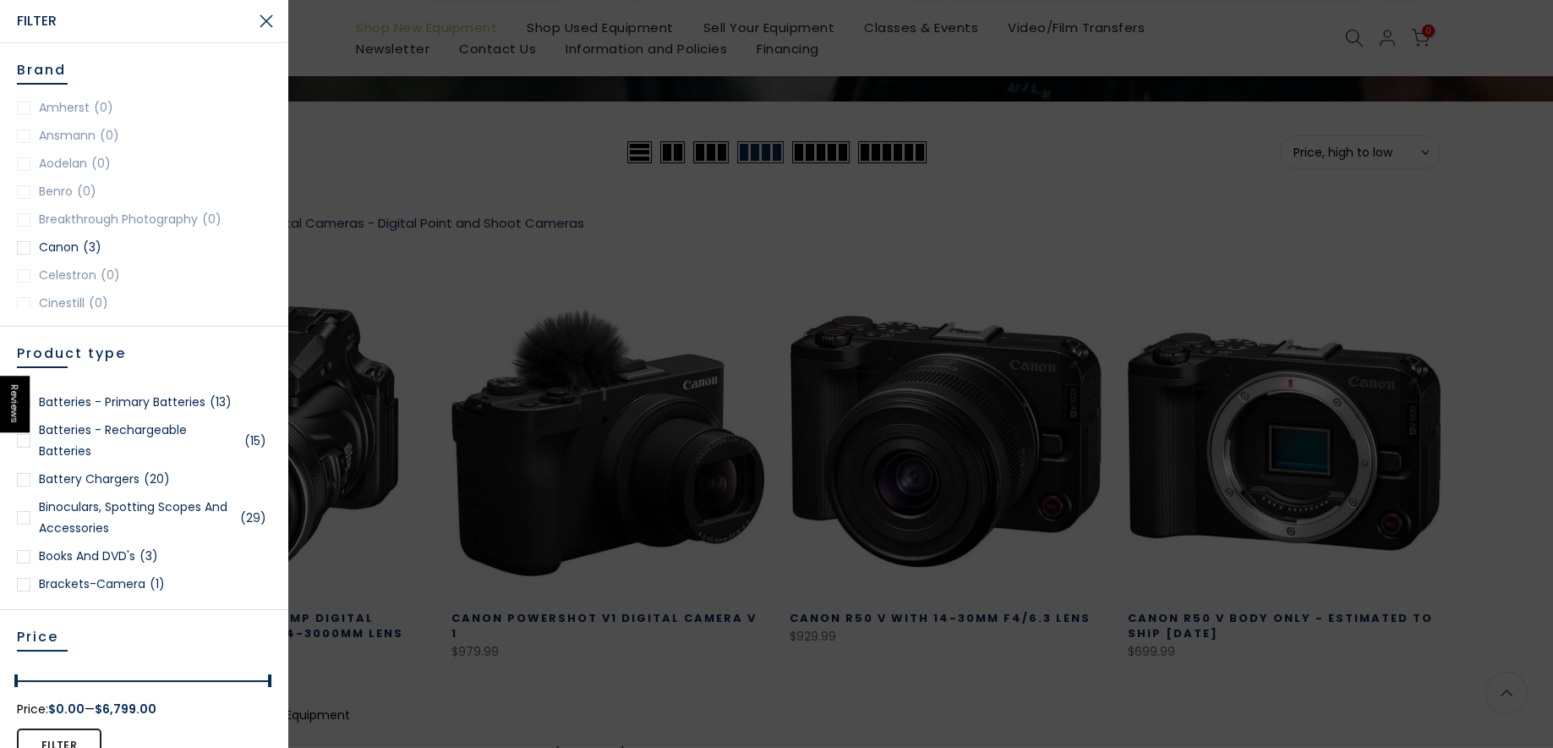
click at [270, 20] on button "Close Search" at bounding box center [266, 21] width 42 height 42
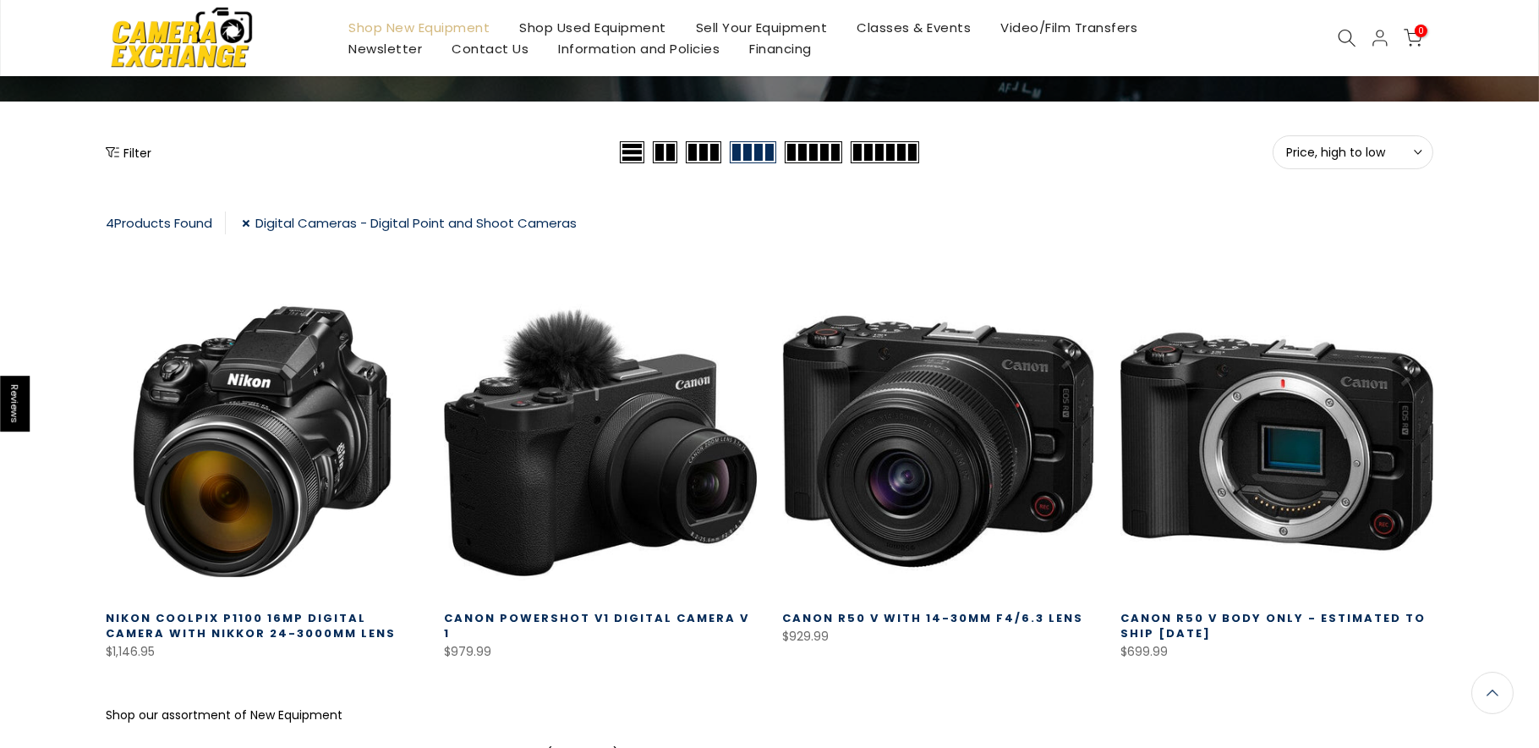
click at [146, 125] on main "New Equipment Free Shipping for most orders over $100 - EXCLUDES Smoke Grenades…" at bounding box center [769, 351] width 1539 height 828
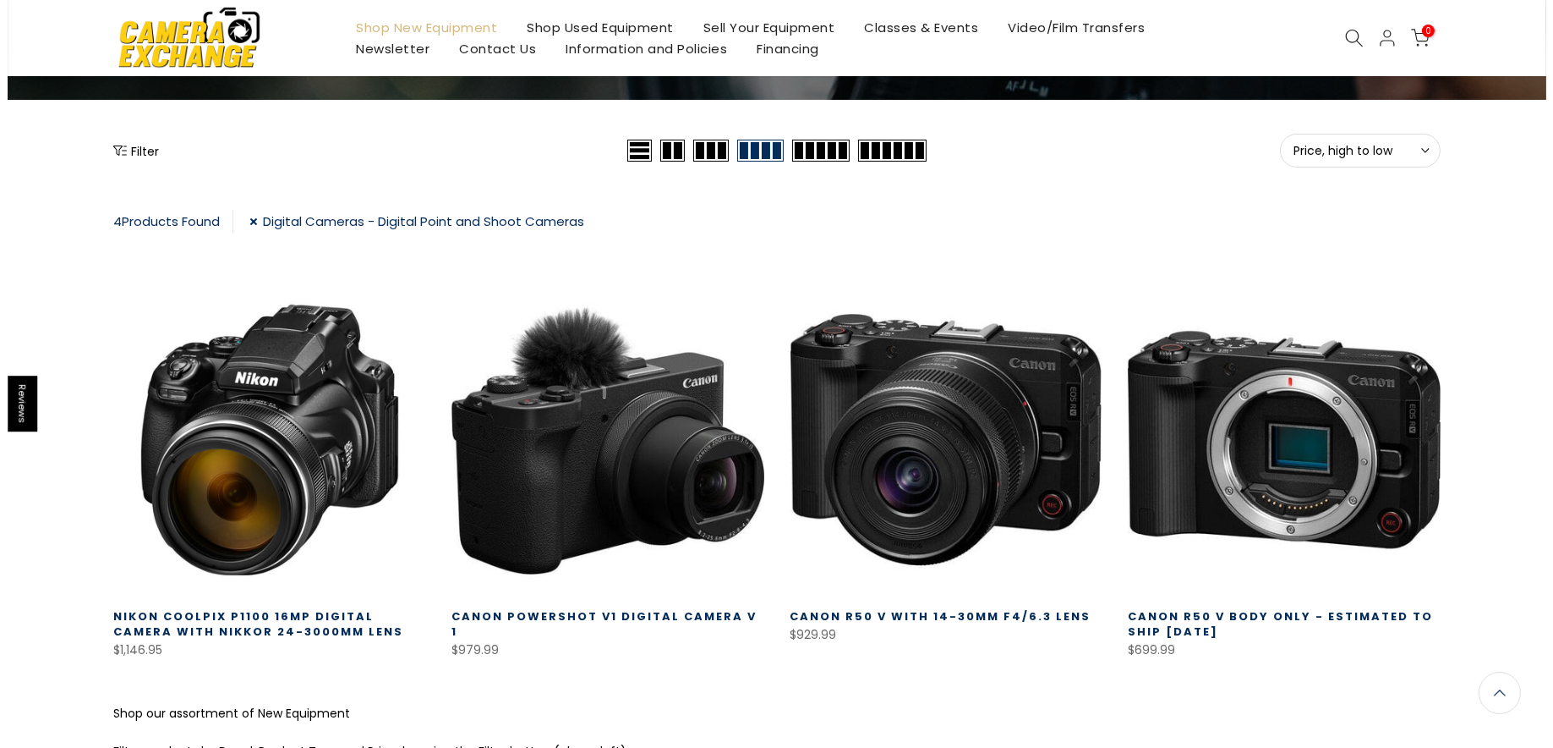
scroll to position [178, 0]
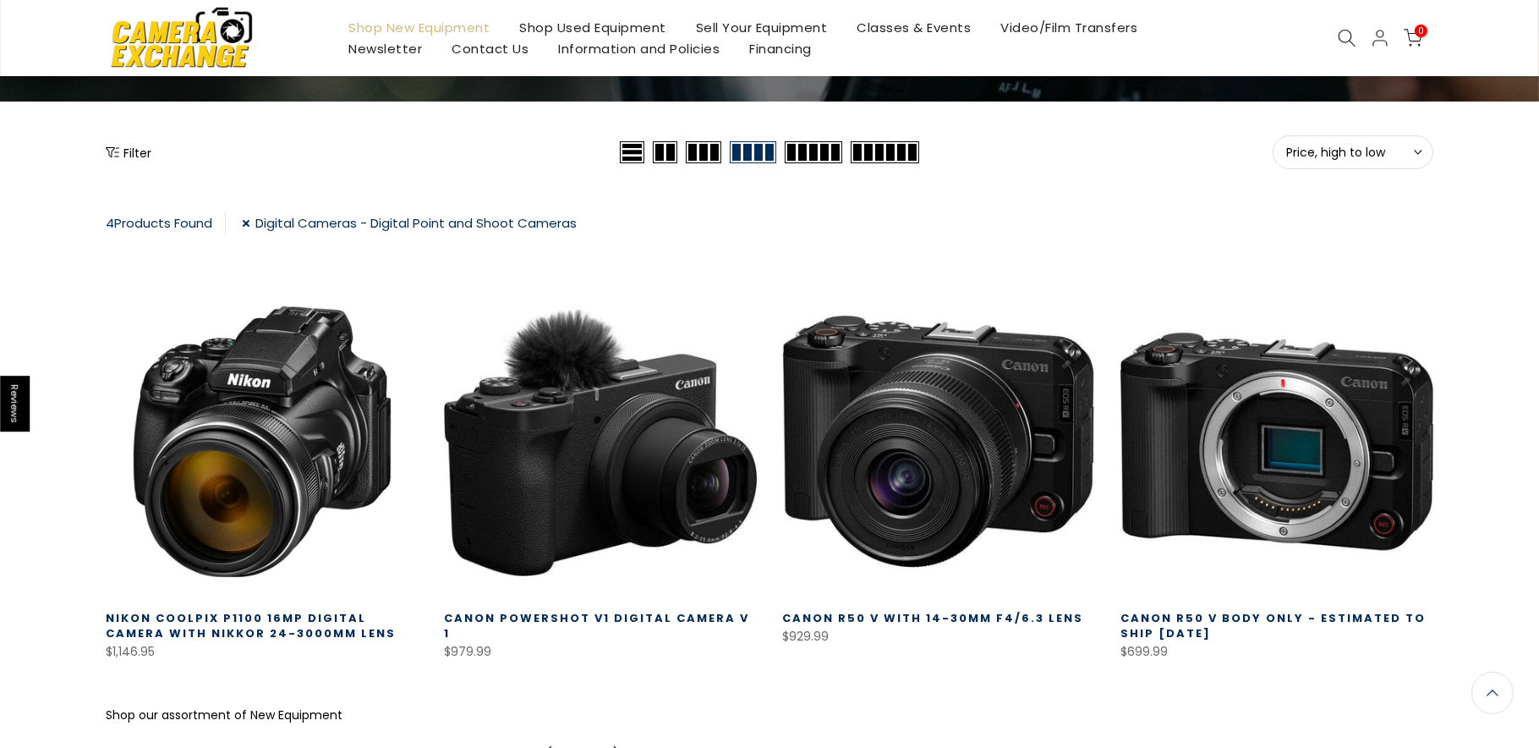
click at [110, 154] on icon "Show filters" at bounding box center [113, 152] width 14 height 14
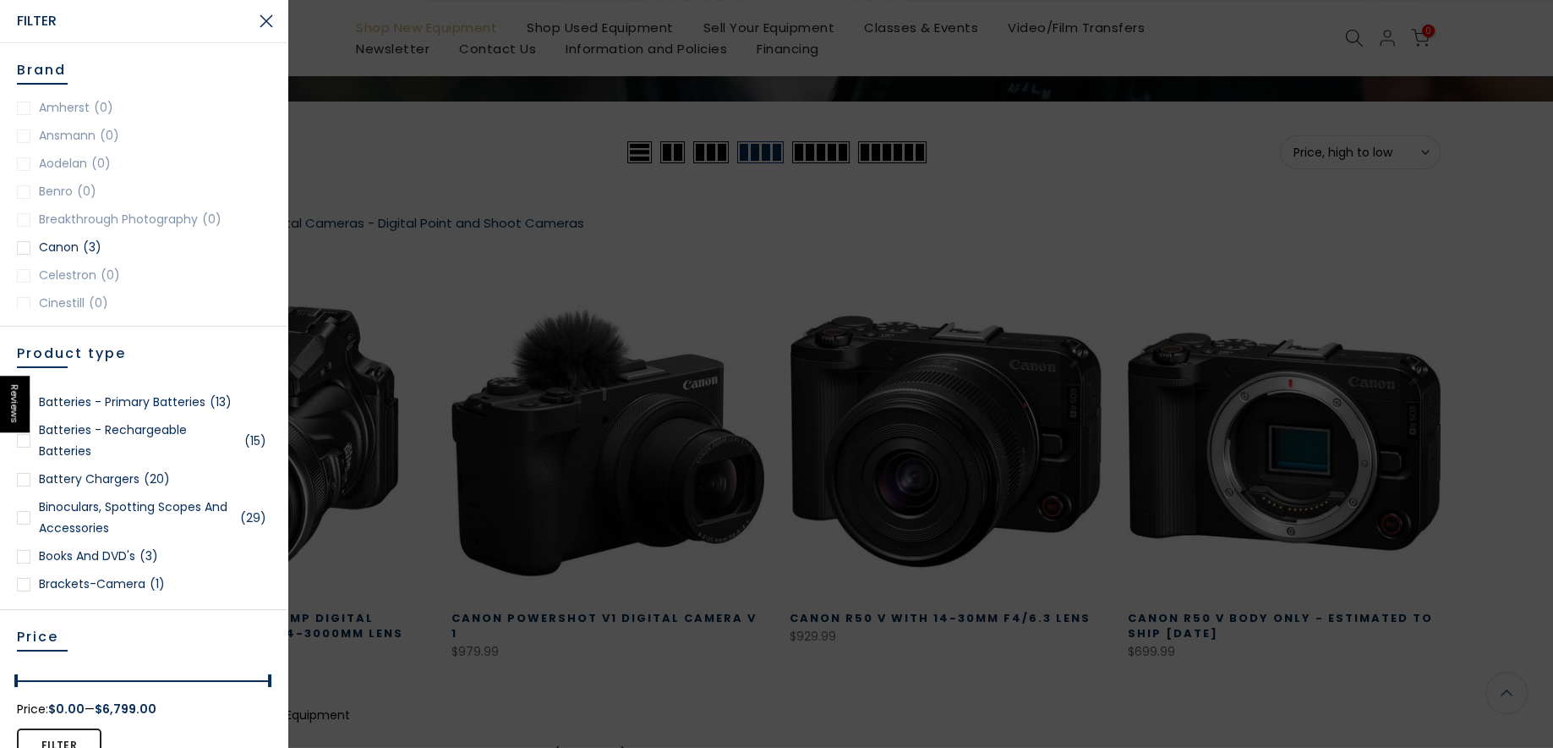
click at [68, 236] on ul "Amherst (0) Ansmann (0) Aodelan (0) Benro (0) Breakthrough Photography (0) Cano…" at bounding box center [144, 202] width 254 height 211
click at [66, 243] on link "Canon (3)" at bounding box center [144, 247] width 254 height 21
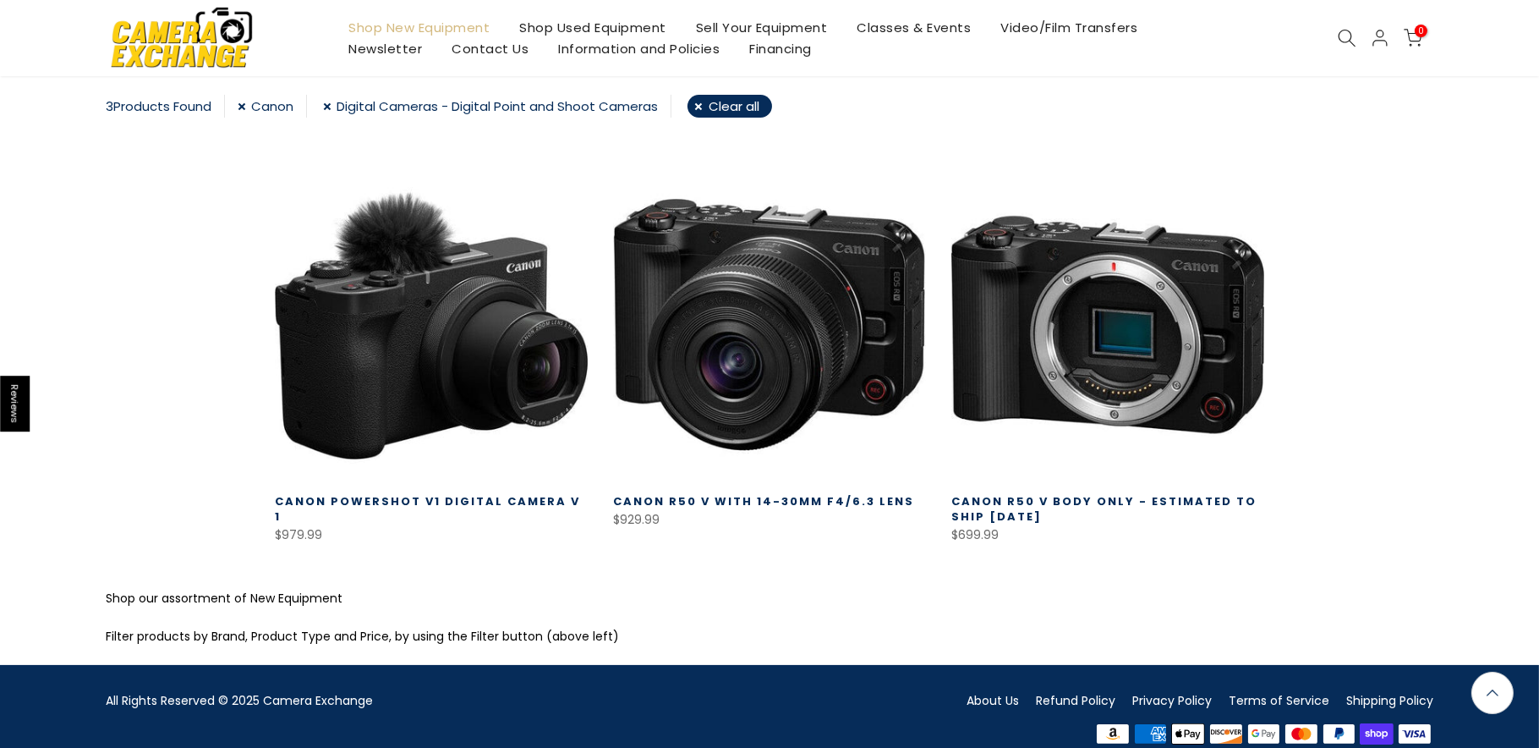
click at [200, 47] on img at bounding box center [182, 37] width 144 height 73
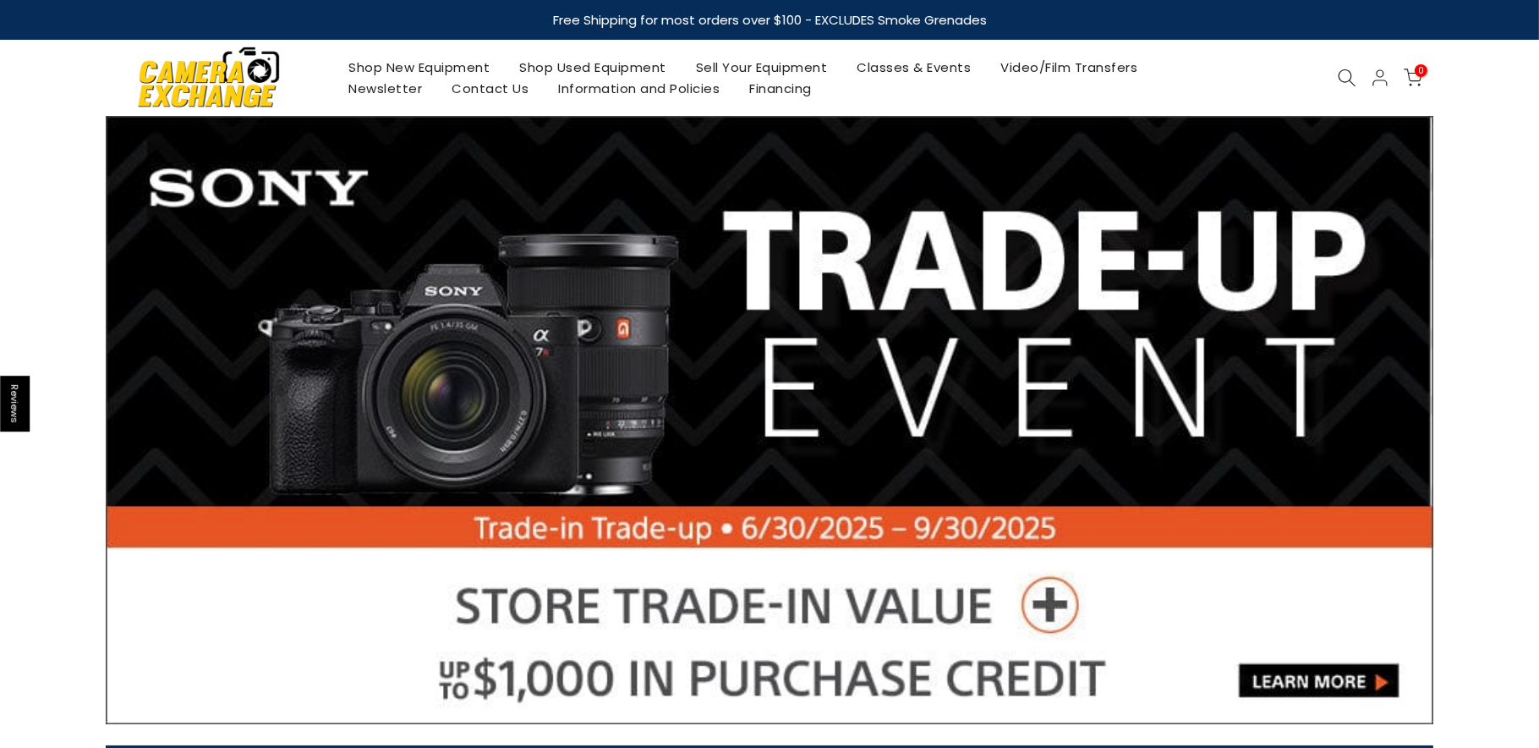
click at [434, 63] on link "Shop New Equipment" at bounding box center [419, 67] width 171 height 21
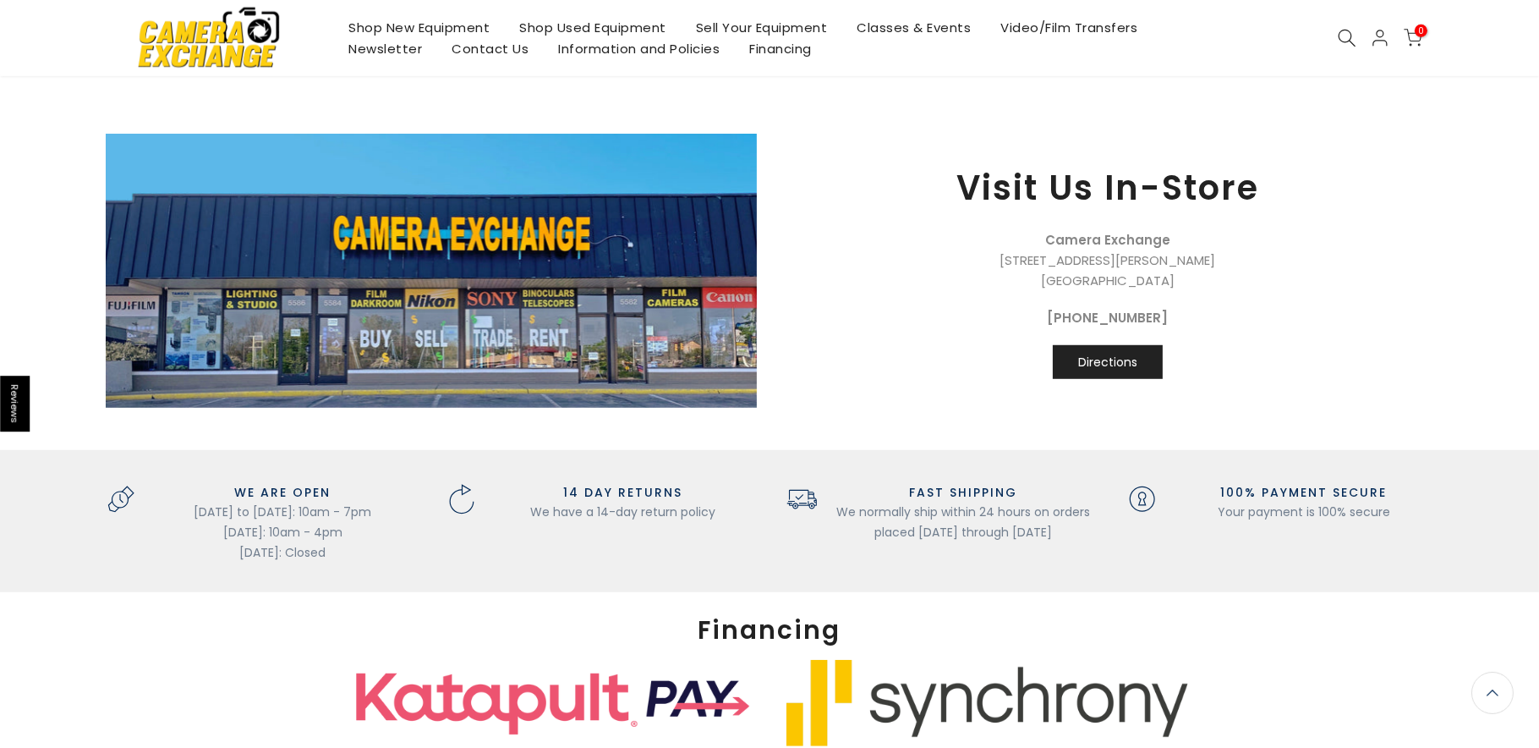
scroll to position [1936, 0]
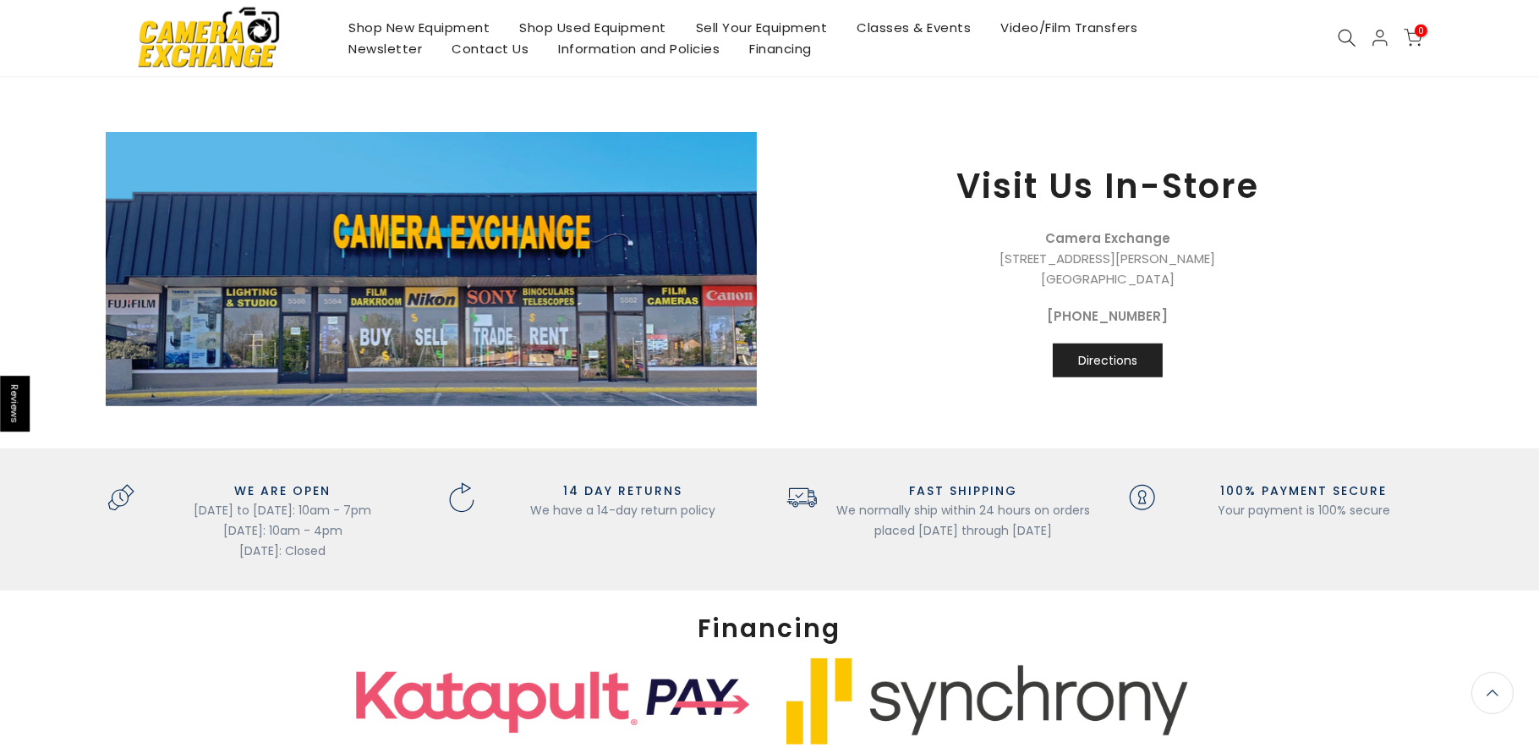
click at [1136, 358] on link "Directions" at bounding box center [1108, 360] width 110 height 34
